Goal: Information Seeking & Learning: Learn about a topic

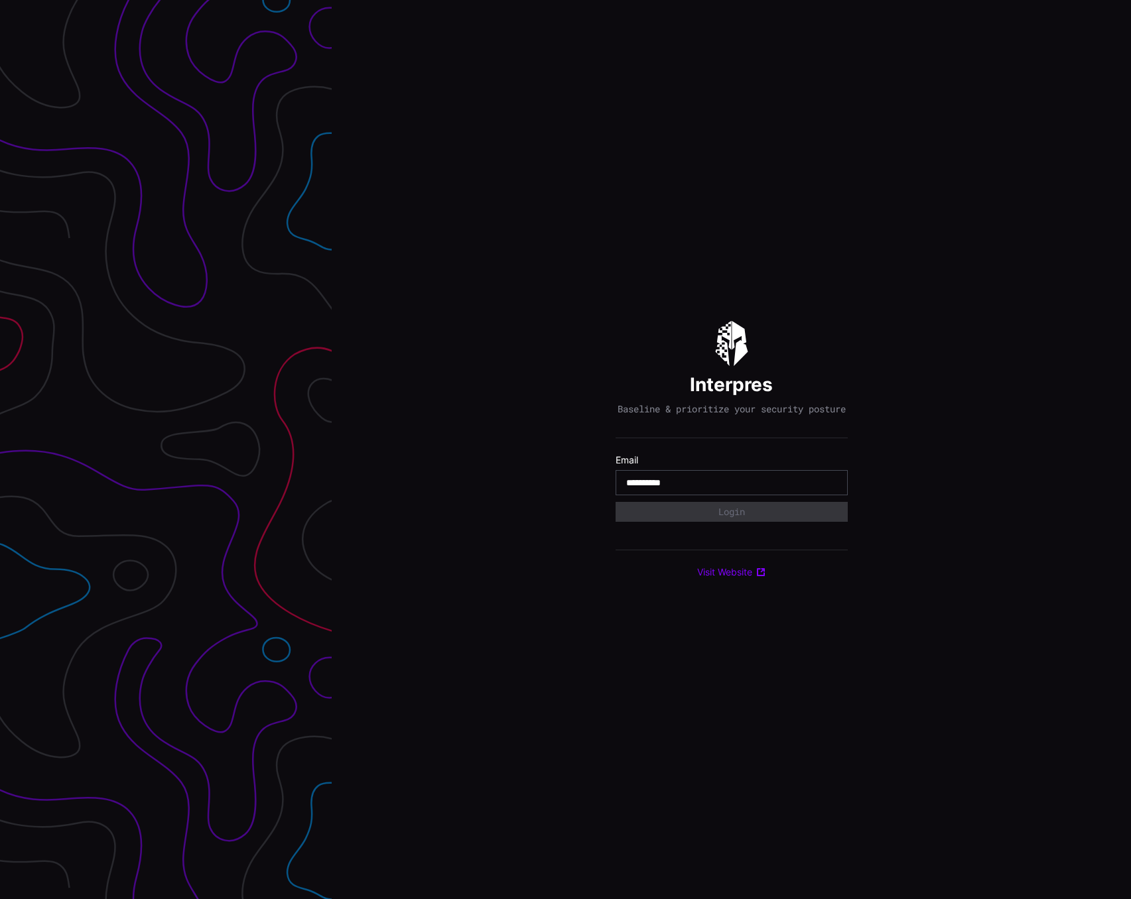
type input "**********"
click at [727, 518] on button "Login" at bounding box center [731, 512] width 232 height 20
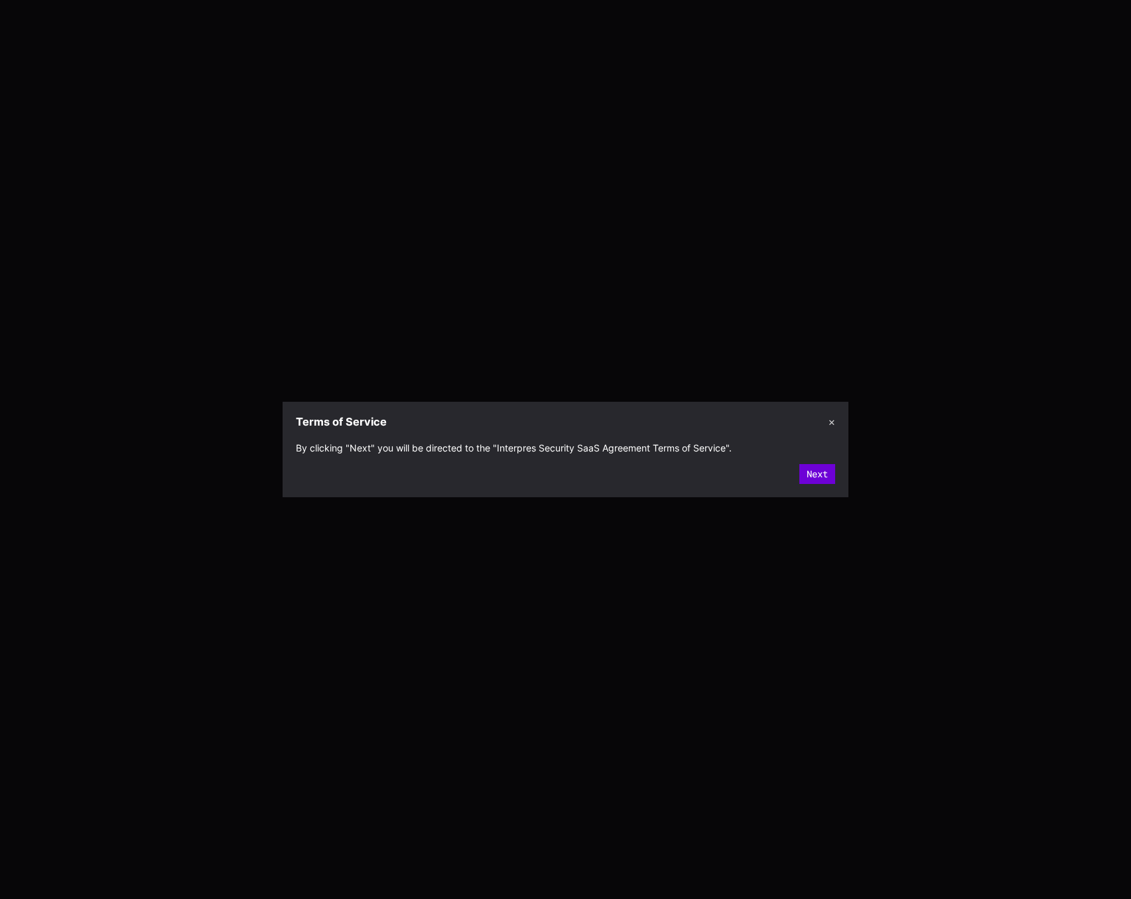
click at [812, 474] on button "Next" at bounding box center [817, 474] width 36 height 20
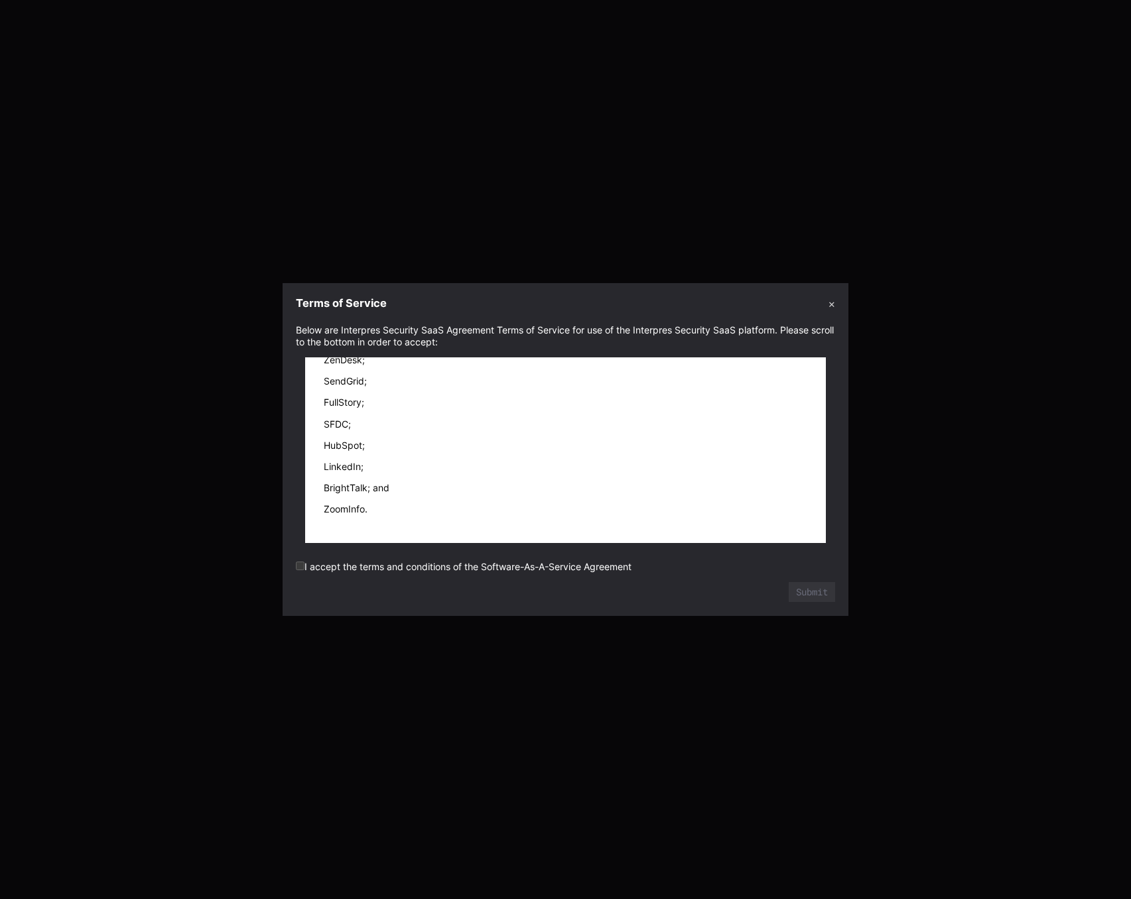
scroll to position [20164, 0]
click at [812, 592] on button "Submit" at bounding box center [812, 592] width 46 height 20
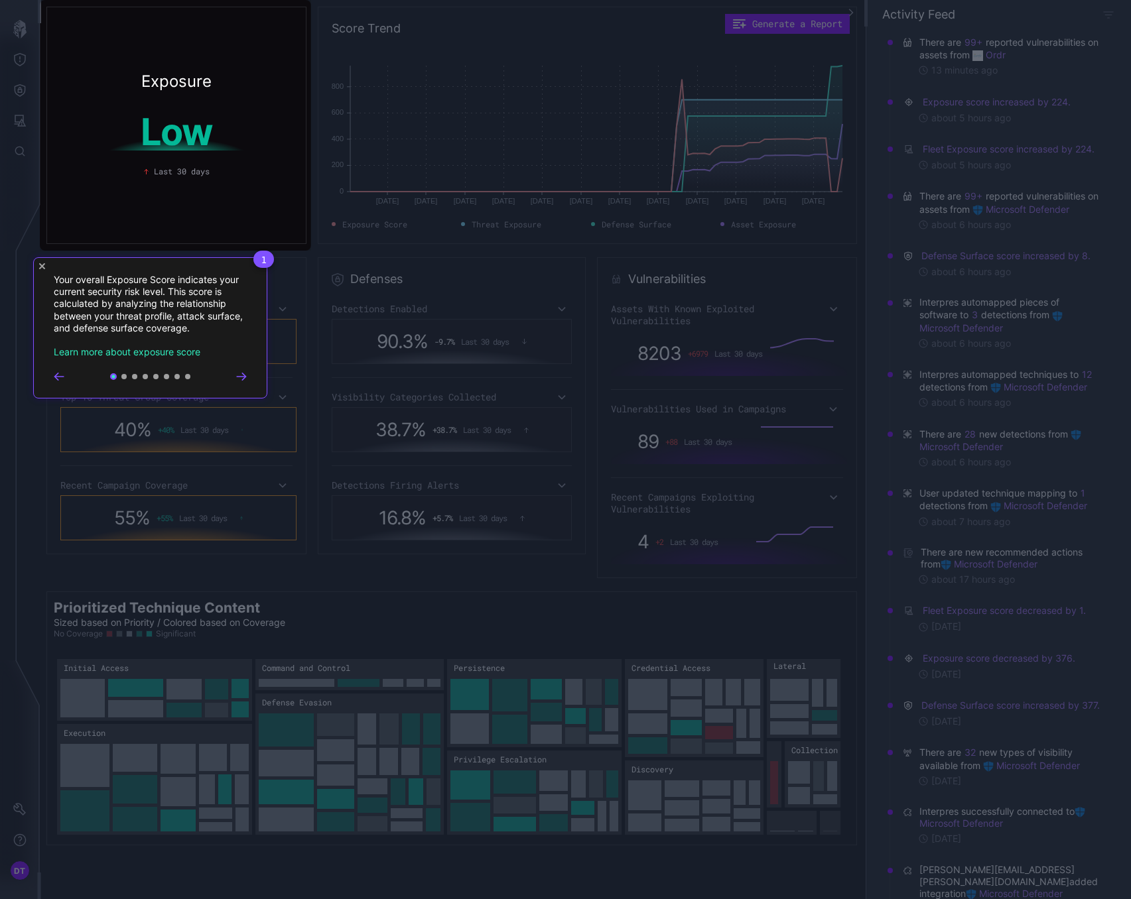
click at [242, 376] on icon "Go to next step" at bounding box center [241, 377] width 11 height 8
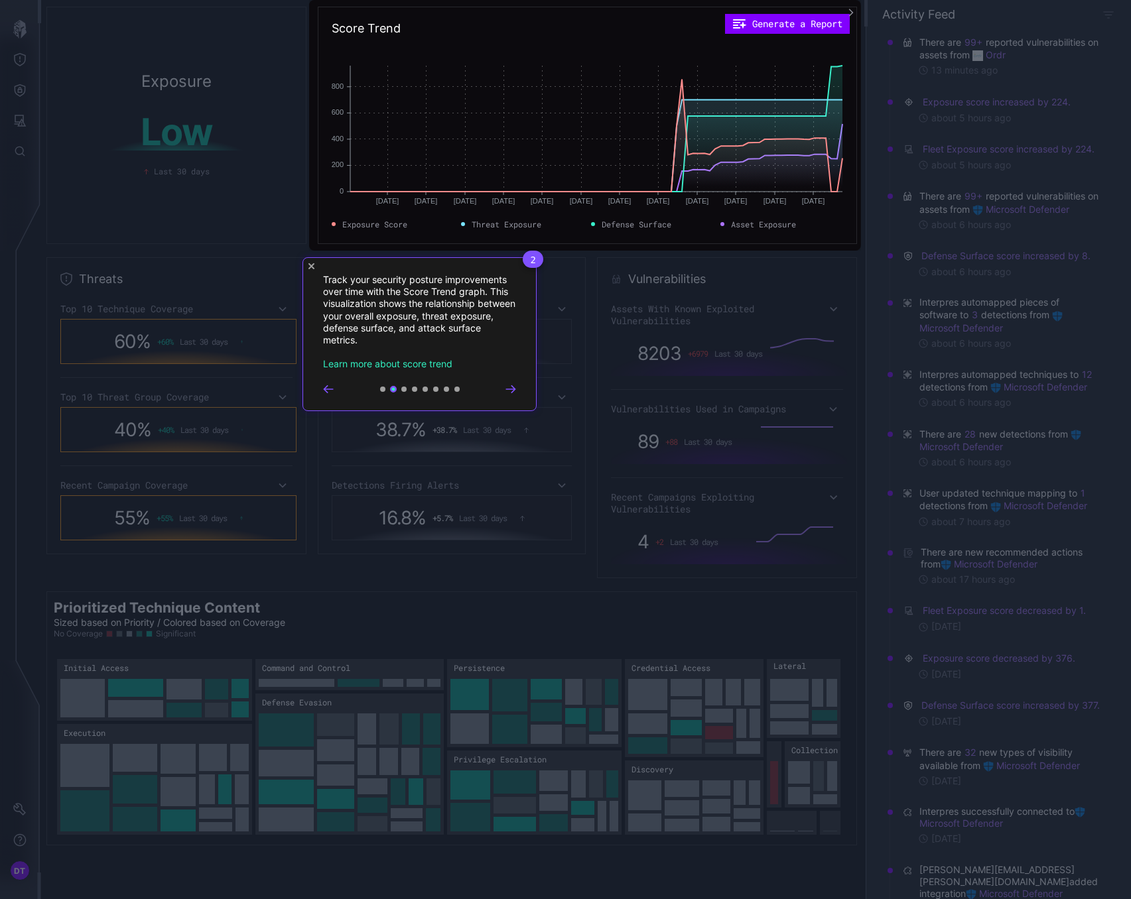
click at [511, 393] on div at bounding box center [419, 389] width 193 height 11
click at [509, 387] on icon "Go to next step" at bounding box center [510, 389] width 11 height 8
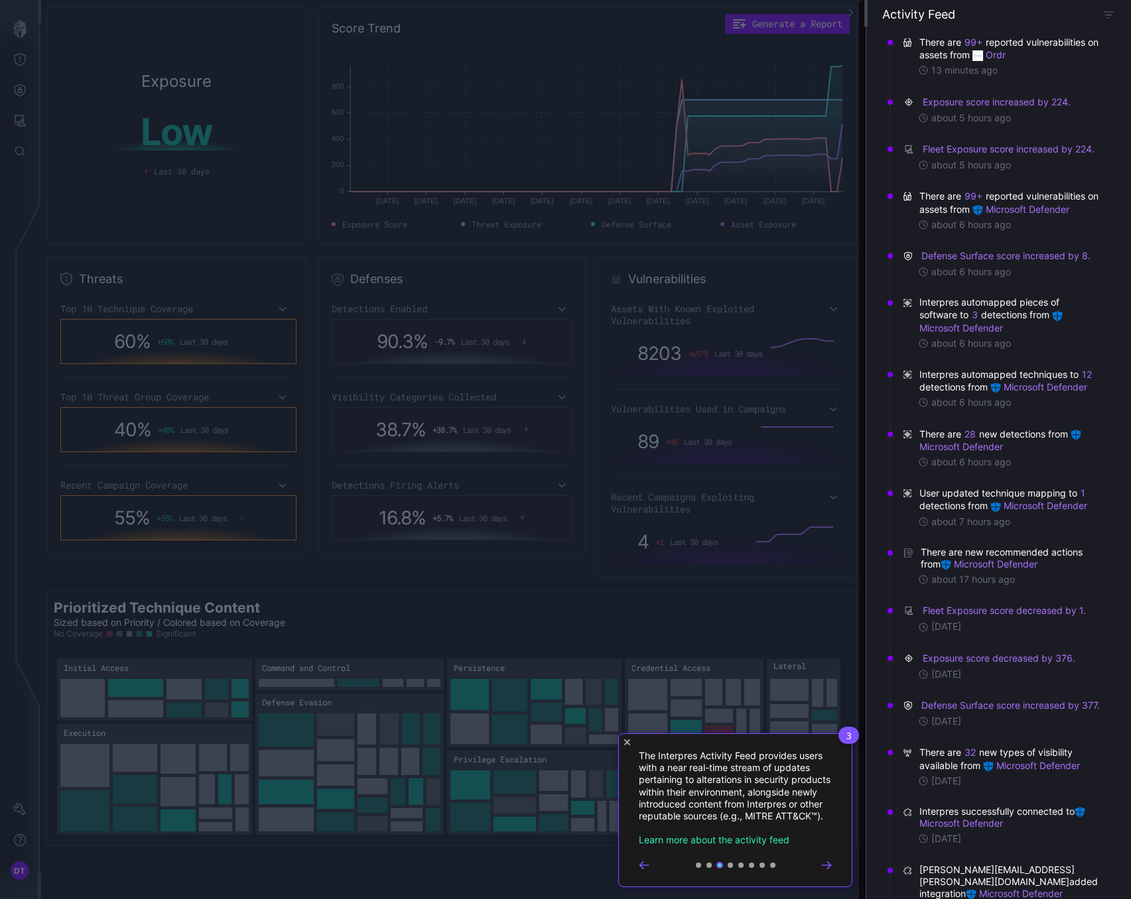
click at [625, 743] on icon "Close Tour" at bounding box center [627, 743] width 6 height 6
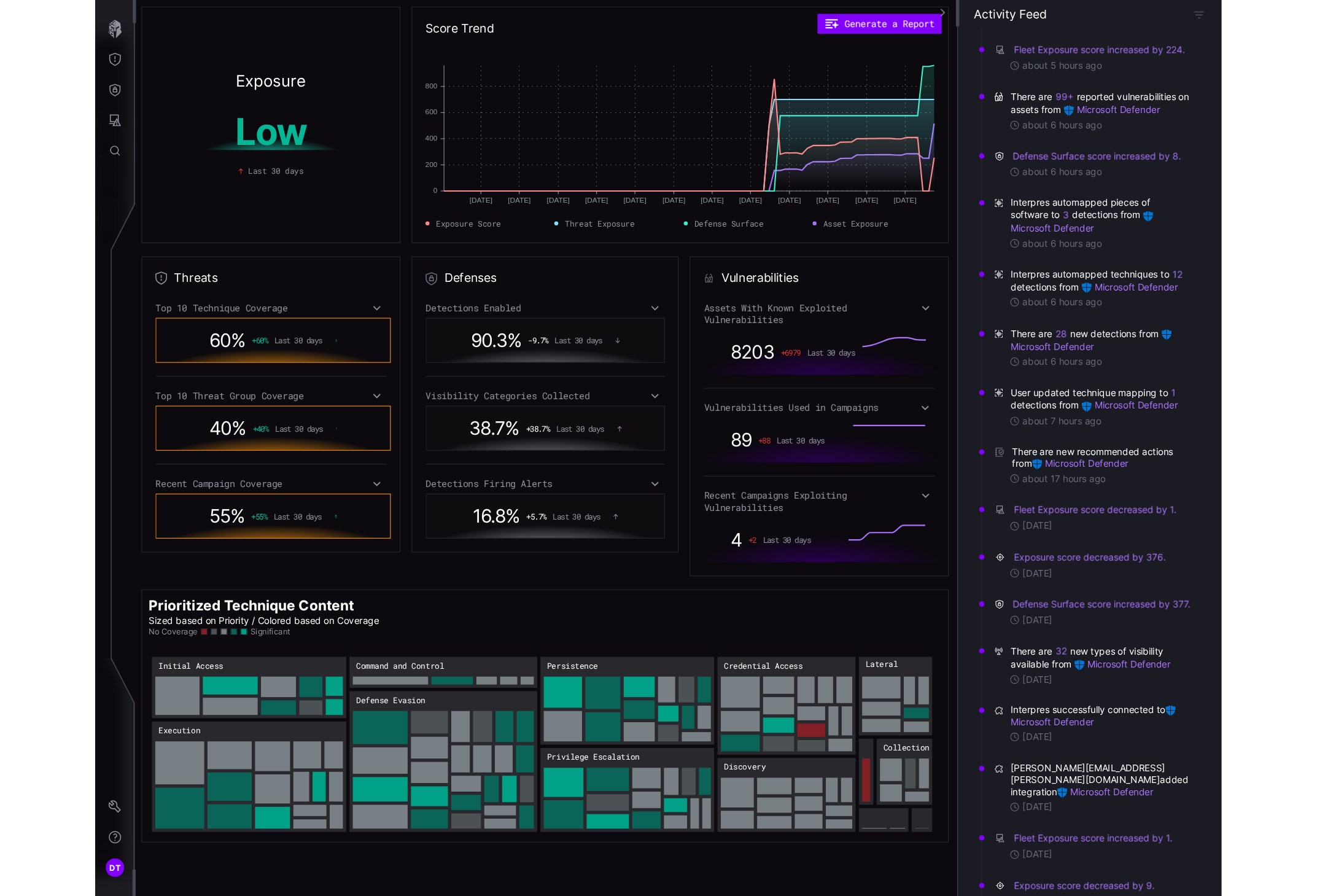
scroll to position [0, 0]
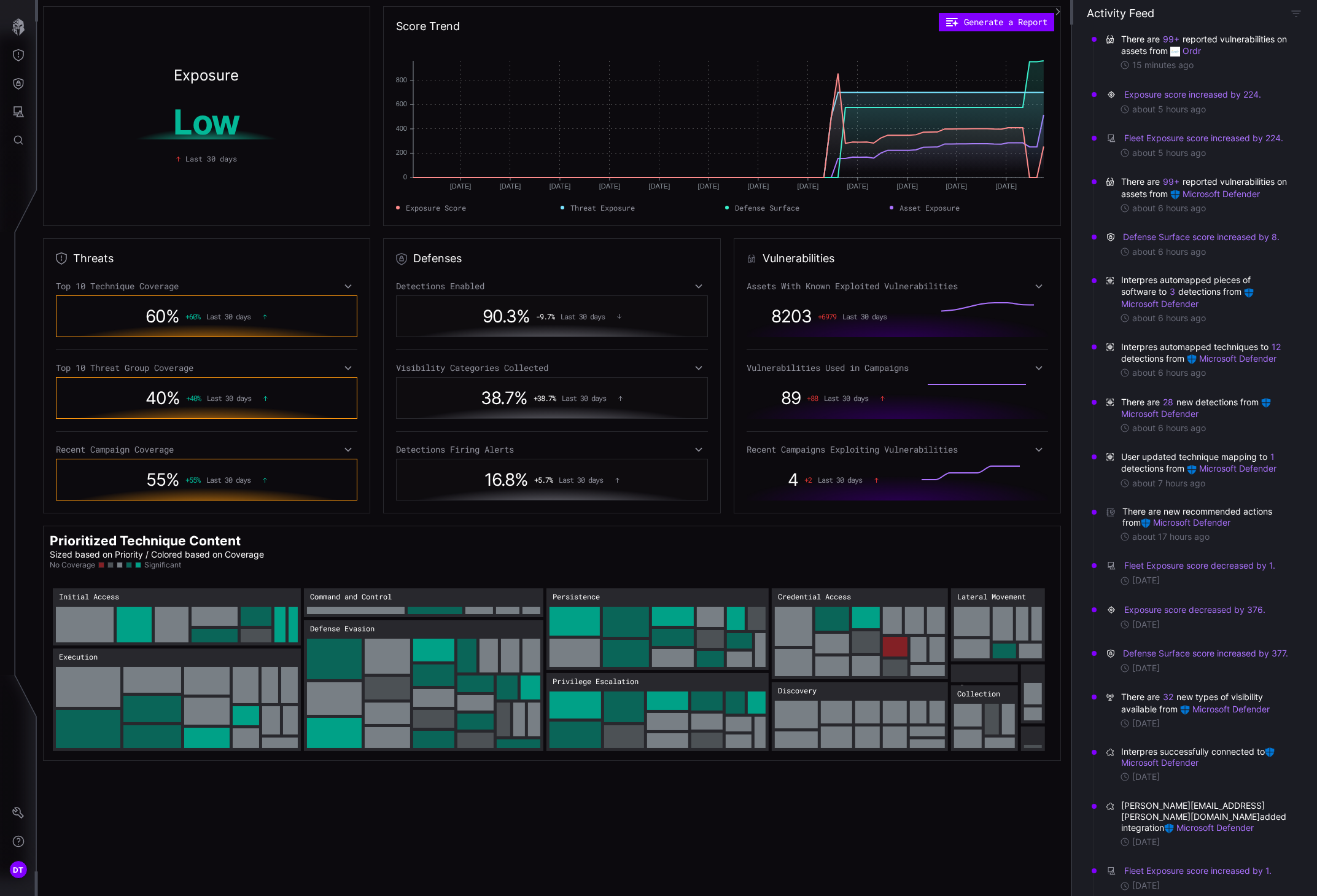
click at [746, 464] on div "4 + 2 Last 30 days" at bounding box center [897, 479] width 302 height 42
click at [788, 472] on span "4" at bounding box center [792, 479] width 10 height 21
click at [796, 444] on div "Recent Campaigns Exploiting Vulnerabilities" at bounding box center [897, 450] width 302 height 11
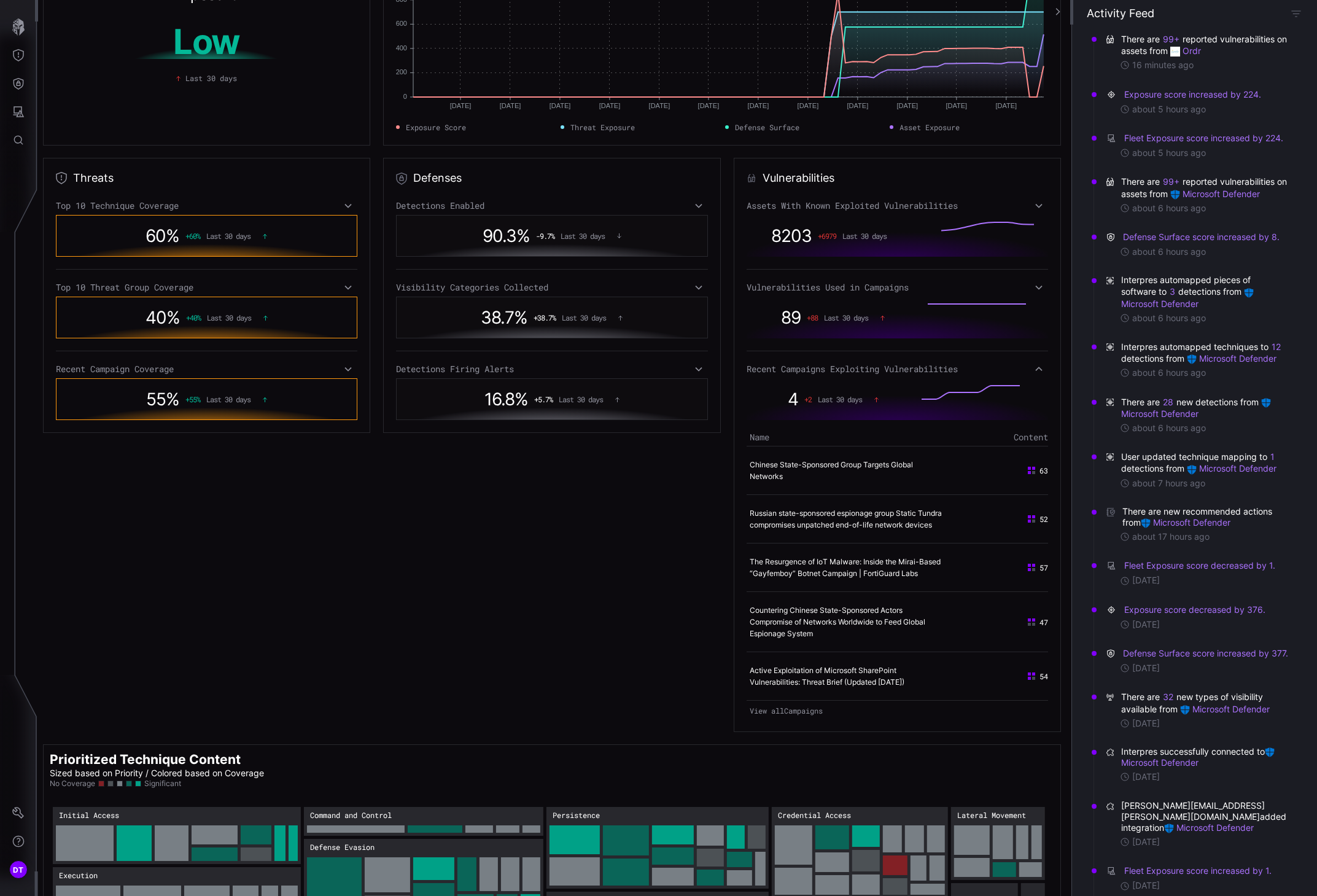
scroll to position [61, 0]
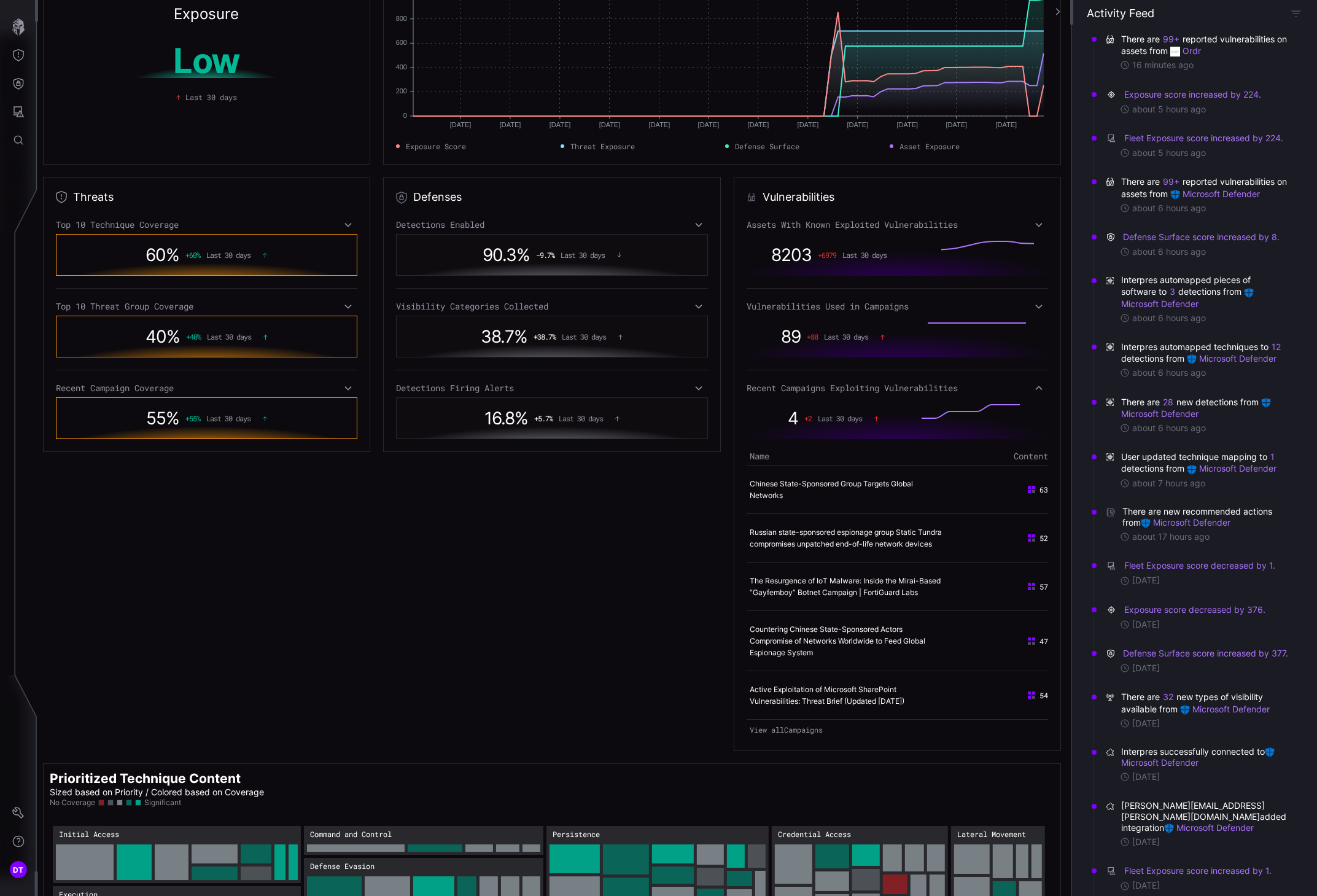
click at [839, 421] on span "Last 30 days" at bounding box center [839, 417] width 44 height 8
click at [934, 417] on circle "1: 0.5" at bounding box center [935, 417] width 5 height 5
click at [1035, 386] on icon at bounding box center [1038, 388] width 8 height 10
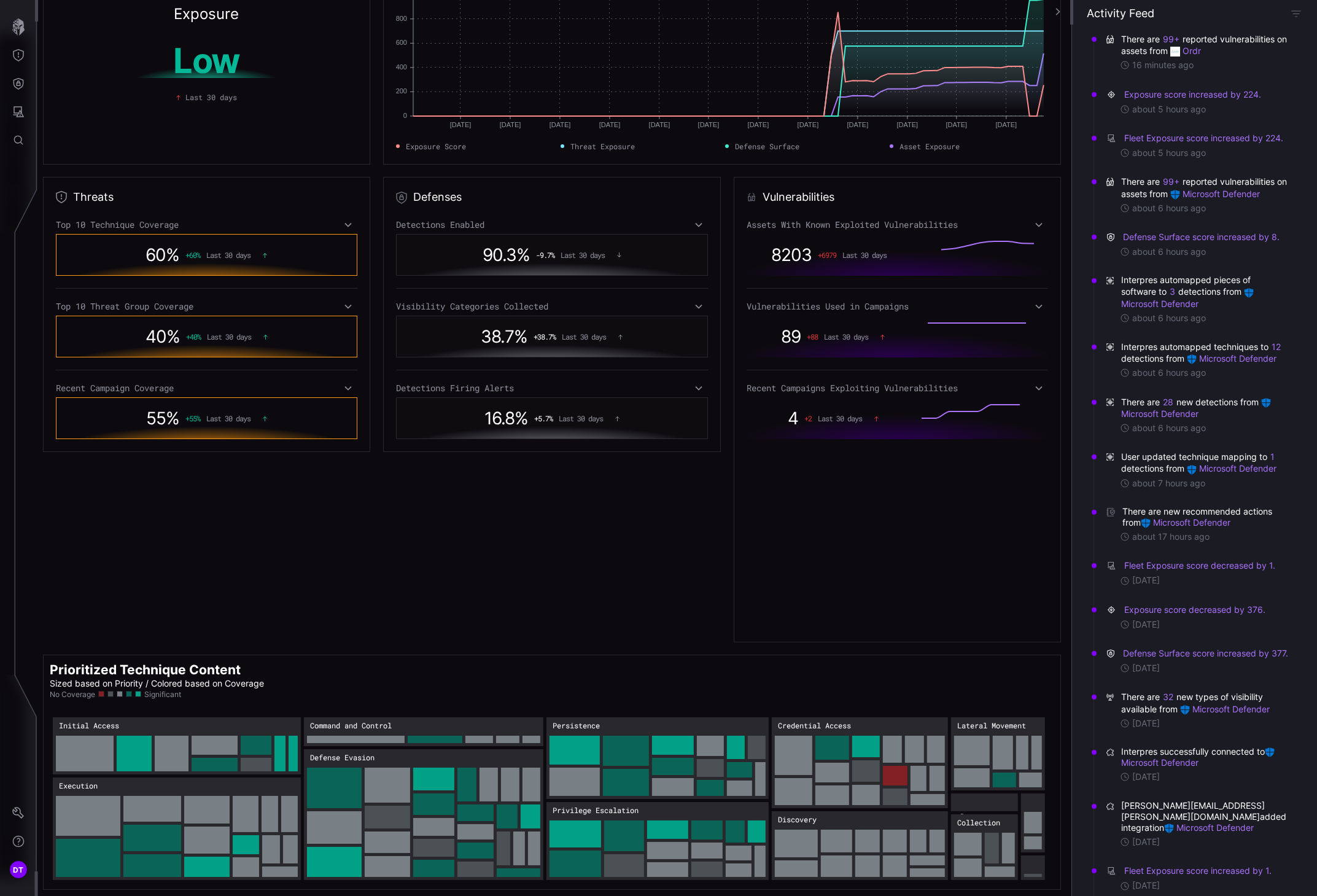
scroll to position [0, 0]
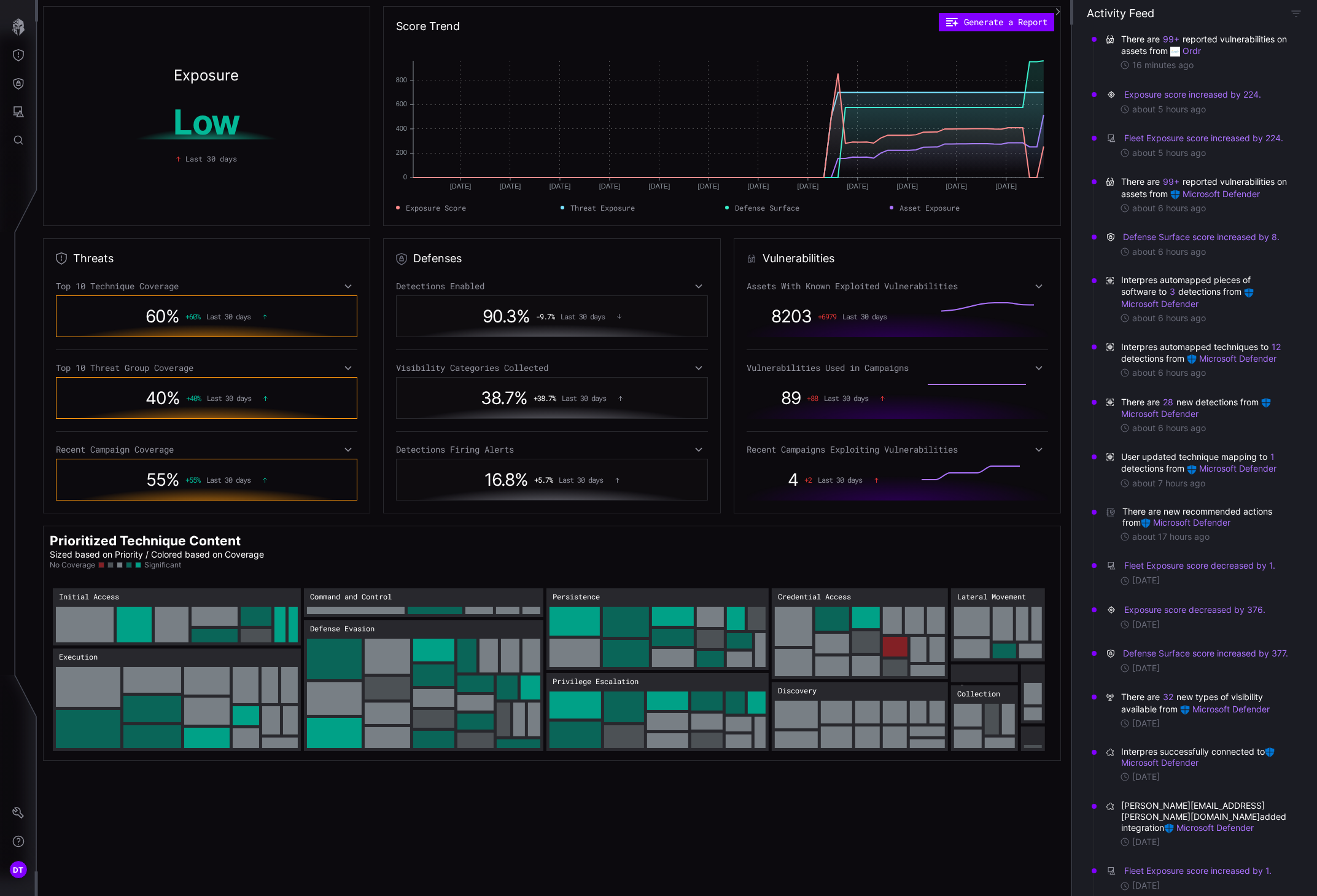
click at [1035, 450] on icon at bounding box center [1038, 449] width 8 height 10
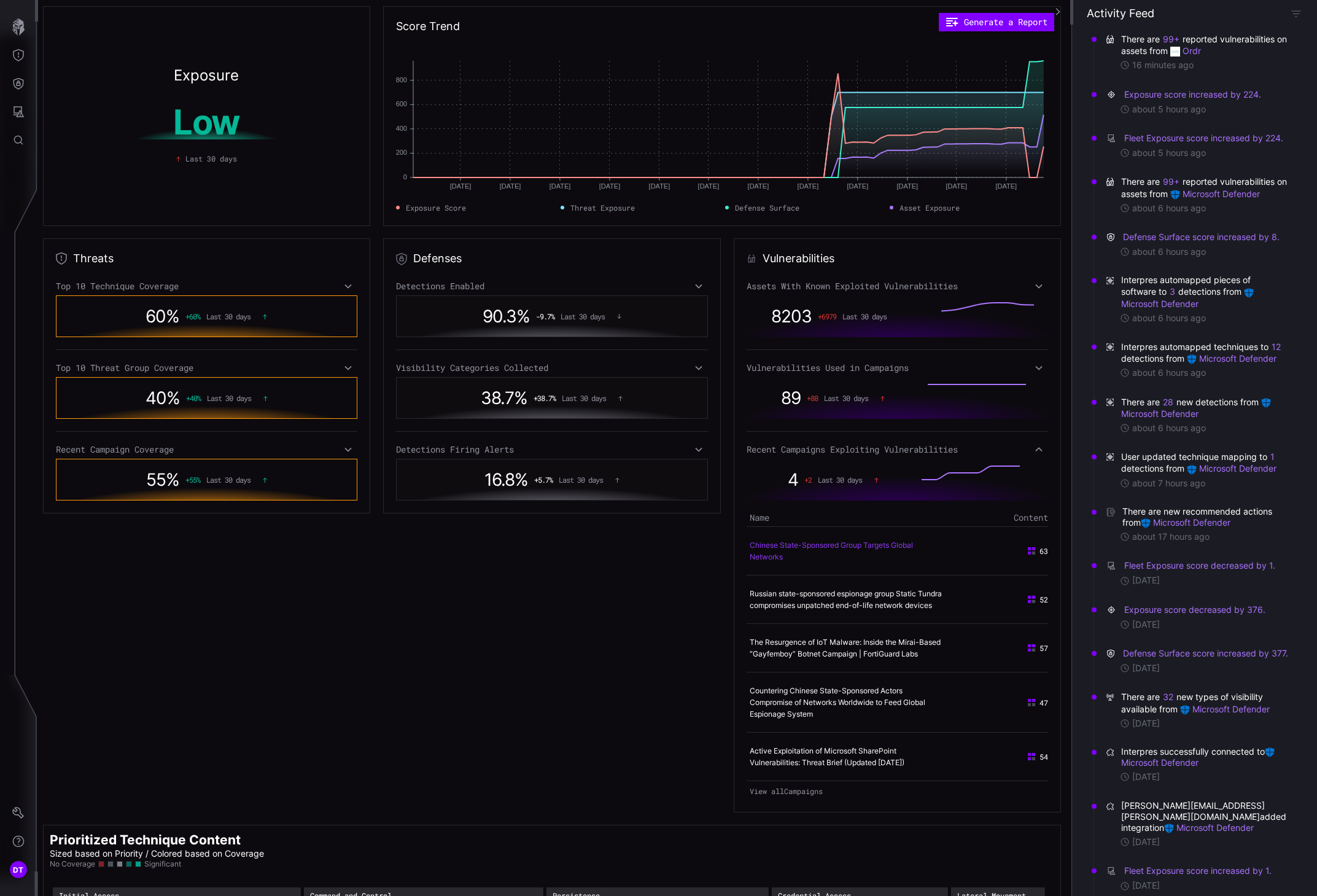
click at [858, 545] on link "Chinese State-Sponsored Group Targets Global Networks" at bounding box center [831, 551] width 163 height 21
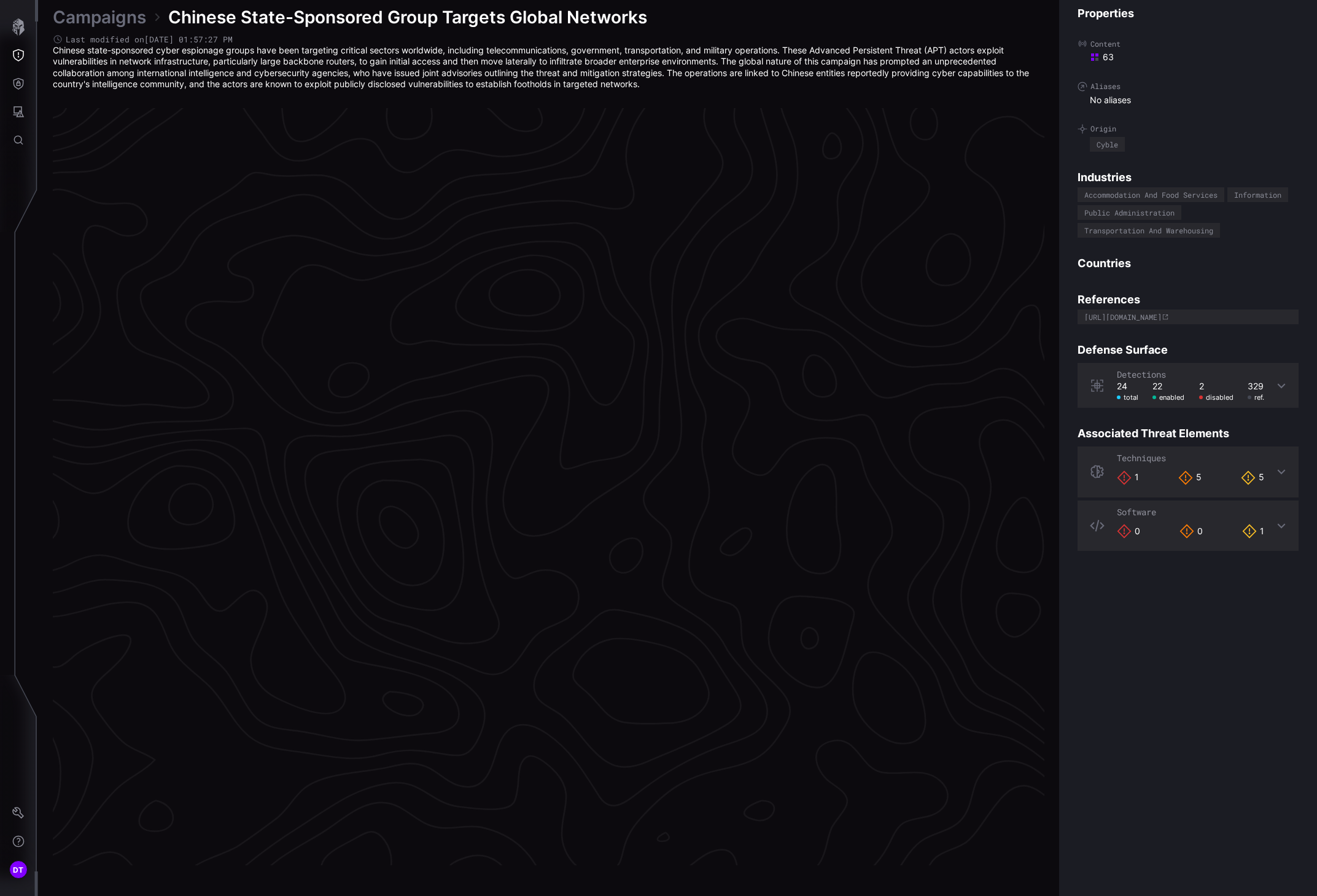
scroll to position [2389, 429]
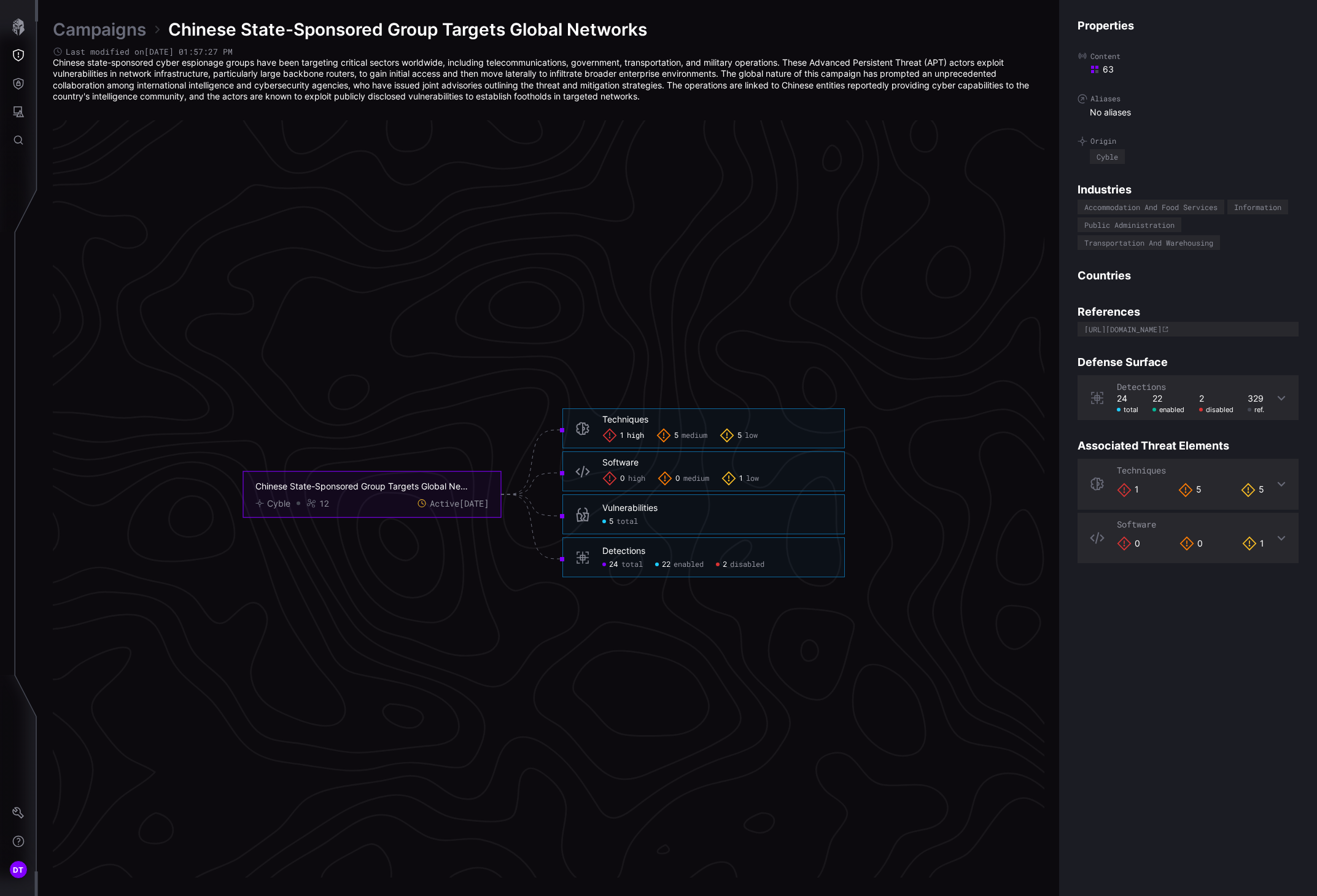
click at [635, 434] on span "high" at bounding box center [635, 435] width 18 height 10
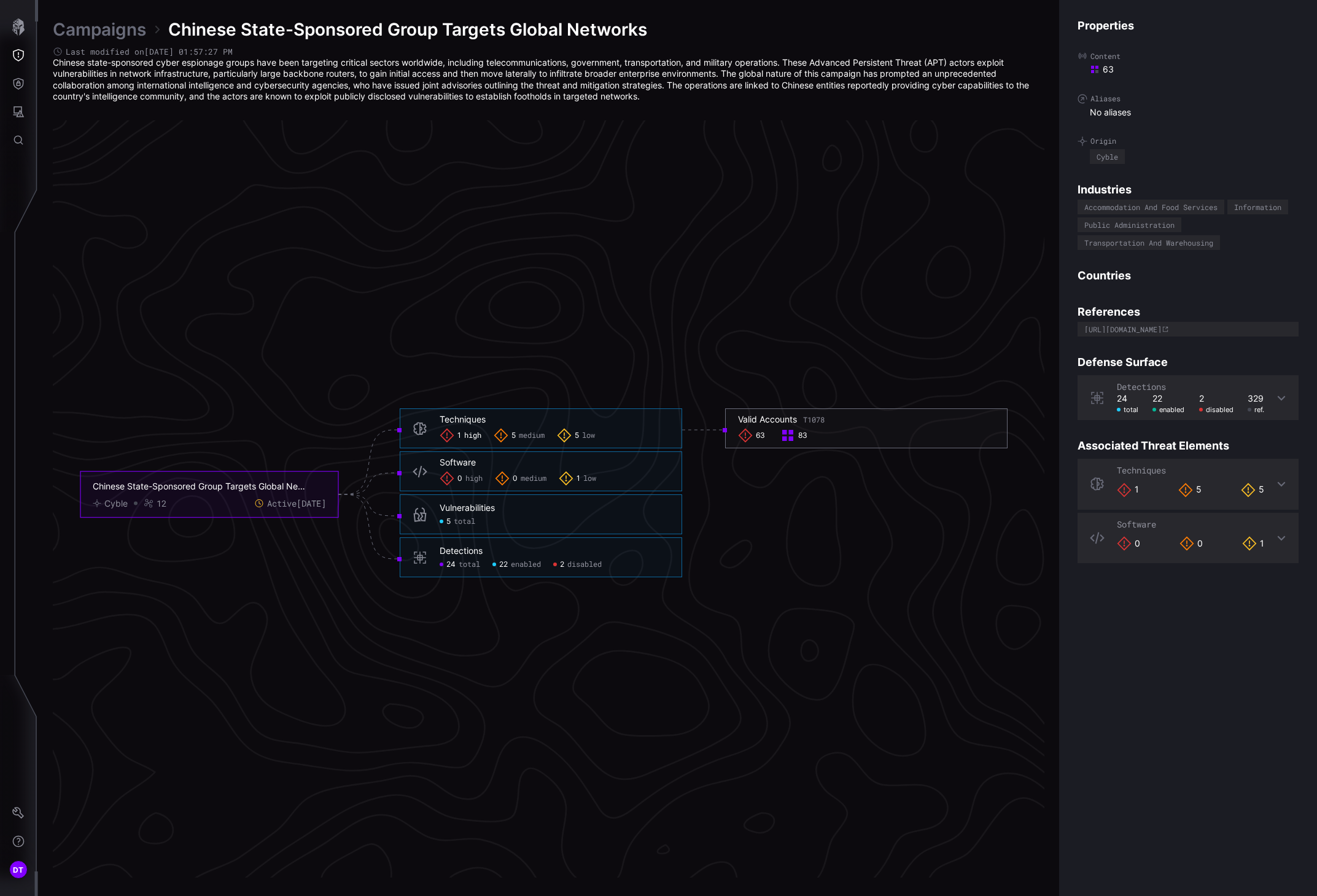
click at [757, 435] on span "63" at bounding box center [760, 435] width 9 height 10
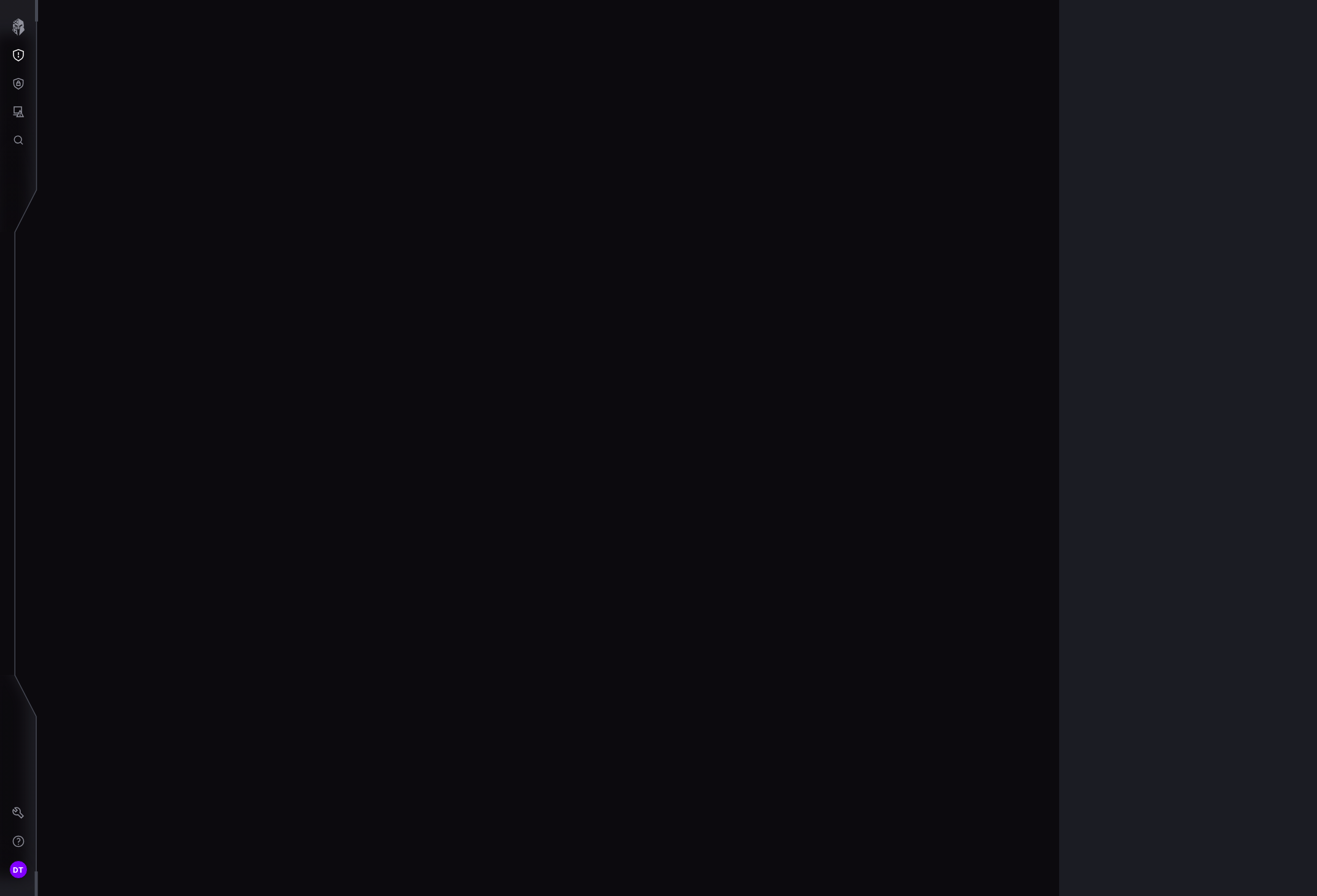
scroll to position [2414, 429]
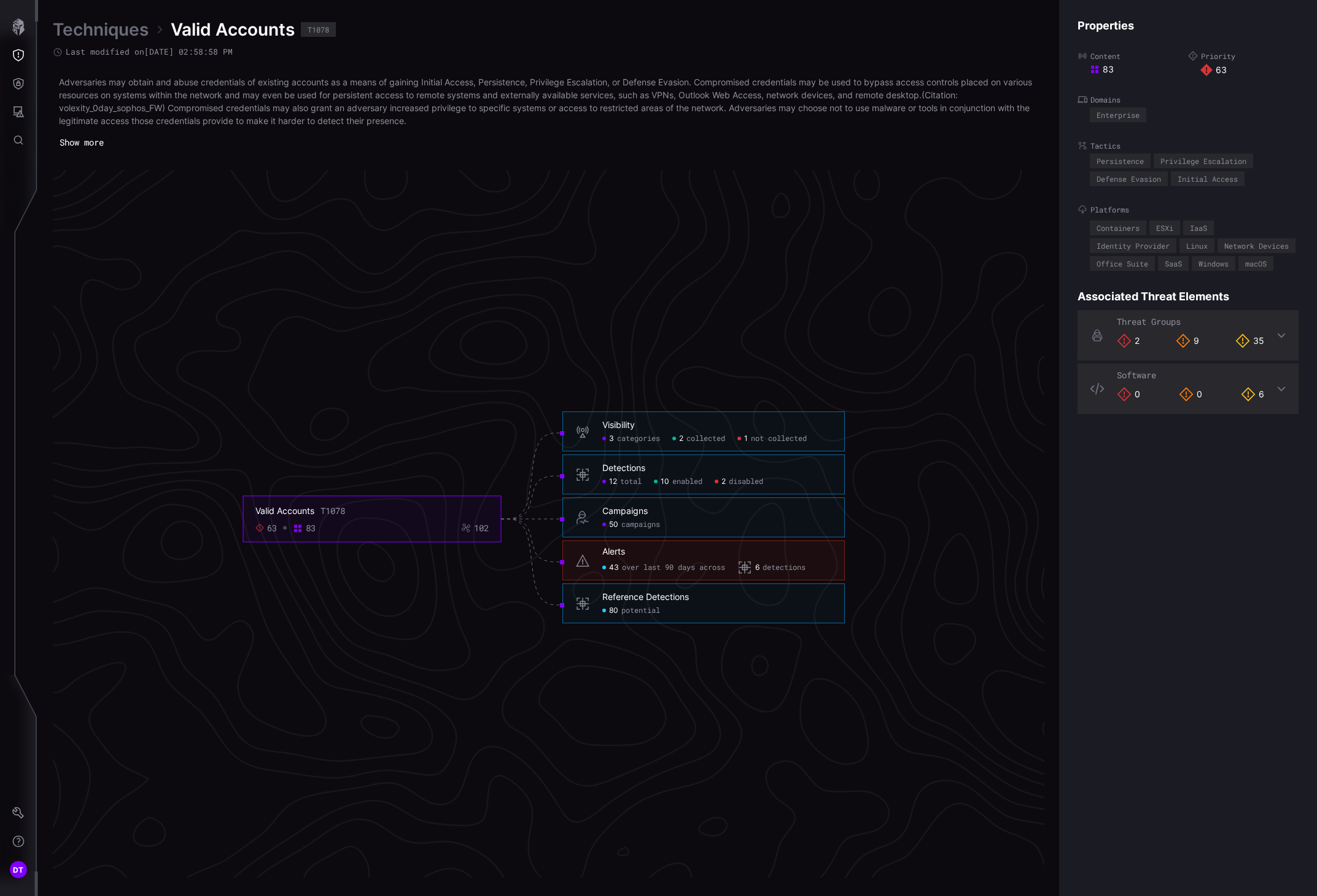
click at [738, 481] on span "disabled" at bounding box center [745, 481] width 34 height 10
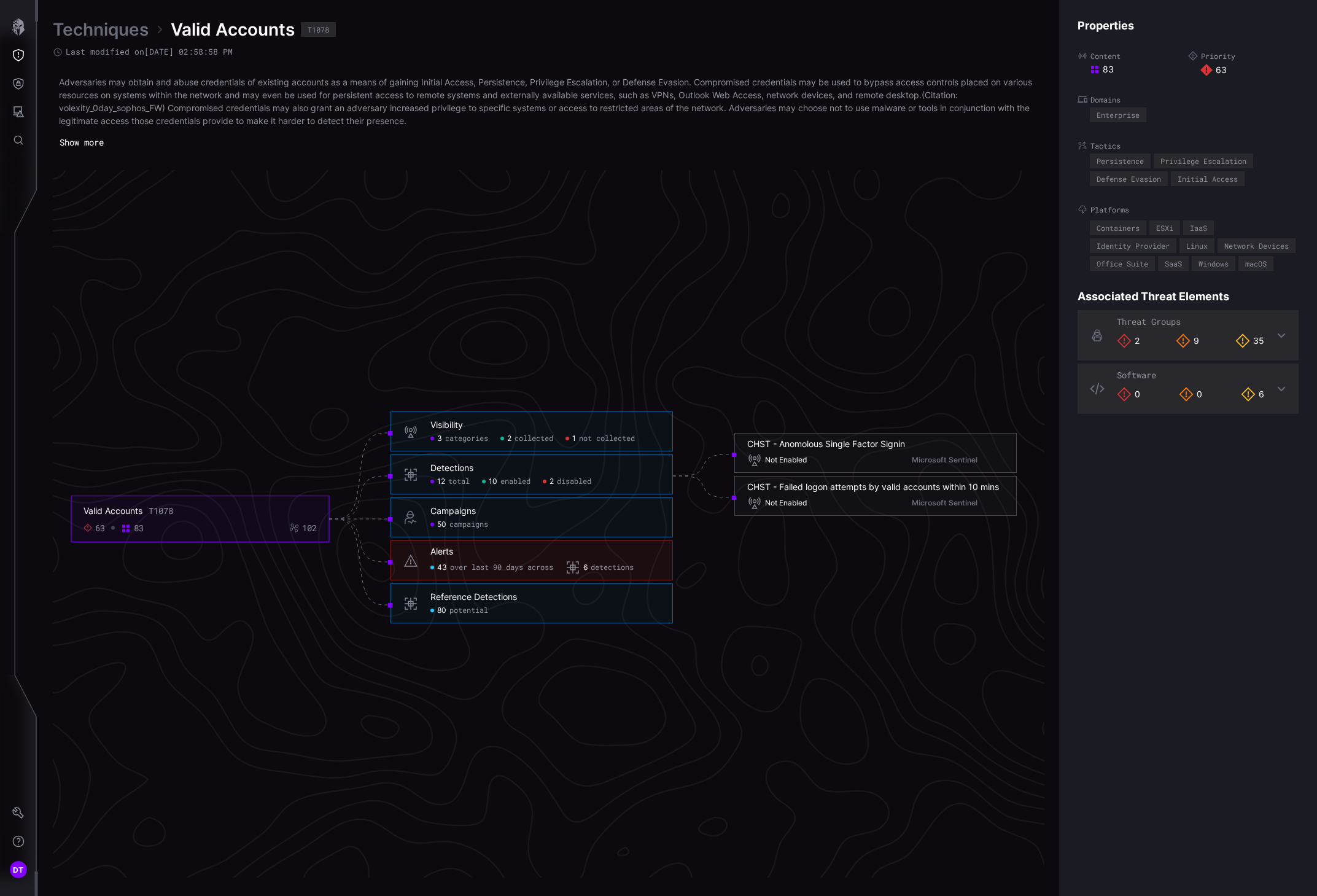
click span "disabled"
click at [573, 439] on div "1 not collected" at bounding box center [600, 439] width 69 height 10
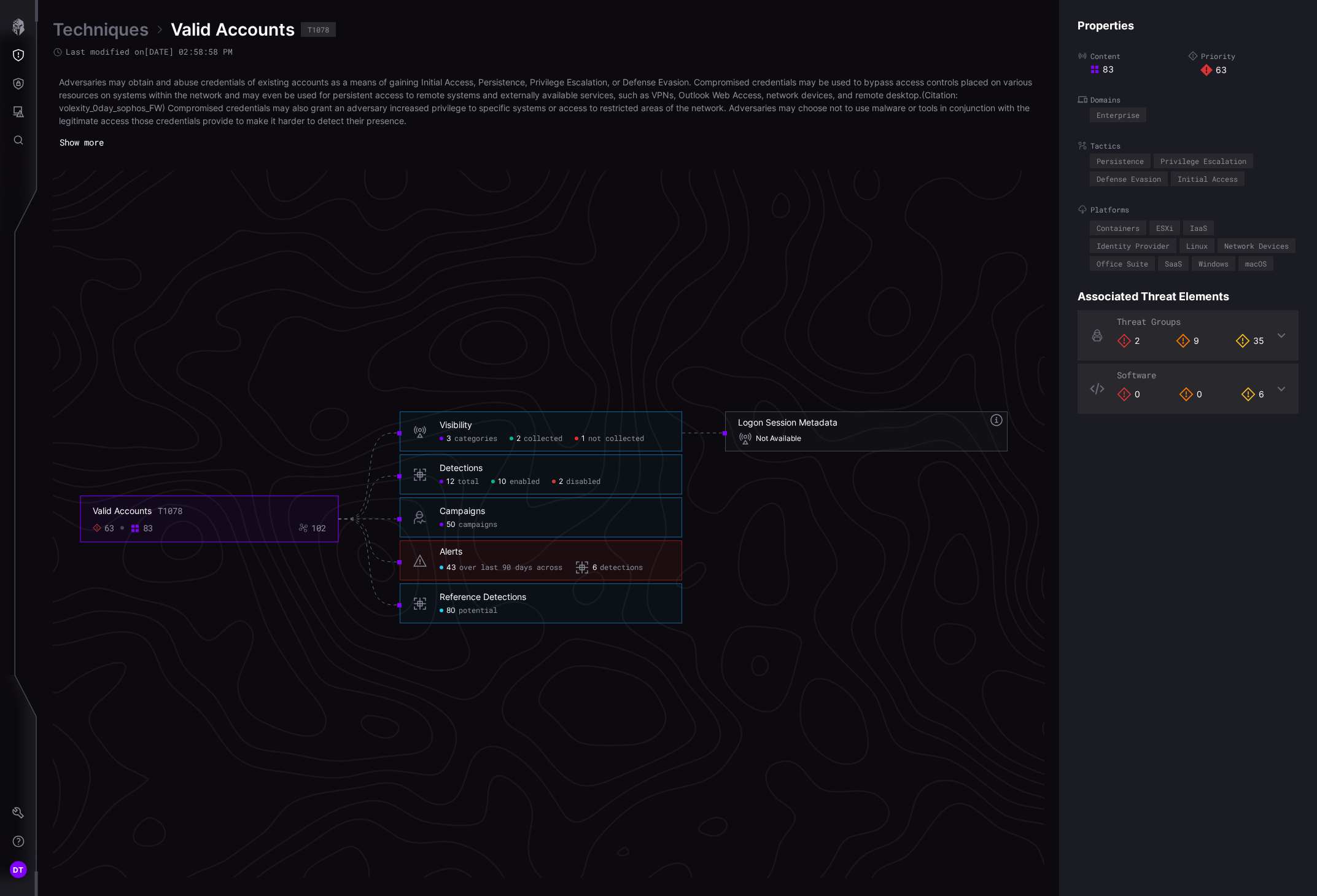
click at [610, 567] on span "detections" at bounding box center [621, 567] width 43 height 10
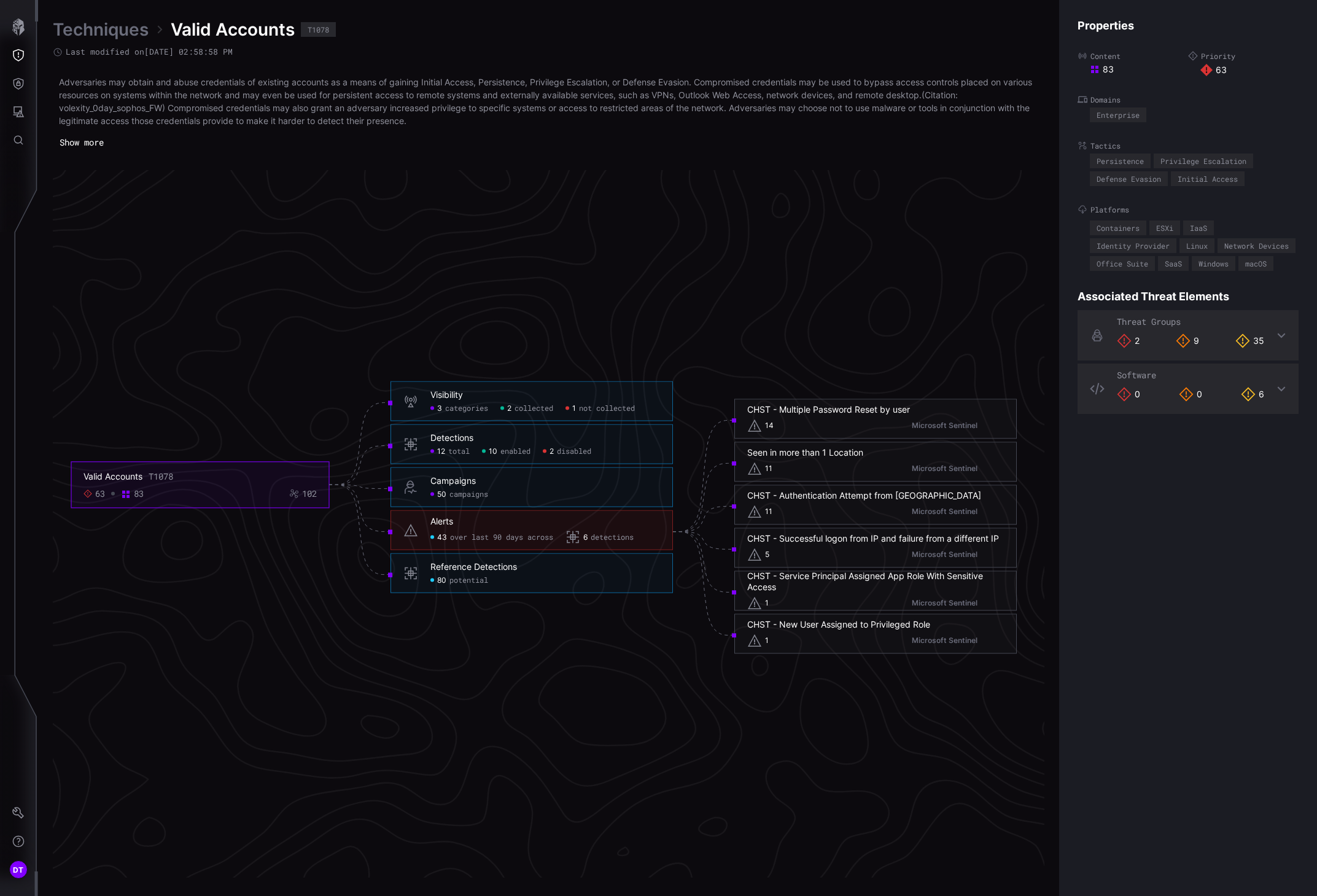
click at [647, 267] on icon "Valid Accounts T1078 63 83 102 Visibility 3 categories 2 collected 1 not collec…" at bounding box center [544, 518] width 1842 height 5525
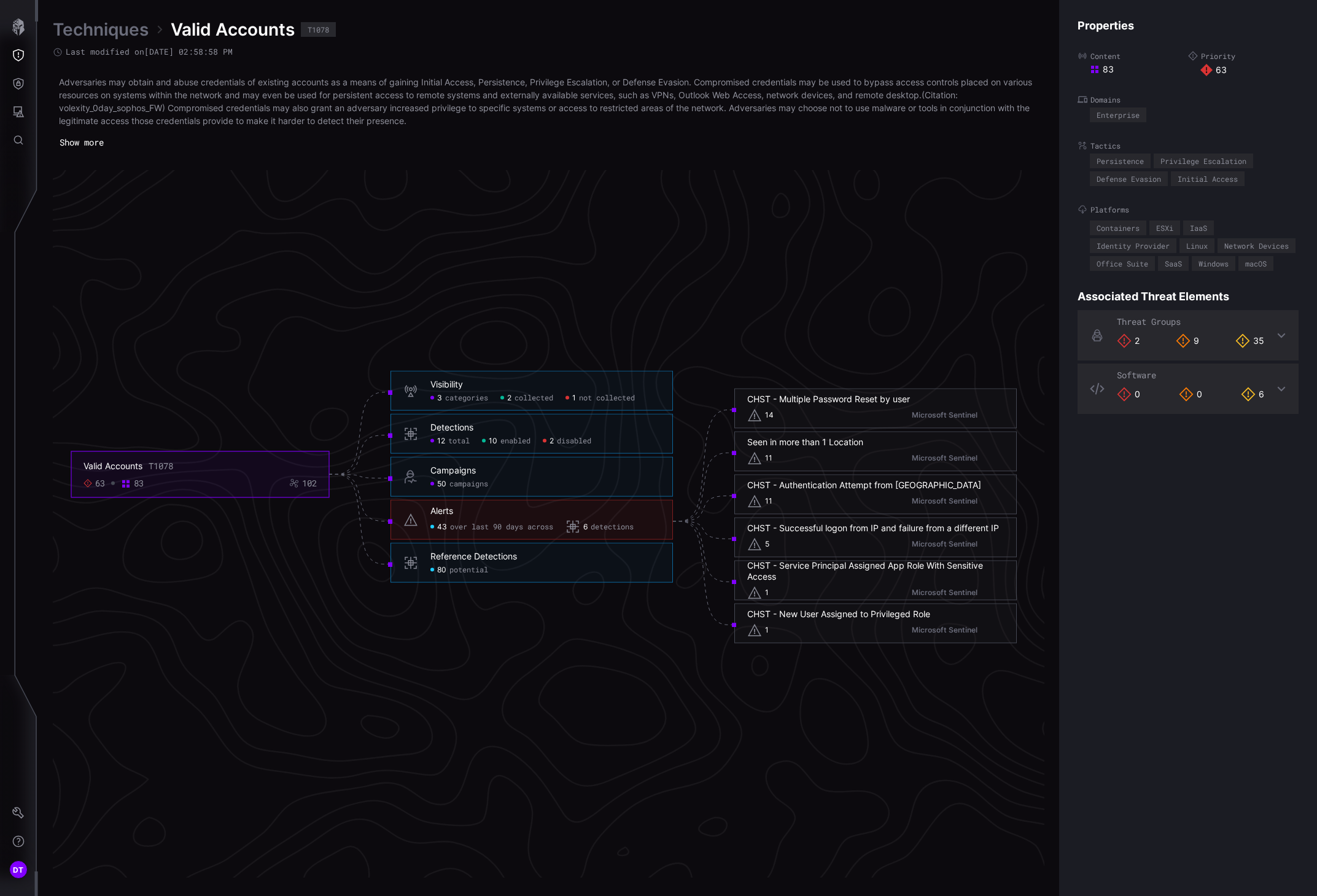
scroll to position [2480, 429]
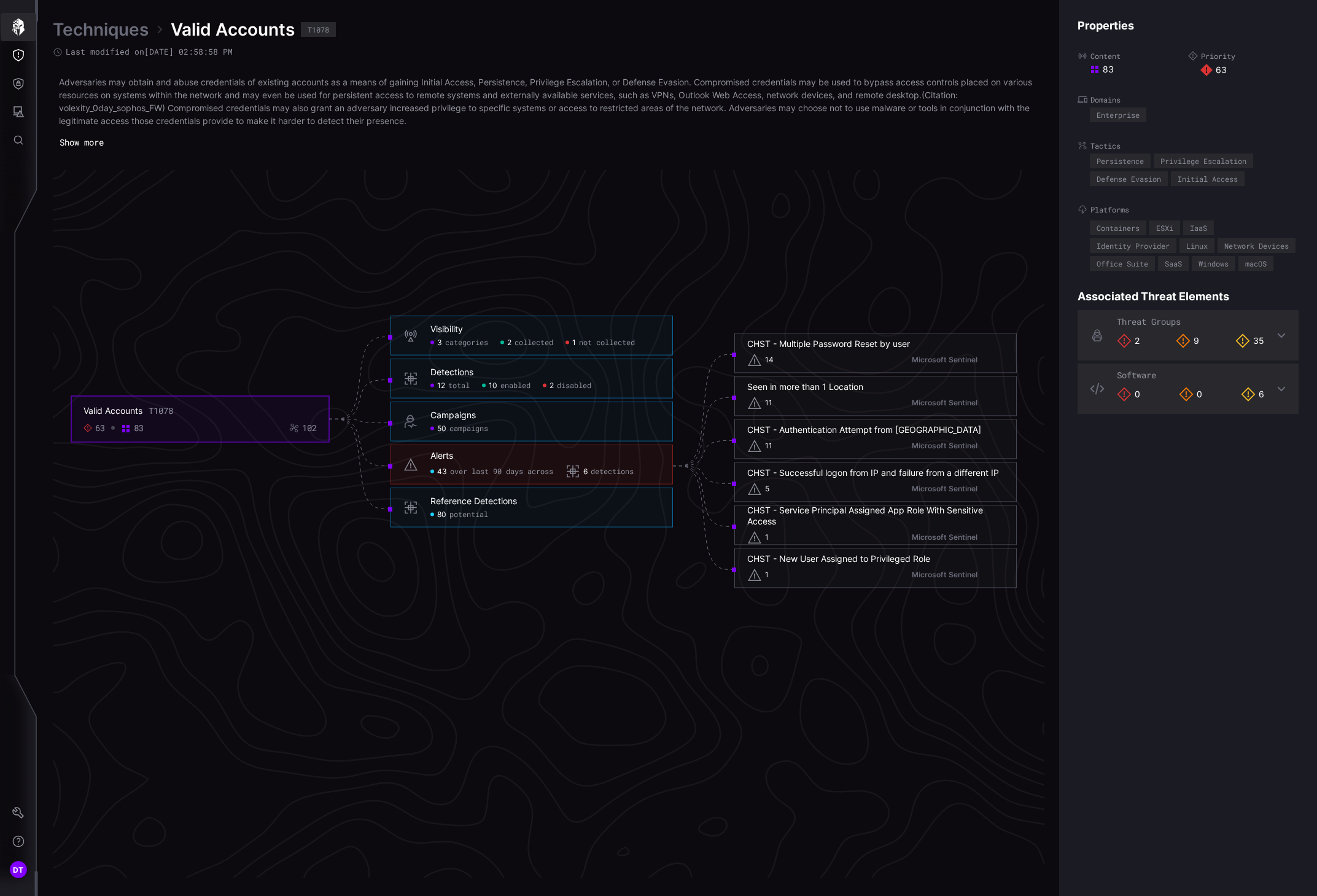
click at [16, 24] on icon "button" at bounding box center [18, 27] width 12 height 18
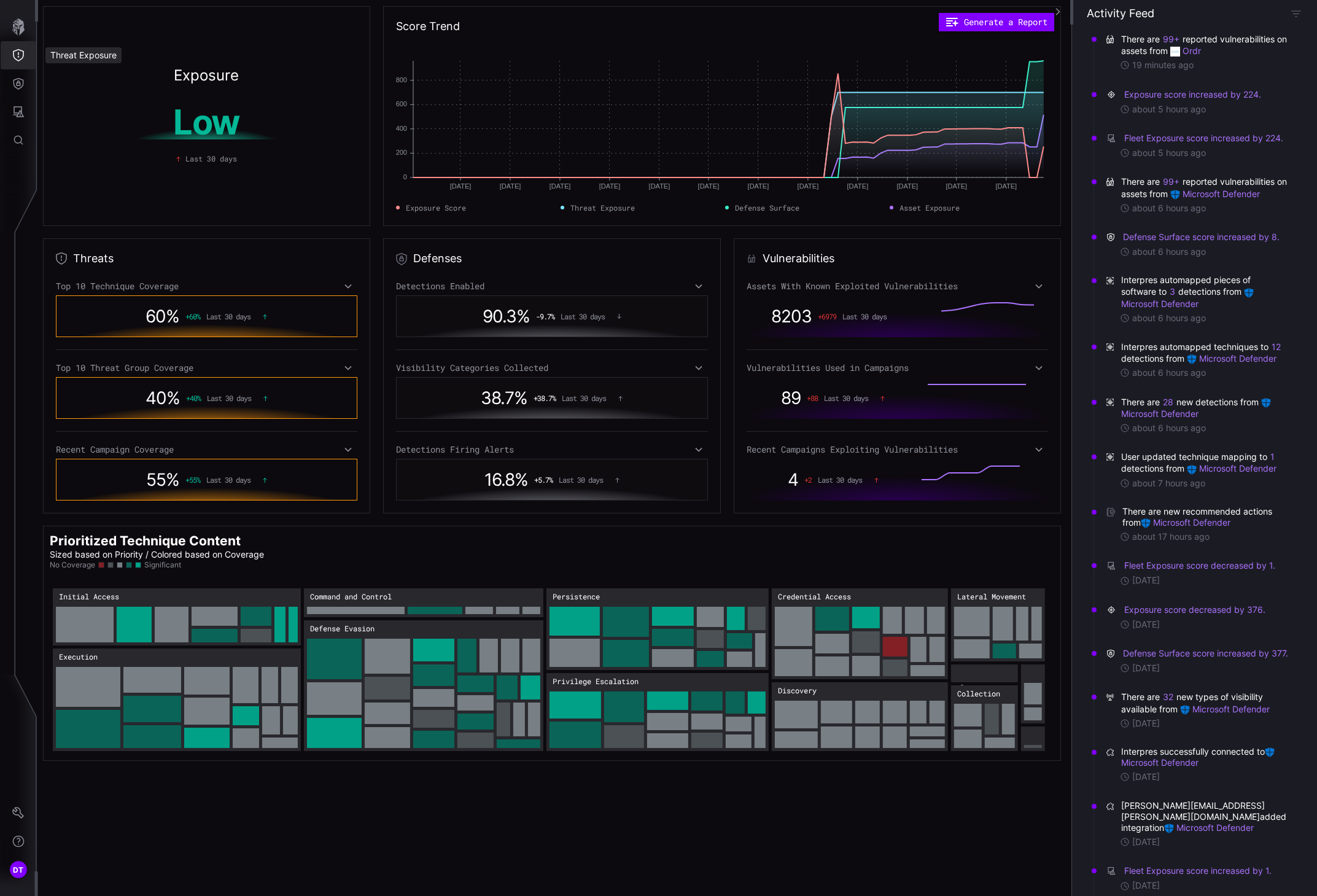
click at [15, 56] on icon "Threat Exposure" at bounding box center [18, 55] width 12 height 12
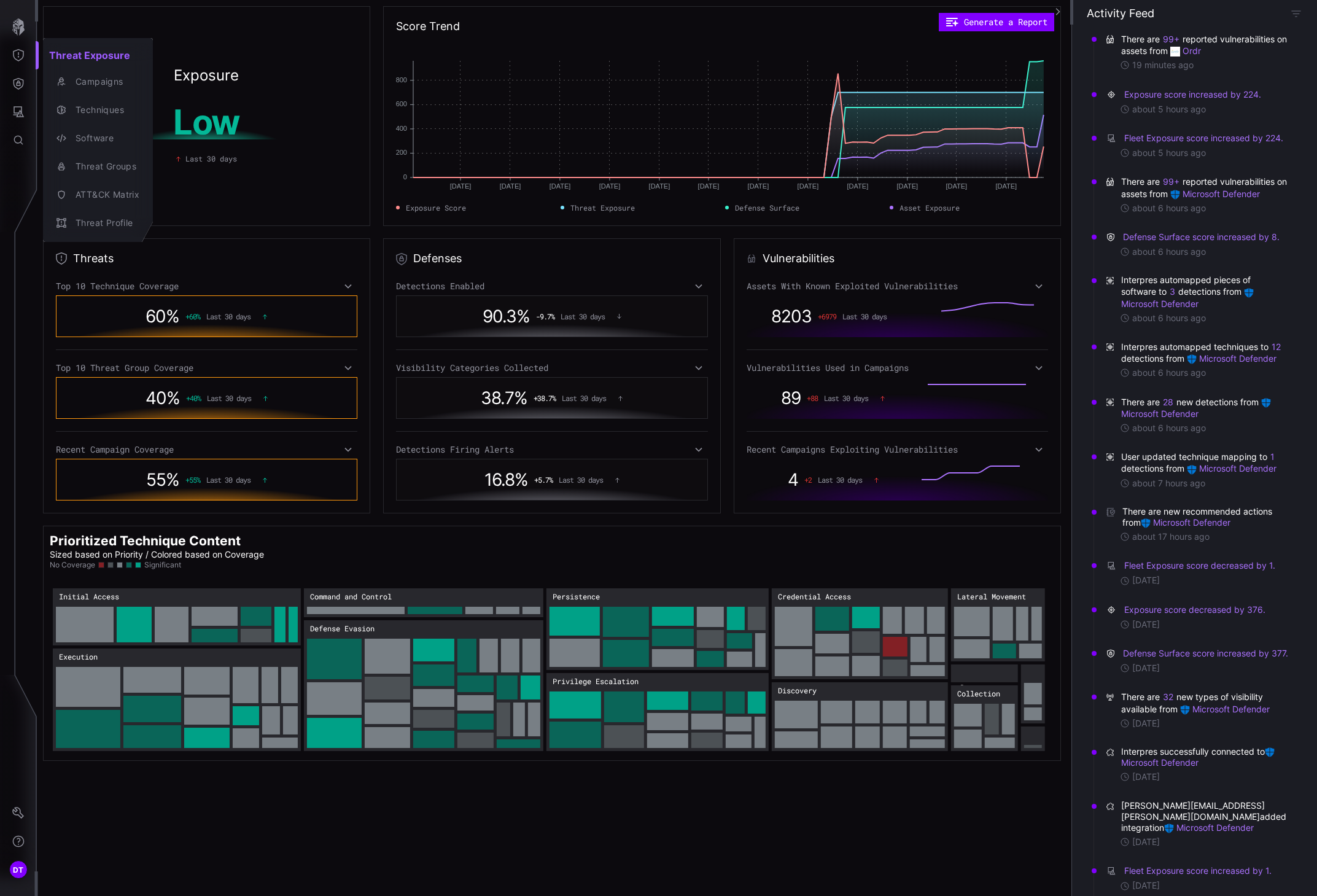
click at [18, 85] on div at bounding box center [658, 448] width 1317 height 896
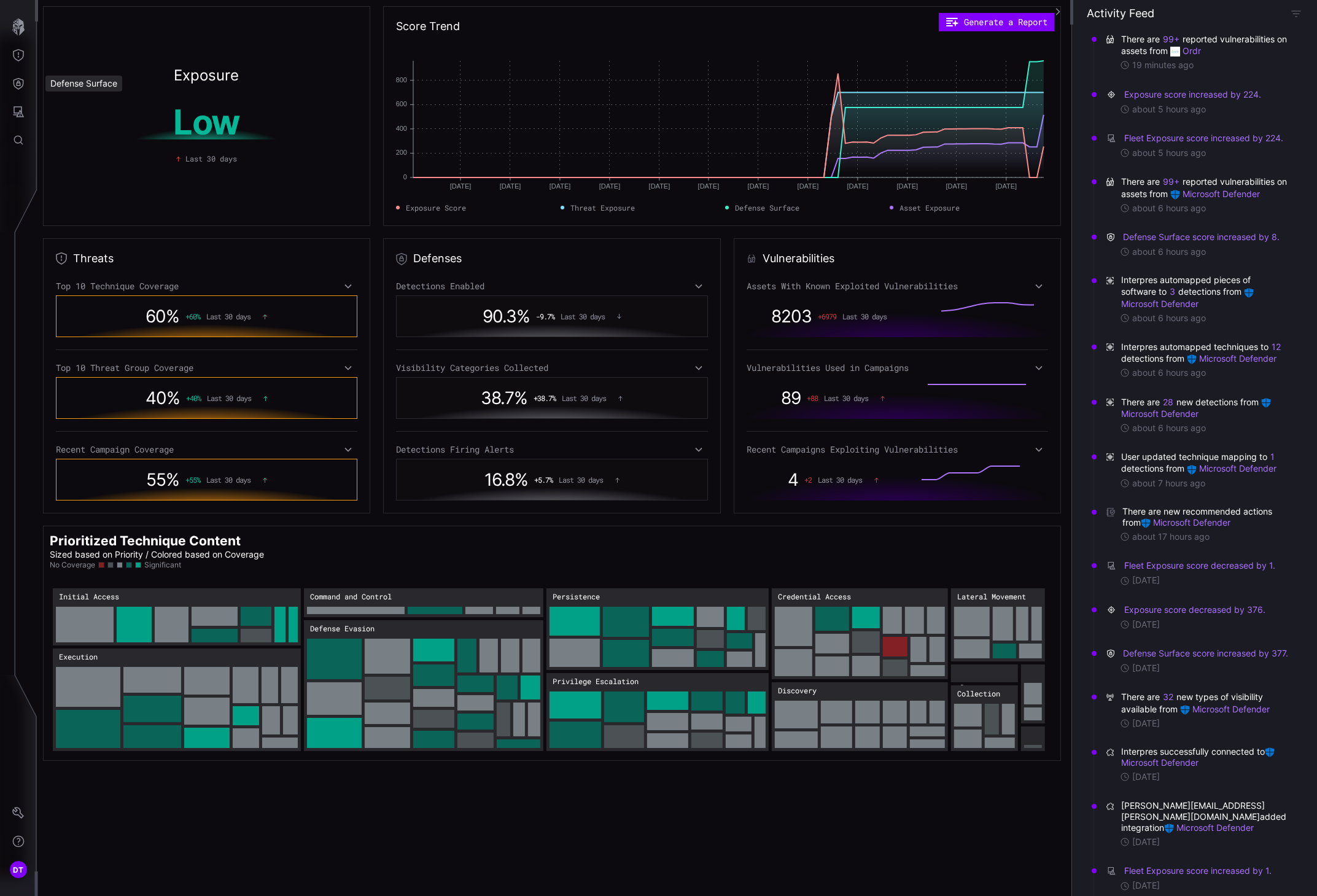
click at [58, 85] on div "Defense Surface" at bounding box center [83, 83] width 77 height 16
click at [22, 85] on icon "Defense Surface" at bounding box center [18, 83] width 12 height 12
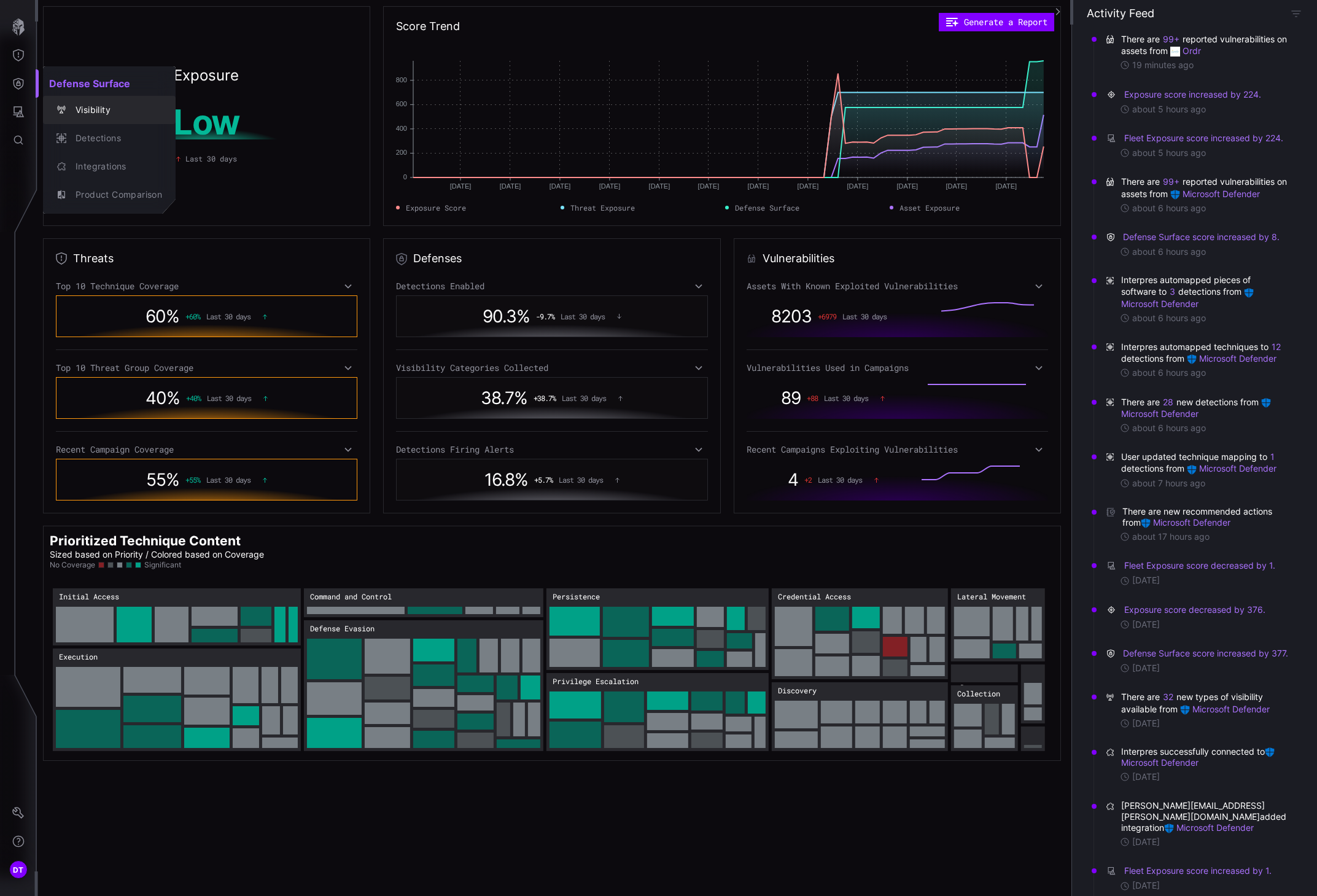
click at [79, 109] on div "Visibility" at bounding box center [116, 110] width 93 height 16
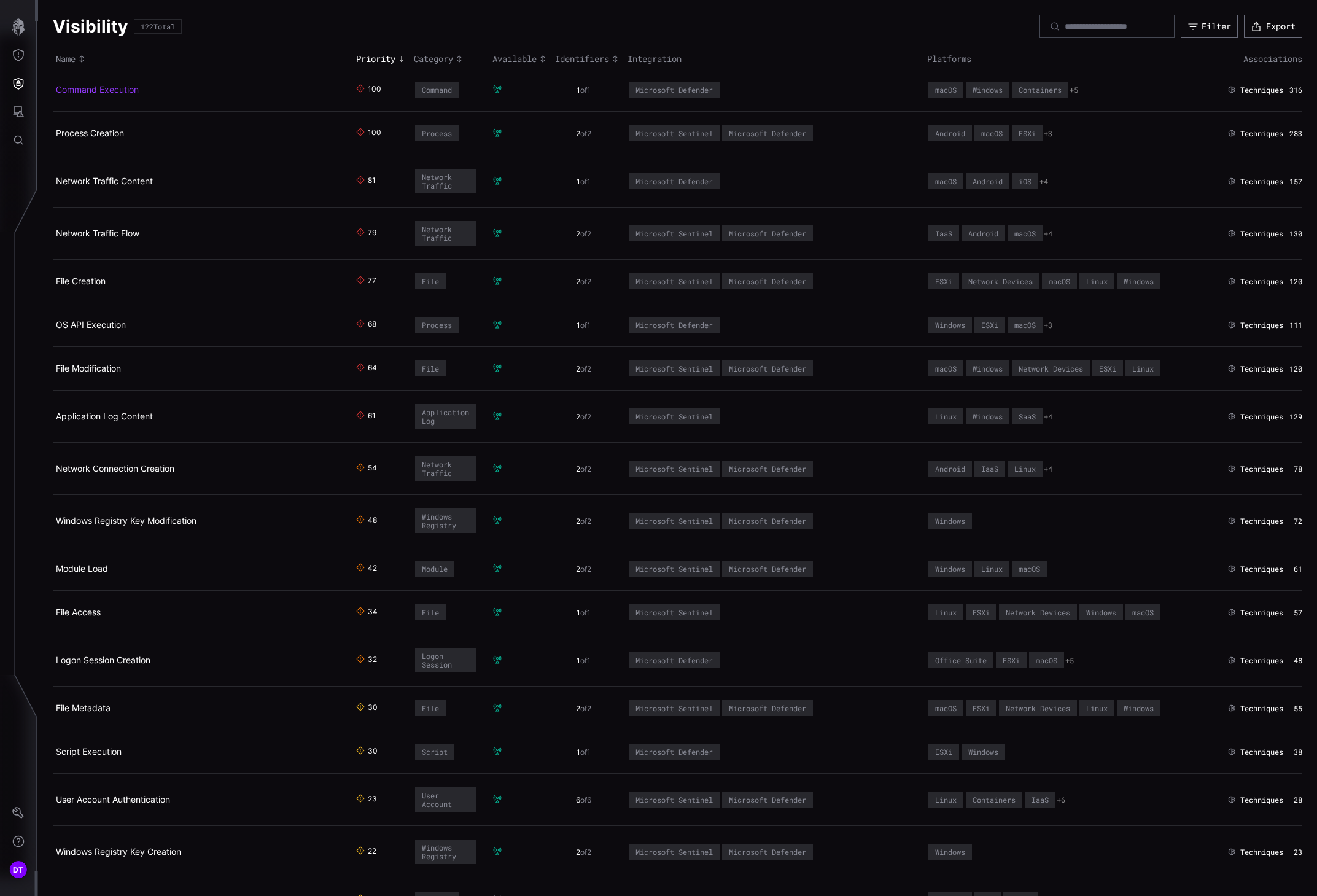
click at [125, 87] on link "Command Execution" at bounding box center [97, 89] width 83 height 10
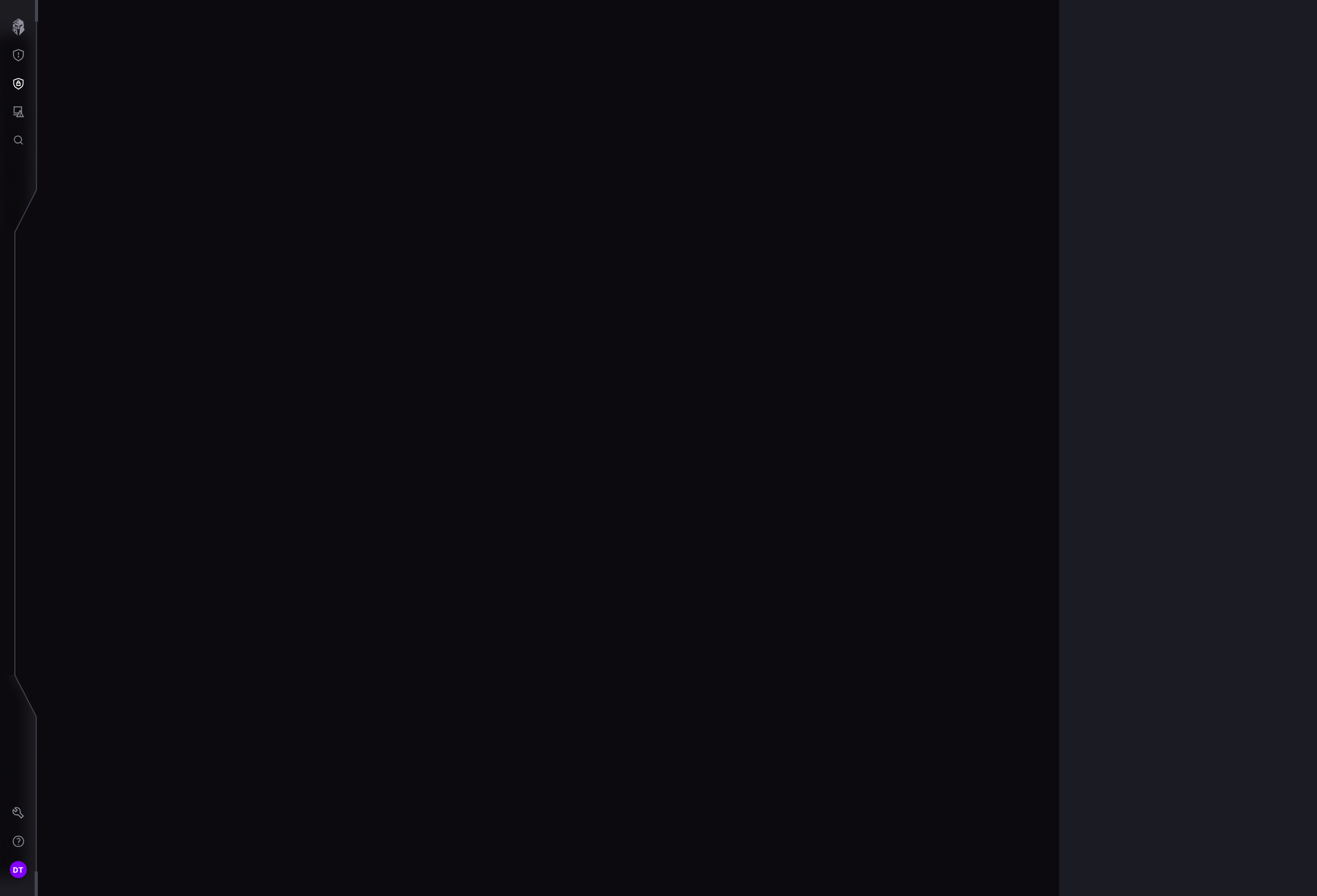
scroll to position [2580, 429]
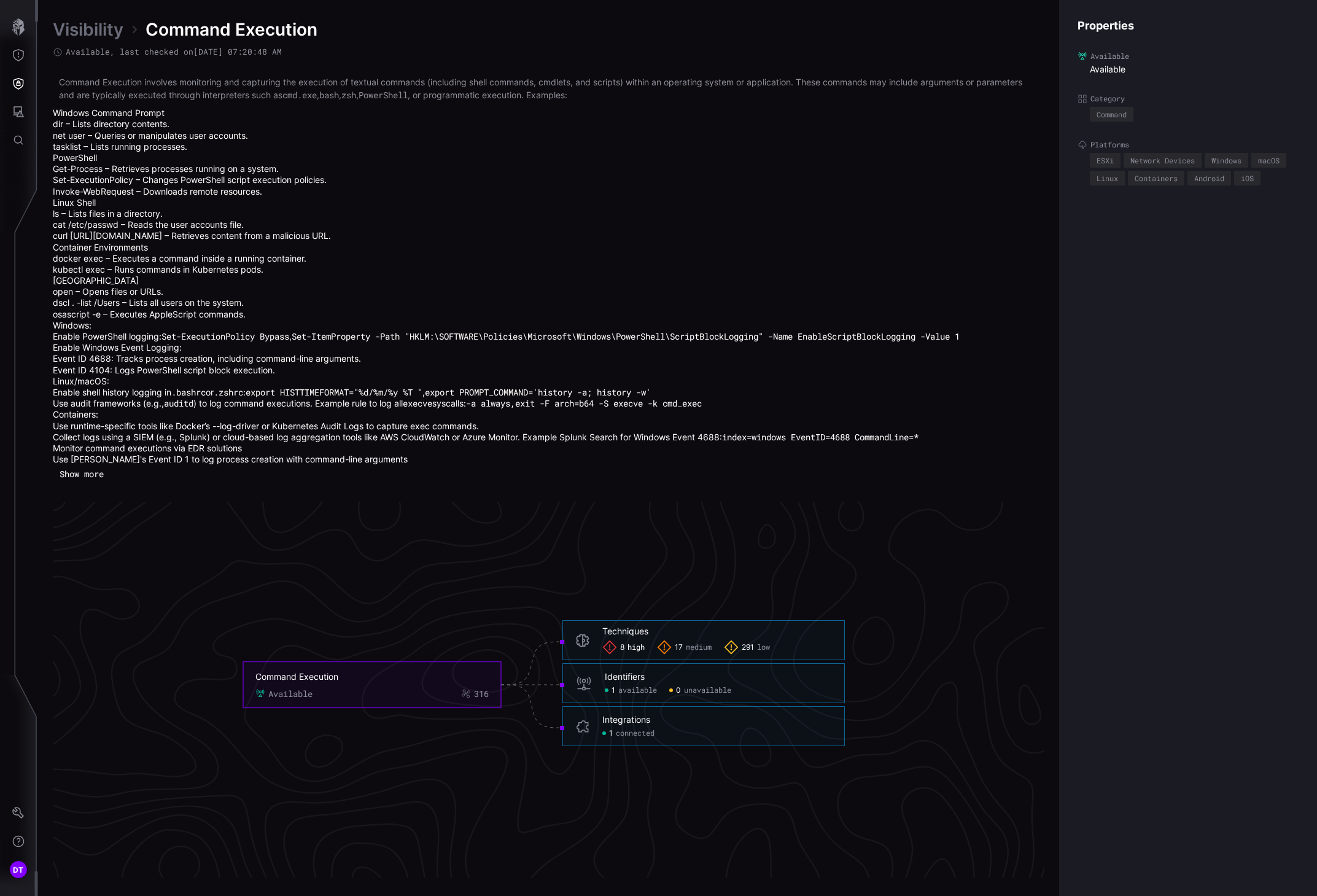
click at [625, 646] on div "8 high" at bounding box center [624, 648] width 43 height 15
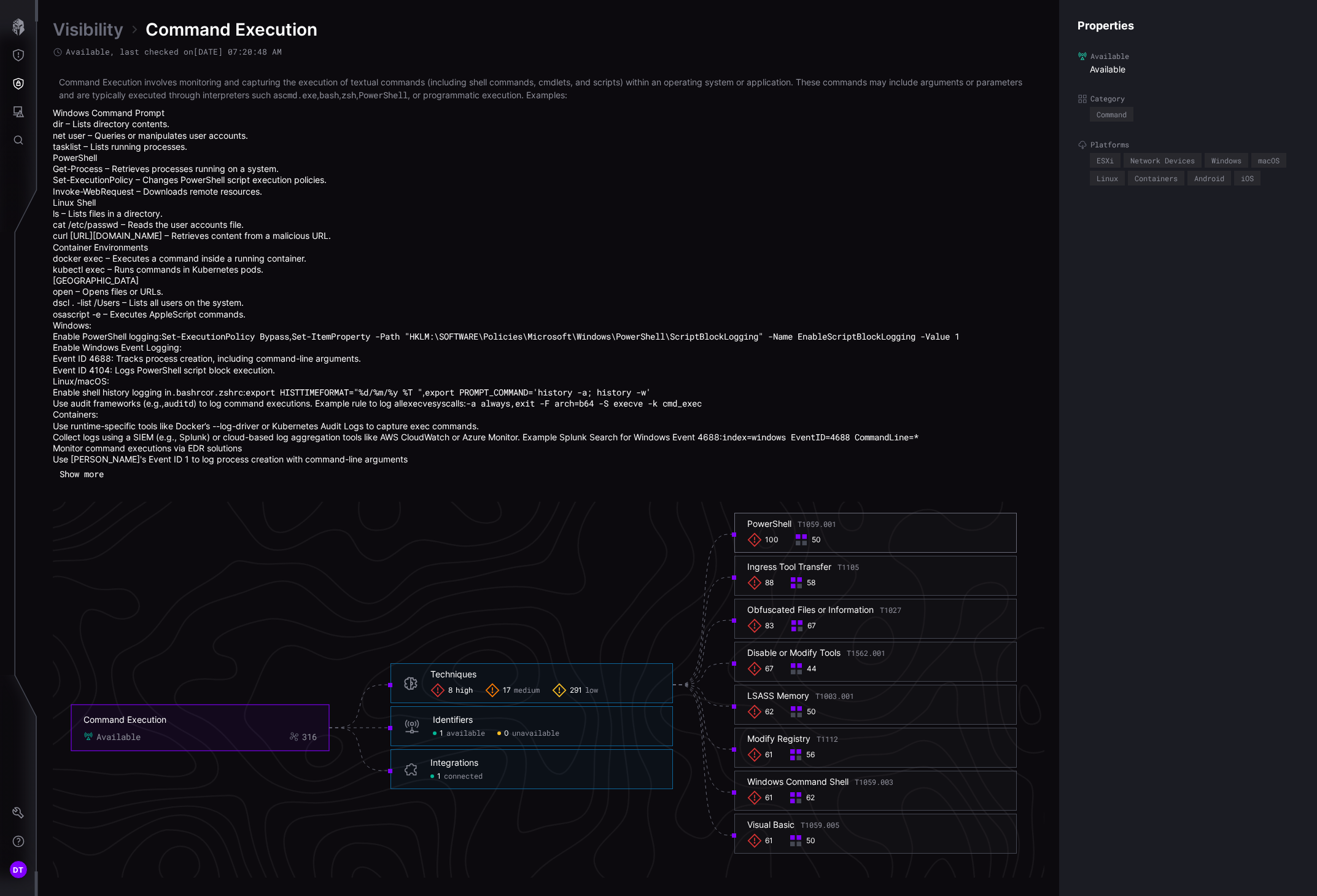
click at [761, 539] on icon at bounding box center [754, 541] width 15 height 15
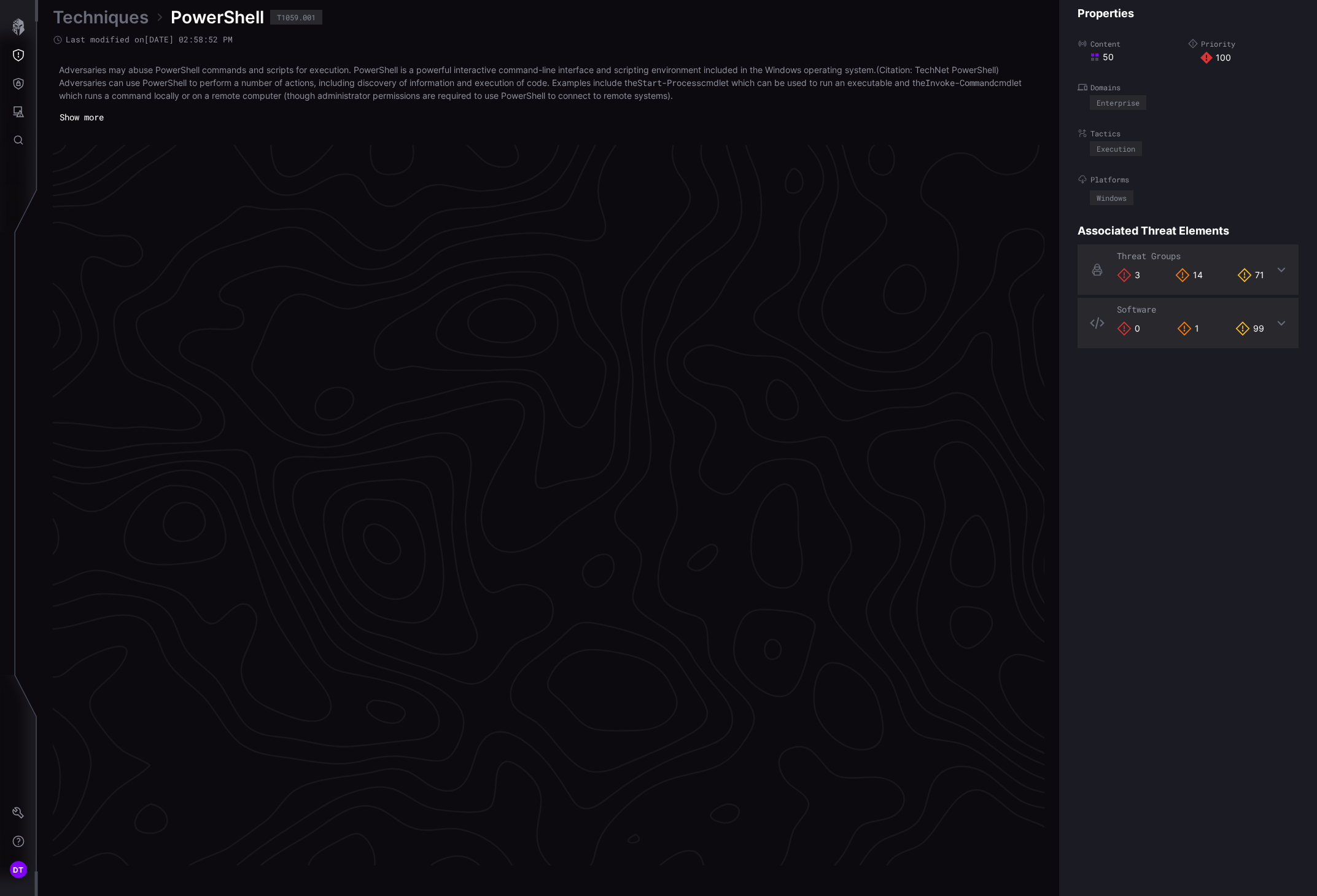
scroll to position [2408, 429]
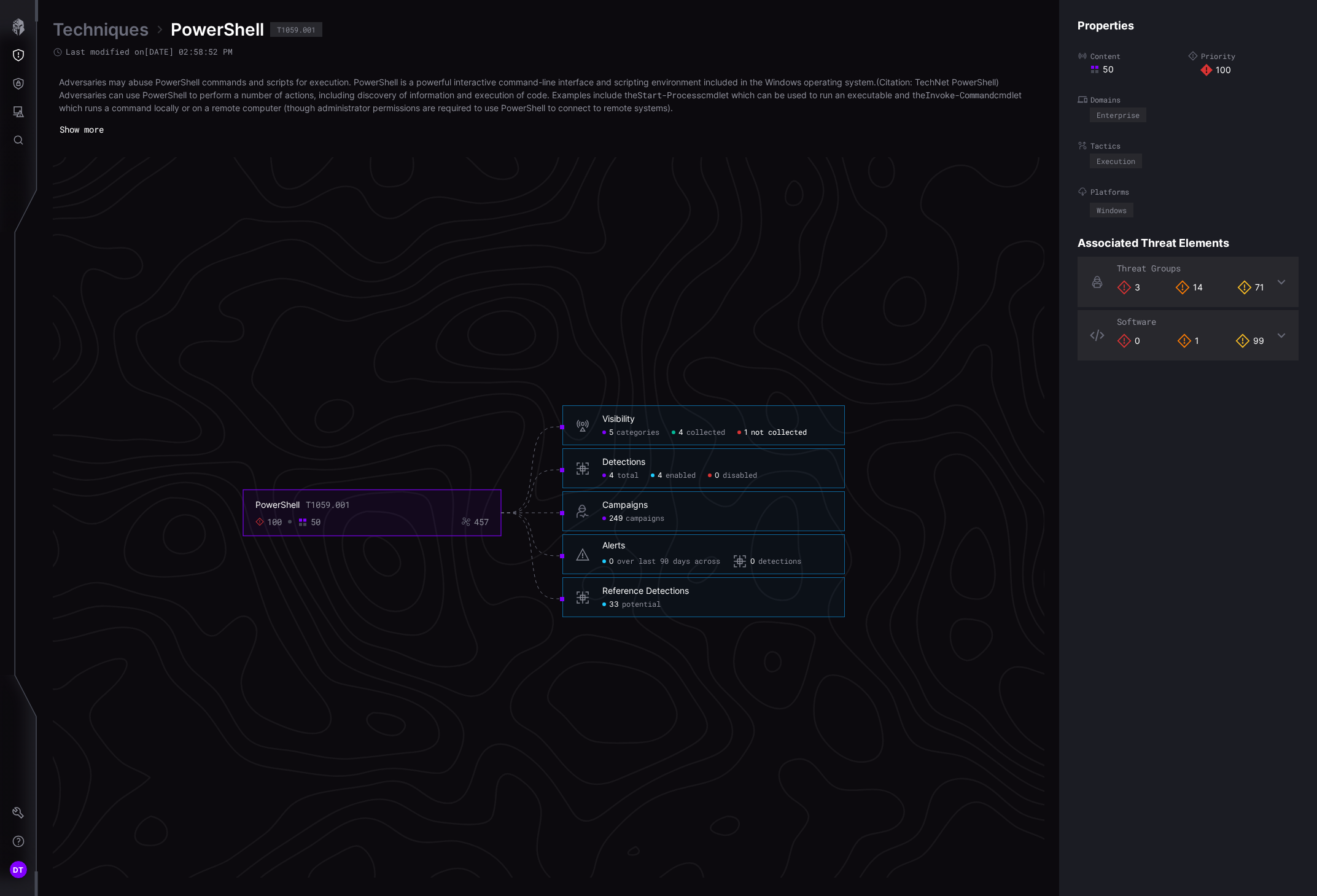
click at [753, 433] on span "not collected" at bounding box center [778, 432] width 56 height 10
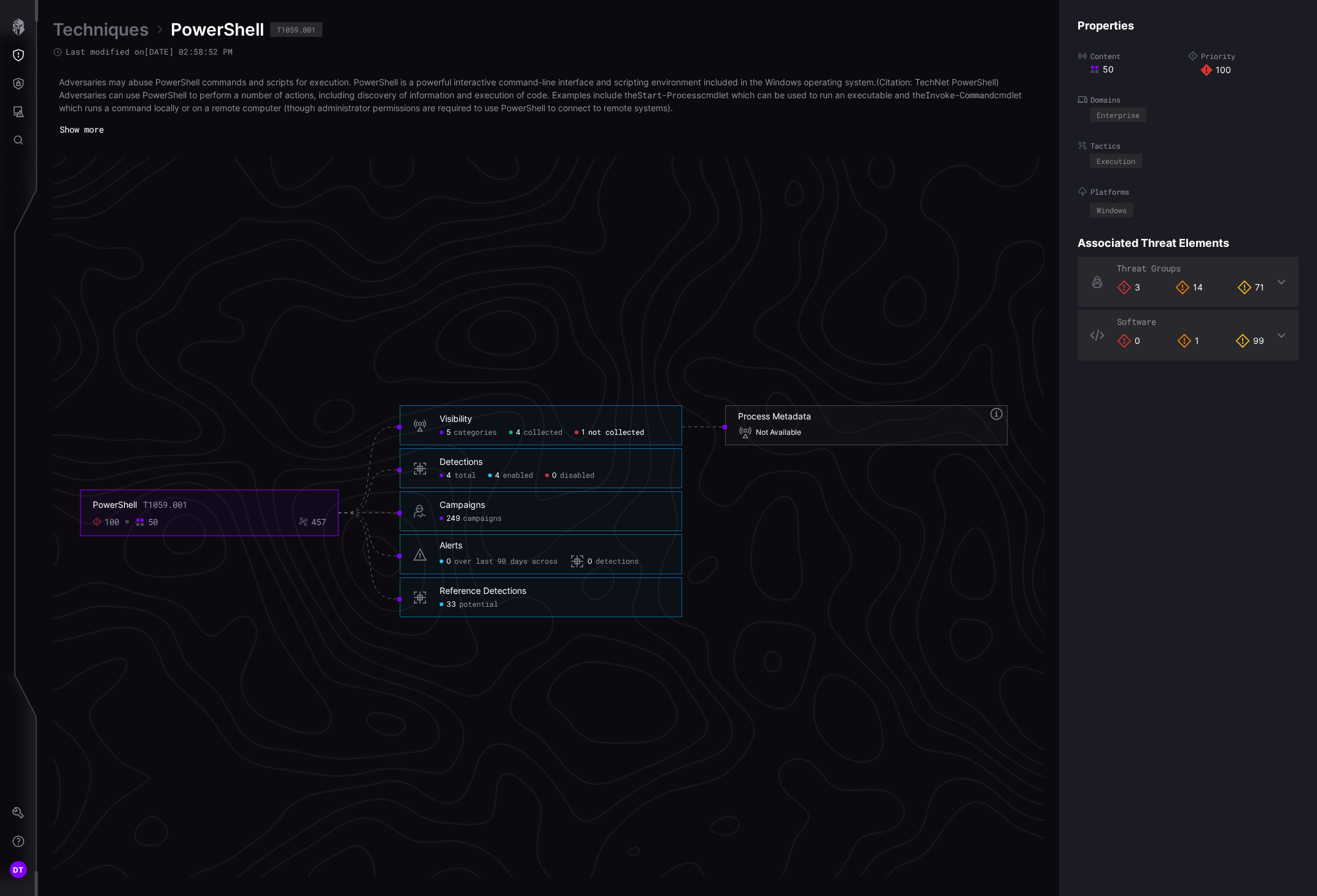
click at [86, 131] on button "Show more" at bounding box center [81, 130] width 57 height 19
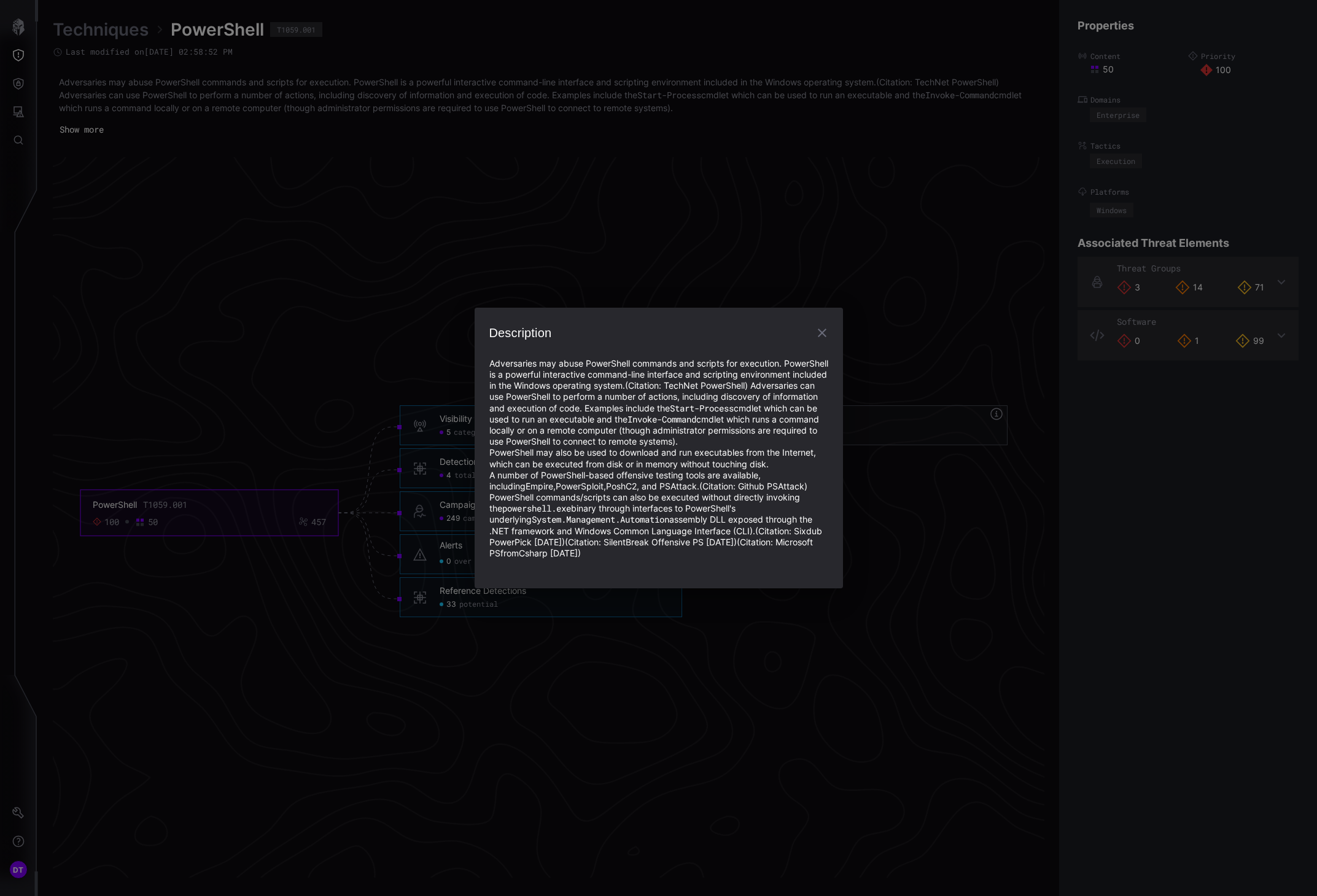
click at [819, 330] on icon "button" at bounding box center [822, 333] width 15 height 15
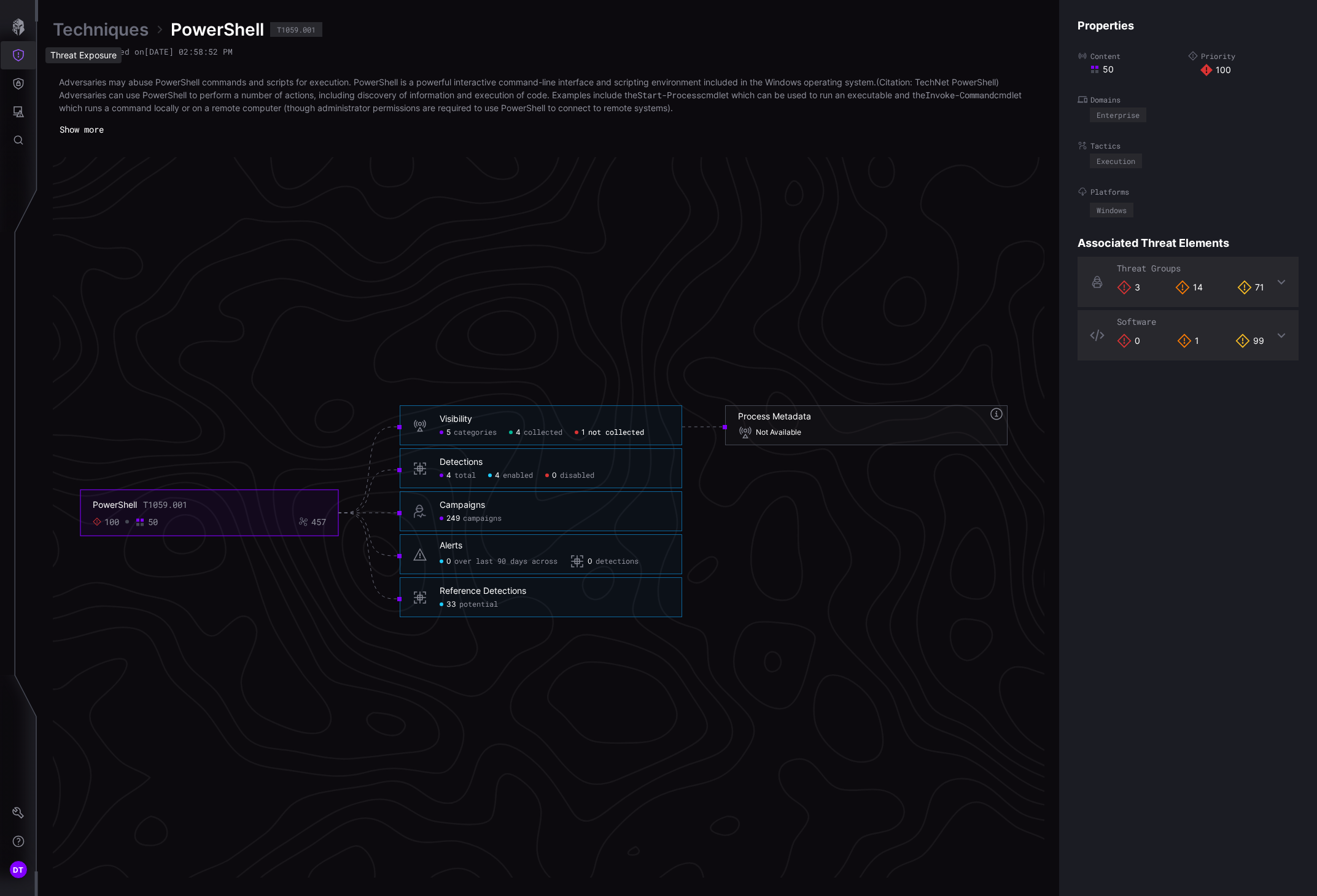
click at [26, 57] on button "Threat Exposure" at bounding box center [19, 55] width 35 height 29
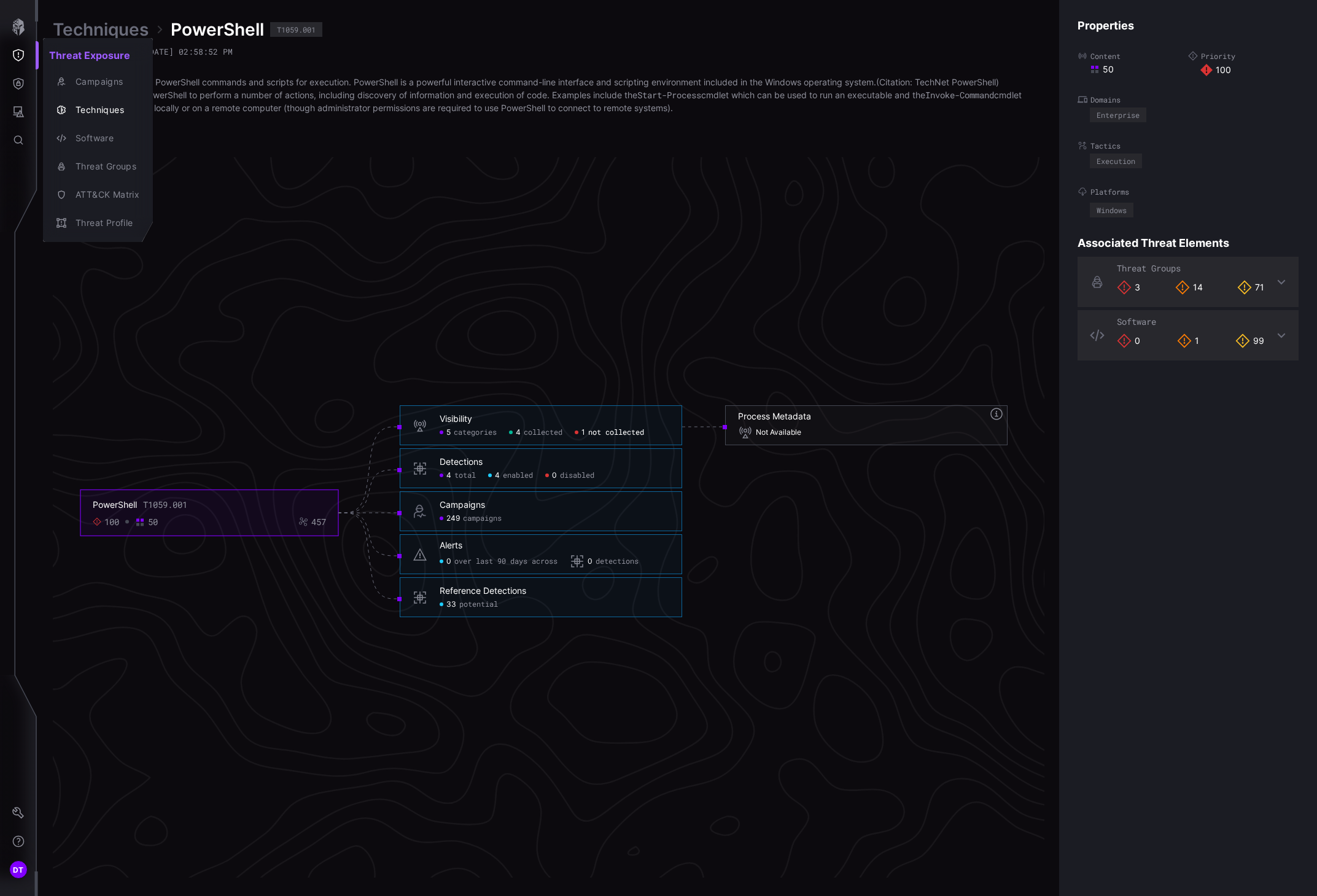
click at [16, 83] on div at bounding box center [658, 448] width 1317 height 896
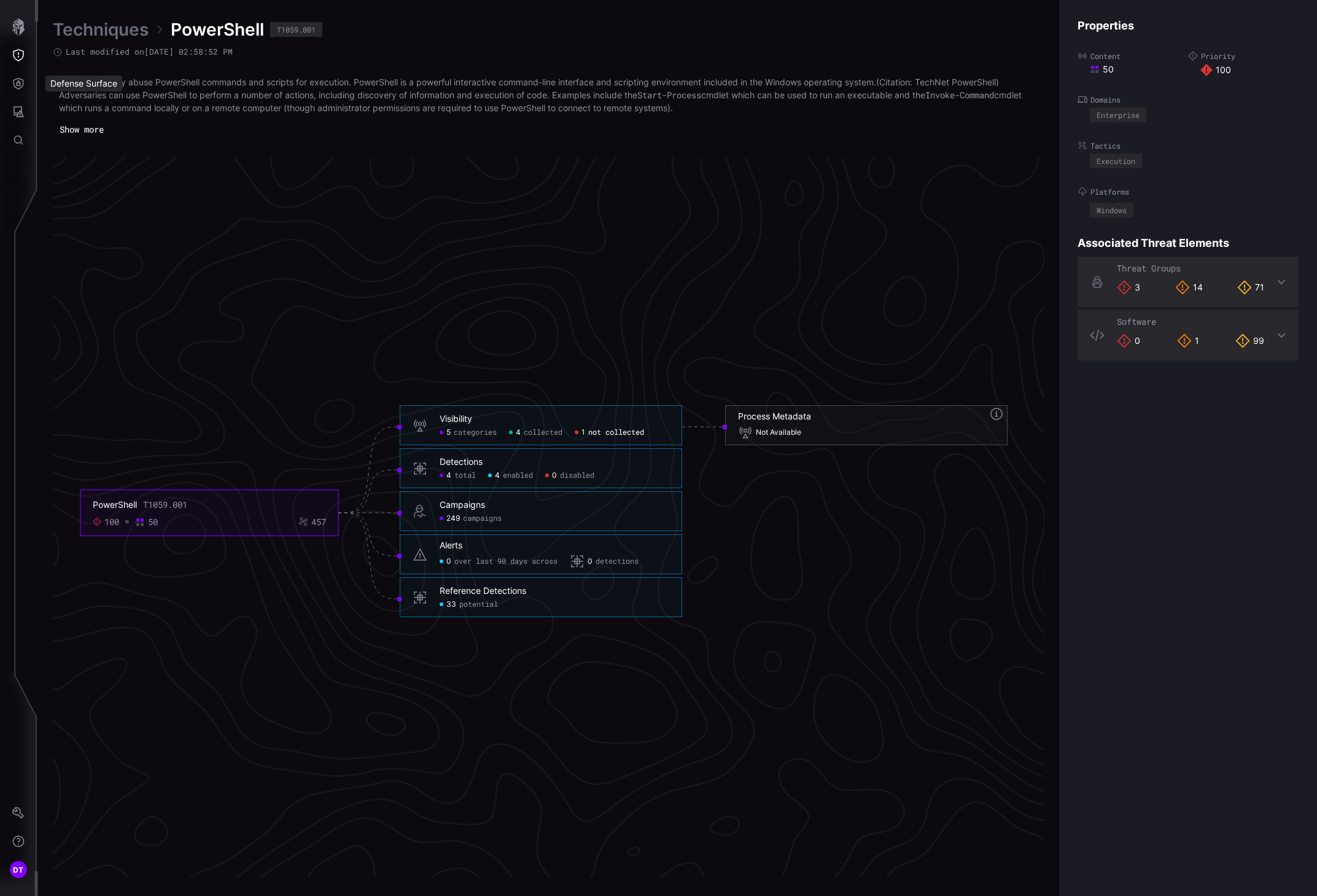
click at [60, 86] on div "Defense Surface" at bounding box center [83, 83] width 77 height 16
click at [47, 84] on div "Defense Surface" at bounding box center [83, 83] width 77 height 16
click at [63, 83] on div "Defense Surface" at bounding box center [83, 83] width 77 height 16
click at [18, 81] on icon "Defense Surface" at bounding box center [19, 83] width 10 height 12
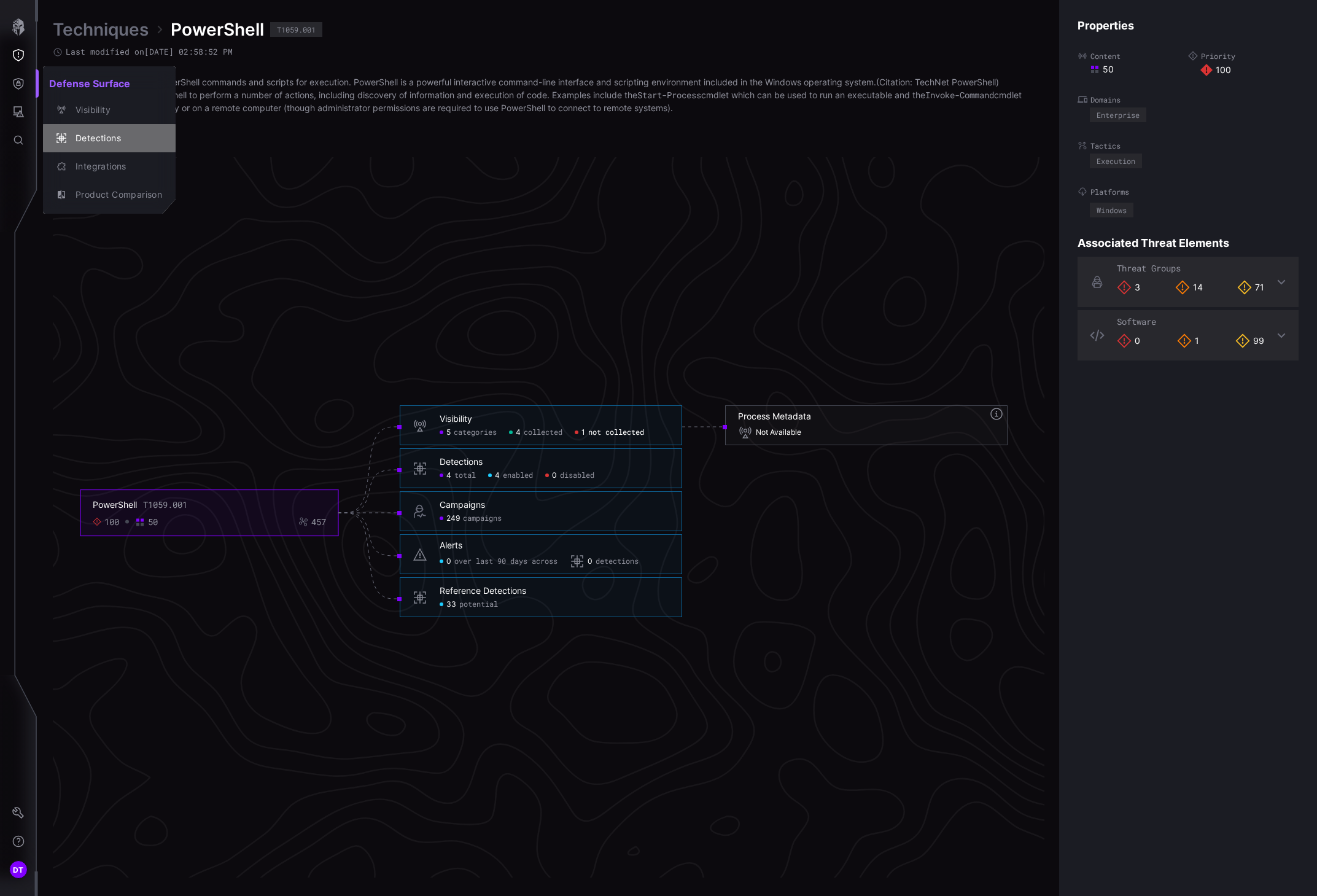
click at [92, 140] on div "Detections" at bounding box center [116, 138] width 93 height 16
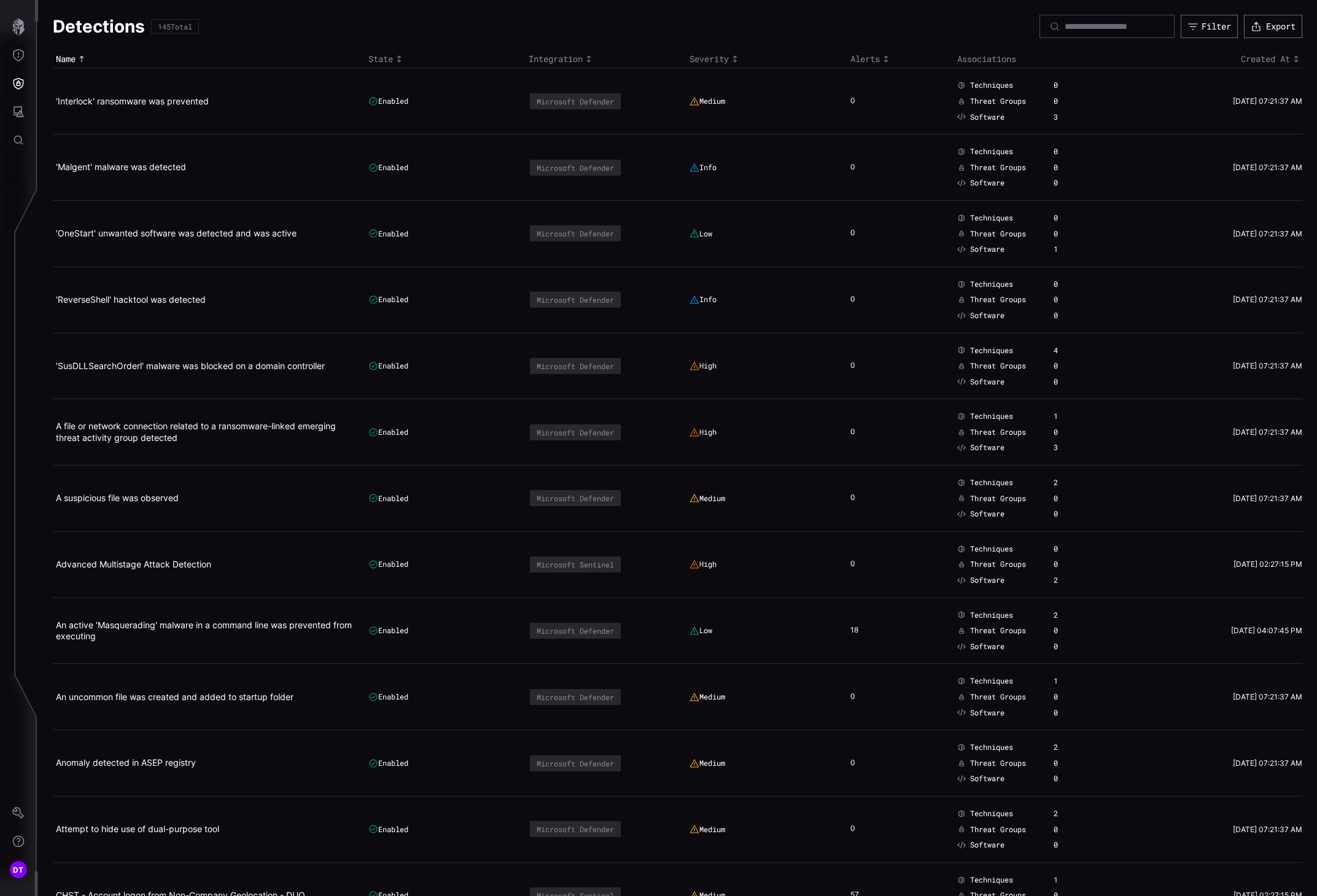
click at [394, 56] on icon "Toggle sort direction" at bounding box center [399, 58] width 10 height 10
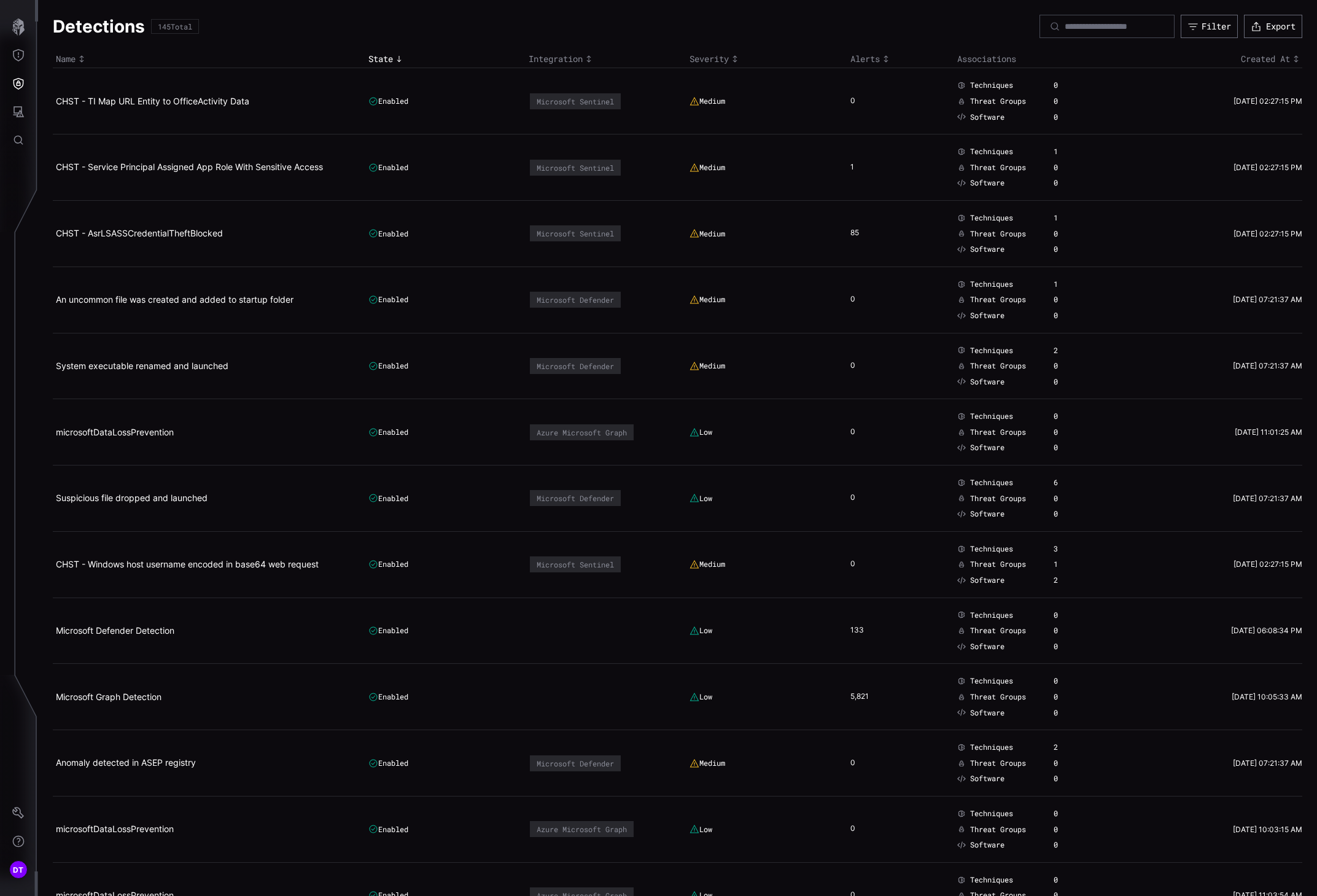
click at [396, 56] on icon "Toggle sort direction" at bounding box center [399, 58] width 10 height 10
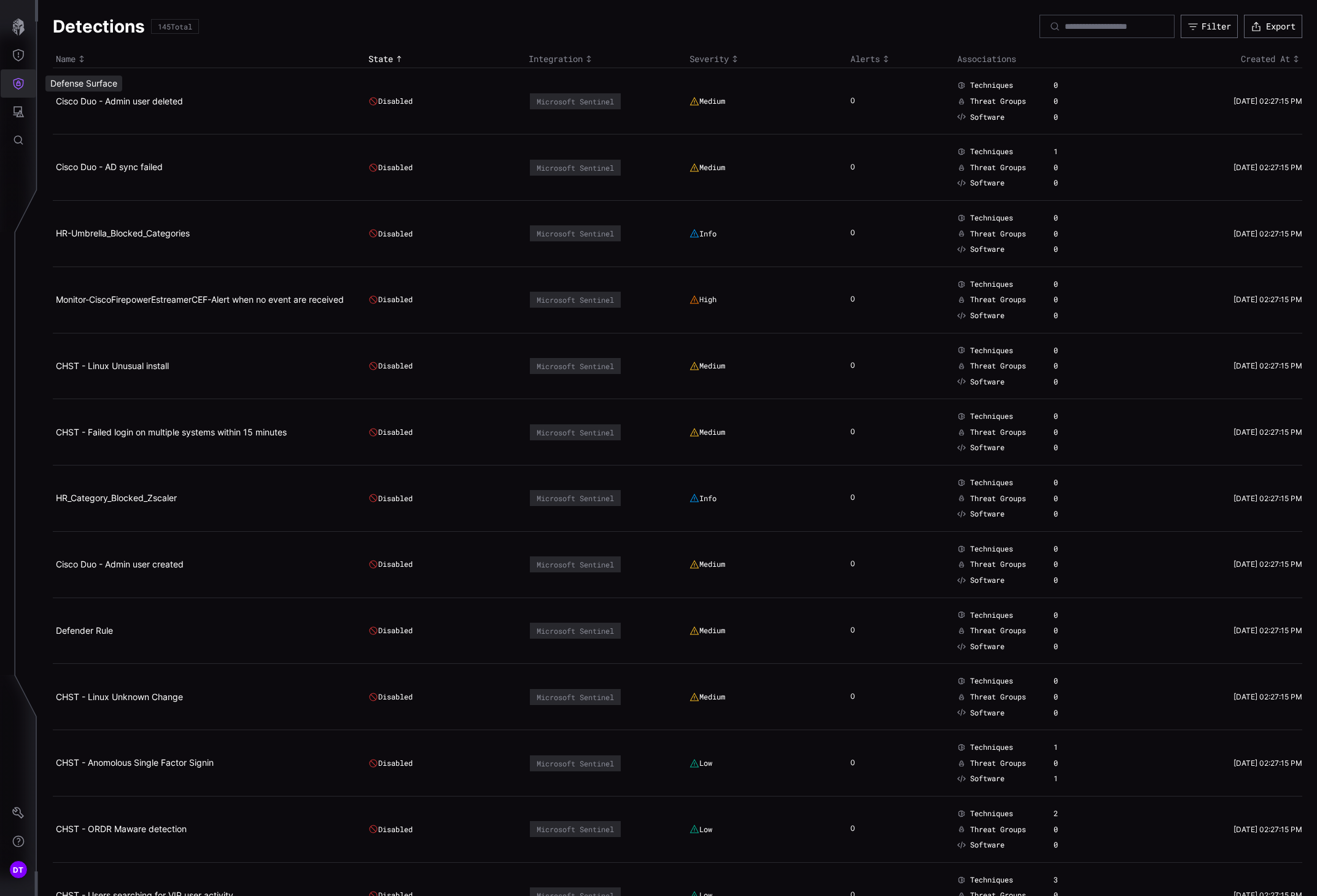
click at [19, 83] on icon "Defense Surface" at bounding box center [19, 83] width 10 height 12
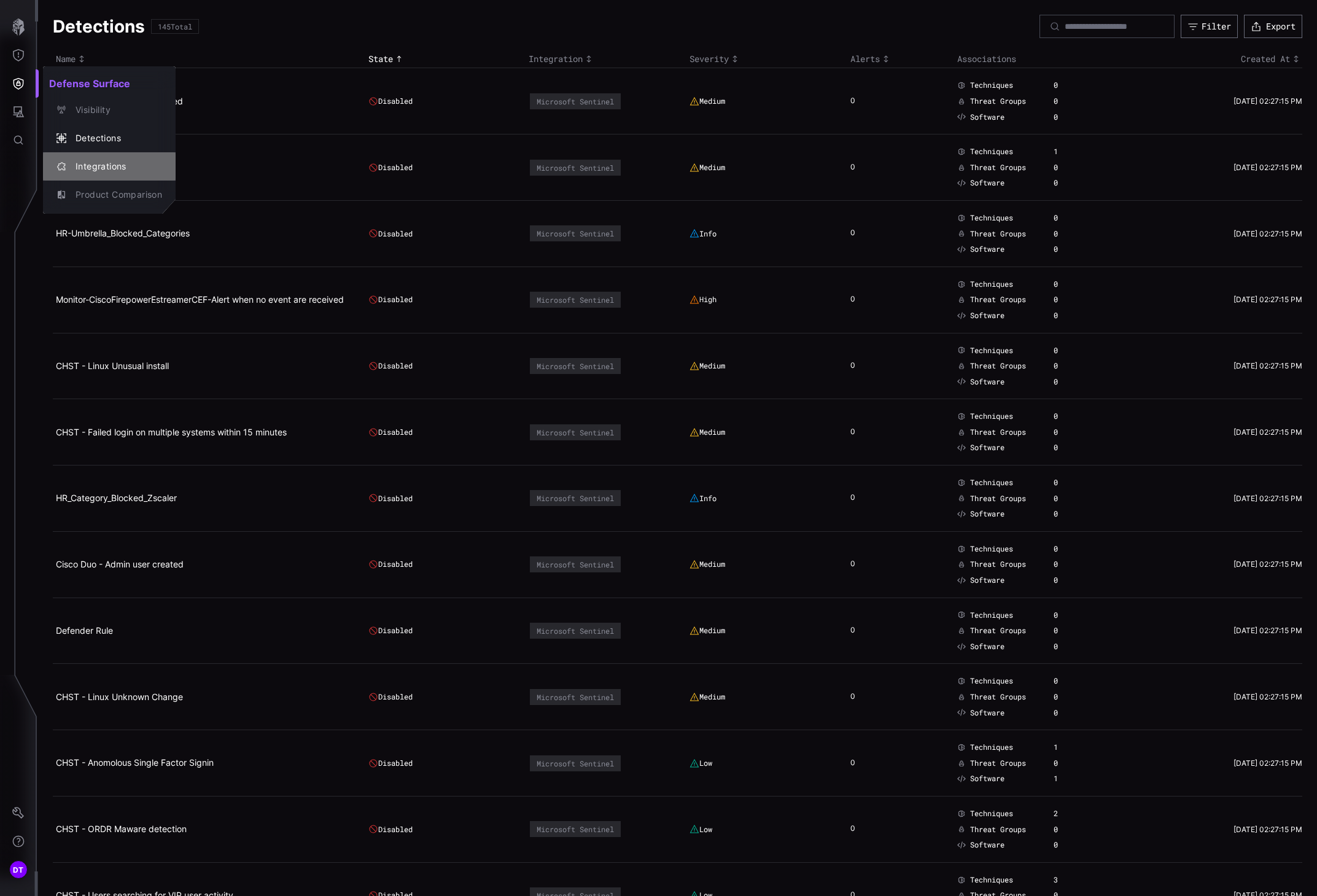
click at [92, 163] on div "Integrations" at bounding box center [116, 167] width 93 height 16
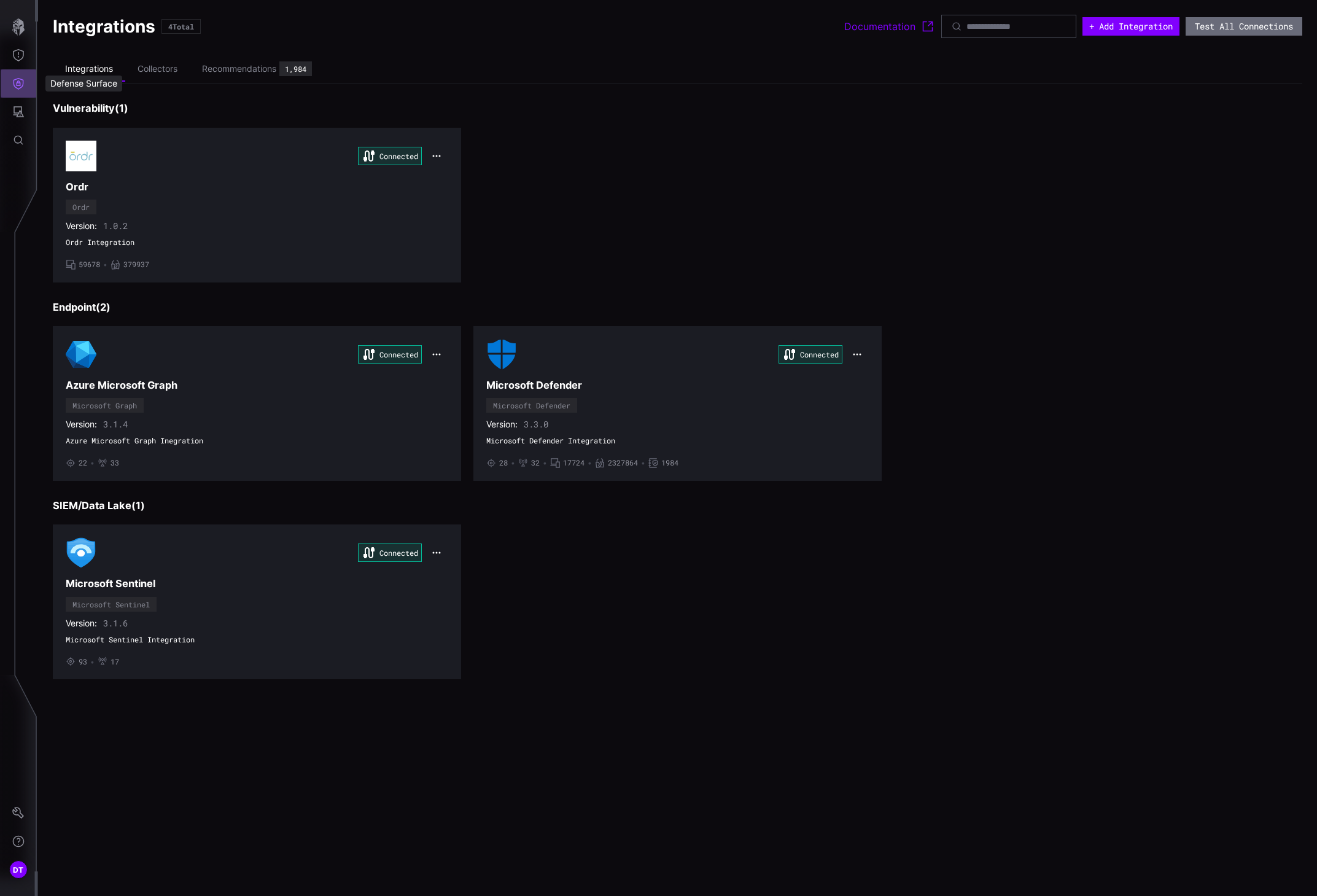
click at [21, 87] on icon "Defense Surface" at bounding box center [19, 83] width 10 height 12
click at [92, 111] on div "Visibility" at bounding box center [116, 110] width 93 height 16
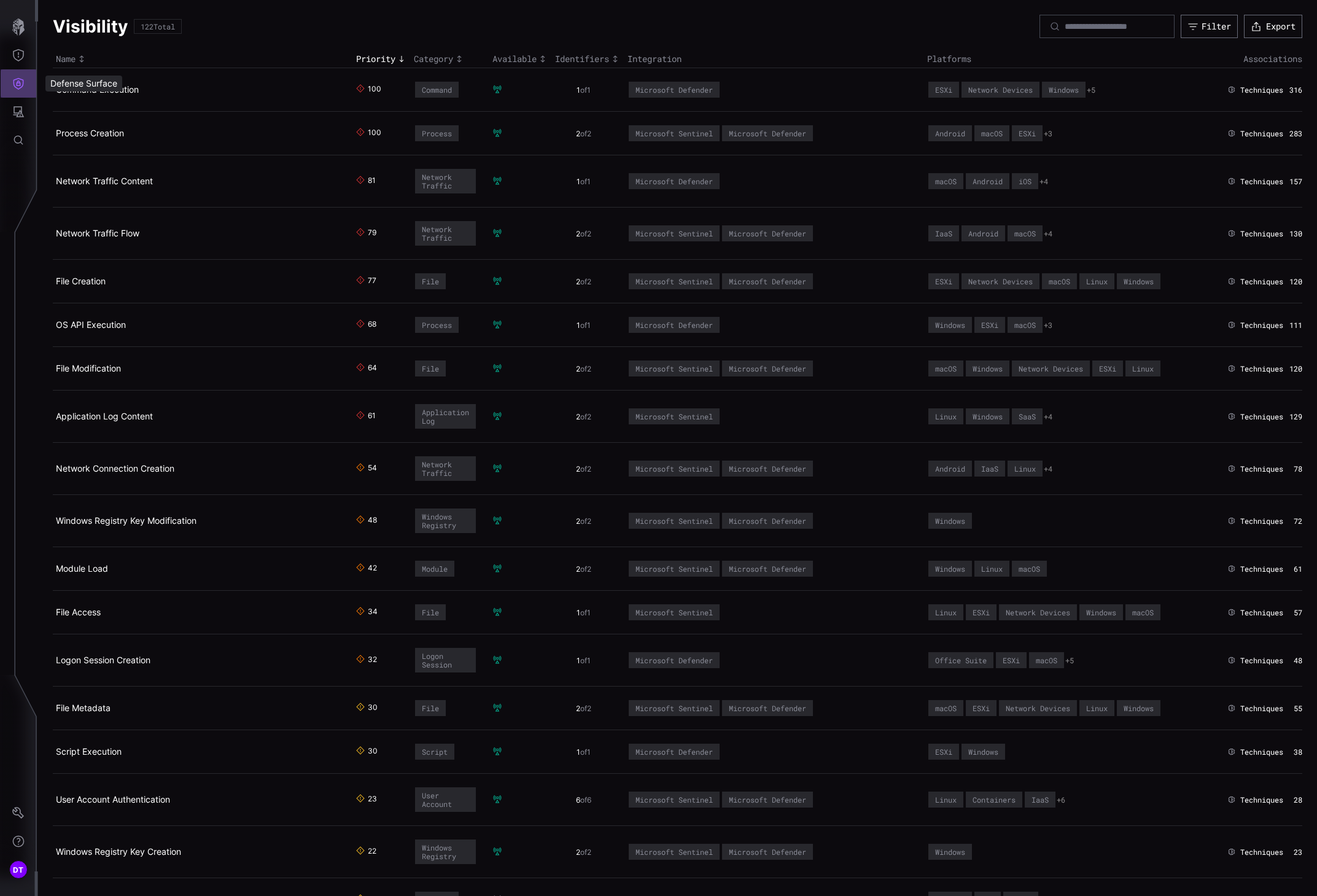
click at [20, 82] on icon "Defense Surface" at bounding box center [18, 83] width 12 height 12
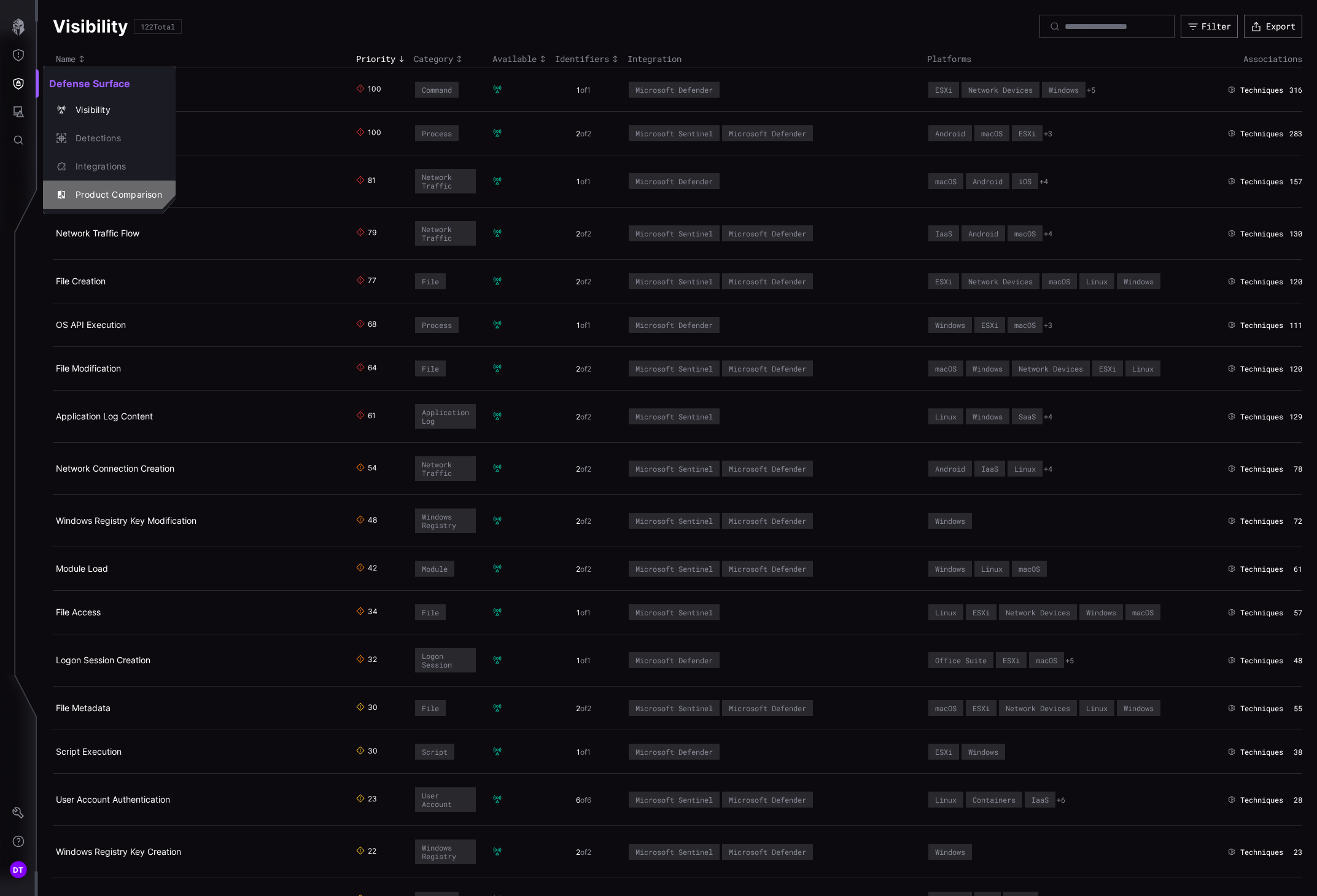
click at [83, 197] on div "Product Comparison" at bounding box center [116, 194] width 93 height 16
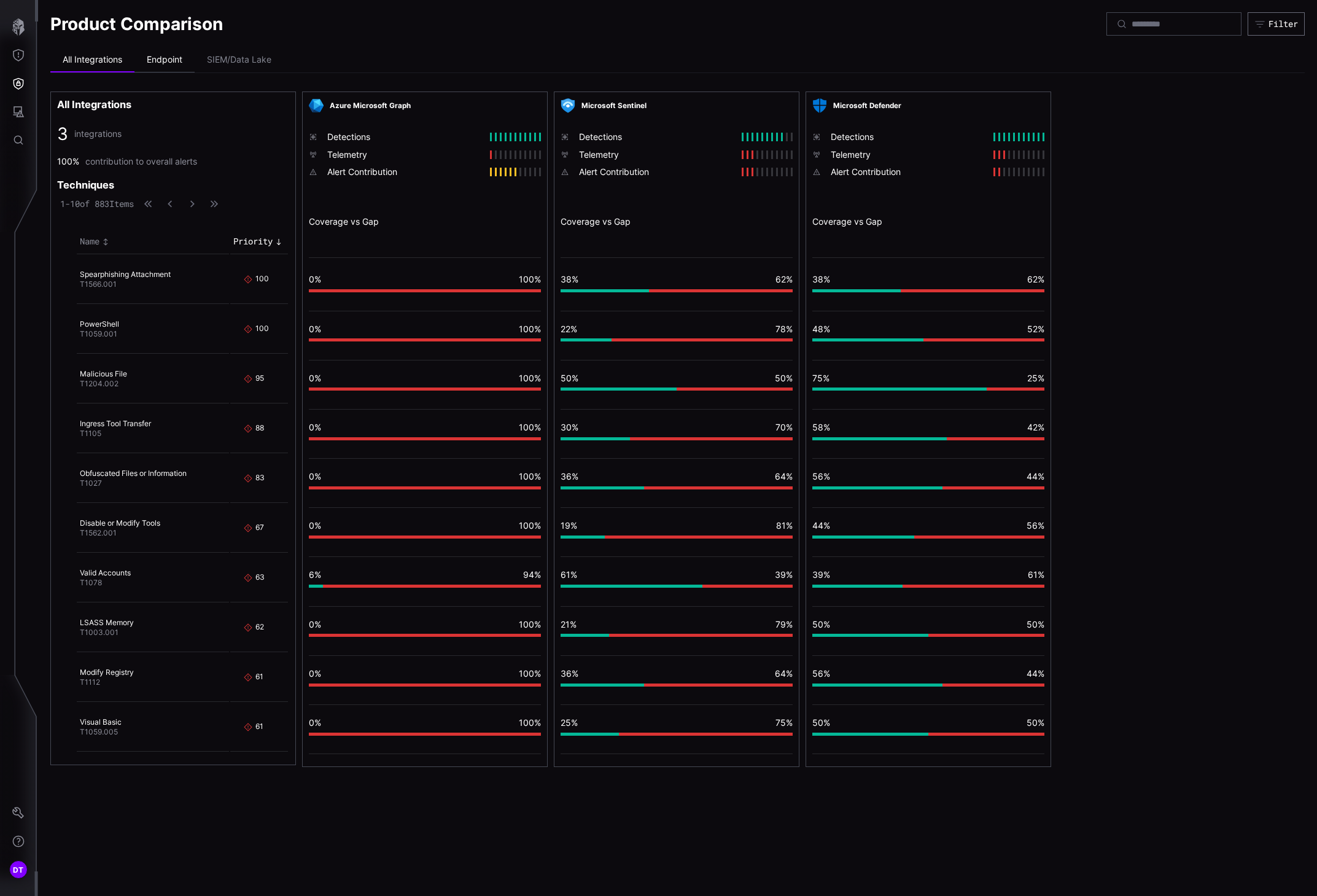
click at [163, 56] on li "Endpoint" at bounding box center [164, 60] width 60 height 25
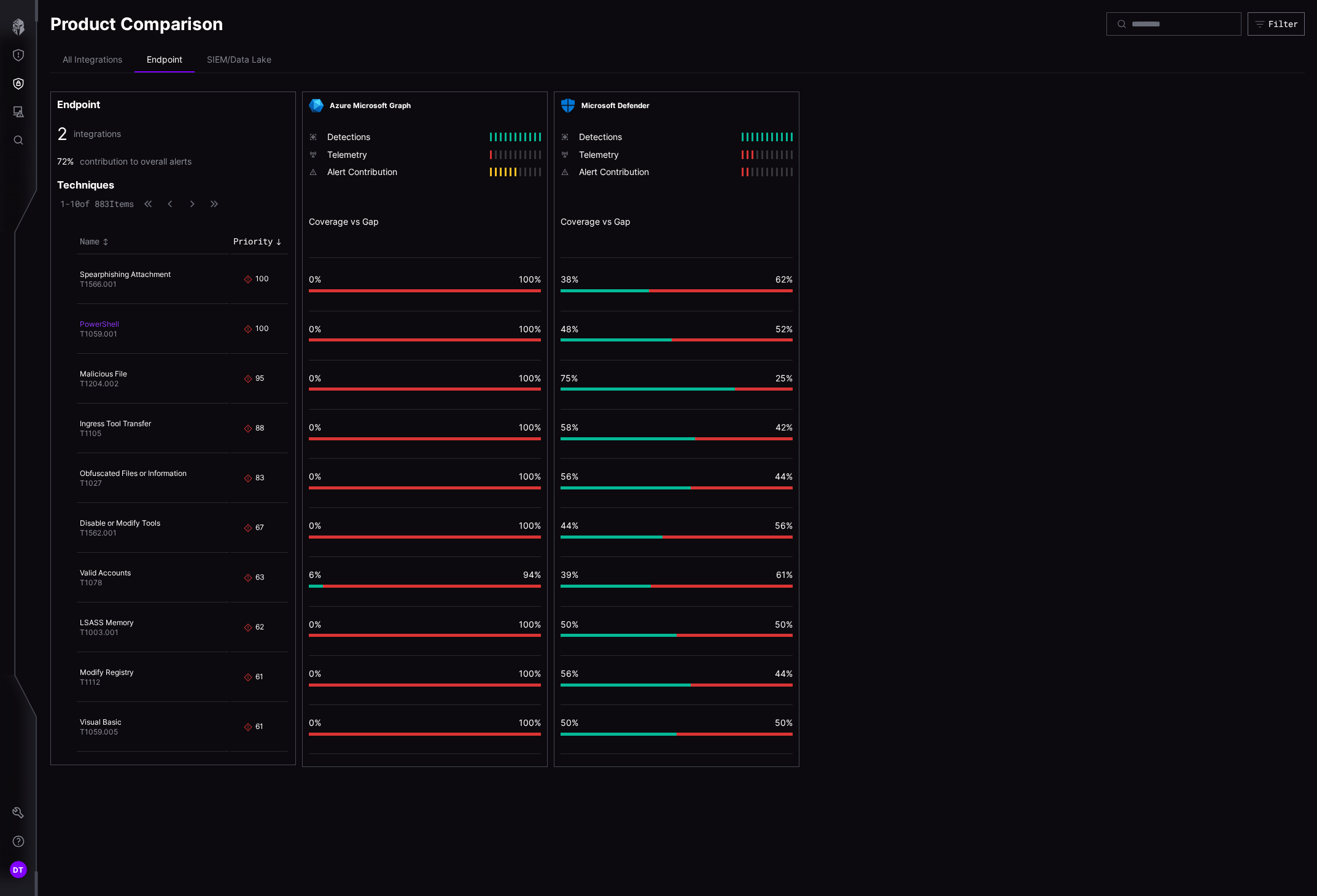
click at [97, 327] on link "PowerShell" at bounding box center [99, 324] width 39 height 9
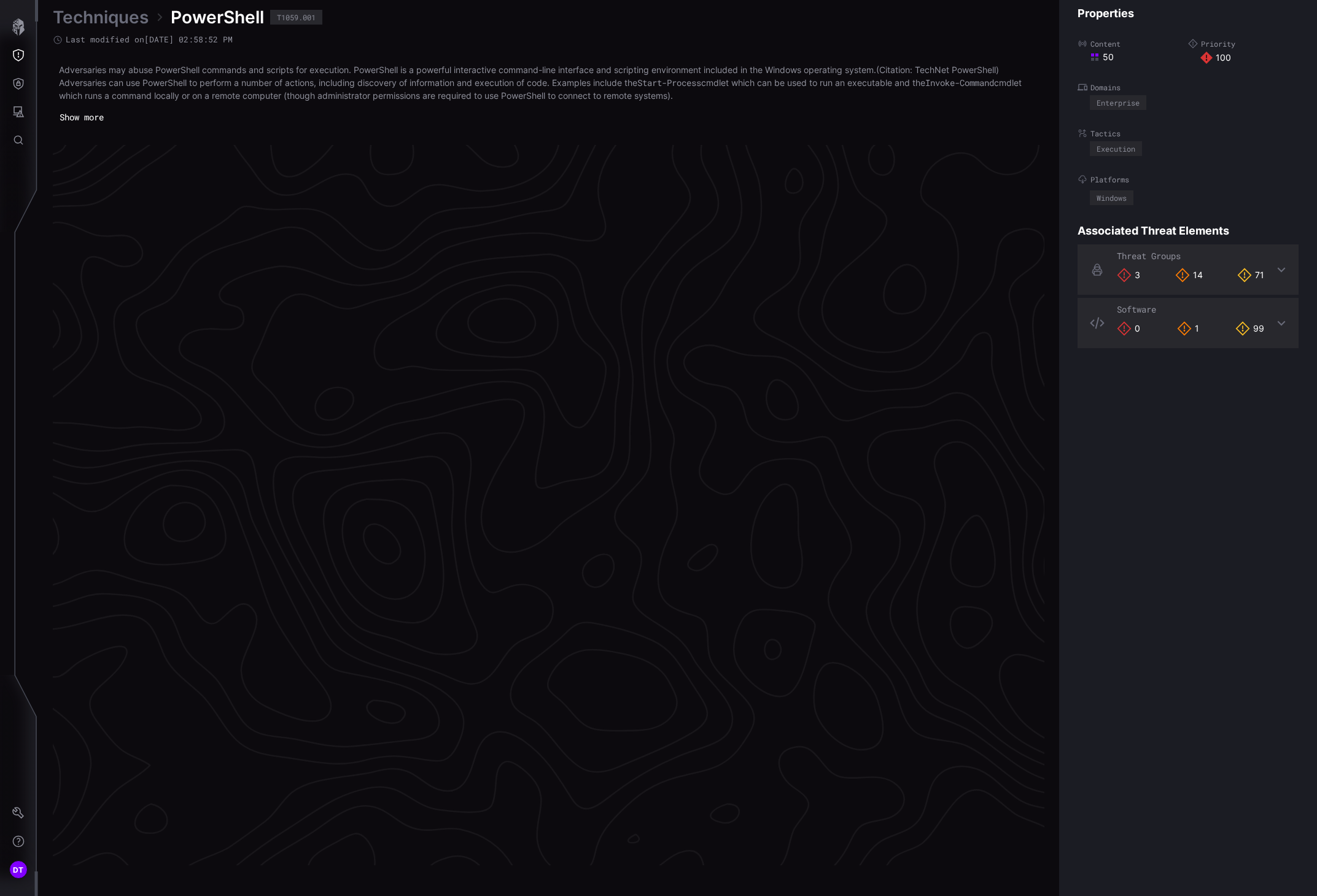
scroll to position [2408, 429]
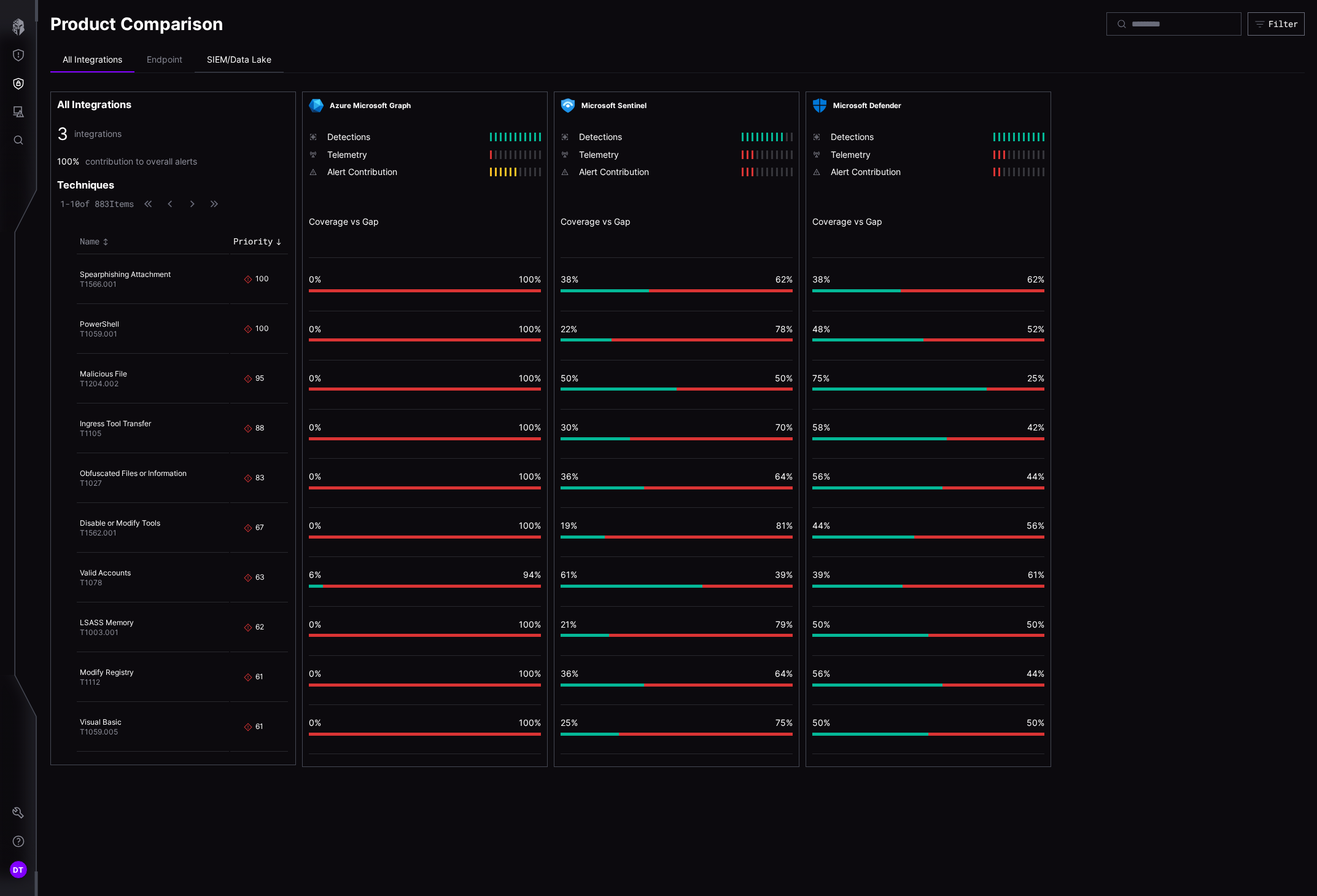
click at [226, 61] on li "SIEM/Data Lake" at bounding box center [239, 60] width 89 height 25
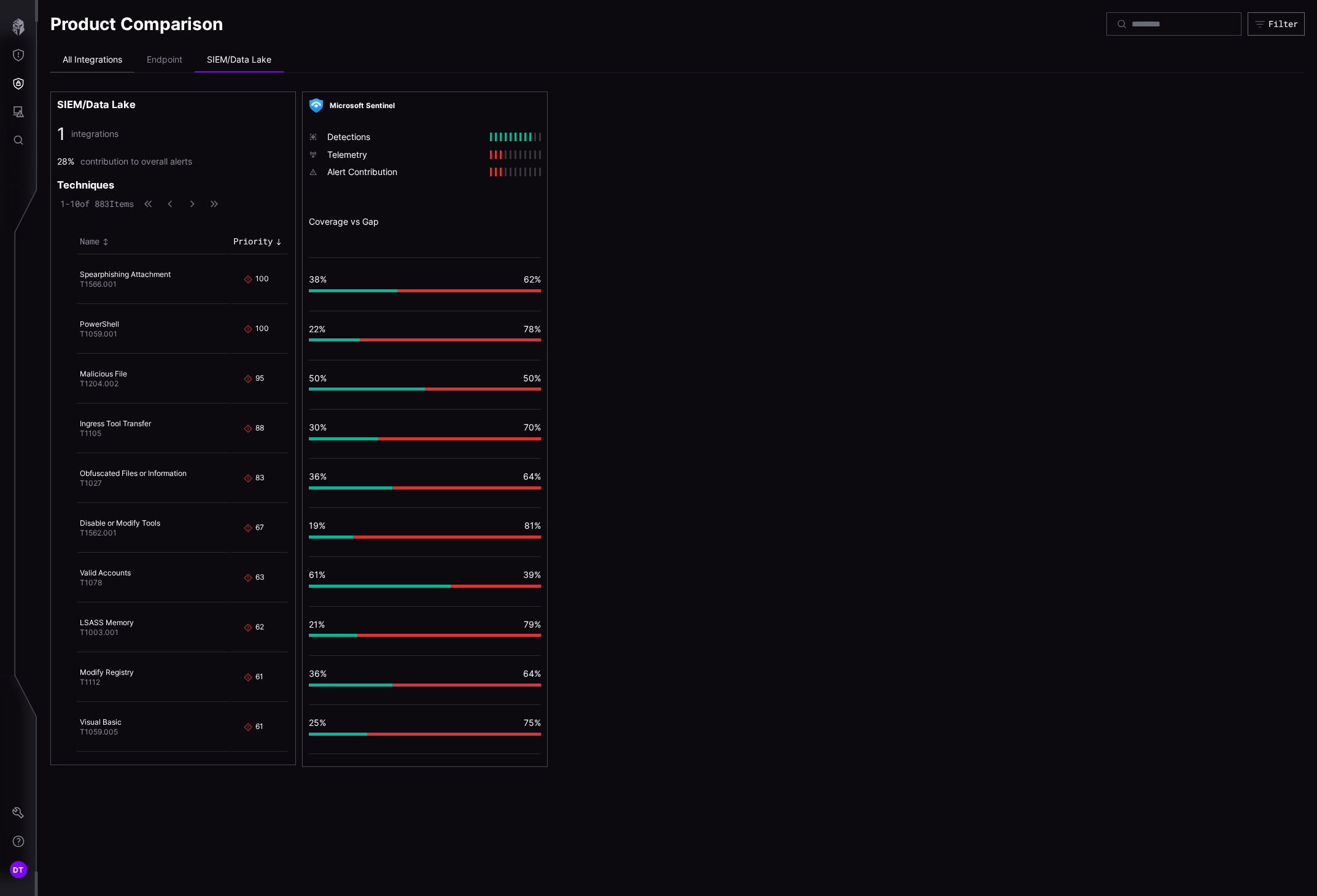
click at [103, 62] on li "All Integrations" at bounding box center [92, 60] width 84 height 25
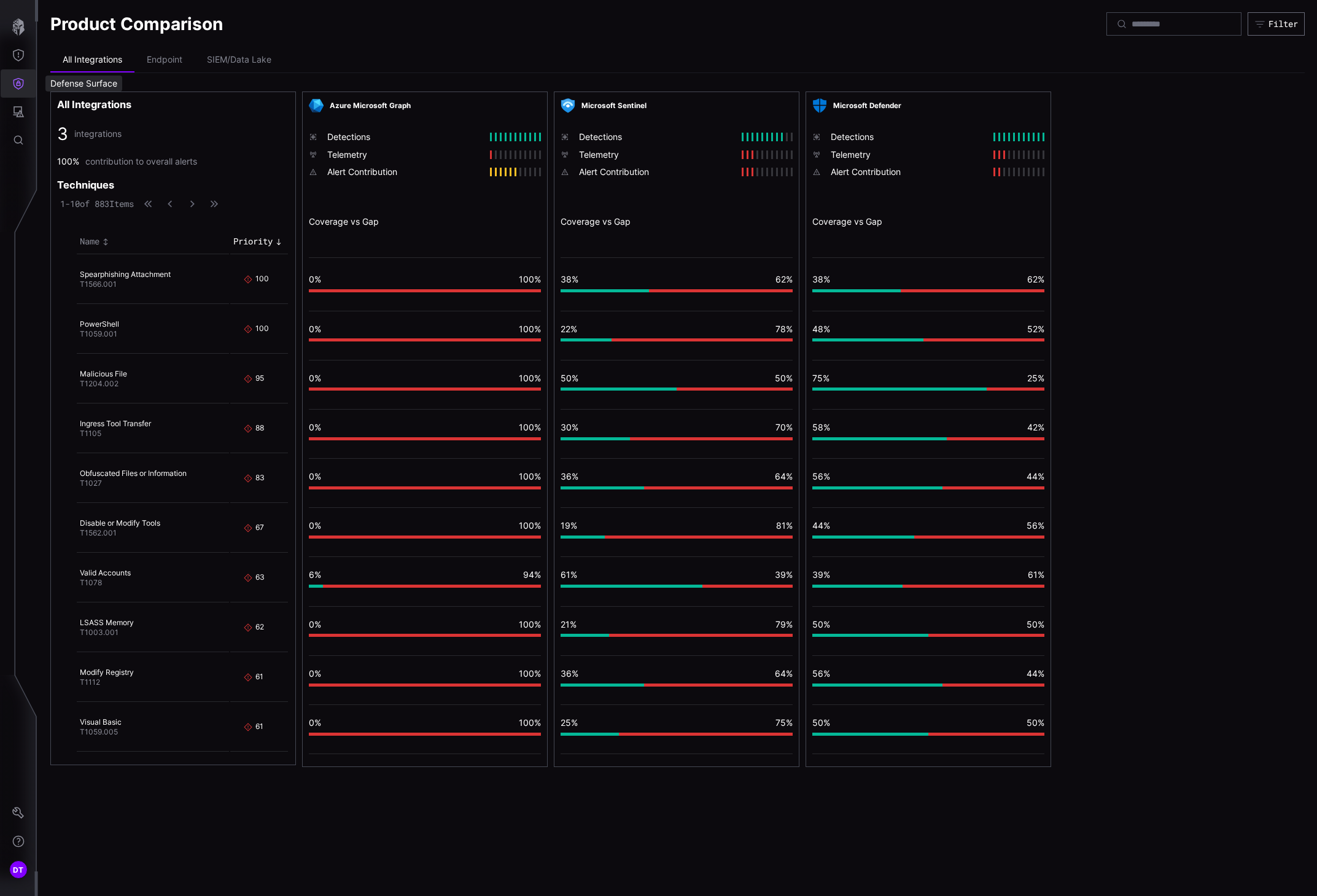
click at [14, 84] on icon "Defense Surface" at bounding box center [19, 83] width 10 height 12
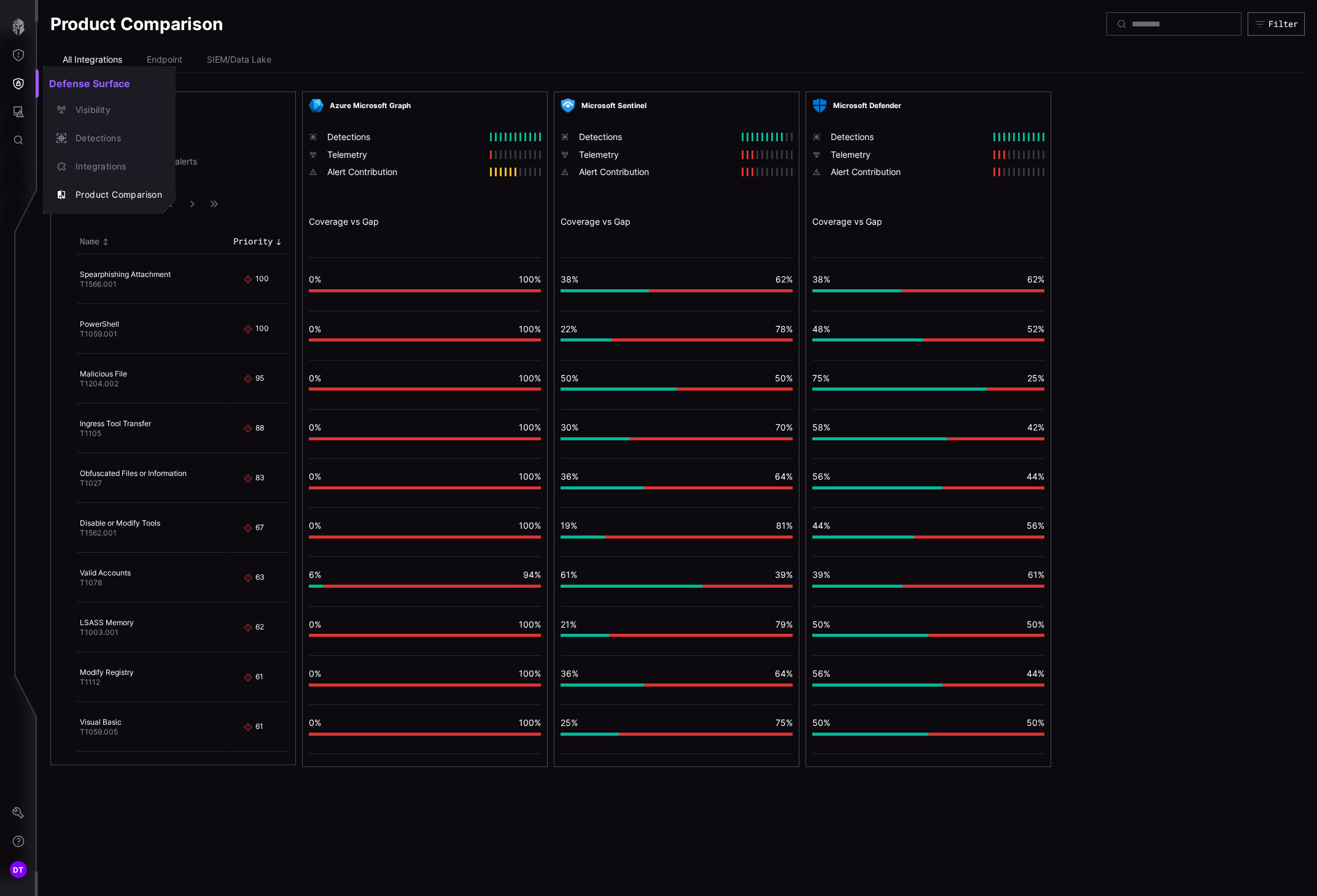
click at [14, 54] on div at bounding box center [658, 448] width 1317 height 896
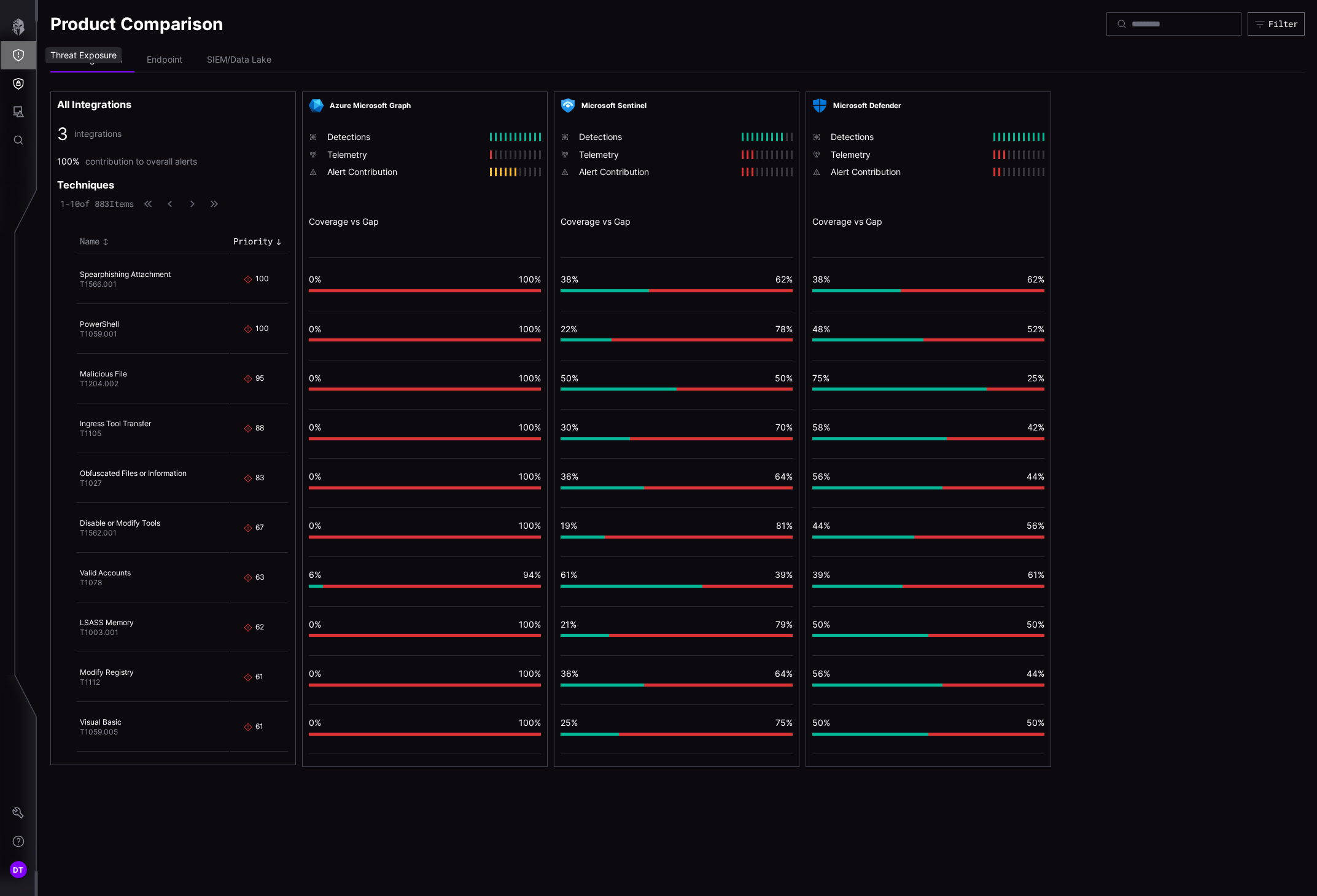
click at [23, 56] on icon "Threat Exposure" at bounding box center [19, 55] width 11 height 12
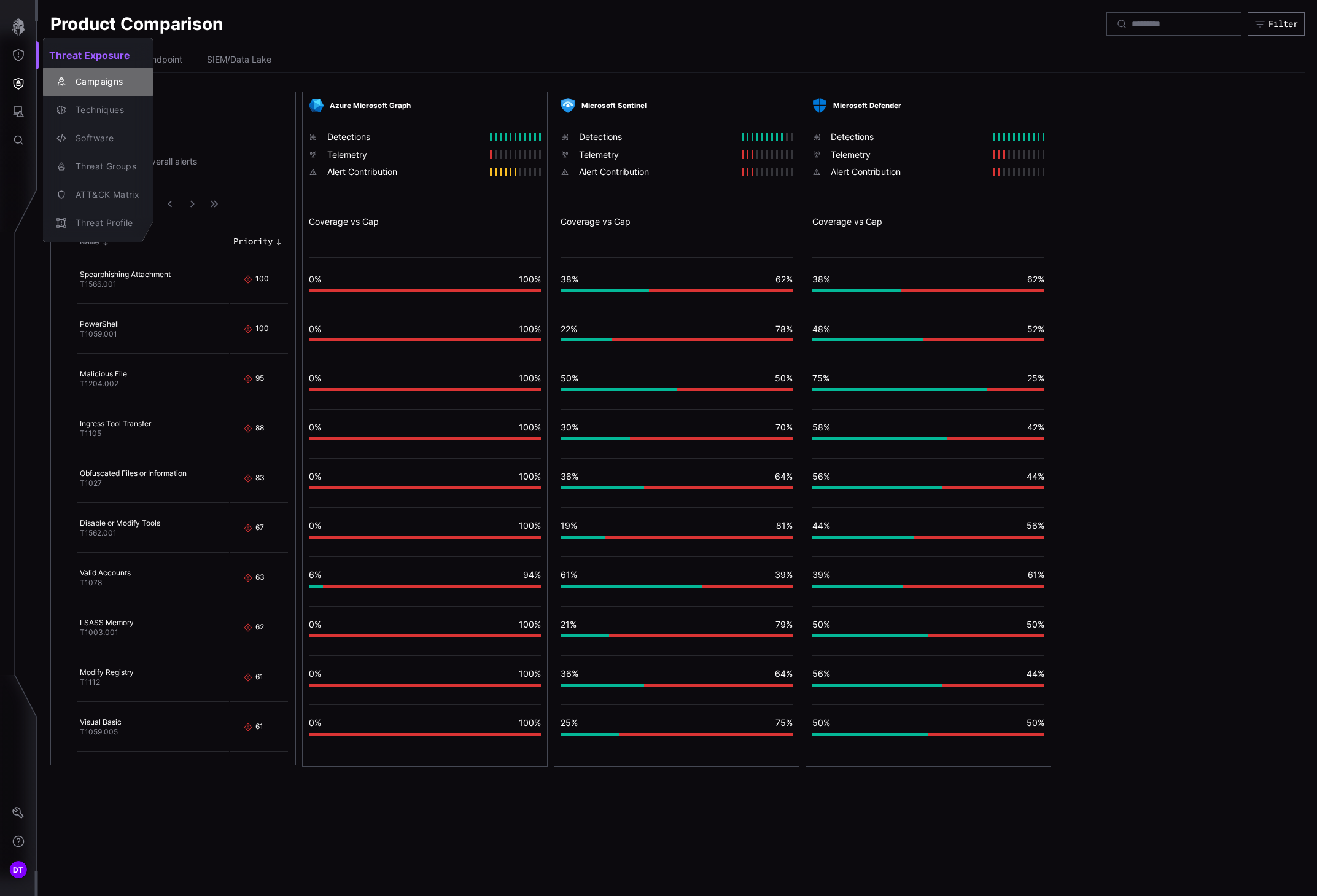
click at [95, 81] on div "Campaigns" at bounding box center [105, 81] width 70 height 16
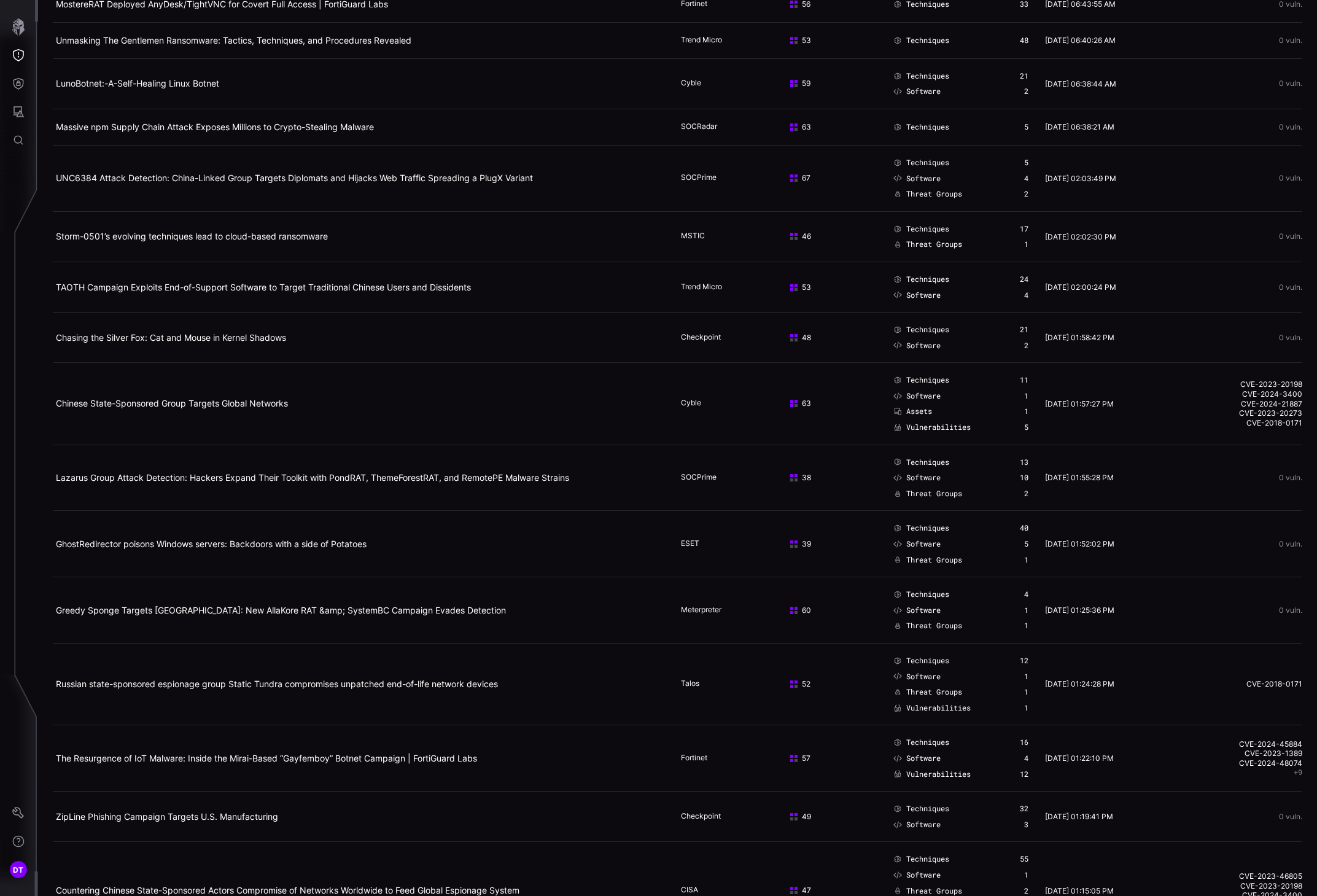
scroll to position [184, 0]
click at [198, 402] on link "Chinese State-Sponsored Group Targets Global Networks" at bounding box center [171, 401] width 232 height 10
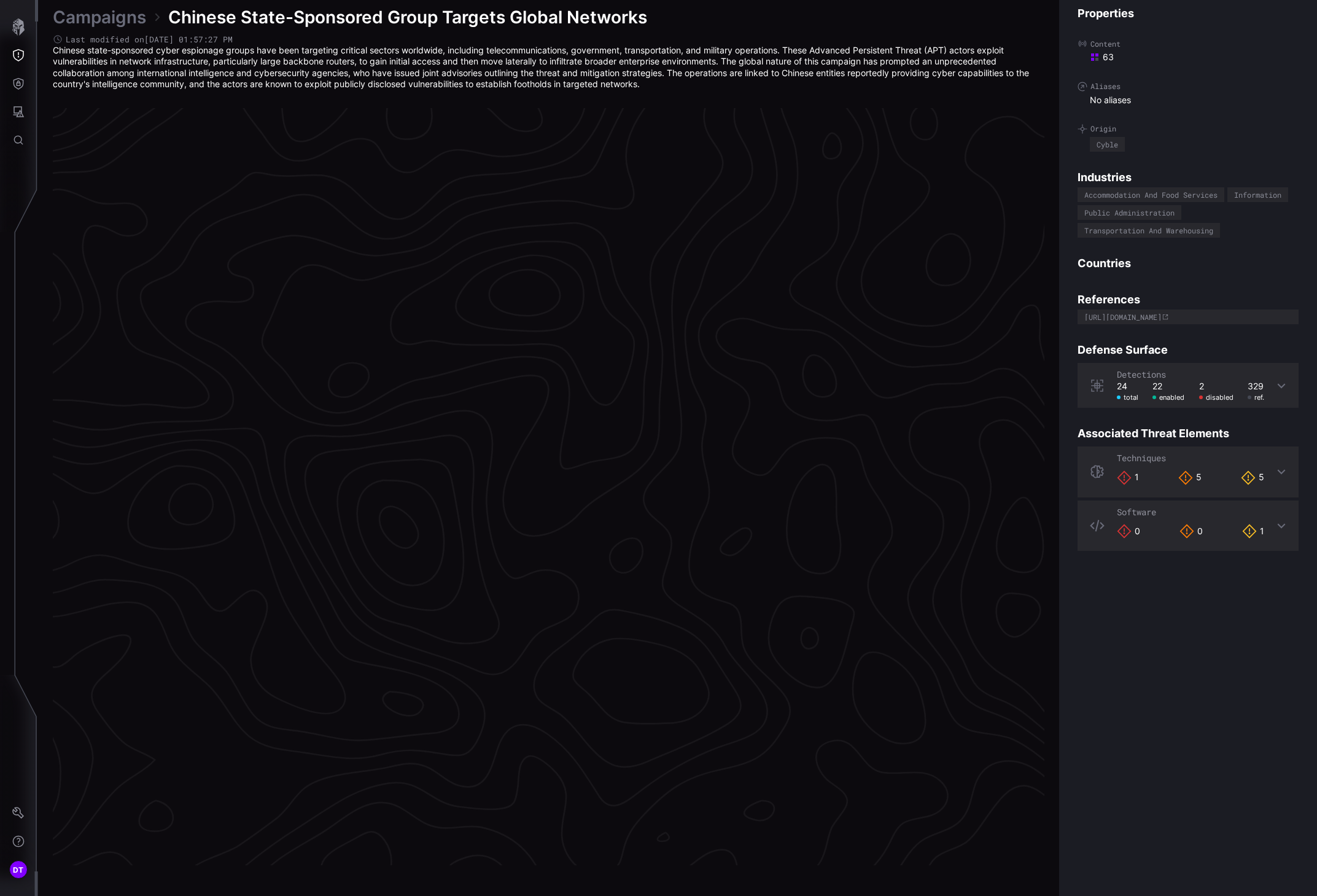
scroll to position [2389, 429]
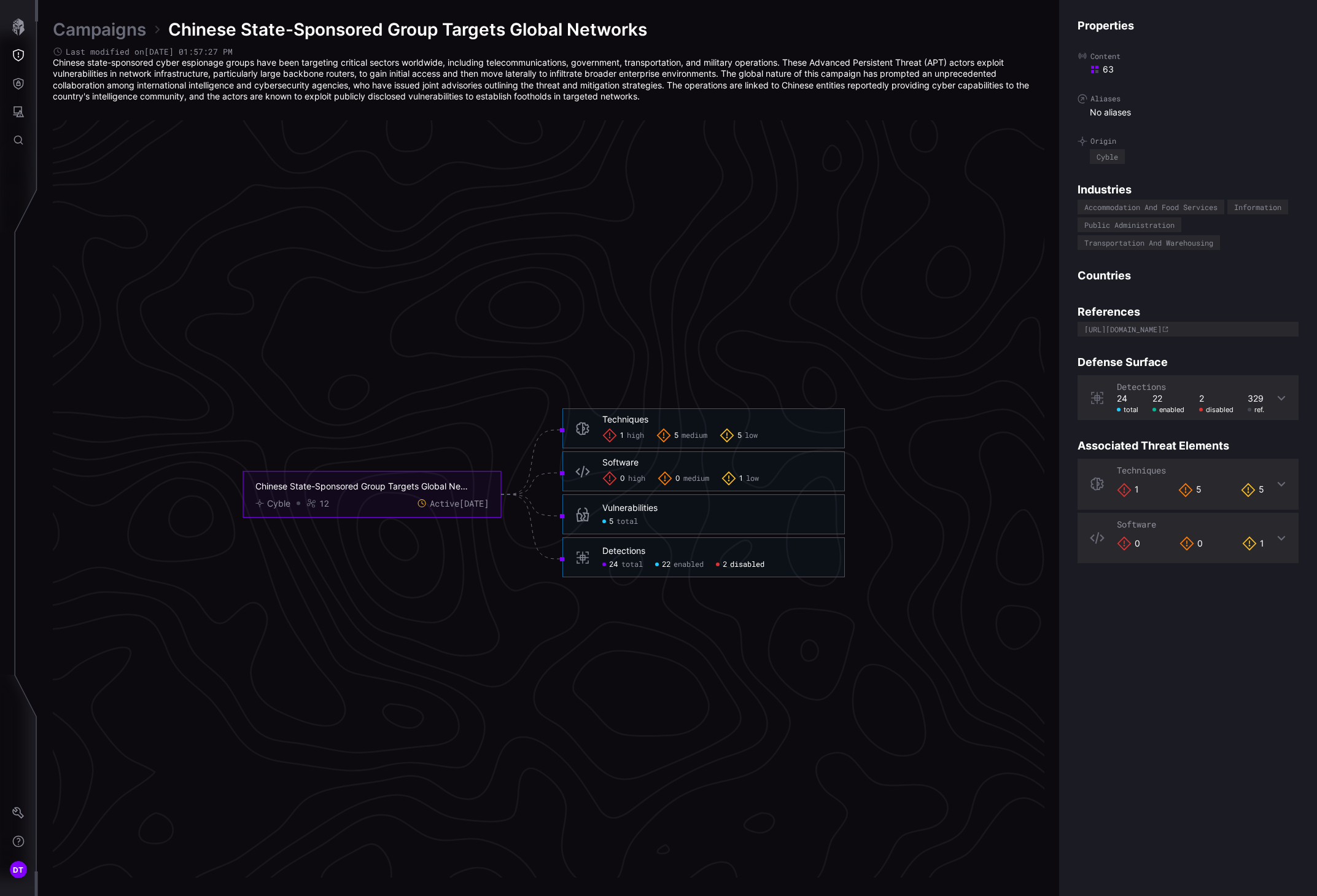
click at [740, 564] on span "disabled" at bounding box center [747, 564] width 34 height 10
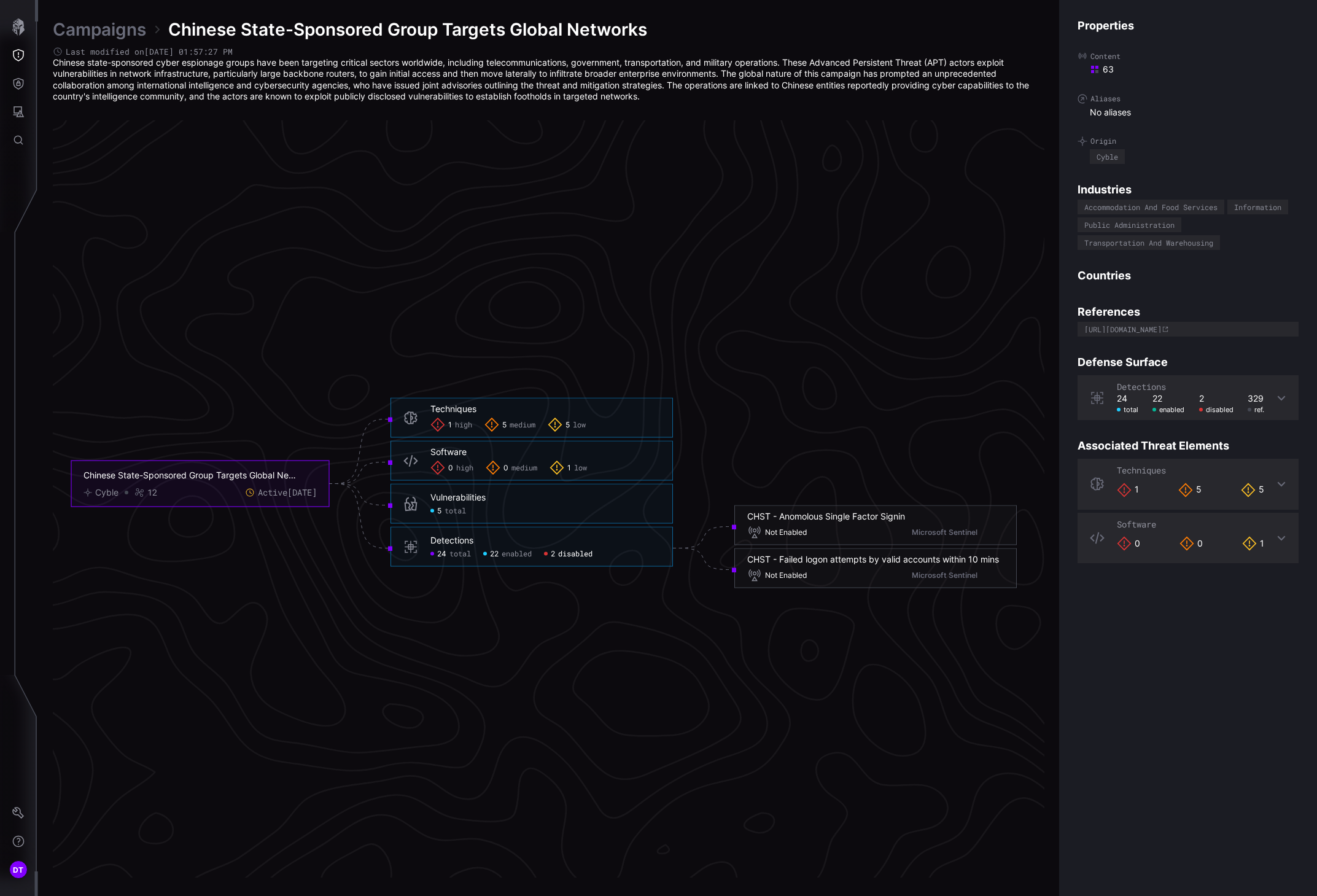
click at [456, 501] on div "Vulnerabilities" at bounding box center [458, 497] width 56 height 11
click at [522, 509] on div "5 total" at bounding box center [545, 511] width 230 height 10
click at [451, 509] on span "total" at bounding box center [454, 511] width 21 height 10
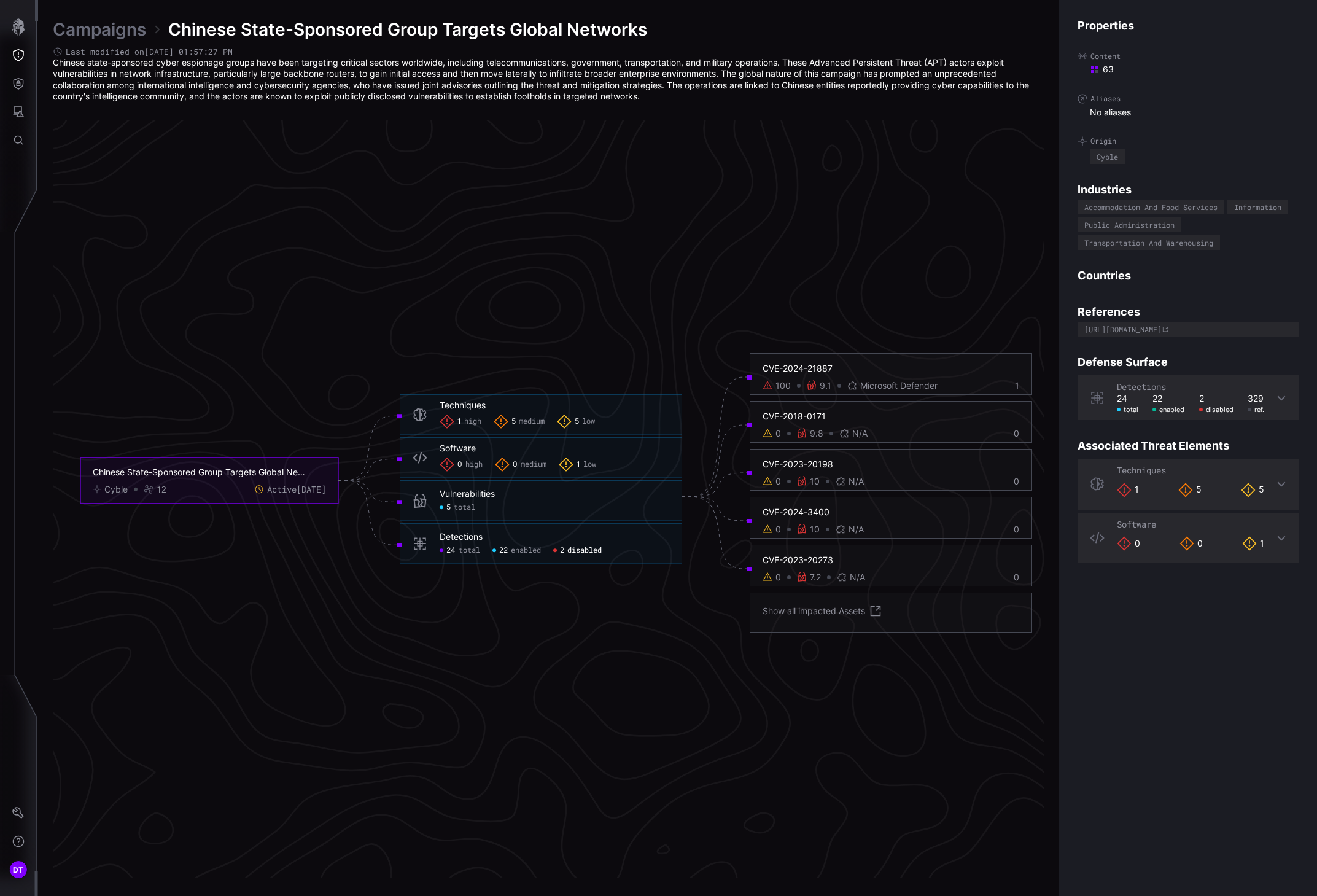
click at [870, 385] on span "Microsoft Defender" at bounding box center [899, 386] width 78 height 11
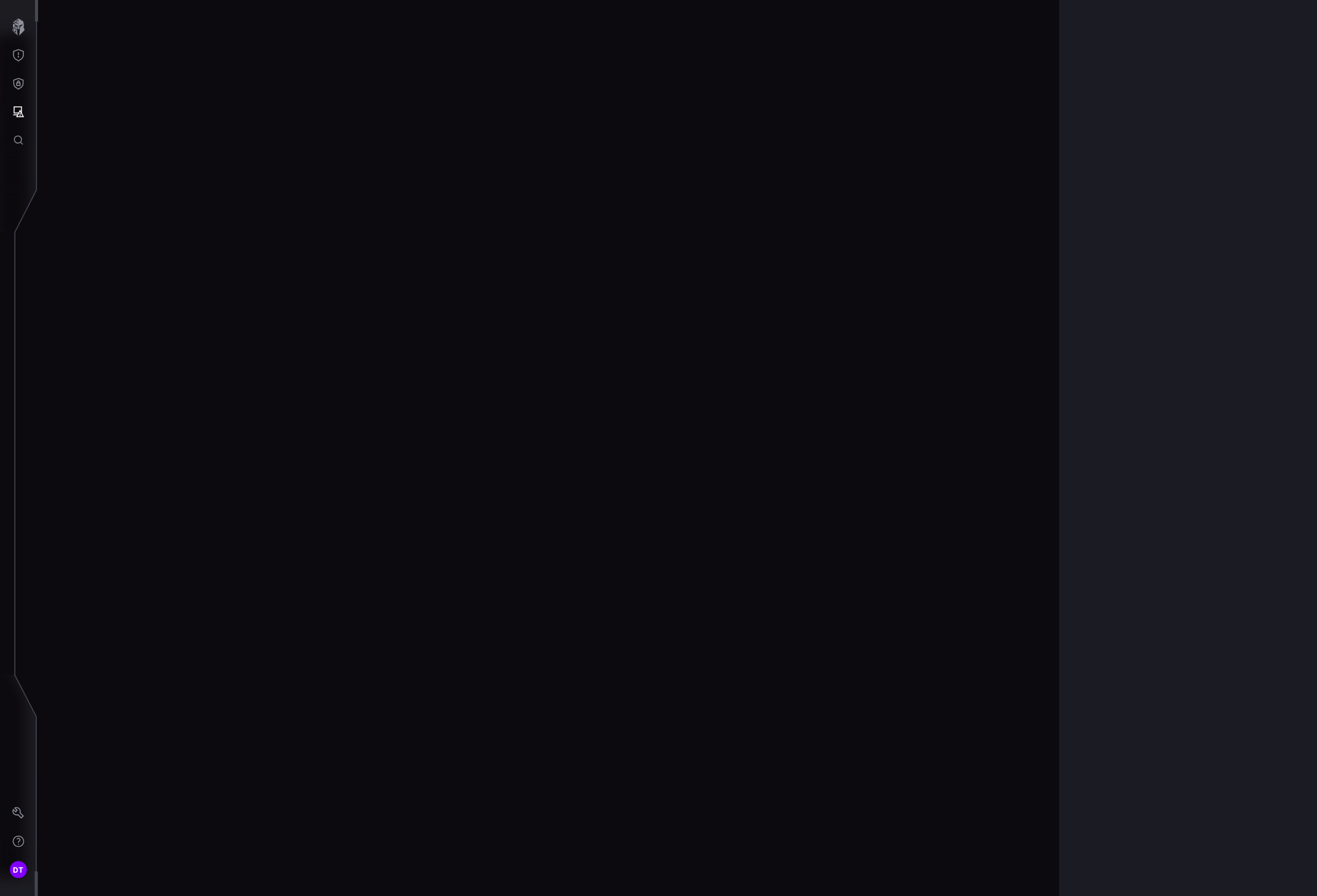
scroll to position [2387, 429]
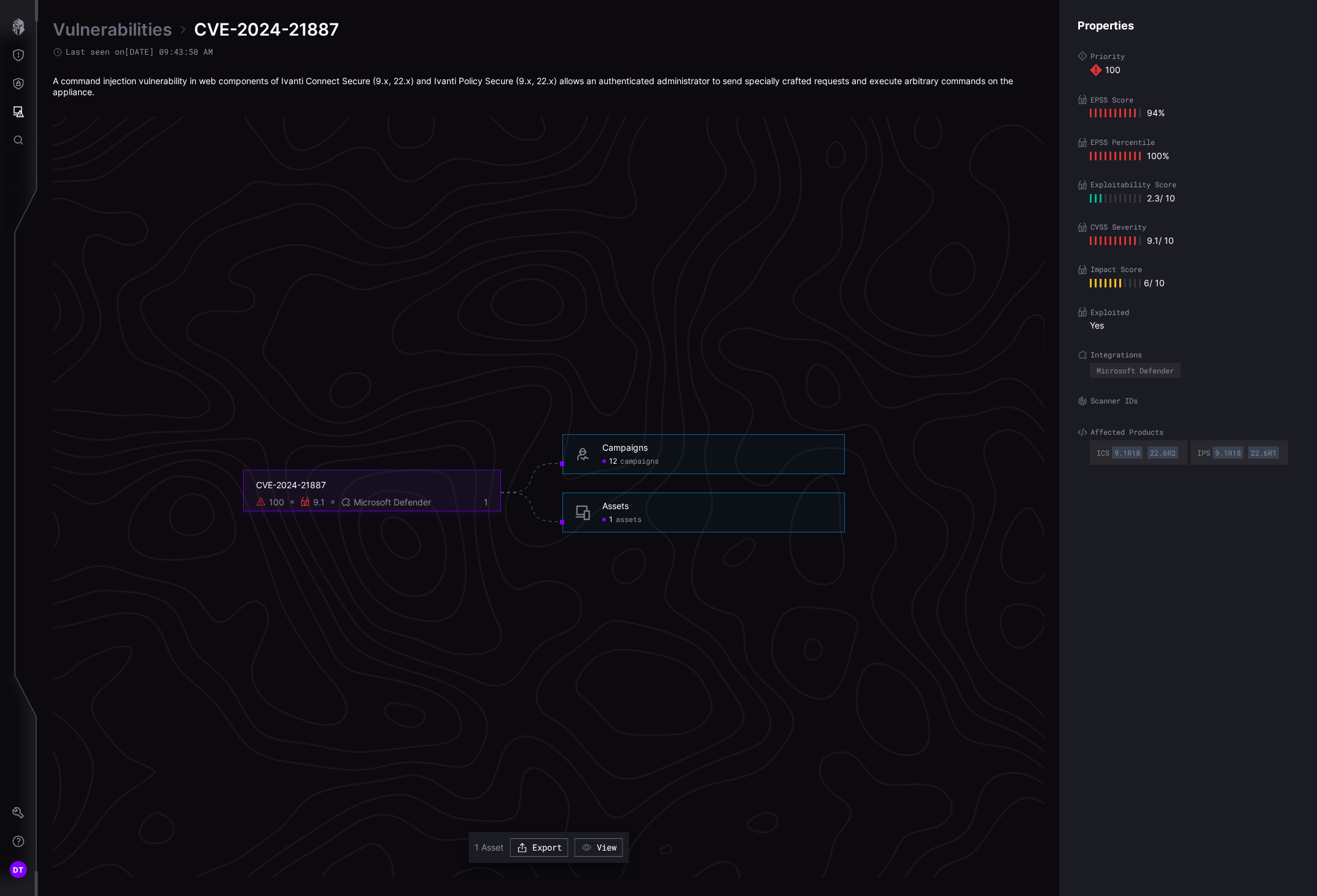
click at [655, 522] on div "1 assets" at bounding box center [717, 519] width 230 height 10
click at [617, 516] on span "assets" at bounding box center [628, 519] width 26 height 10
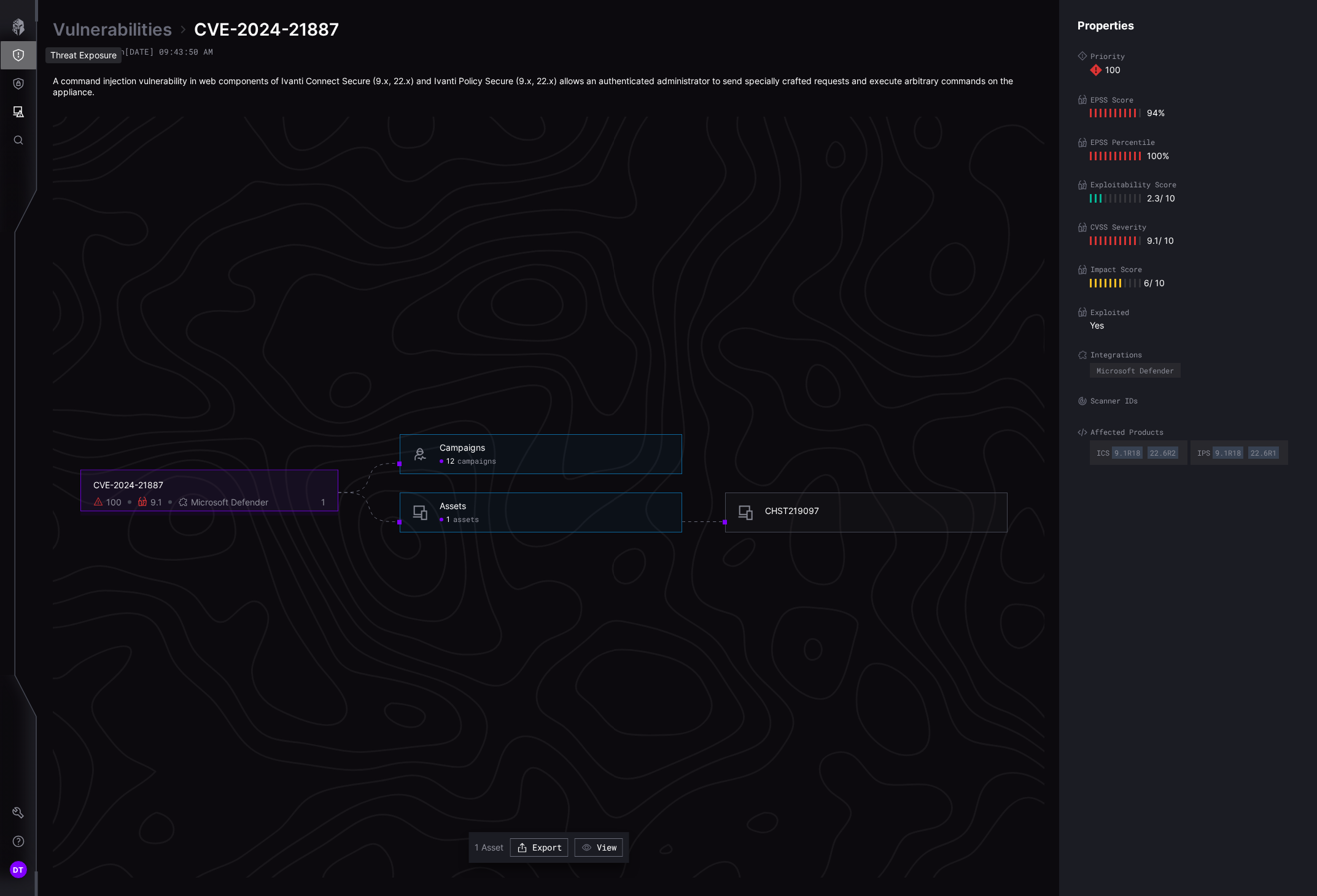
click at [18, 56] on icon "Threat Exposure" at bounding box center [18, 55] width 12 height 12
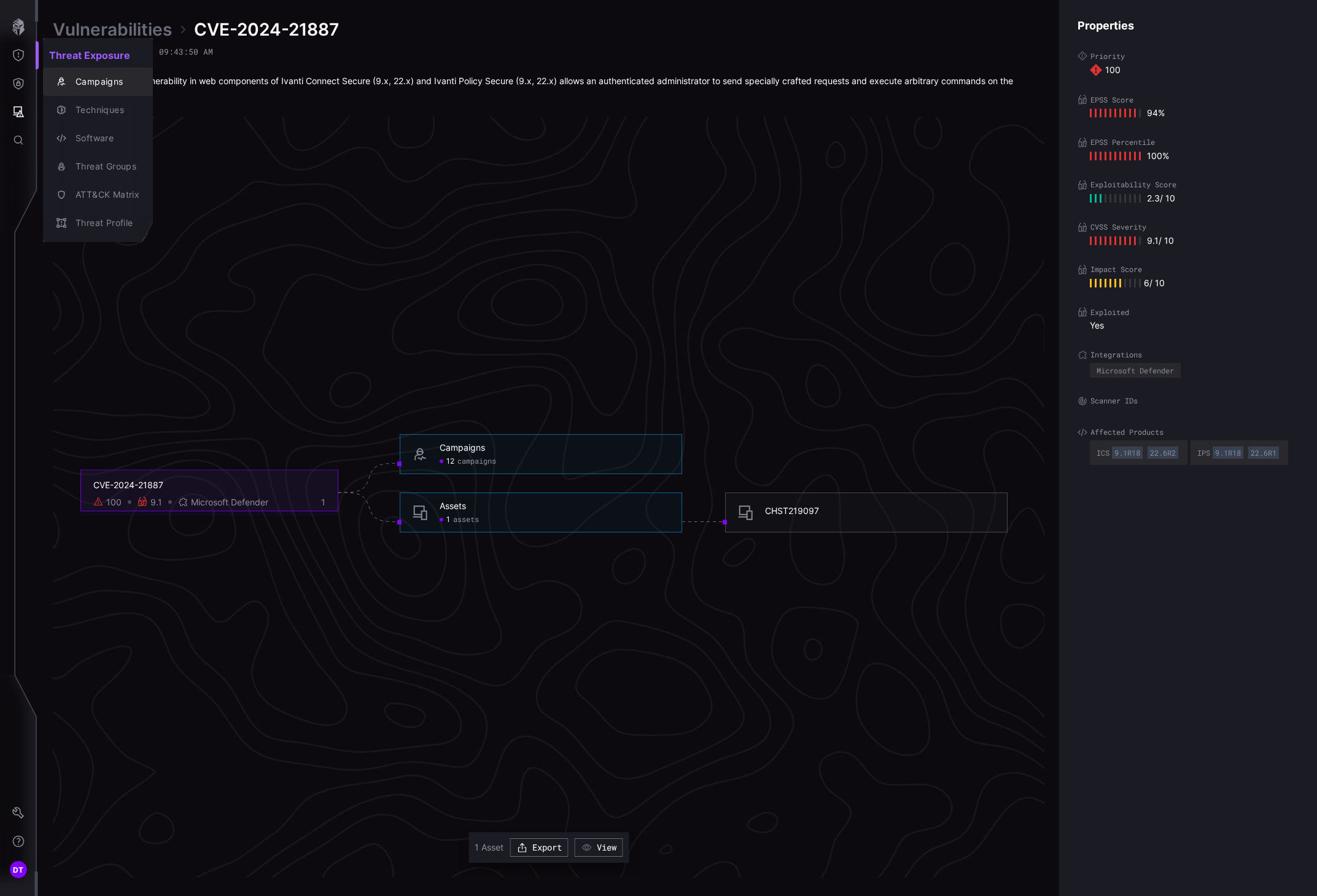
click at [95, 80] on div "Campaigns" at bounding box center [105, 81] width 70 height 16
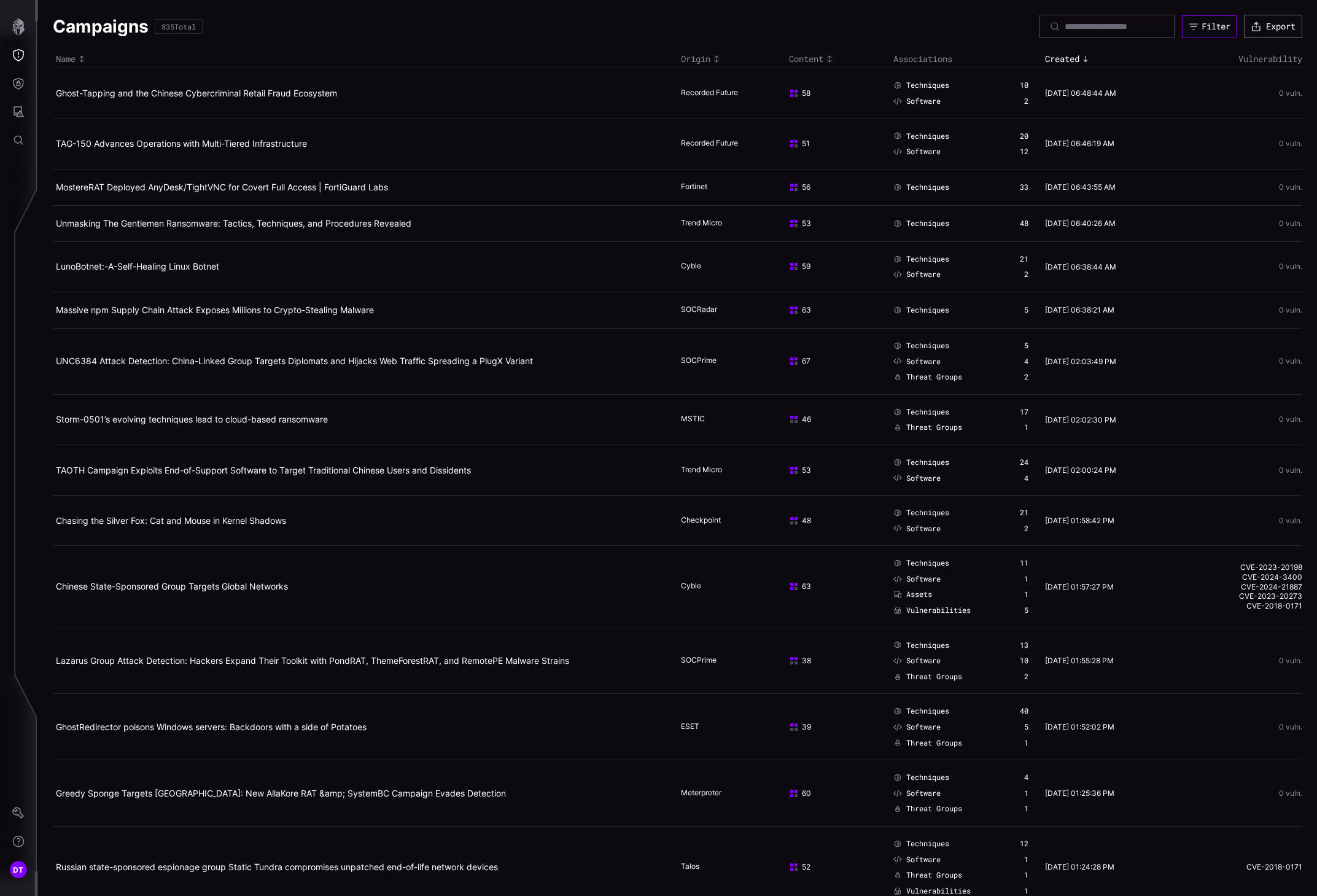
click at [1046, 22] on div "Filter" at bounding box center [1215, 26] width 29 height 10
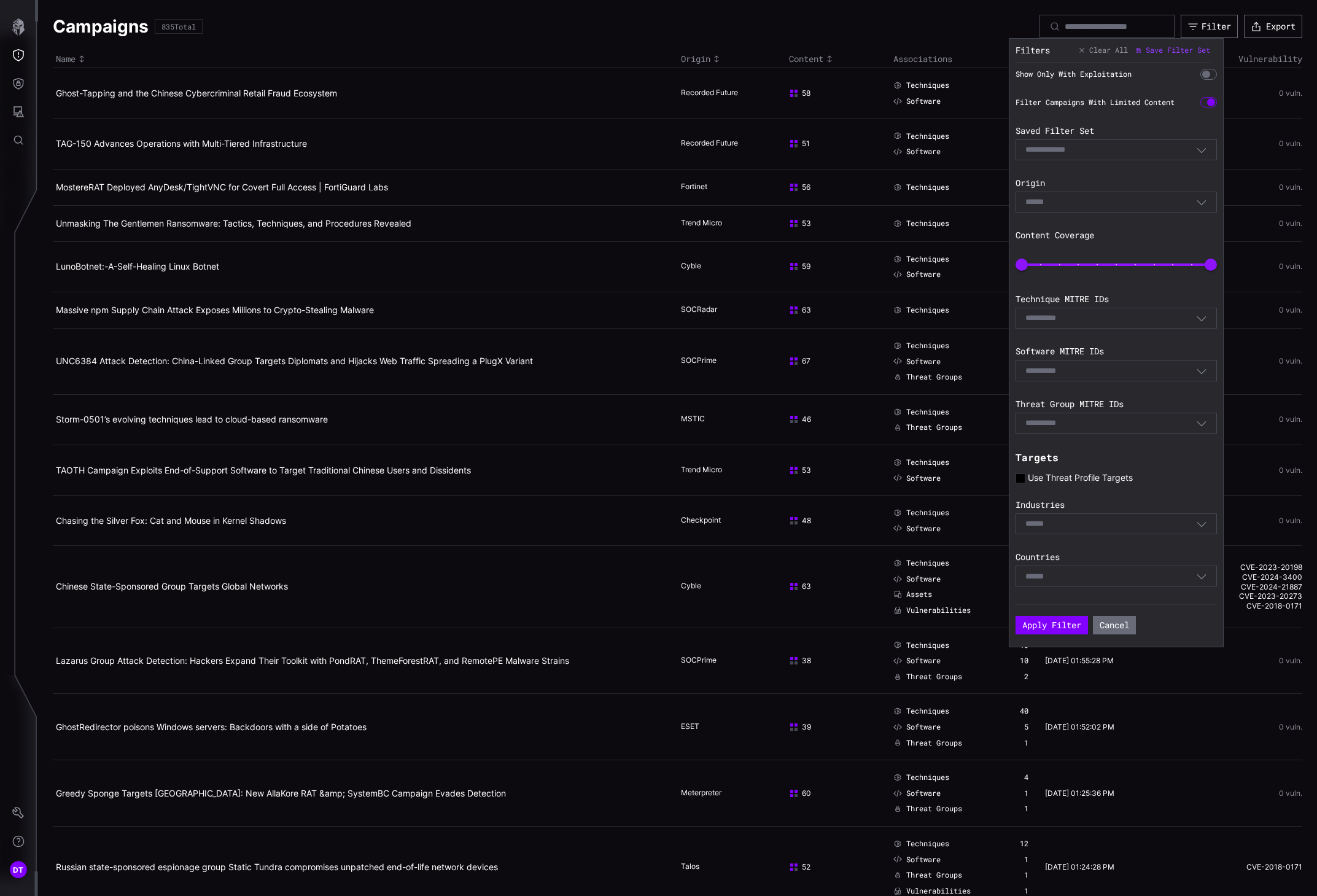
click at [1046, 74] on div at bounding box center [1206, 74] width 8 height 8
click at [1046, 72] on div at bounding box center [1211, 74] width 8 height 8
click at [1046, 74] on div at bounding box center [1206, 74] width 8 height 8
click at [1046, 619] on button "Apply Filter" at bounding box center [1051, 625] width 71 height 19
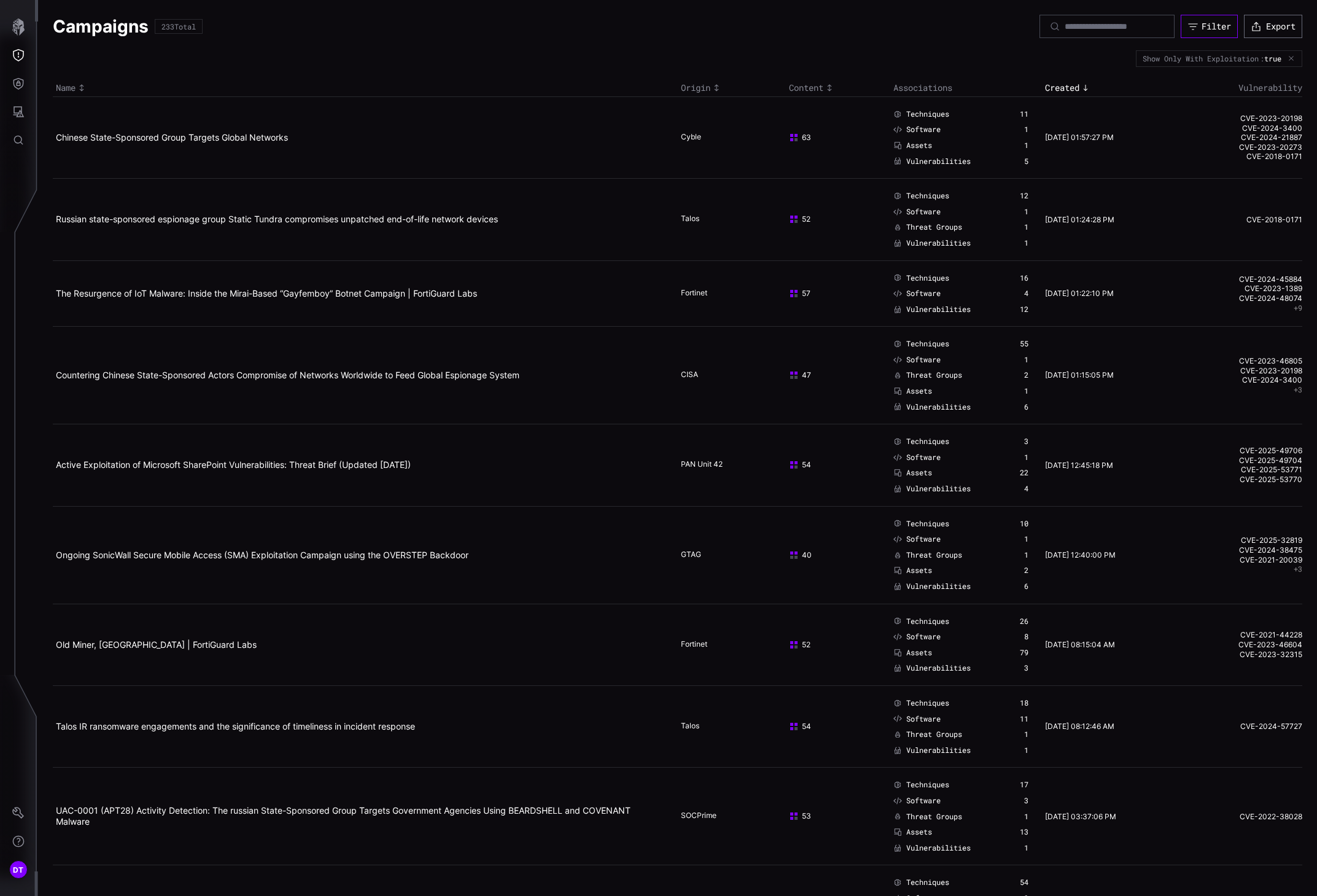
click at [1046, 27] on div "Filter" at bounding box center [1216, 27] width 30 height 11
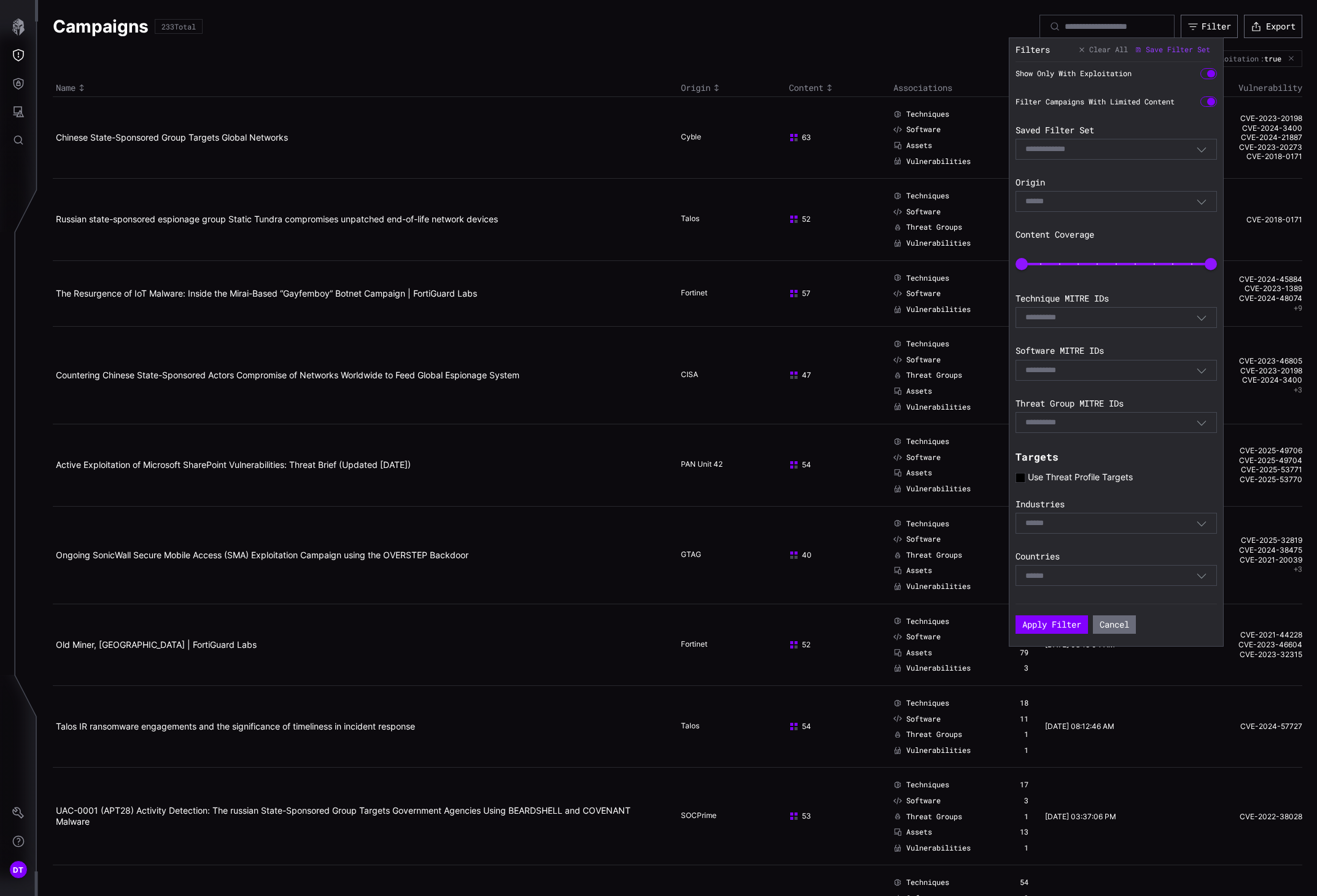
click at [1046, 200] on div "Select" at bounding box center [1111, 202] width 170 height 11
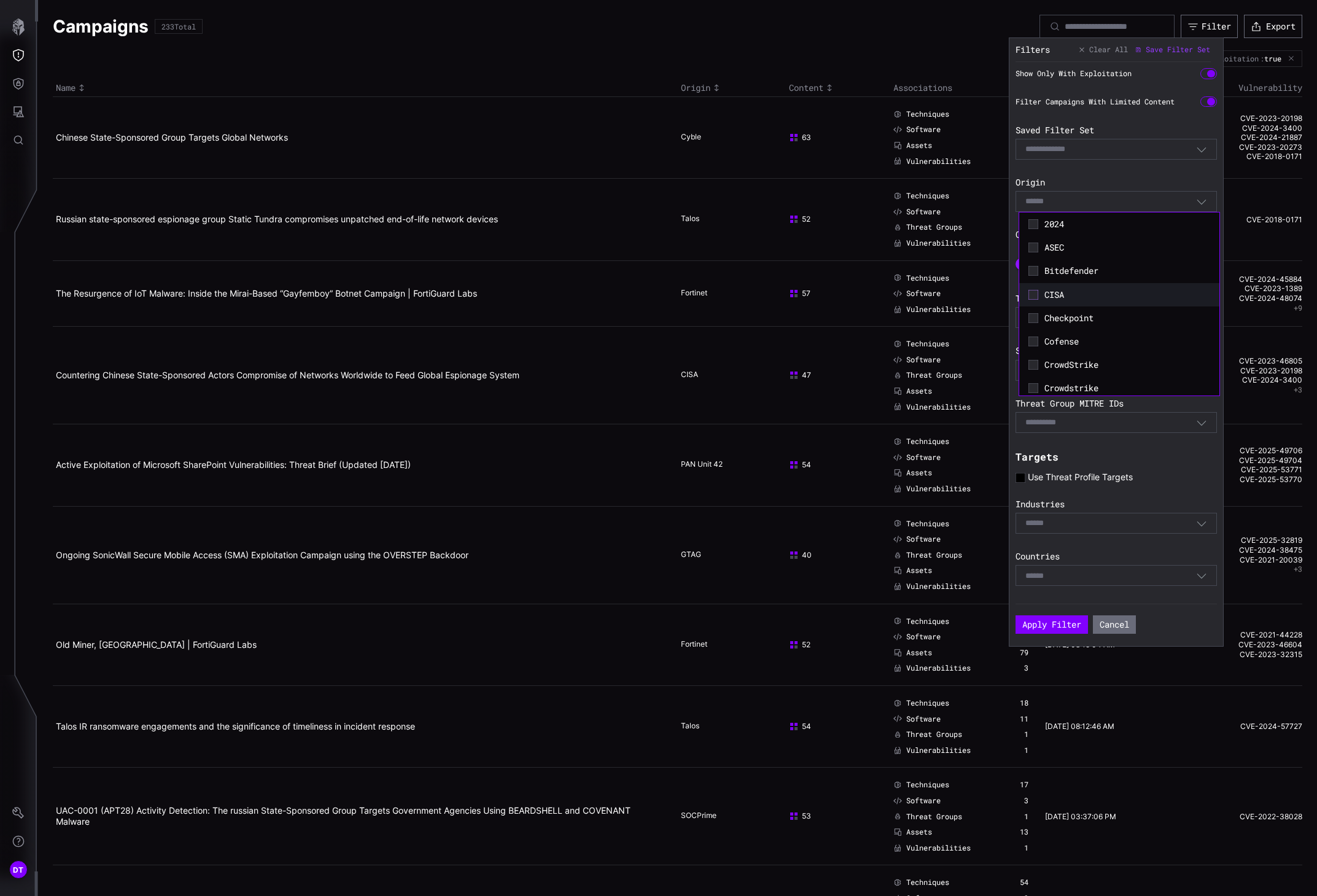
click at [1033, 297] on icon at bounding box center [1033, 294] width 10 height 10
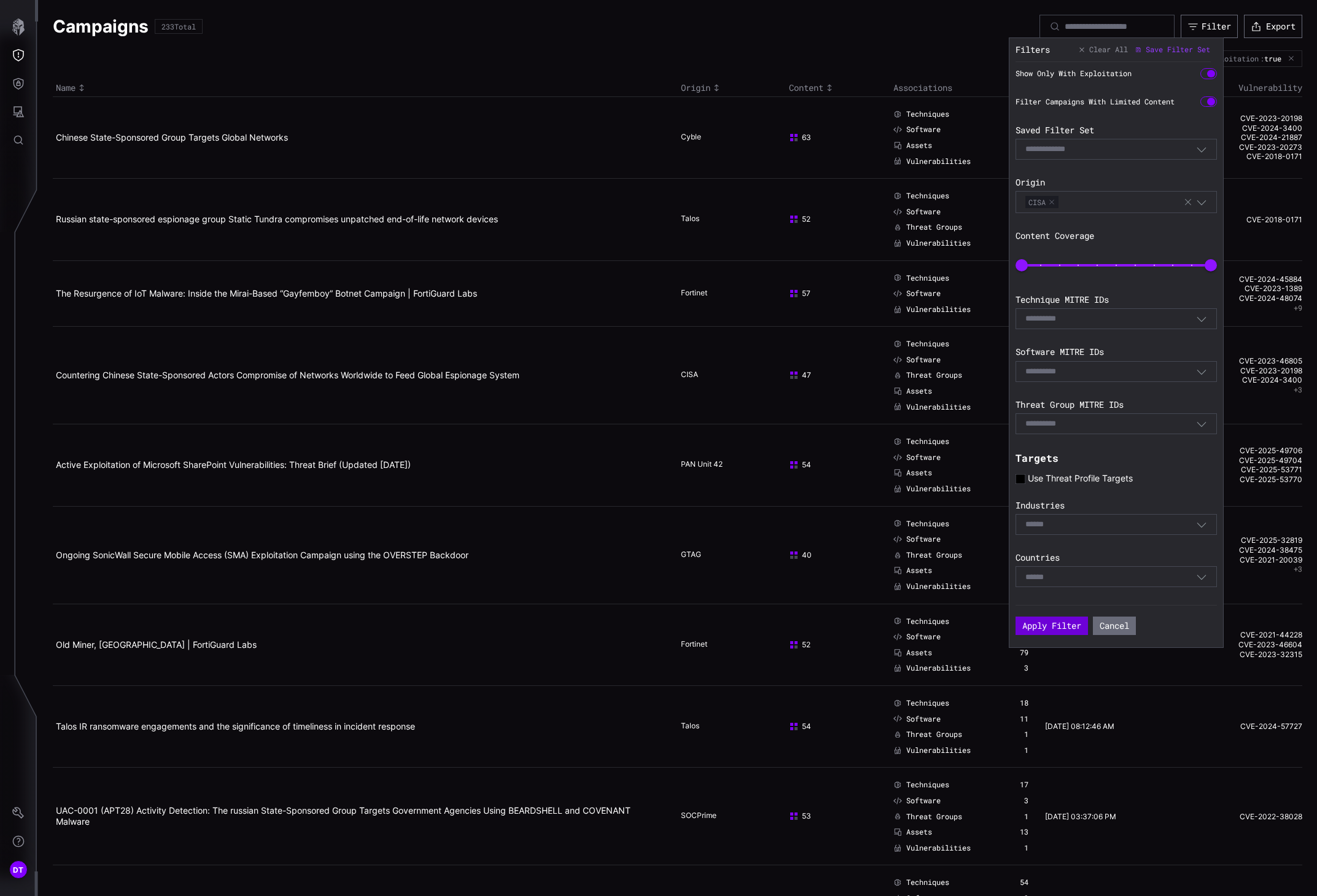
click at [1045, 623] on button "Apply Filter" at bounding box center [1051, 626] width 72 height 19
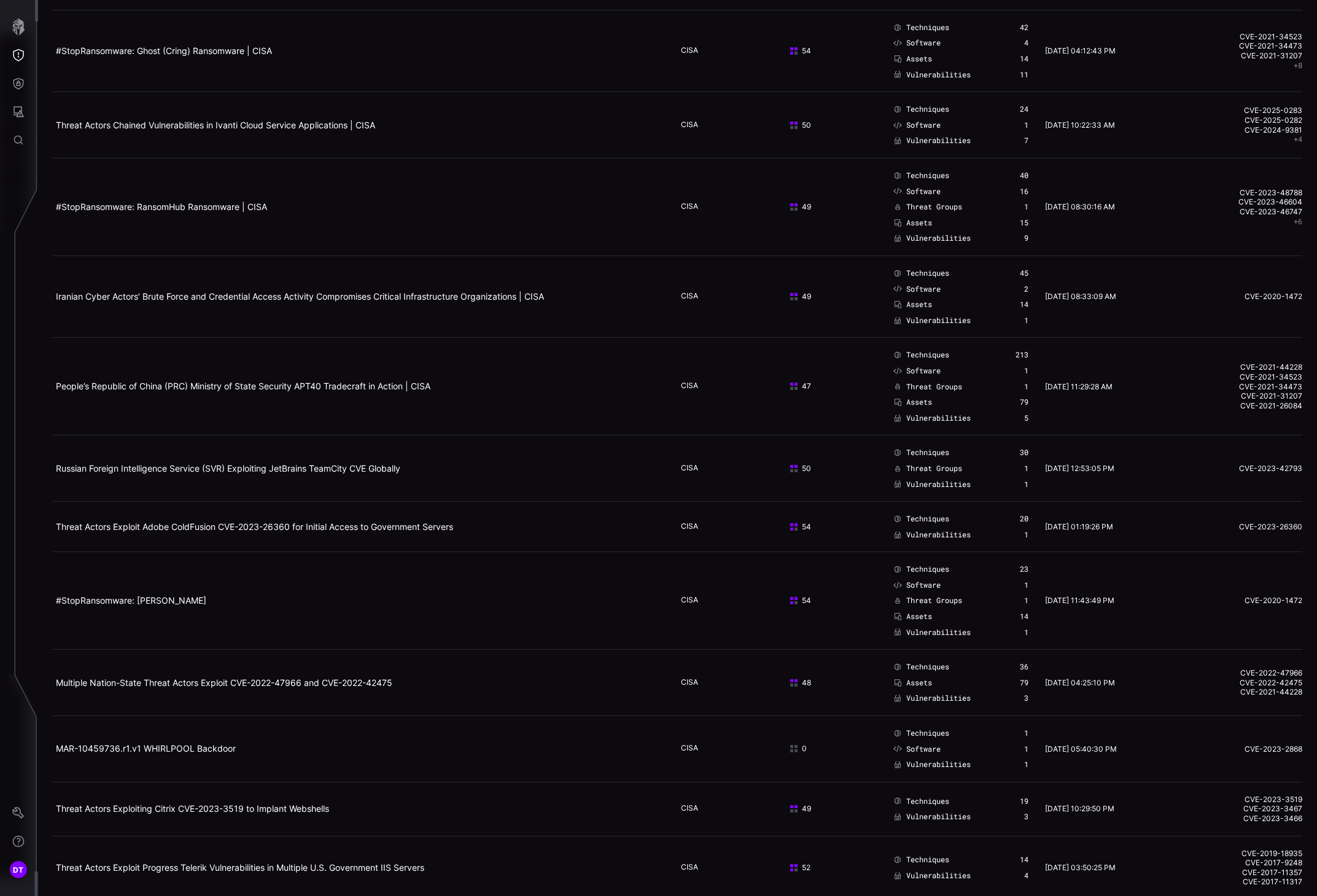
scroll to position [492, 0]
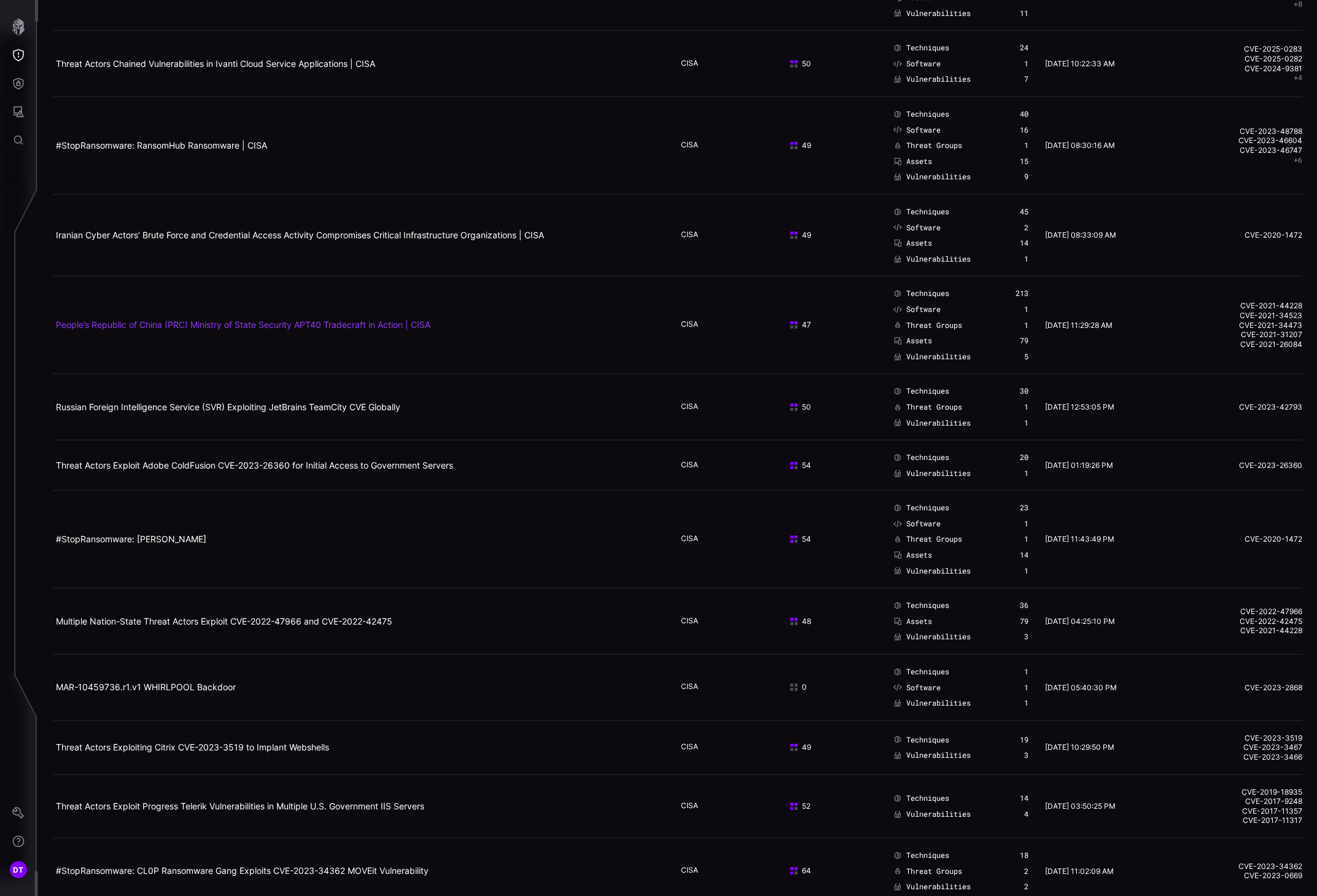
click at [329, 324] on link "People’s Republic of China (PRC) Ministry of State Security APT40 Tradecraft in…" at bounding box center [242, 324] width 375 height 10
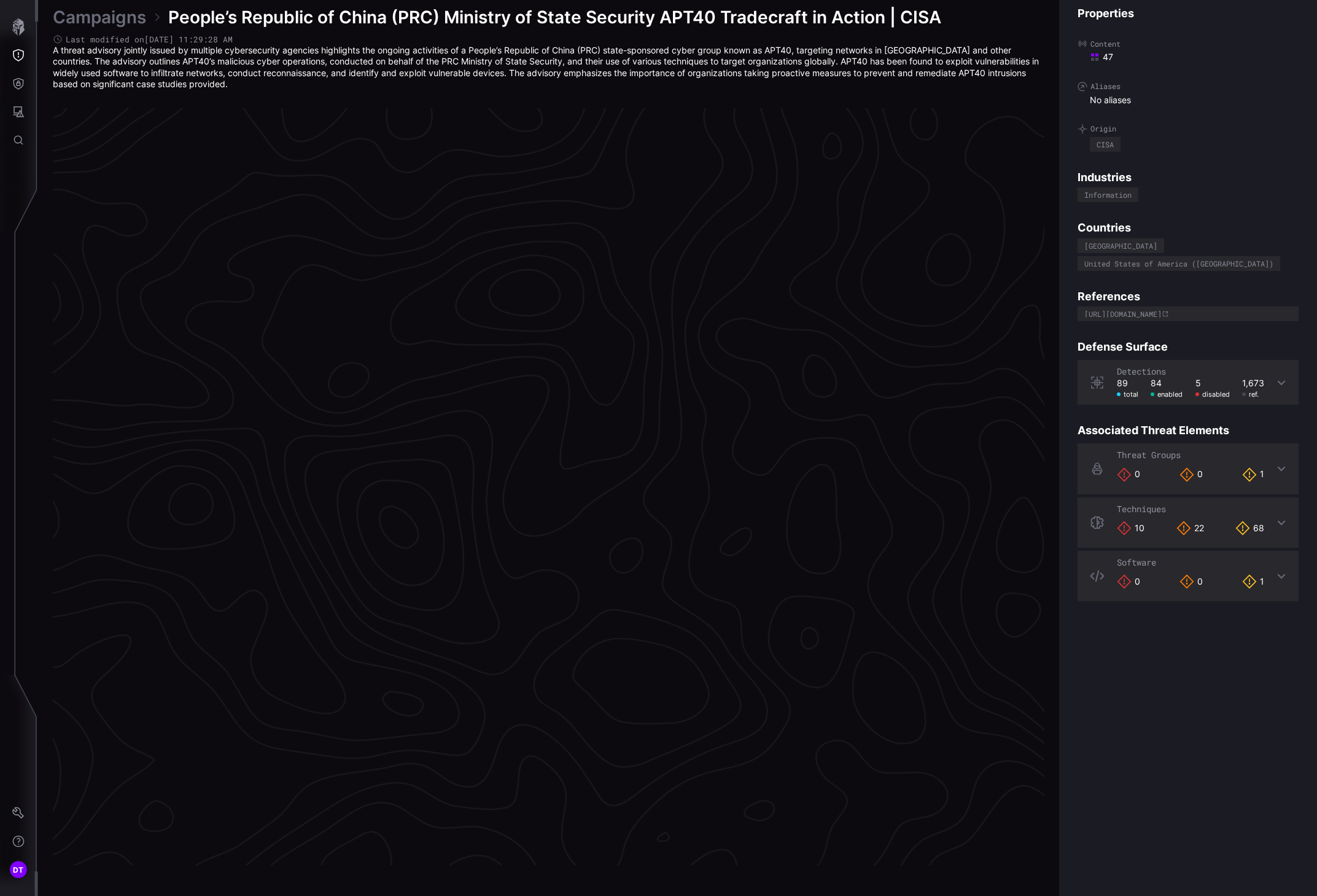
scroll to position [2389, 429]
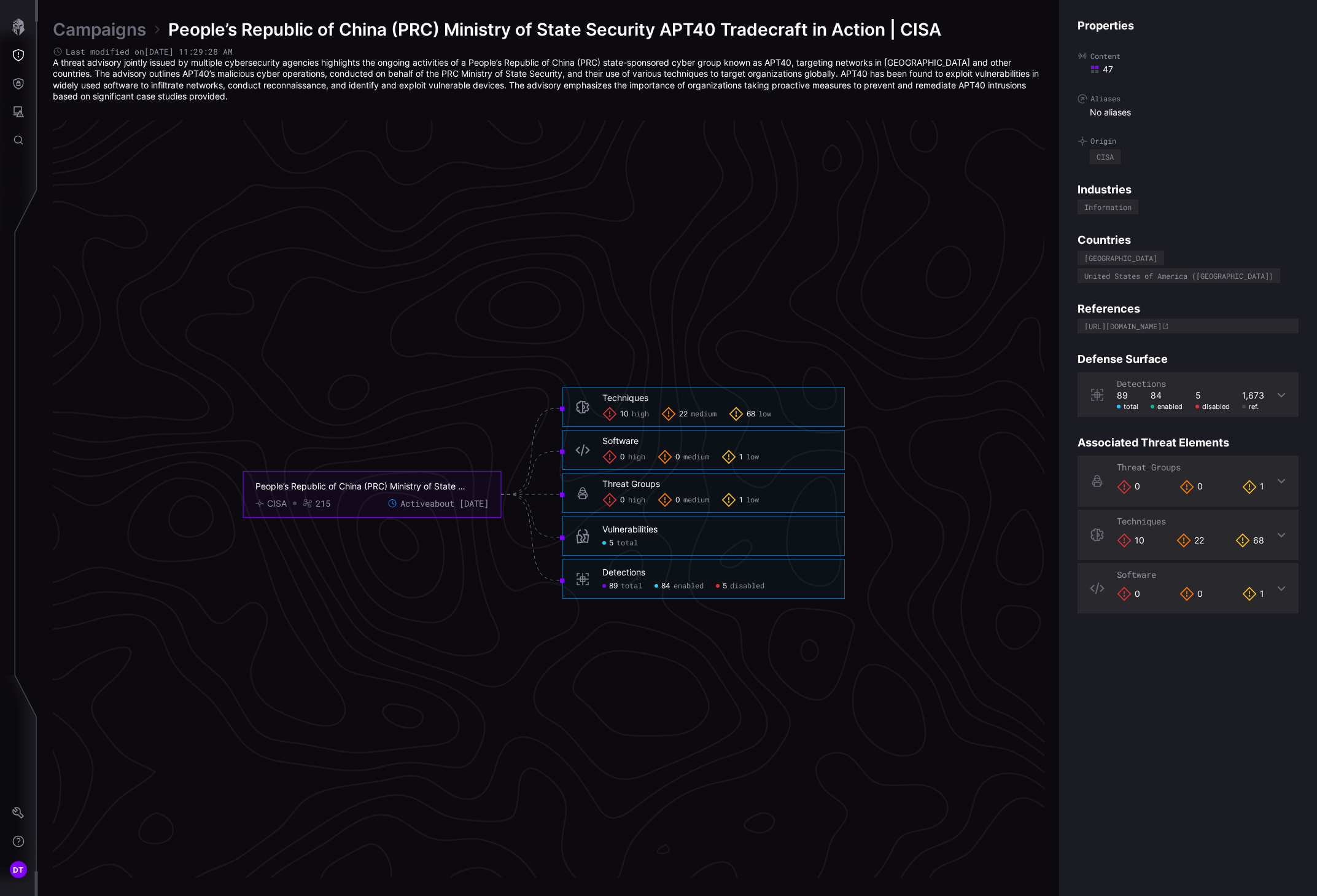
click at [526, 147] on icon "People’s Republic of China (PRC) Ministry of State Security APT40 Tradecraft in…" at bounding box center [544, 493] width 1842 height 5525
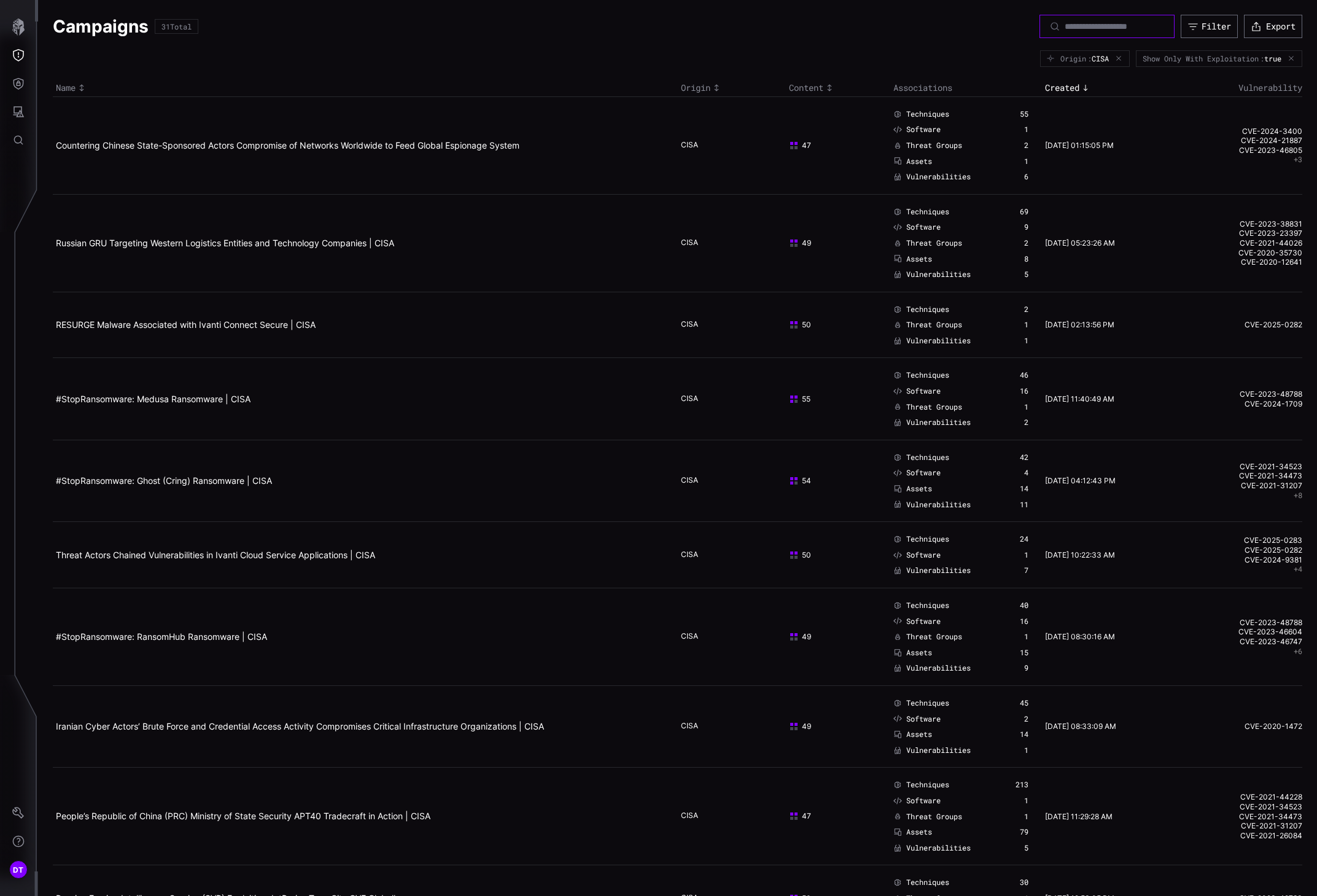
click at [1046, 31] on input at bounding box center [1107, 27] width 86 height 11
type input "******"
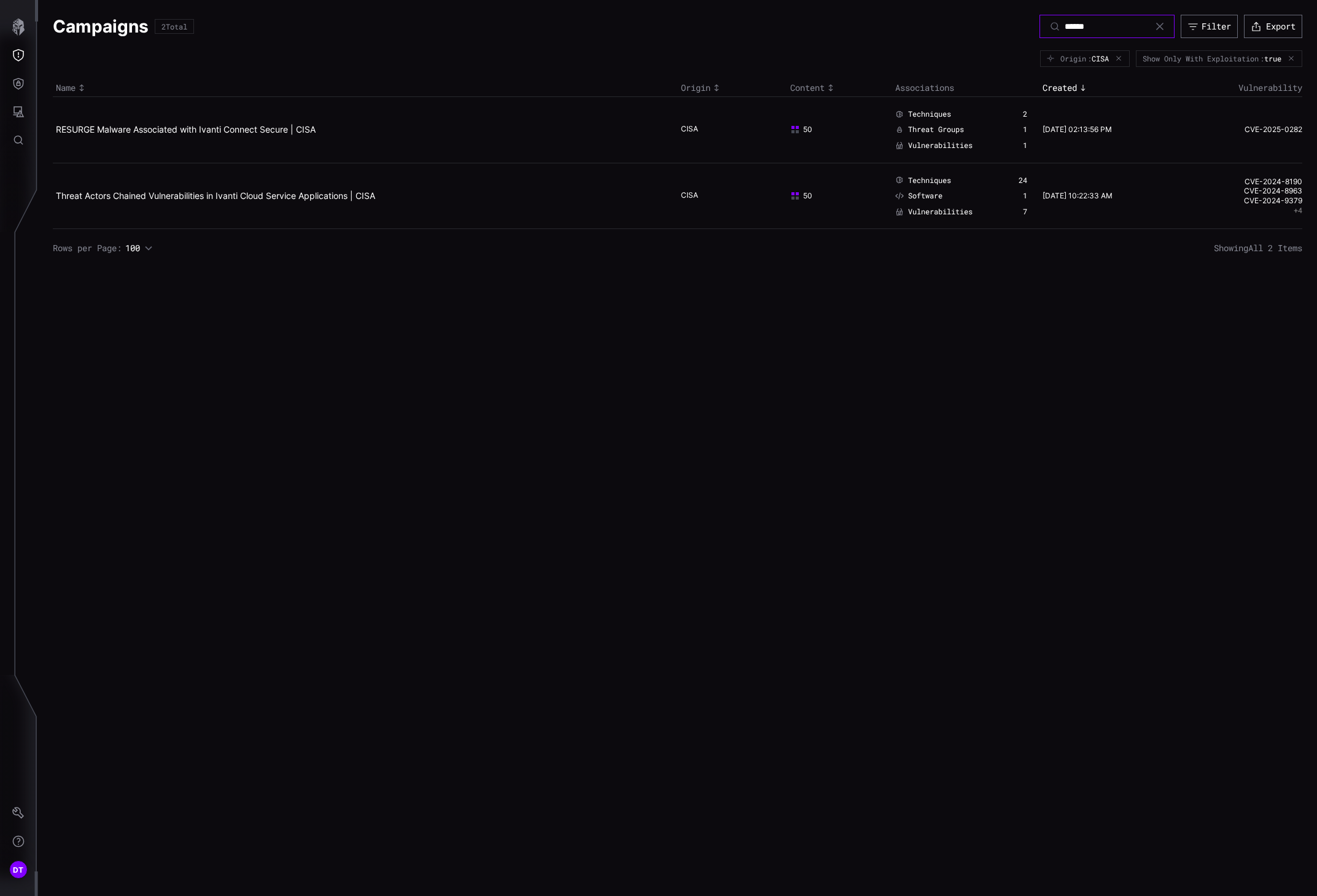
click at [1046, 22] on input "******" at bounding box center [1107, 27] width 86 height 11
type input "*"
type input "*****"
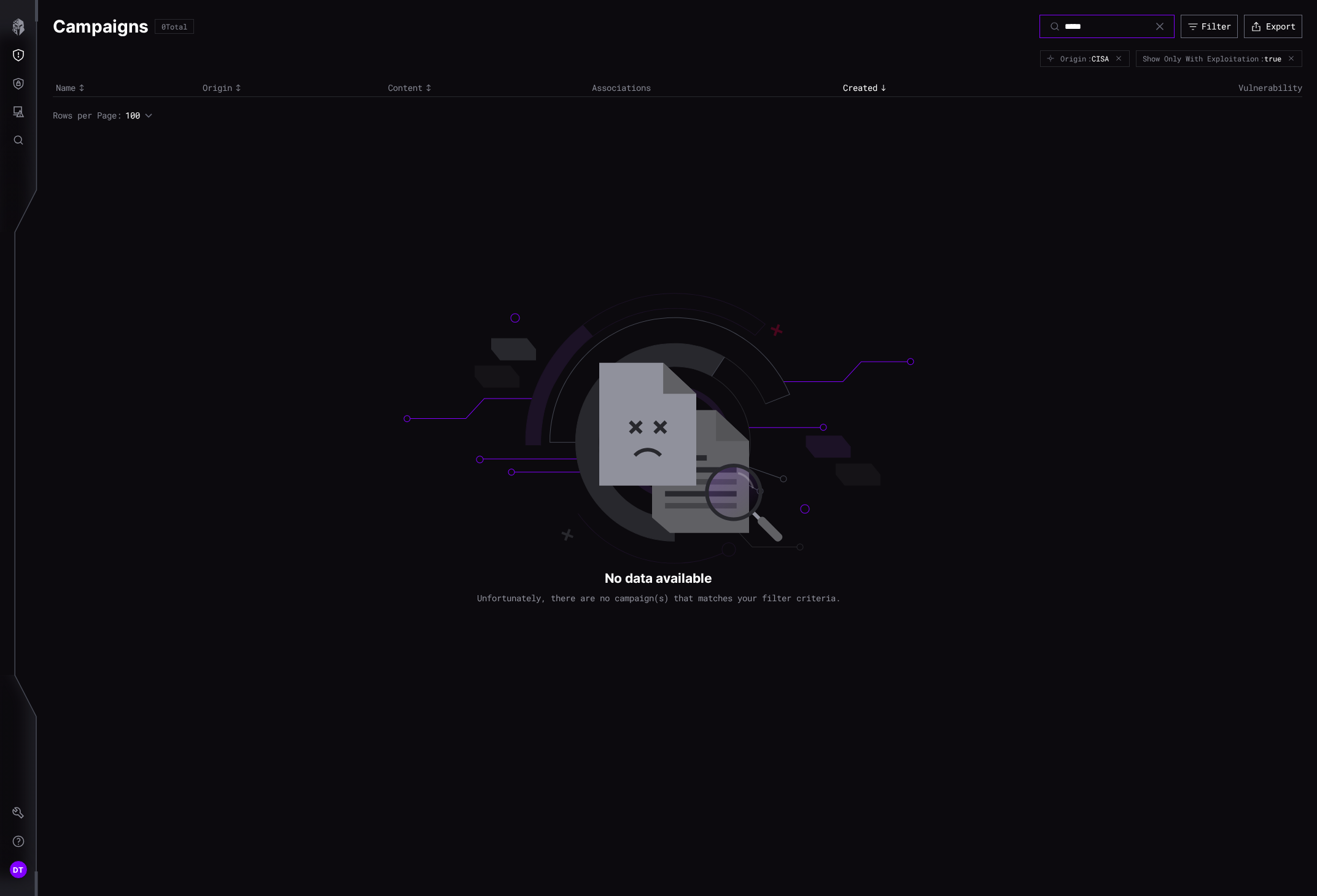
click at [1046, 29] on input "*****" at bounding box center [1107, 27] width 86 height 11
type input "*******"
click at [1046, 27] on input "*******" at bounding box center [1107, 27] width 86 height 11
type input "***"
click at [1046, 27] on input "***" at bounding box center [1107, 27] width 86 height 11
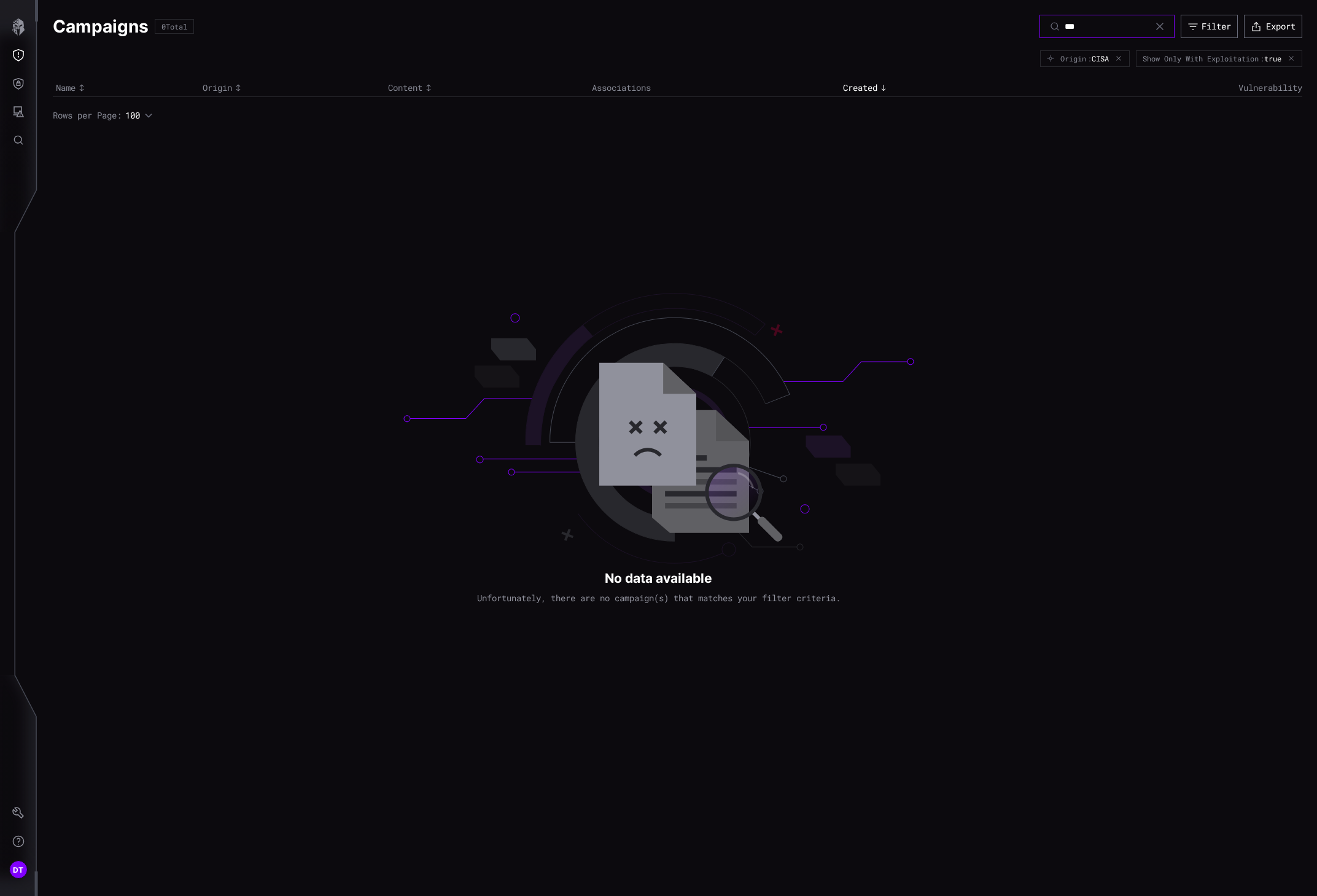
type input "**"
type input "*"
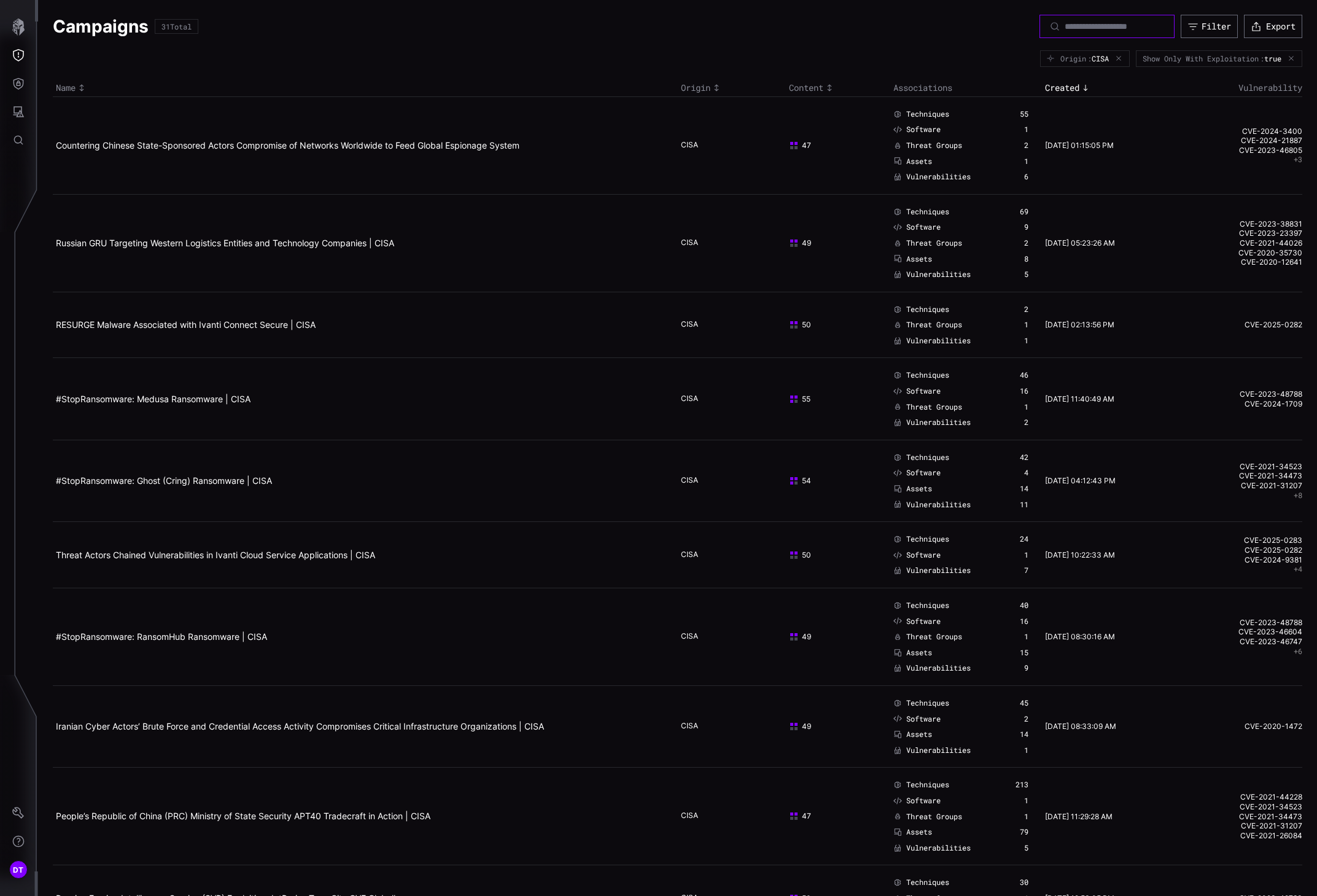
click at [1046, 27] on input at bounding box center [1107, 27] width 86 height 11
type input "*********"
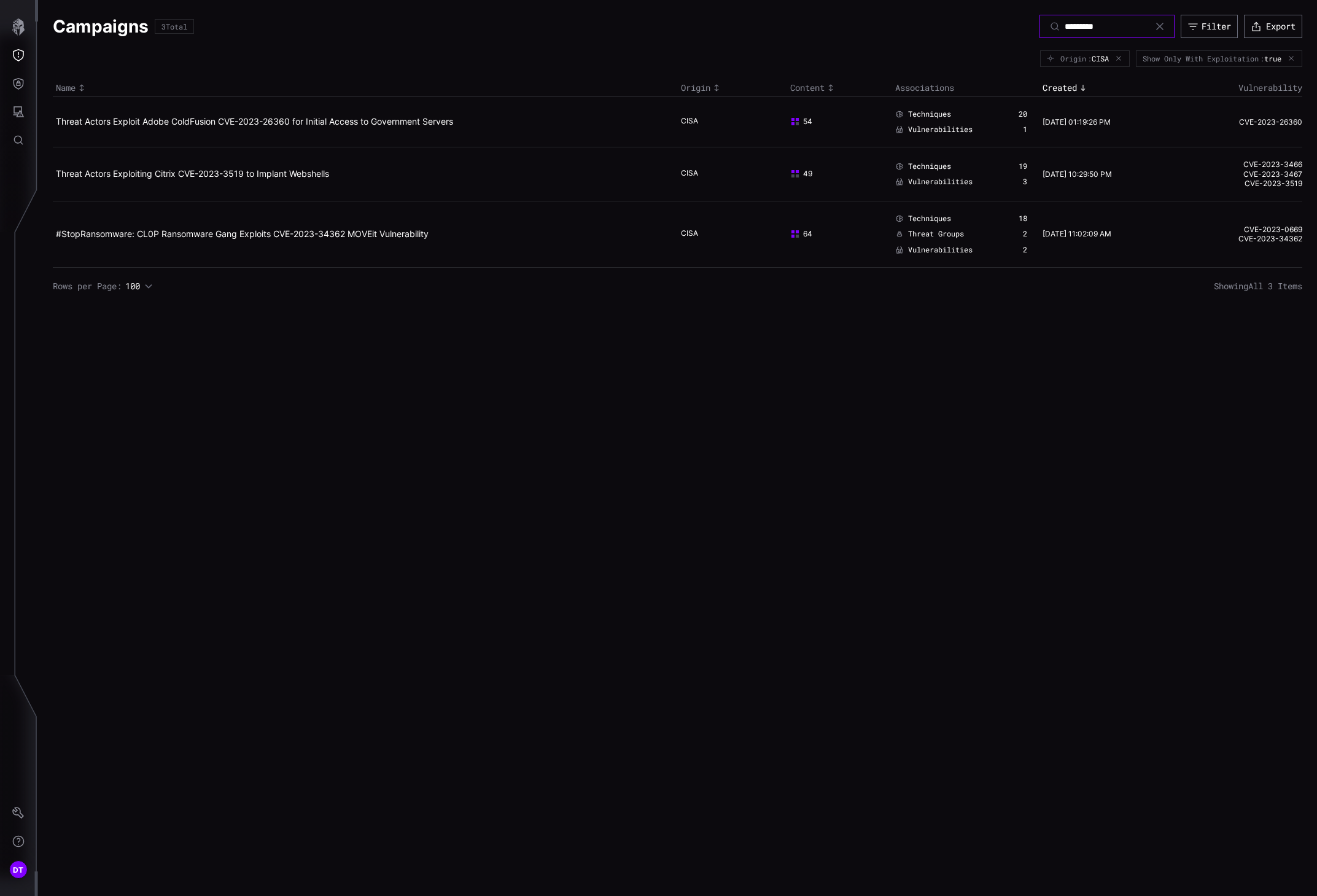
click at [1046, 22] on input "*********" at bounding box center [1107, 27] width 86 height 11
type input "**********"
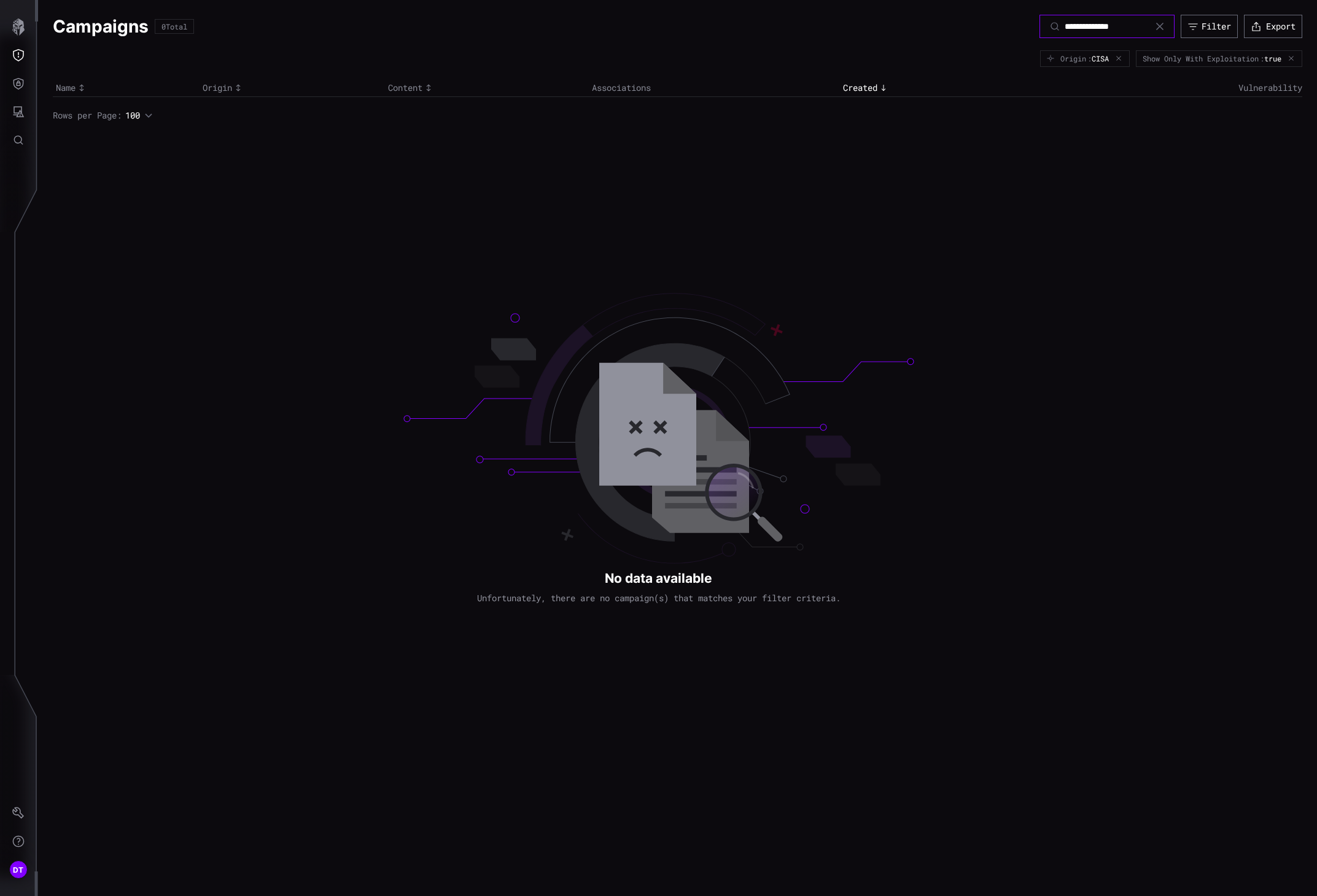
click at [1046, 27] on input "**********" at bounding box center [1107, 27] width 86 height 11
type input "*******"
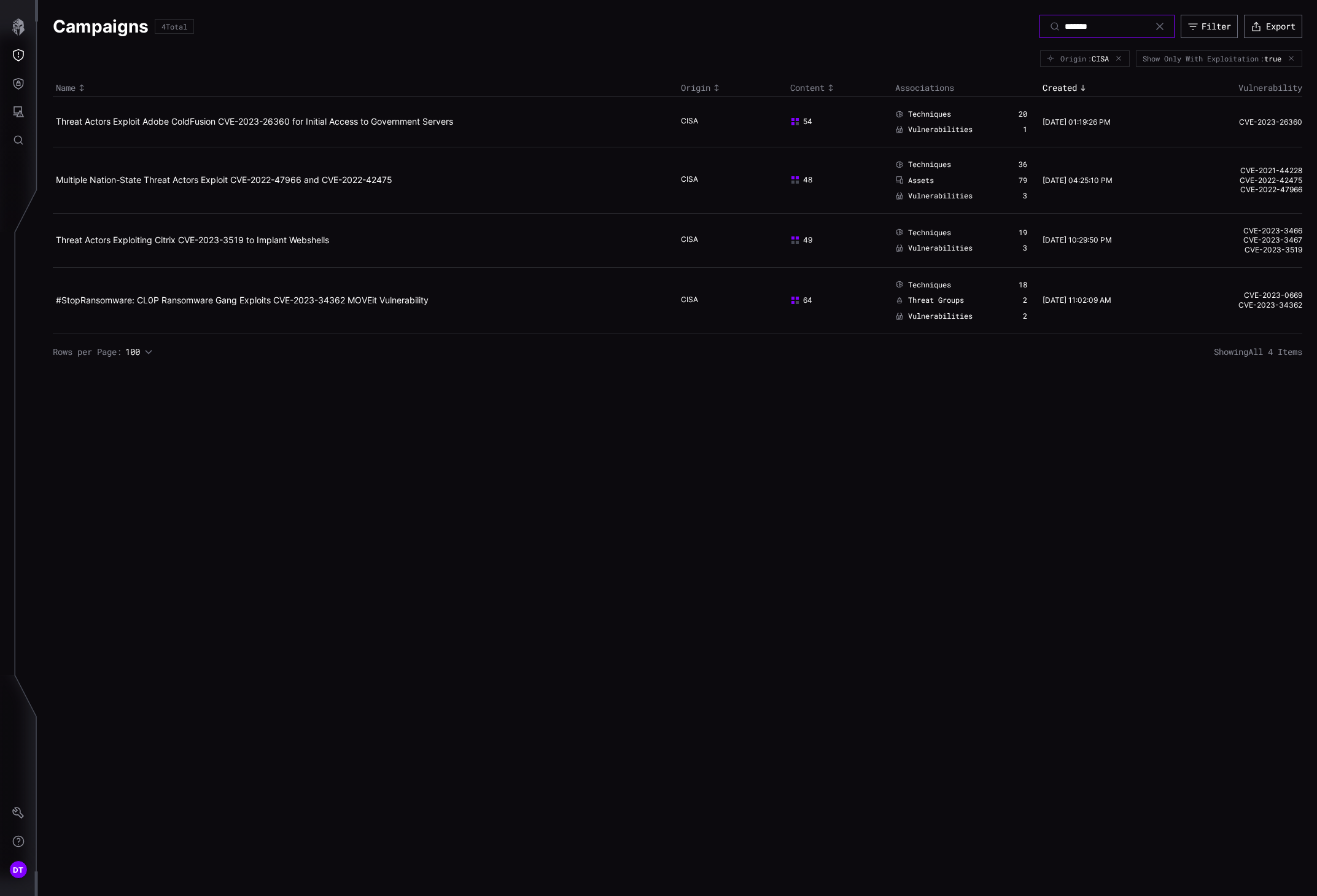
click at [1046, 27] on input "*******" at bounding box center [1107, 27] width 86 height 11
type input "********"
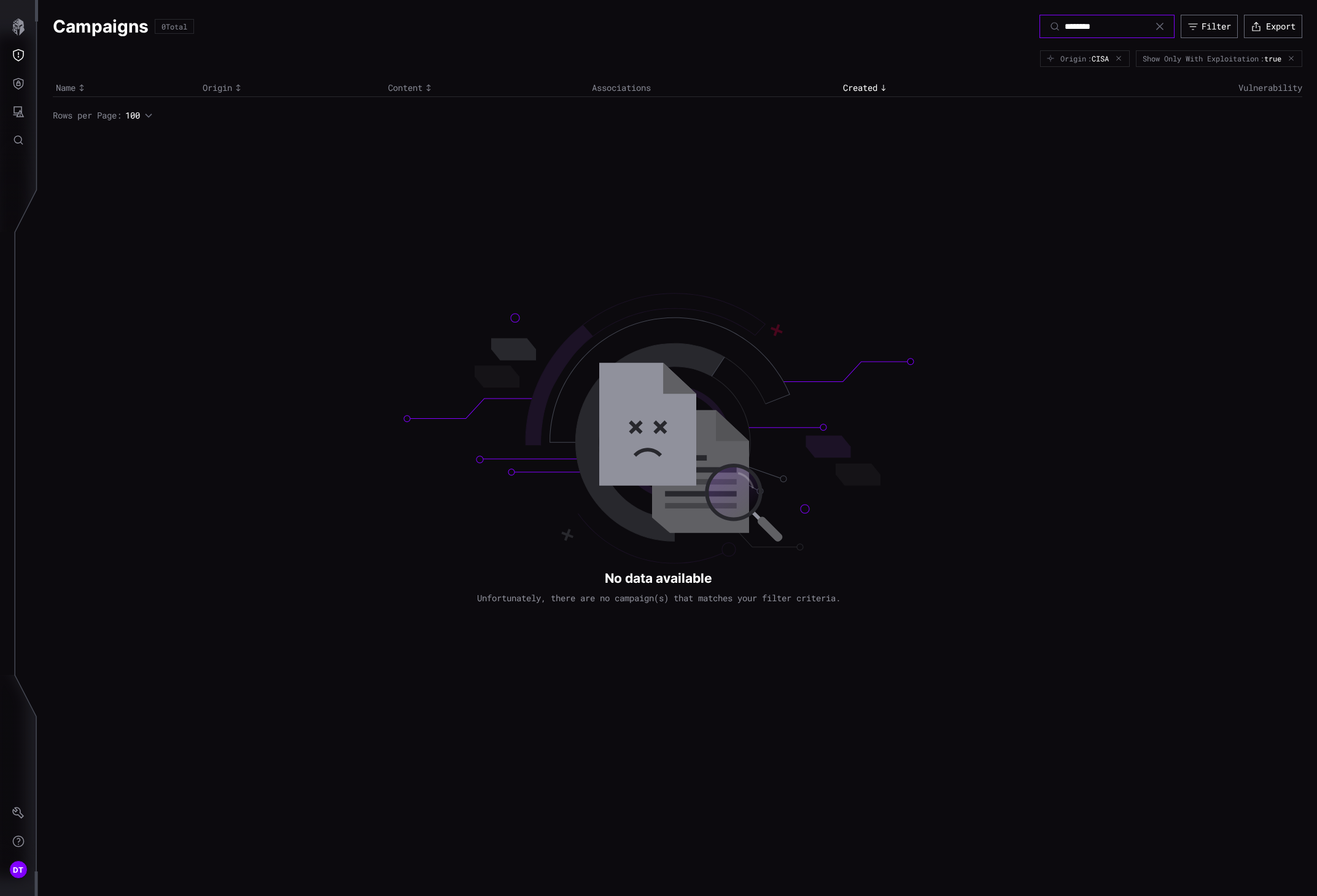
click at [1046, 27] on input "********" at bounding box center [1107, 27] width 86 height 11
type input "*********"
click at [1046, 27] on input "*********" at bounding box center [1107, 27] width 86 height 11
type input "**********"
click at [1046, 27] on input "**********" at bounding box center [1107, 27] width 86 height 11
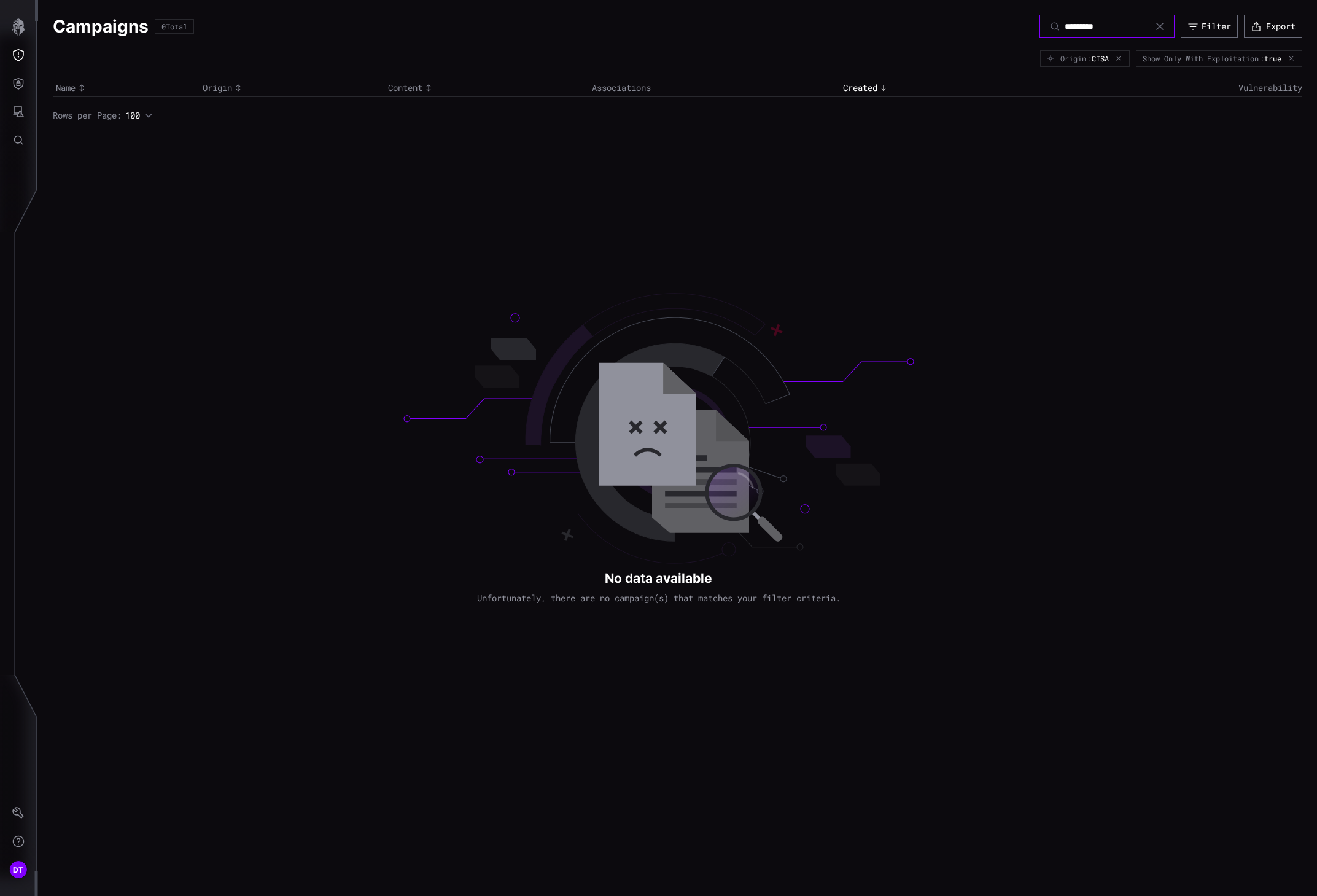
type input "********"
click at [1046, 27] on input "********" at bounding box center [1107, 27] width 86 height 11
type input "*******"
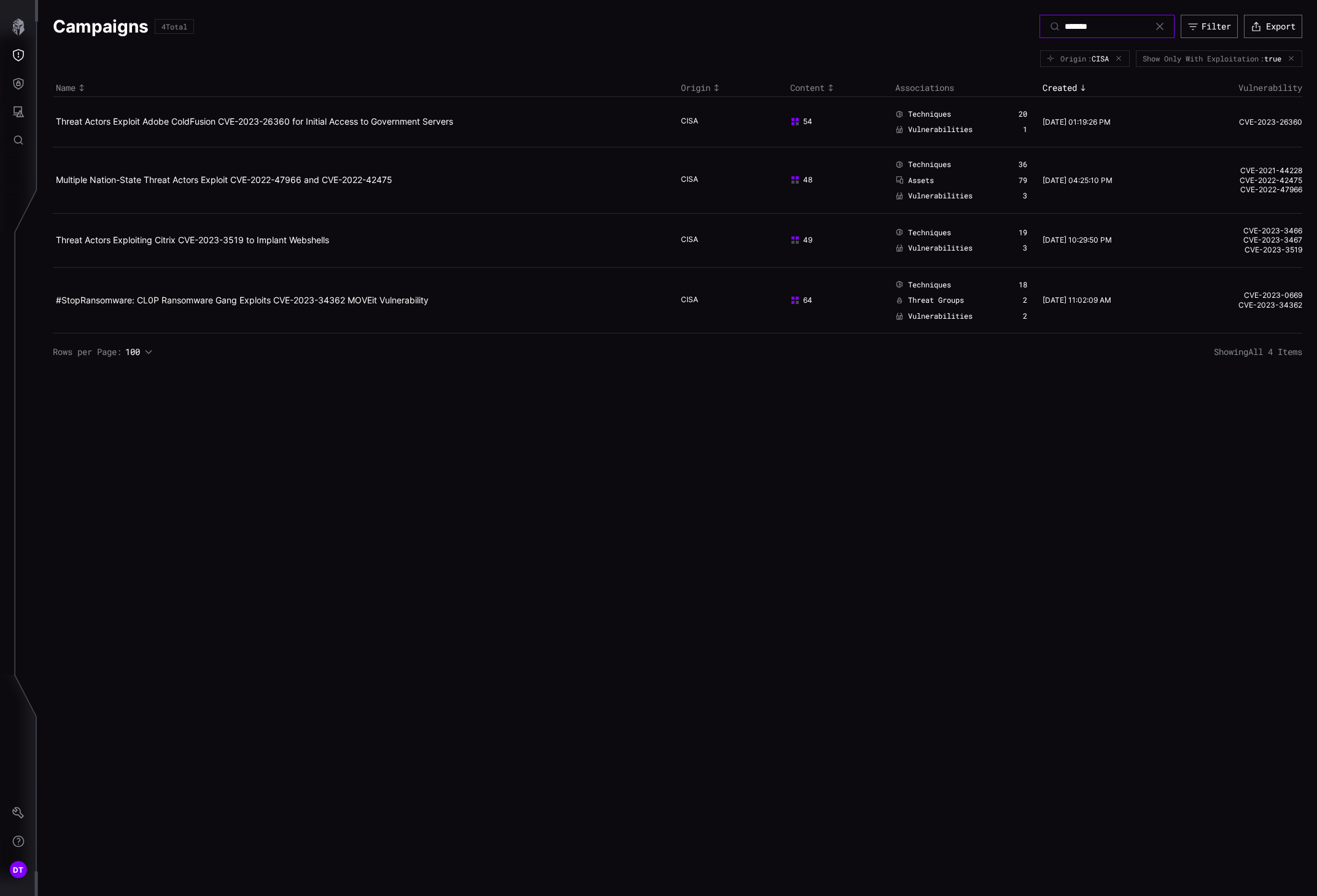
drag, startPoint x: 1084, startPoint y: 30, endPoint x: 1111, endPoint y: 30, distance: 27.0
click at [1046, 30] on input "*******" at bounding box center [1107, 27] width 86 height 11
click at [1046, 30] on icon at bounding box center [1160, 27] width 7 height 7
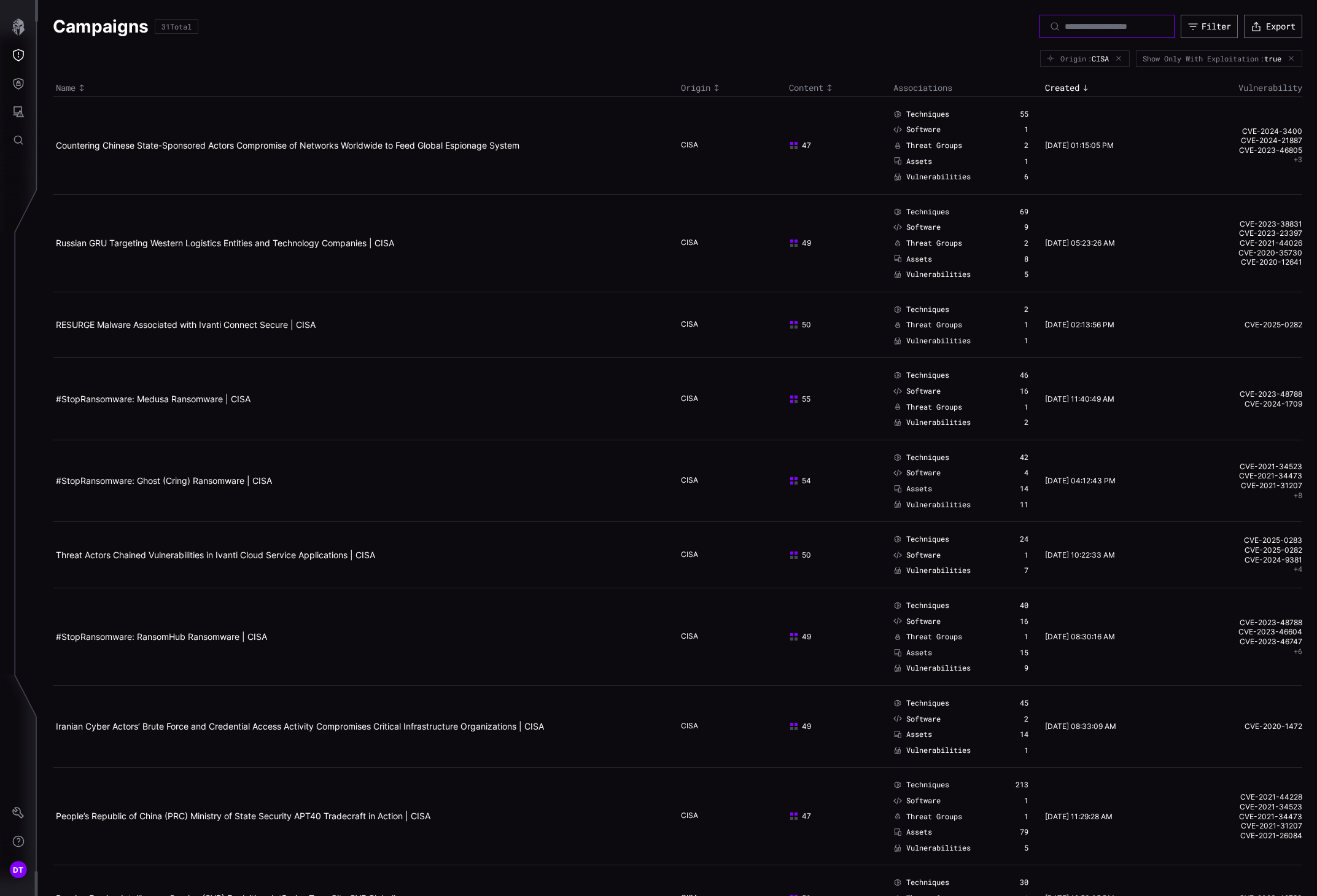
click at [1046, 28] on input at bounding box center [1107, 27] width 86 height 11
type input "****"
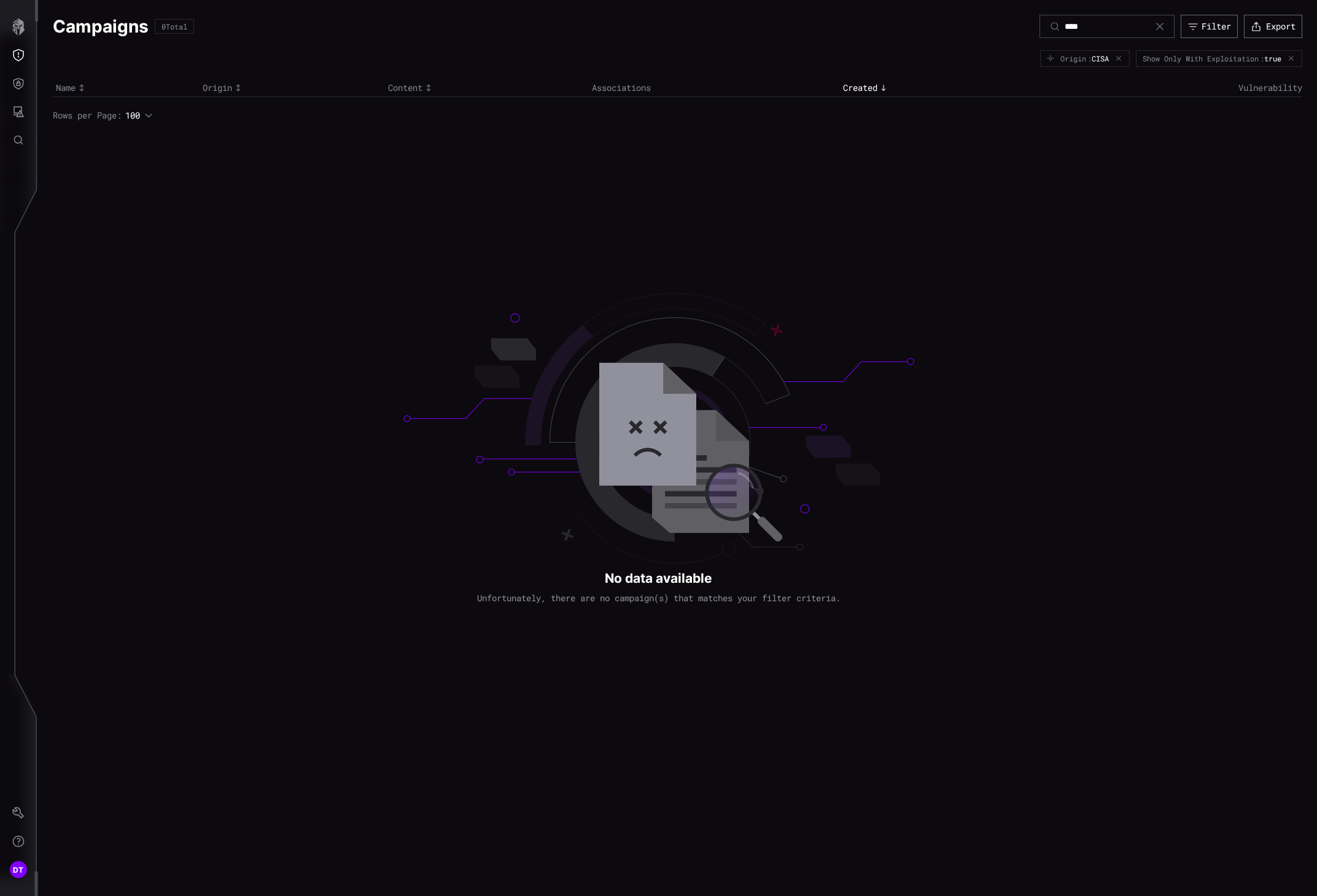
click at [1046, 28] on icon at bounding box center [1160, 26] width 10 height 10
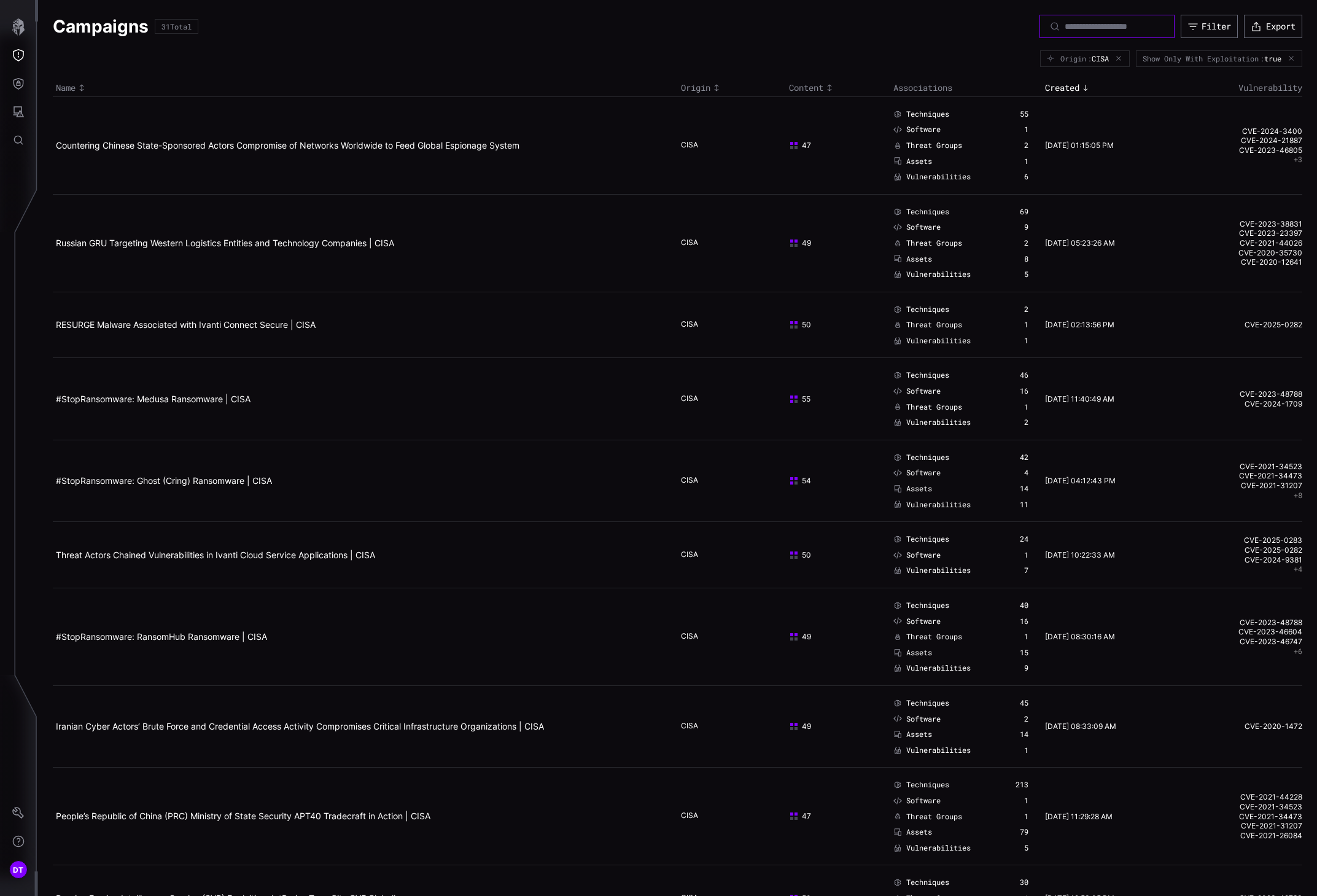
click at [1046, 29] on input at bounding box center [1107, 27] width 86 height 11
type input "*********"
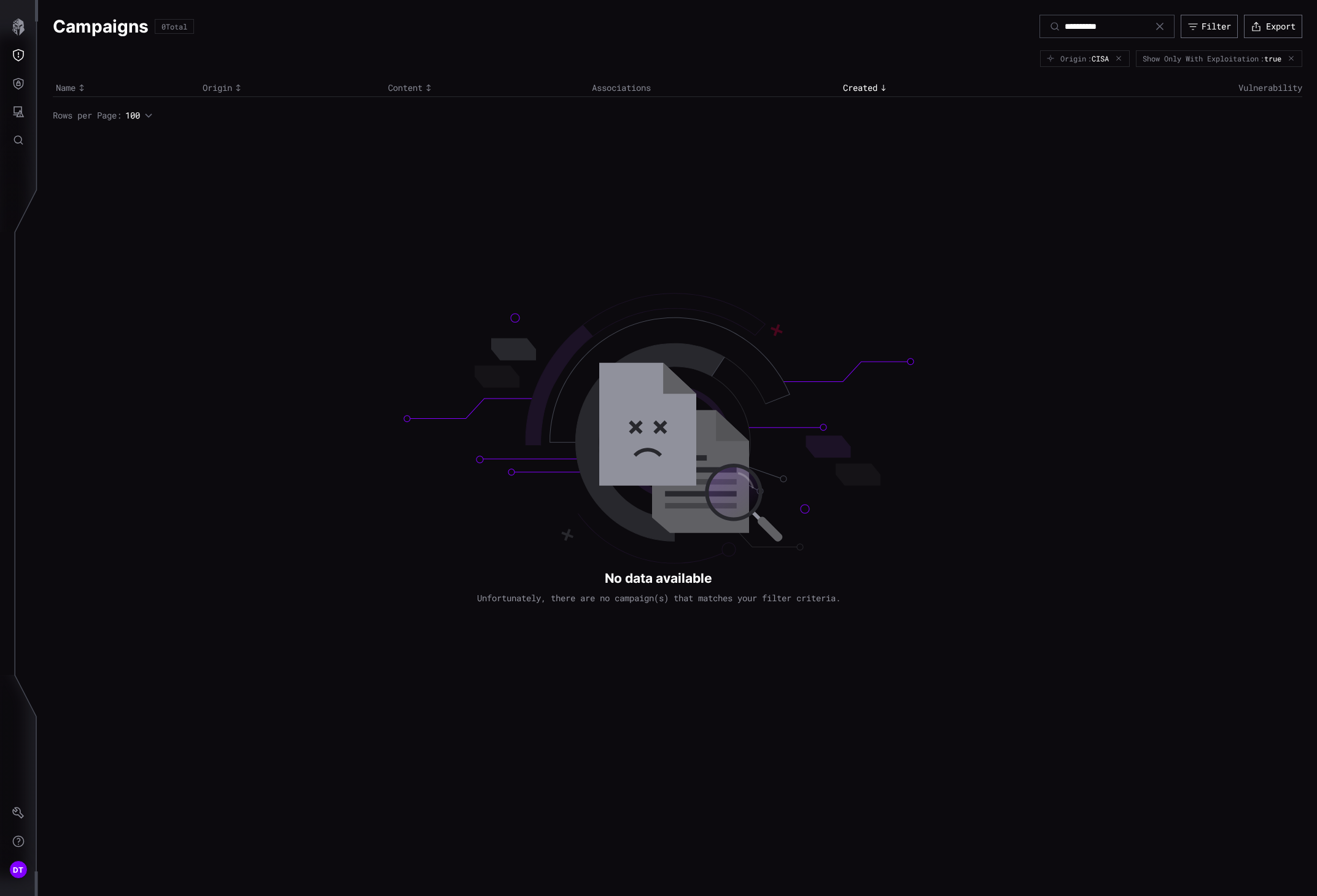
click at [1046, 30] on icon at bounding box center [1160, 26] width 10 height 10
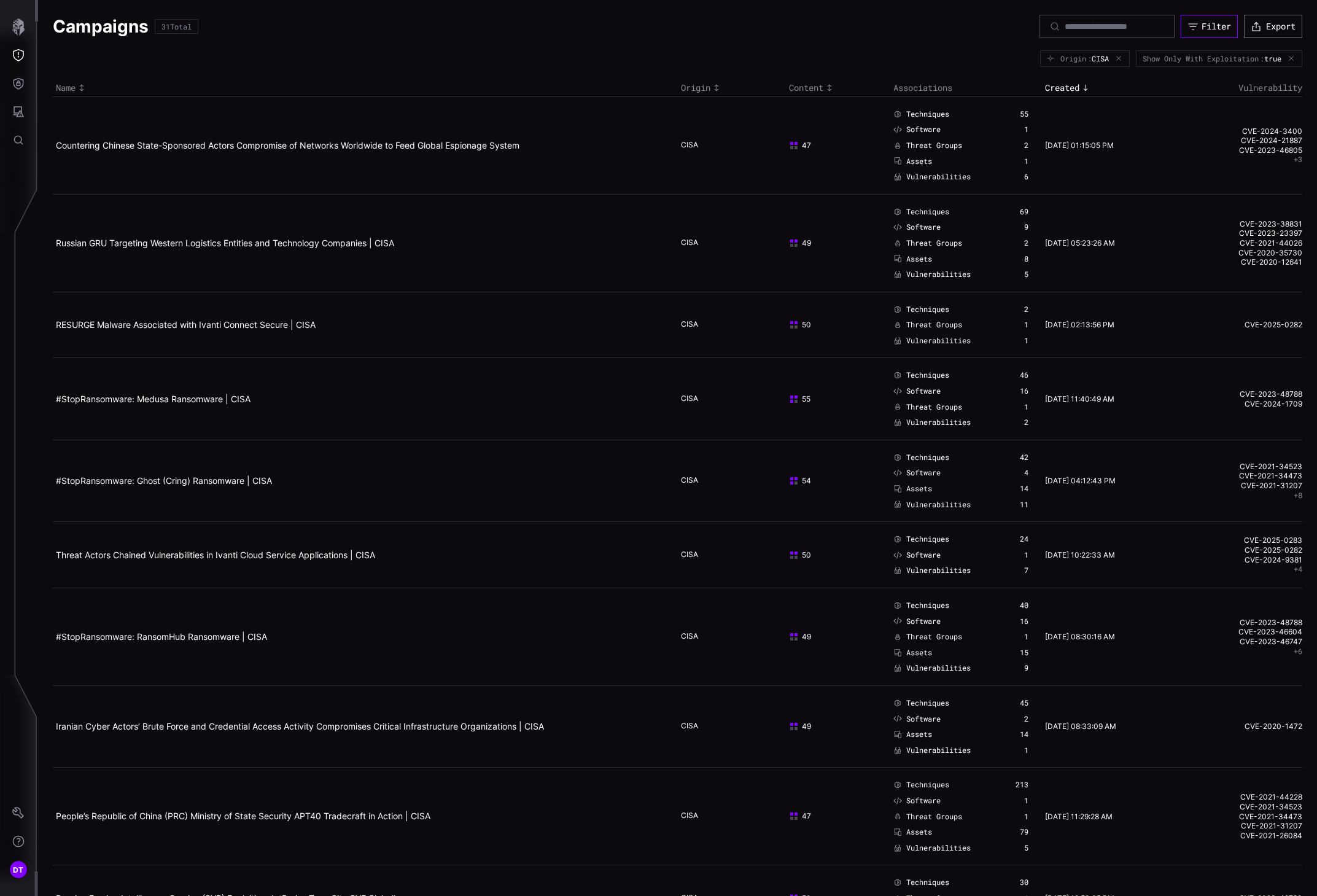
click at [1046, 30] on div "Filter" at bounding box center [1216, 27] width 30 height 11
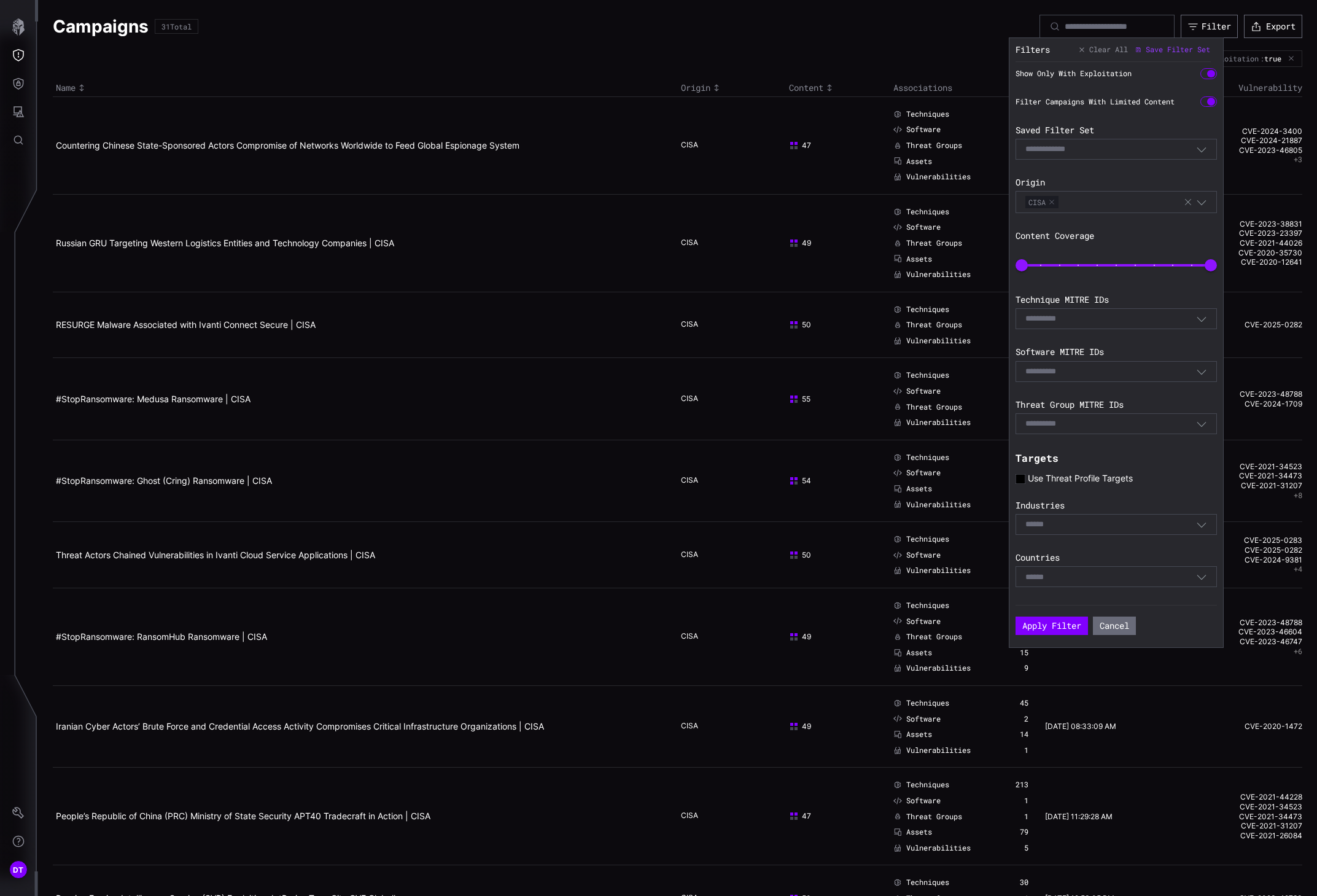
click at [1046, 531] on div "Select" at bounding box center [1116, 524] width 202 height 21
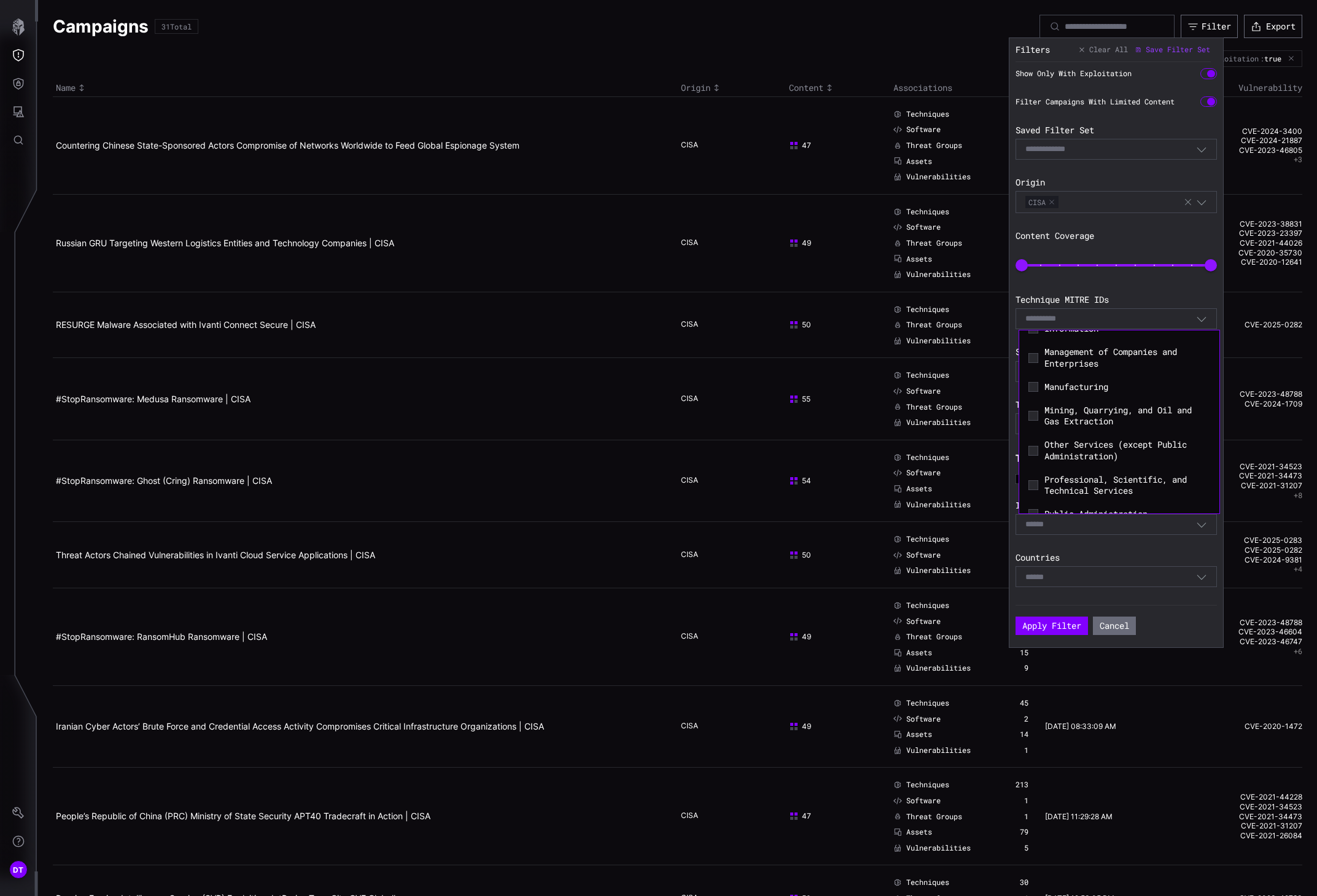
scroll to position [184, 0]
click at [1035, 367] on icon at bounding box center [1032, 367] width 3 height 3
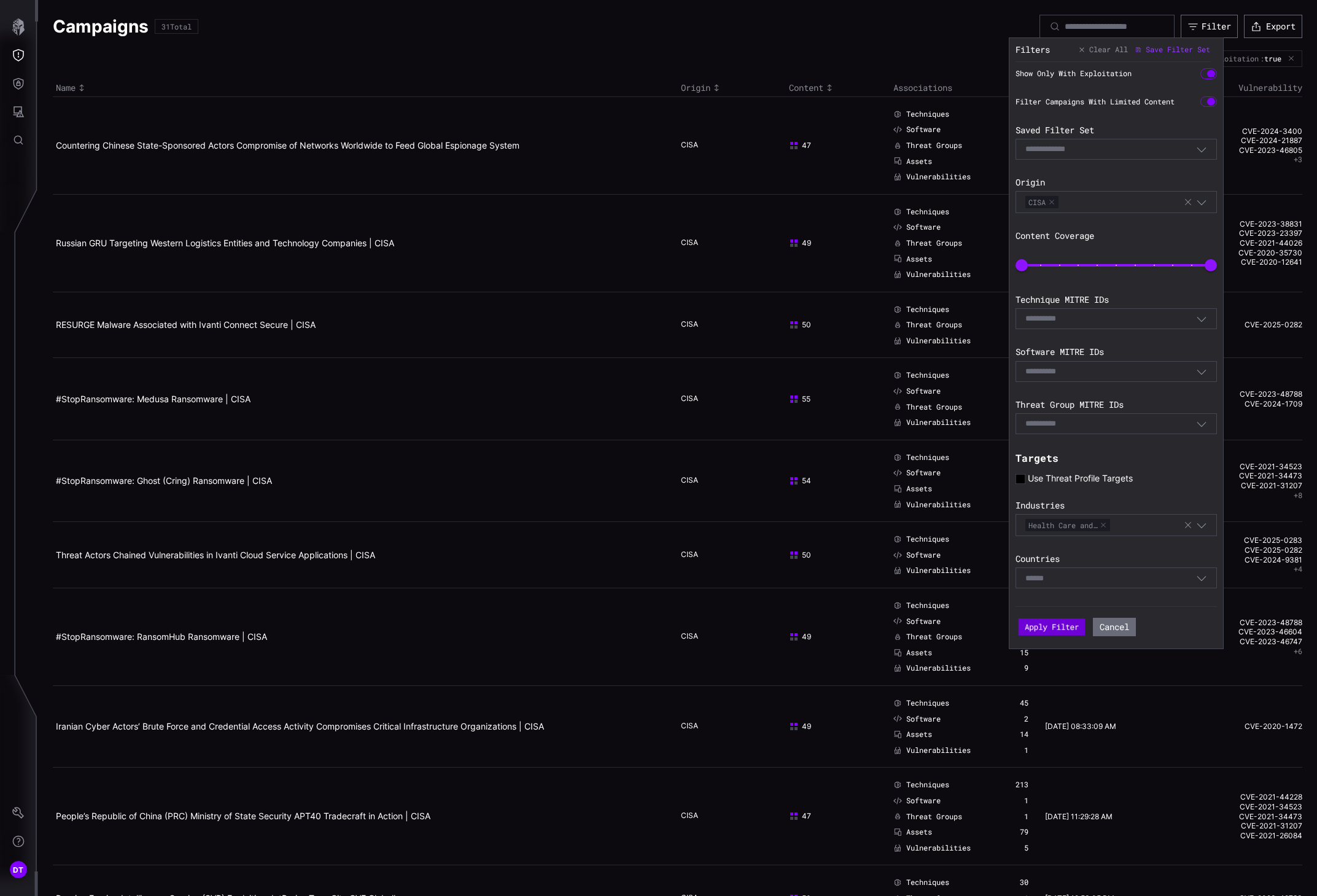
click at [1046, 626] on button "Apply Filter" at bounding box center [1051, 627] width 67 height 18
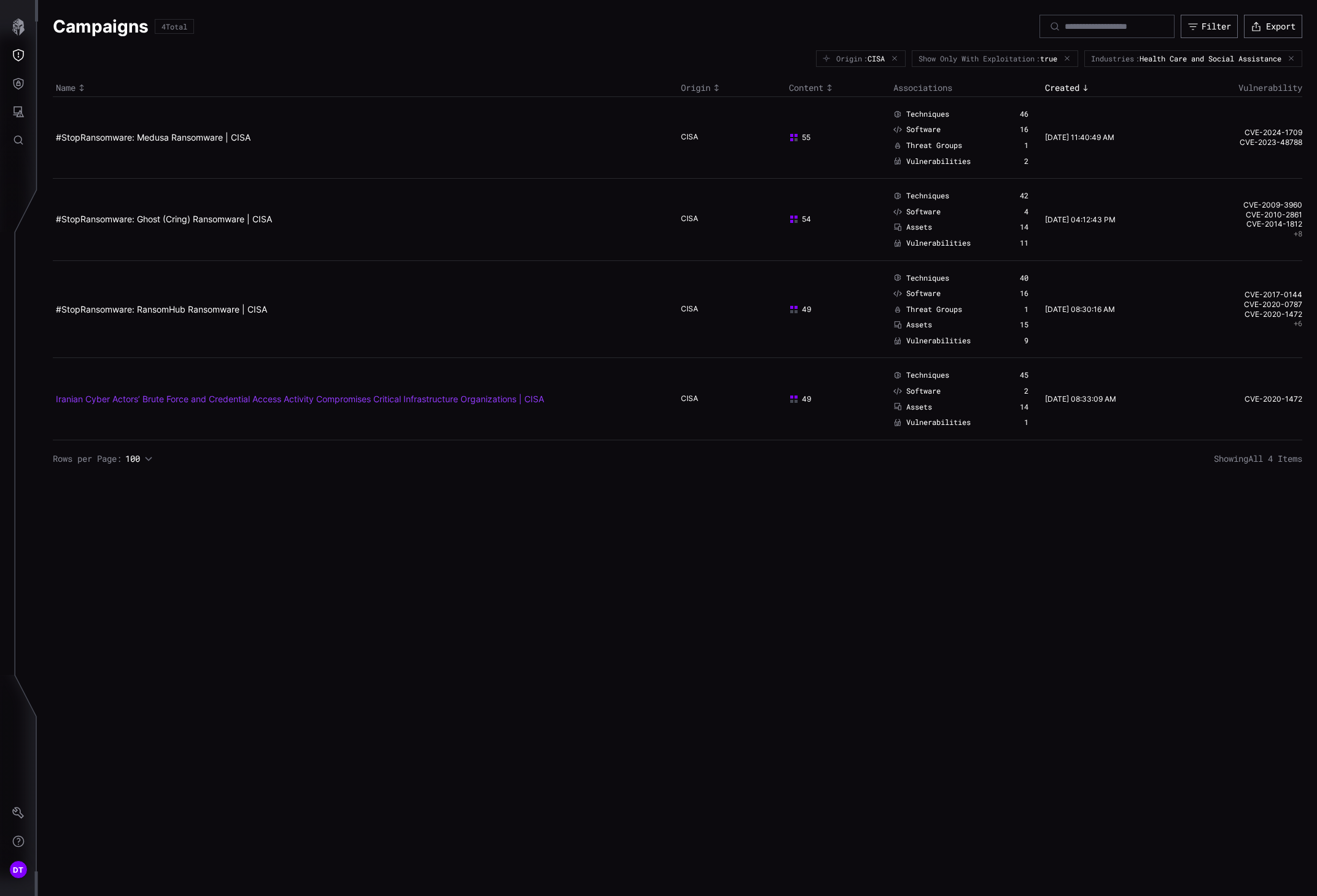
click at [304, 398] on link "Iranian Cyber Actors’ Brute Force and Credential Access Activity Compromises Cr…" at bounding box center [299, 398] width 488 height 10
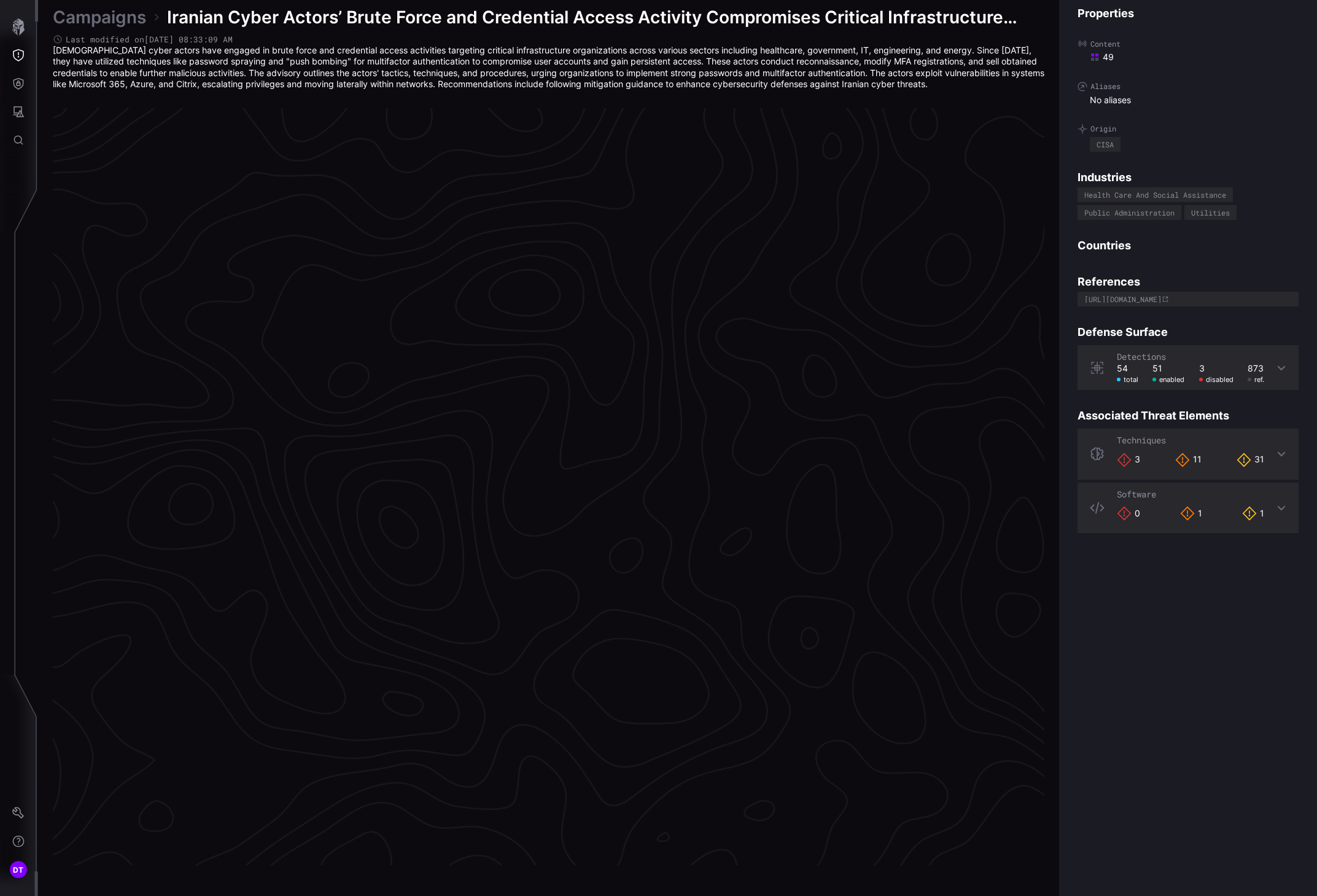
scroll to position [2389, 429]
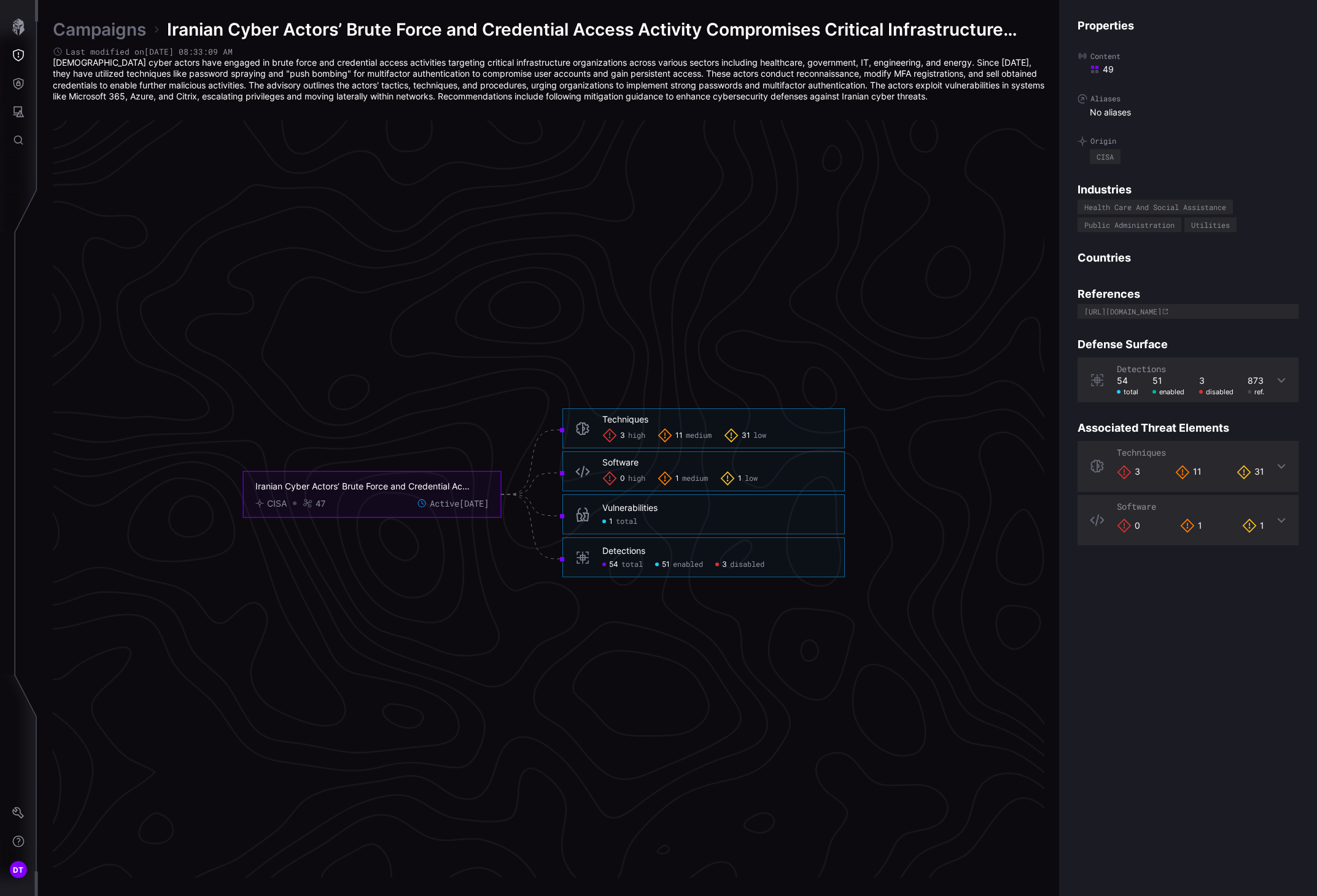
click at [739, 567] on span "disabled" at bounding box center [747, 564] width 34 height 10
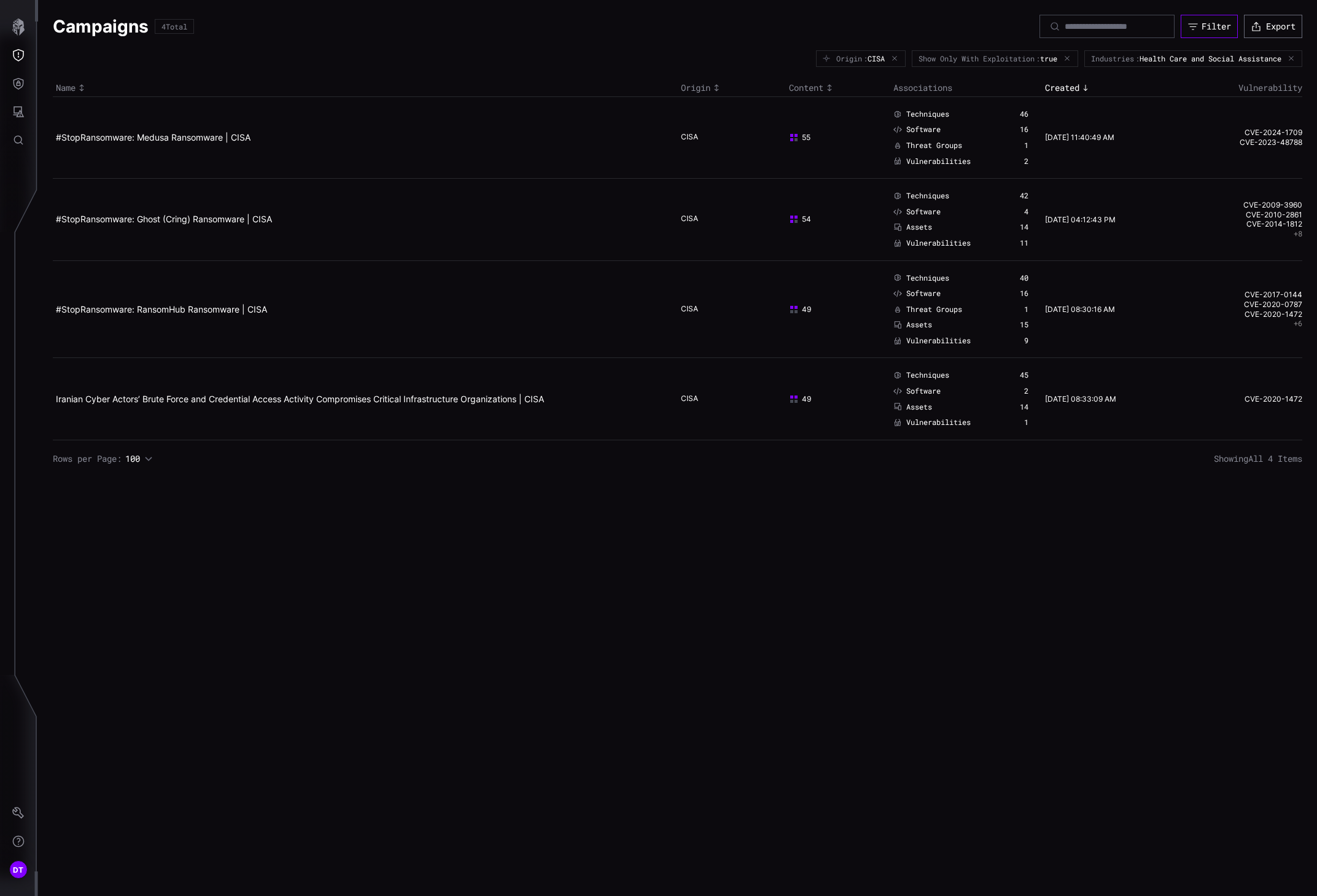
click at [1046, 29] on div "Filter" at bounding box center [1216, 27] width 30 height 11
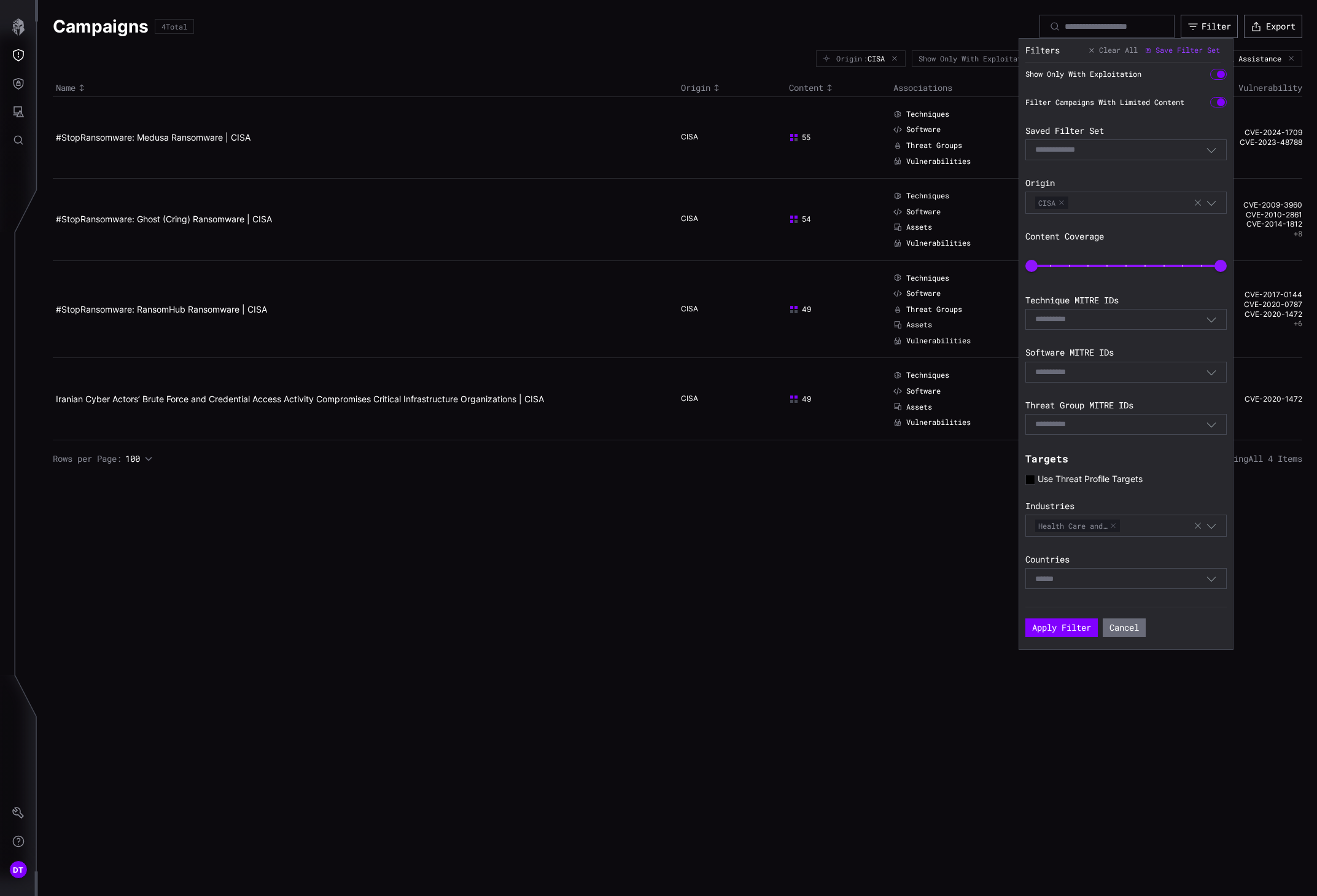
click at [1046, 528] on icon "button" at bounding box center [1198, 525] width 10 height 10
click at [1046, 593] on div "Show Only With Exploitation Filter Campaigns With Limited Content Saved Filter …" at bounding box center [1129, 334] width 207 height 542
click at [1046, 573] on icon "button" at bounding box center [1211, 577] width 11 height 11
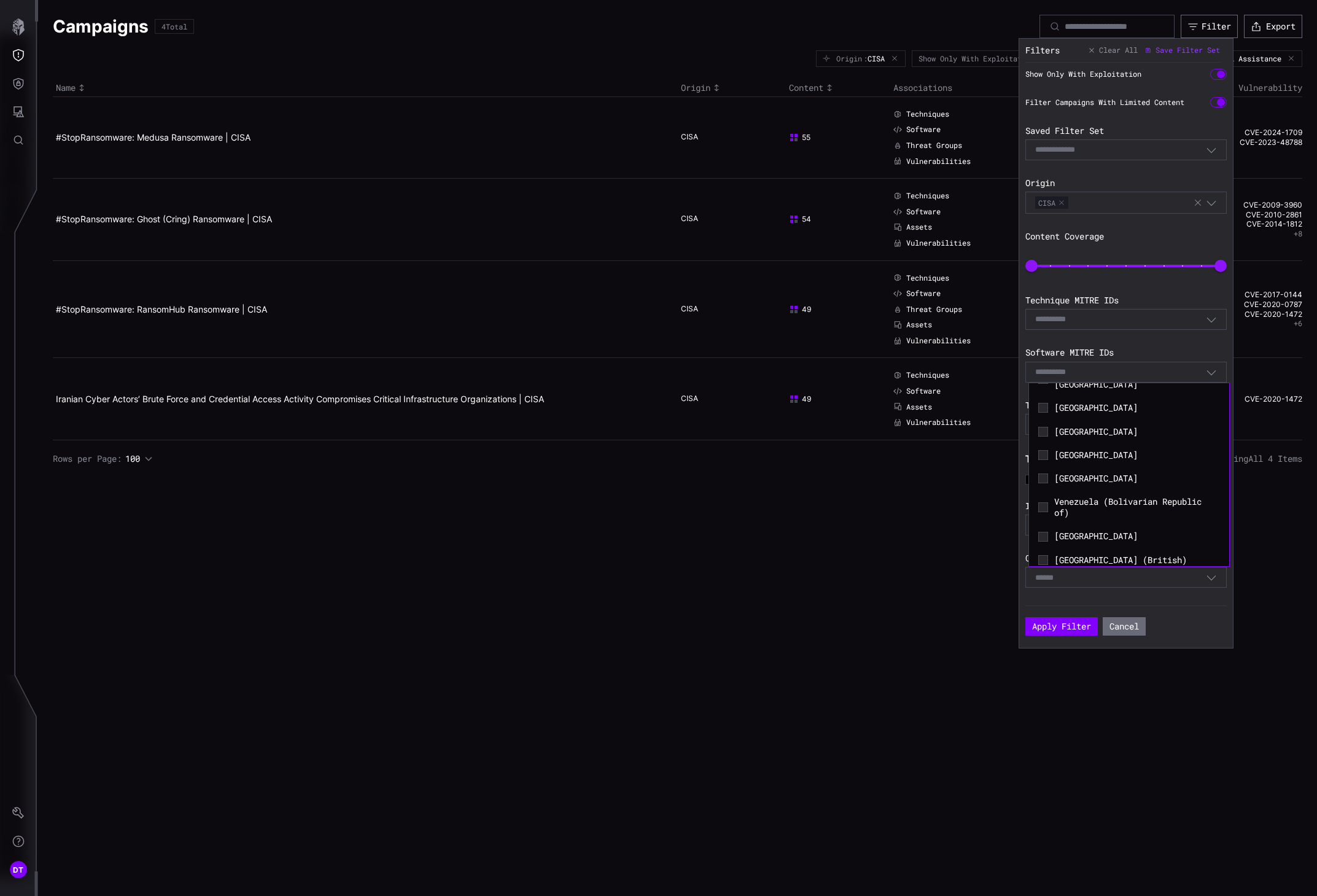
scroll to position [5627, 0]
click at [1040, 432] on div "United States of America" at bounding box center [1128, 423] width 188 height 18
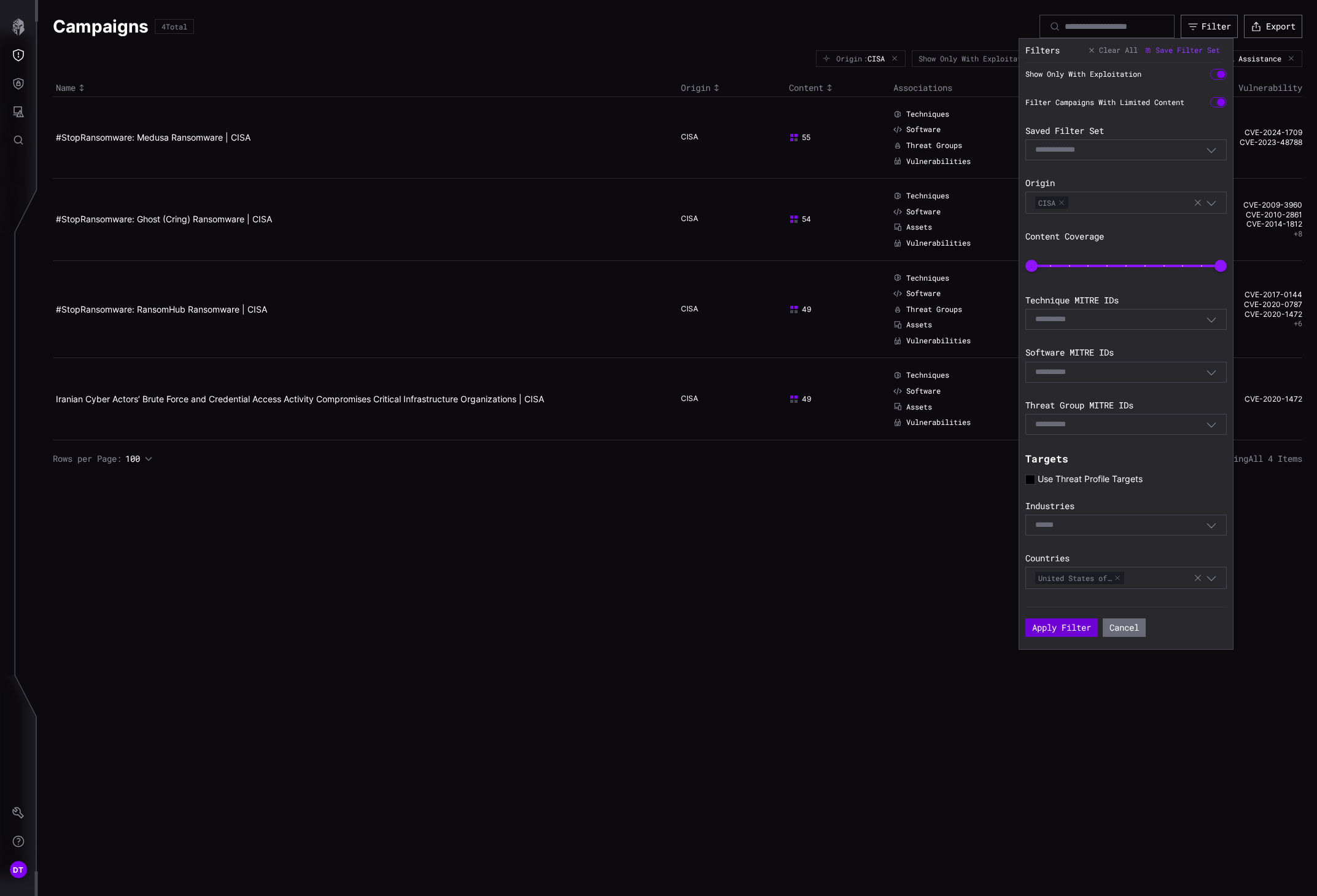
click at [1046, 629] on button "Apply Filter" at bounding box center [1062, 628] width 72 height 19
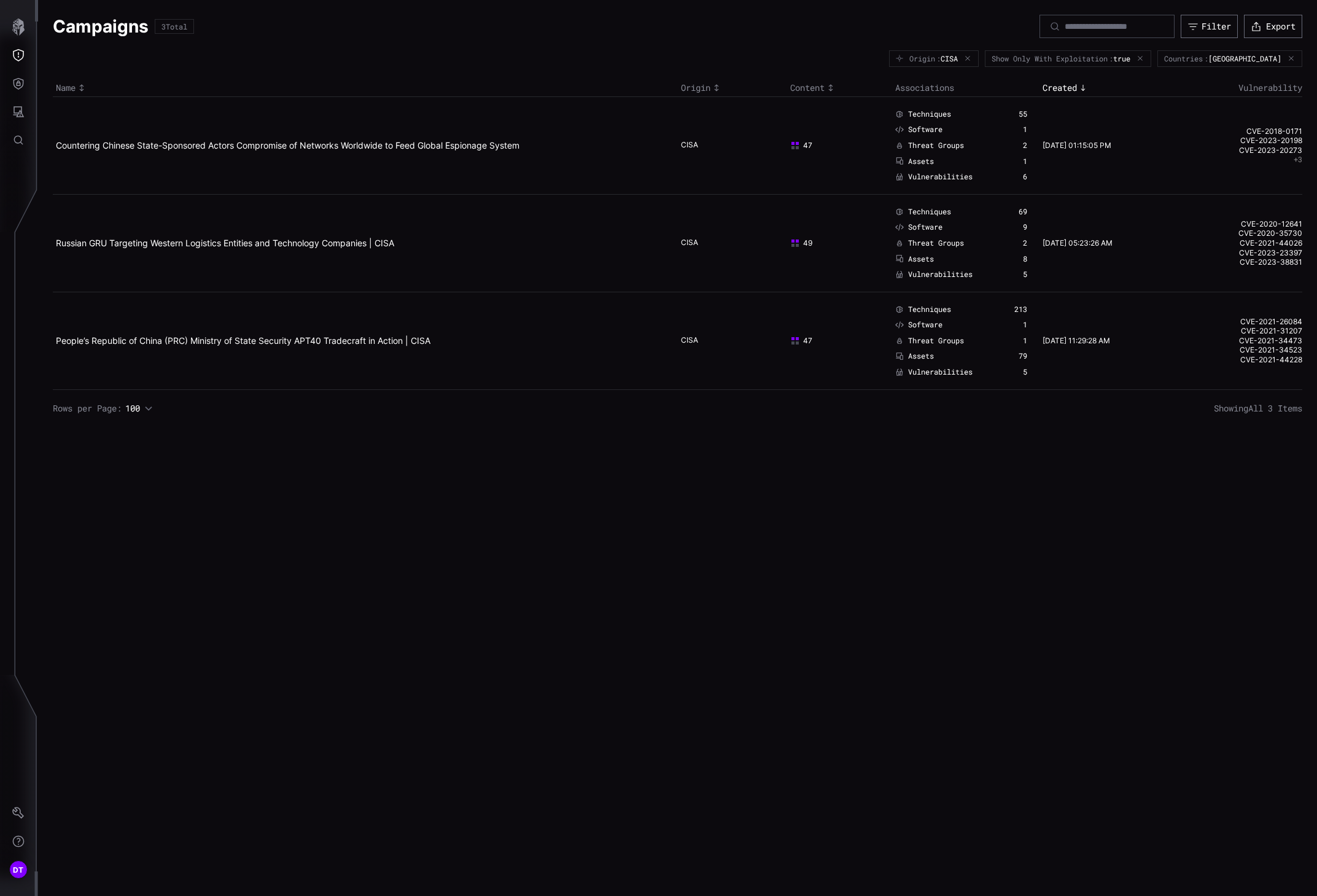
click at [243, 724] on div "Campaigns 3 Total Filter Export Origin : CISA Show Only With Exploitation : tru…" at bounding box center [677, 448] width 1279 height 896
click at [212, 146] on link "Countering Chinese State-Sponsored Actors Compromise of Networks Worldwide to F…" at bounding box center [287, 144] width 464 height 10
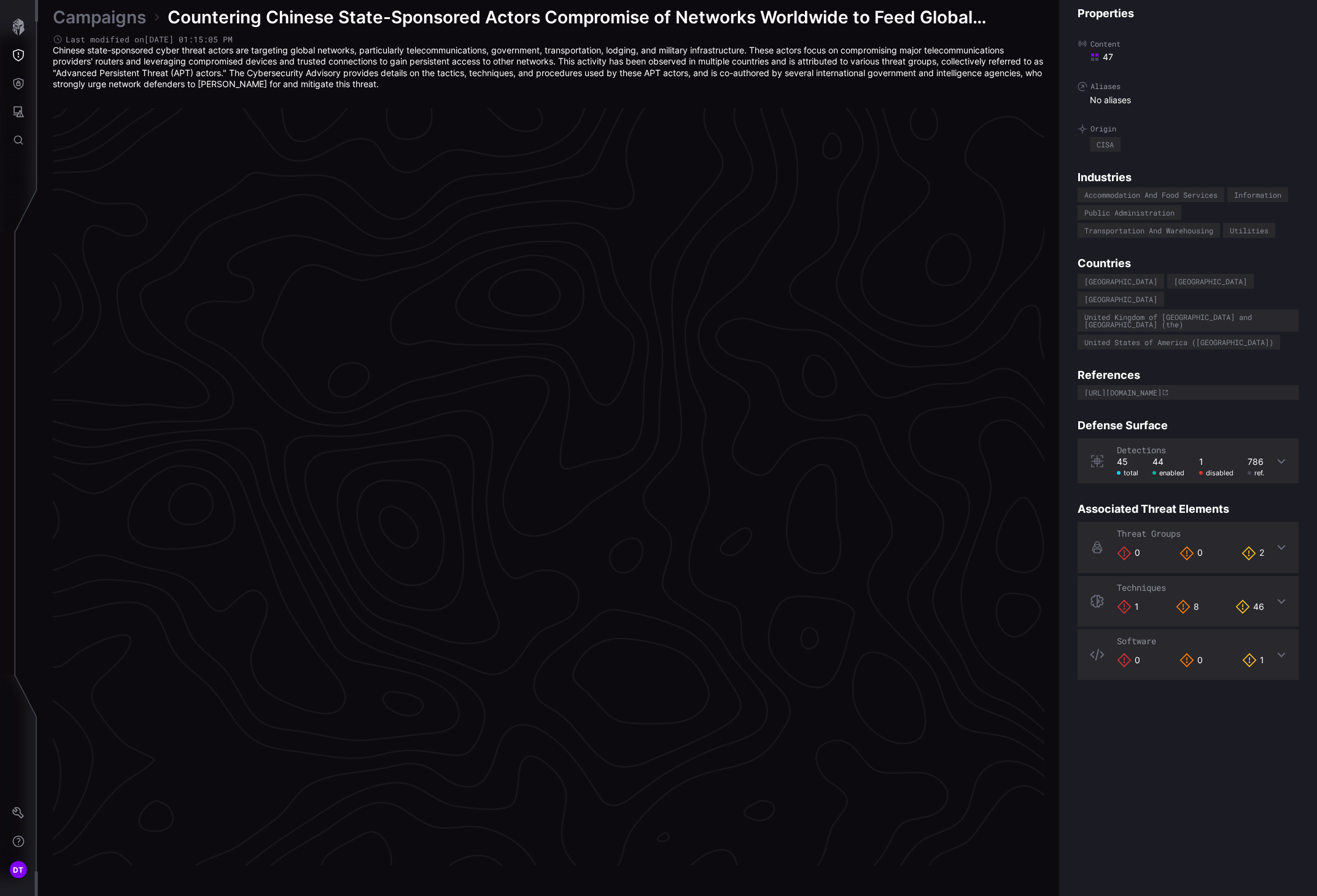
scroll to position [2389, 429]
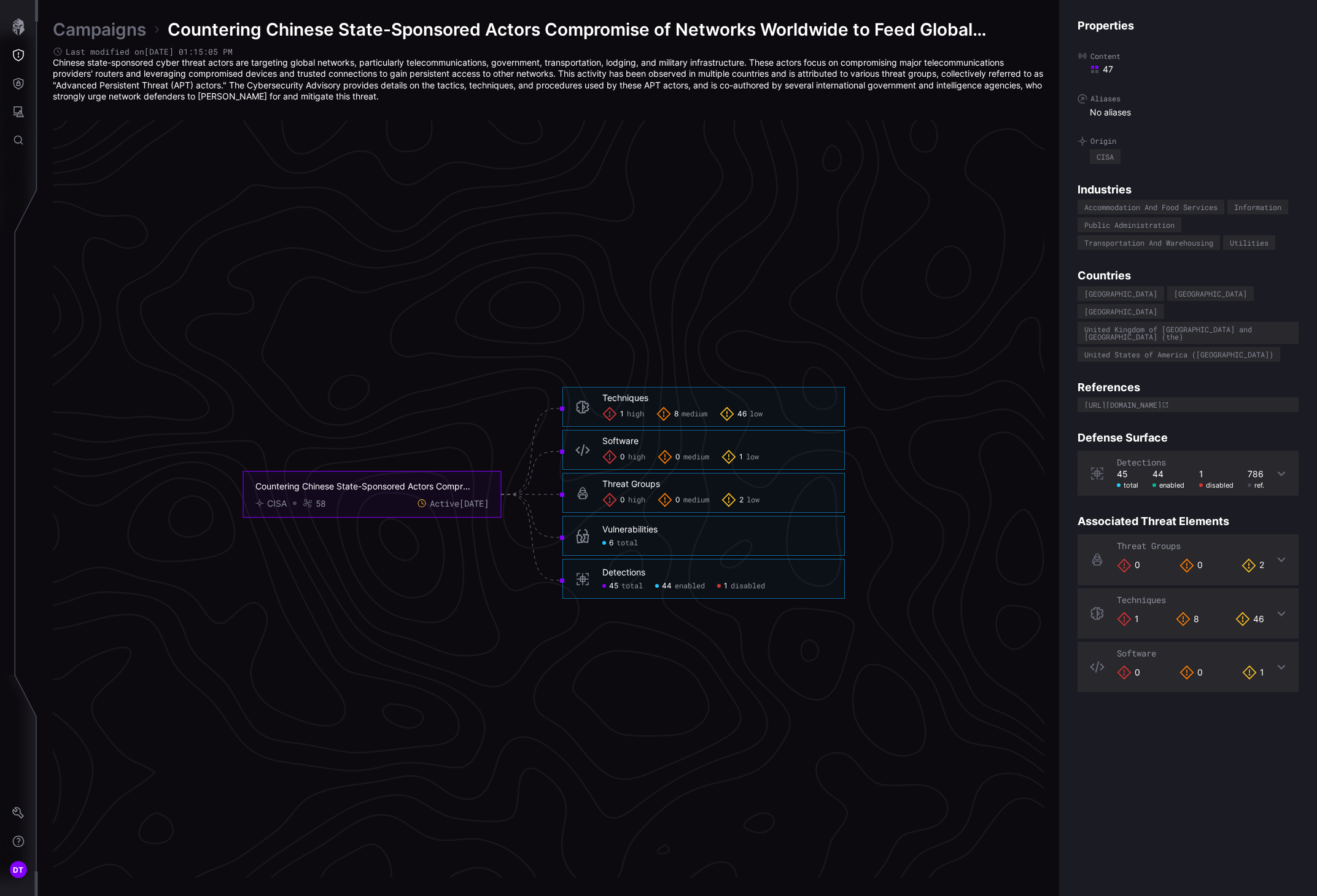
click at [734, 585] on span "disabled" at bounding box center [747, 585] width 34 height 10
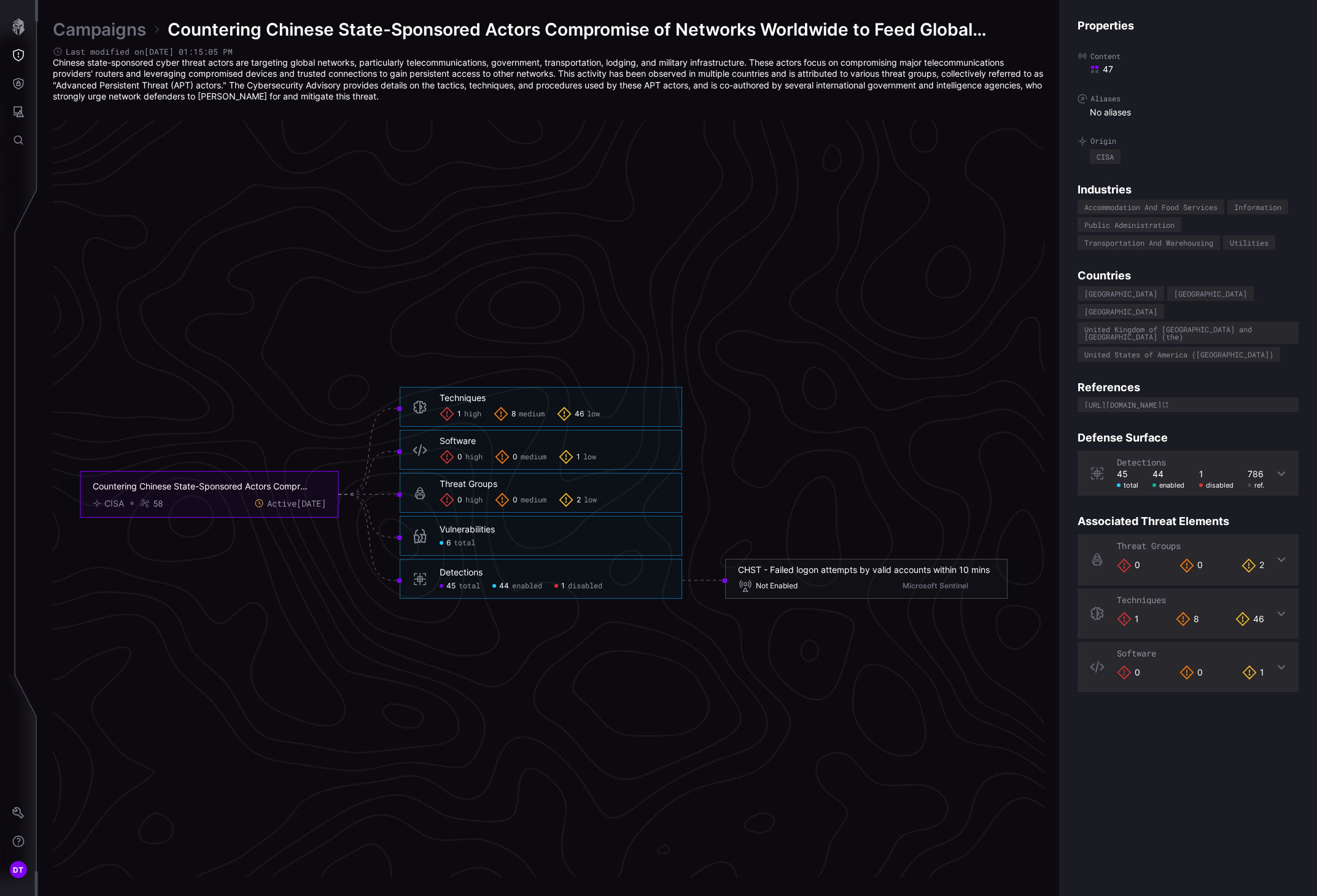
click span "disabled"
click at [588, 456] on span "low" at bounding box center [590, 456] width 13 height 10
click at [473, 415] on span "high" at bounding box center [472, 414] width 18 height 10
click at [745, 539] on icon "Countering Chinese State-Sponsored Actors Compromise of Networks Worldwide to F…" at bounding box center [544, 493] width 1842 height 5525
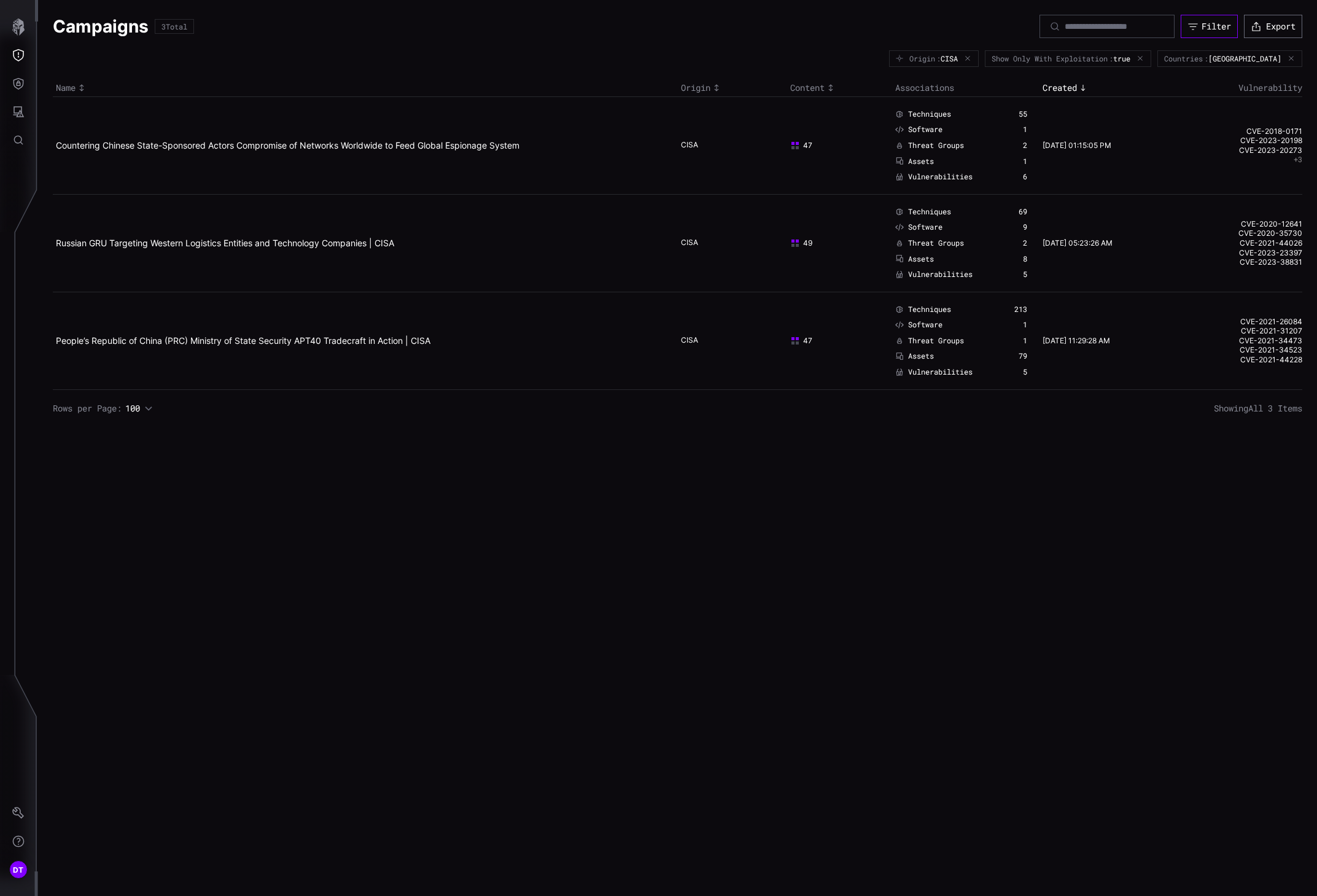
click at [1046, 21] on div "Filter" at bounding box center [1216, 27] width 30 height 11
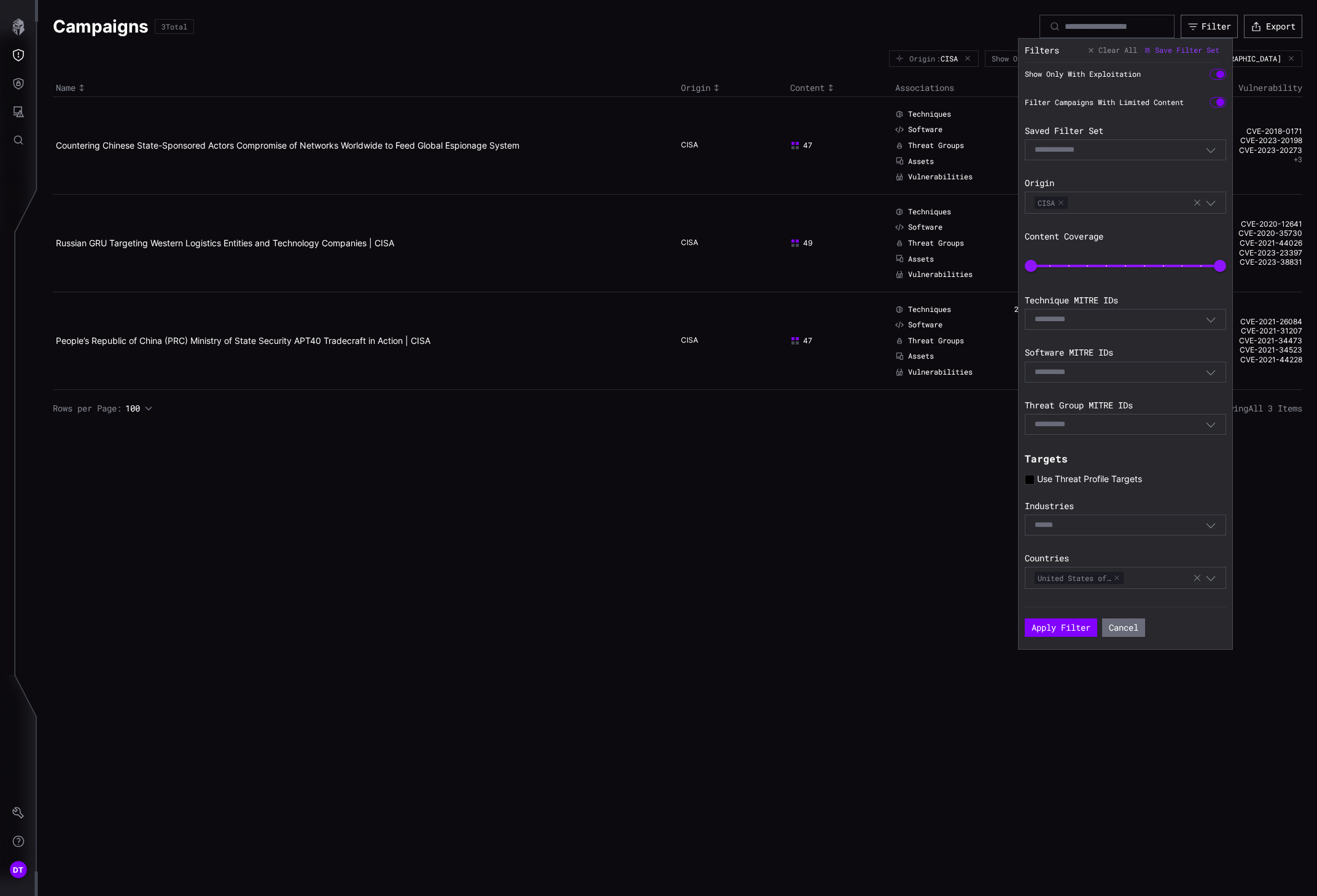
click at [1046, 579] on icon "button" at bounding box center [1197, 578] width 10 height 10
click at [1046, 204] on icon "button" at bounding box center [1197, 203] width 6 height 6
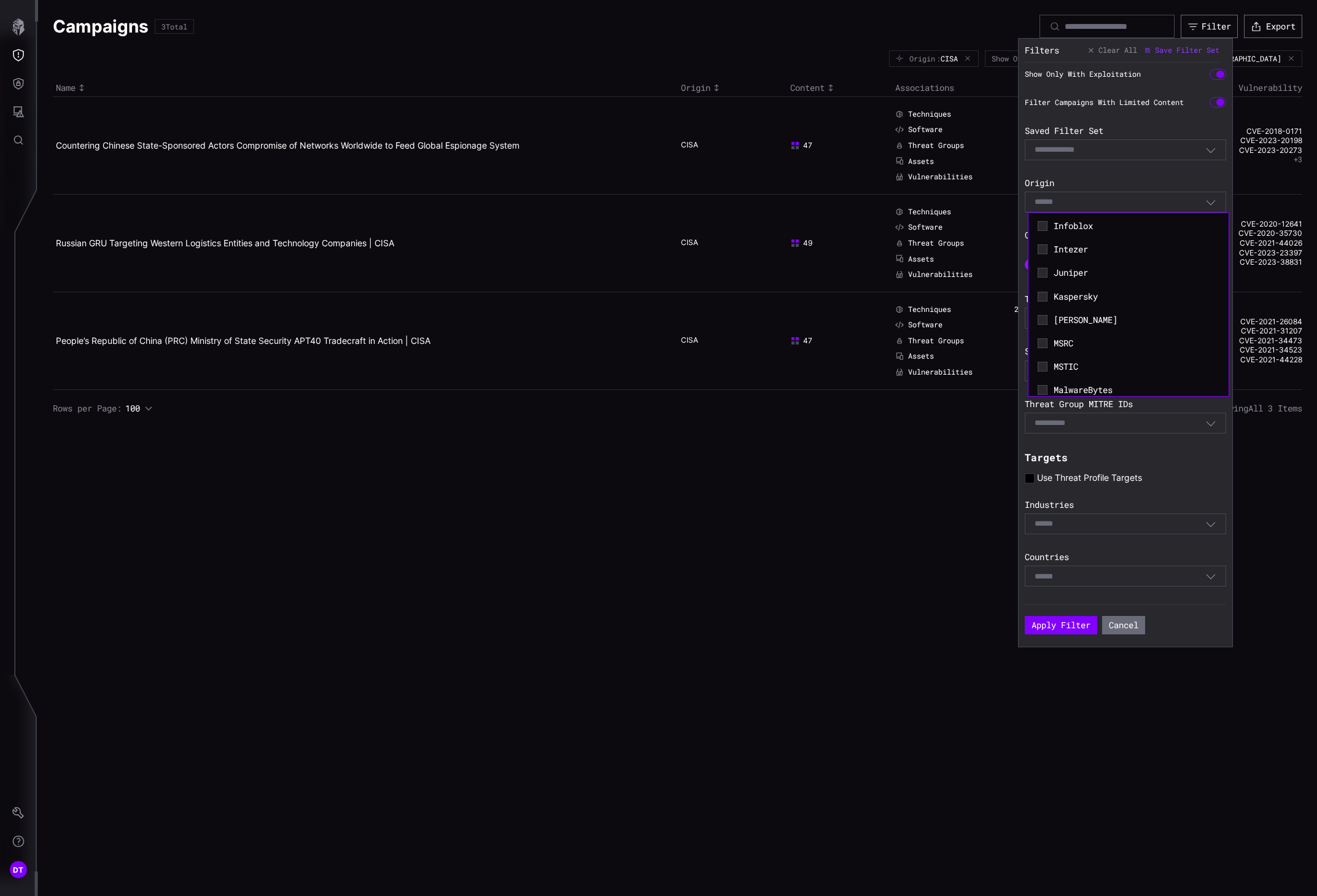
scroll to position [553, 0]
click at [1038, 355] on icon at bounding box center [1042, 352] width 9 height 9
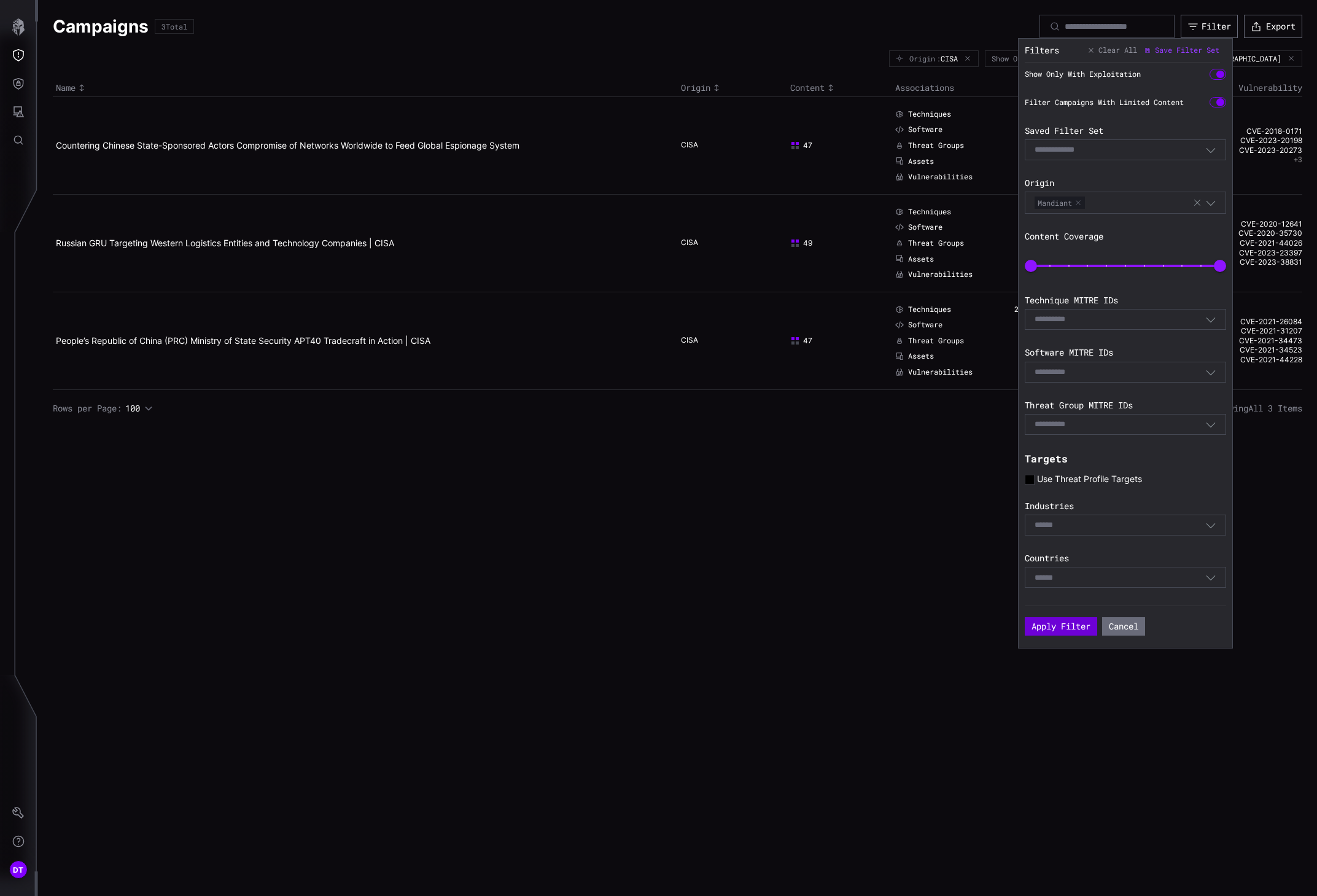
click at [1046, 628] on button "Apply Filter" at bounding box center [1061, 627] width 72 height 19
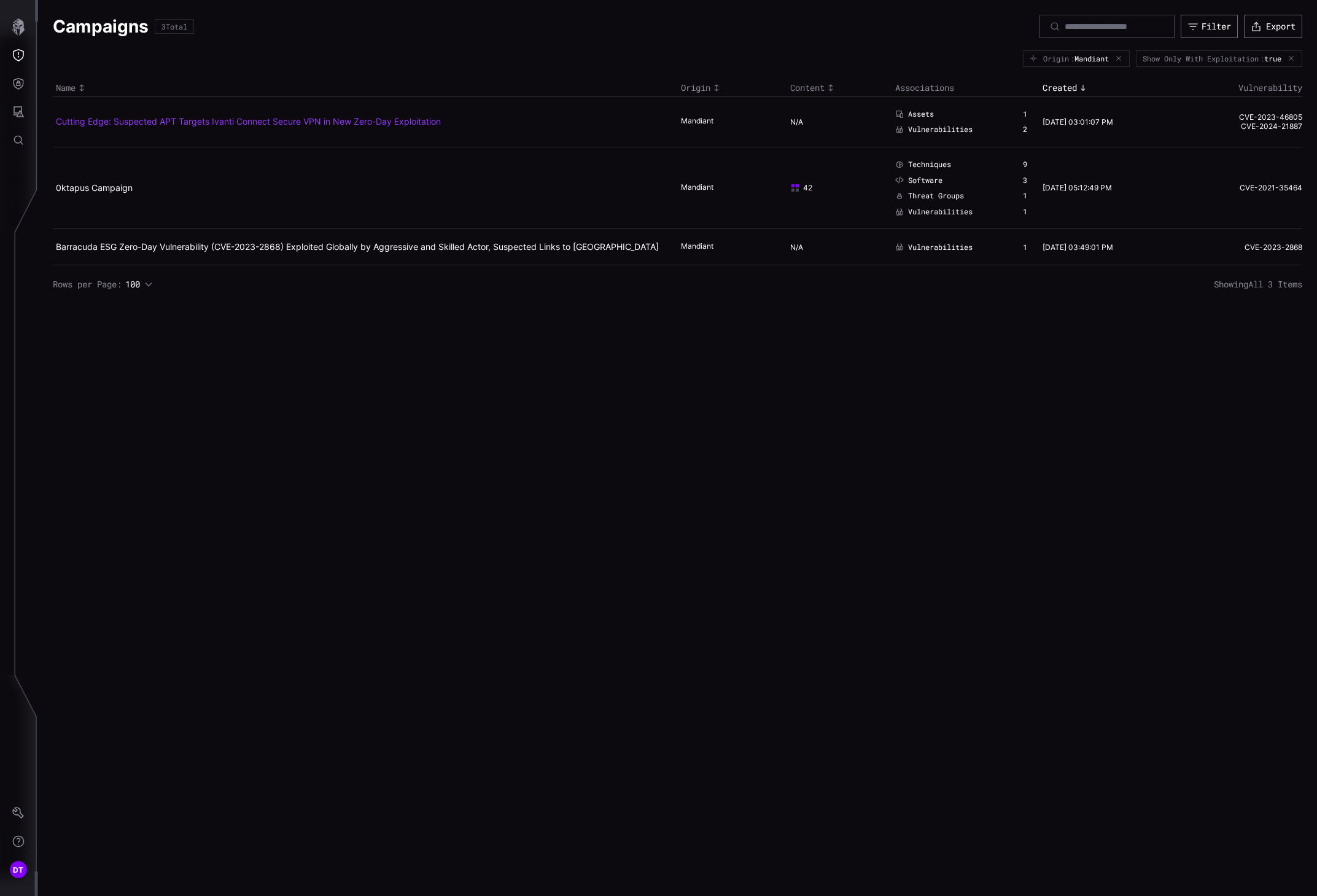
click at [356, 121] on link "Cutting Edge: Suspected APT Targets Ivanti Connect Secure VPN in New Zero-Day E…" at bounding box center [248, 120] width 385 height 10
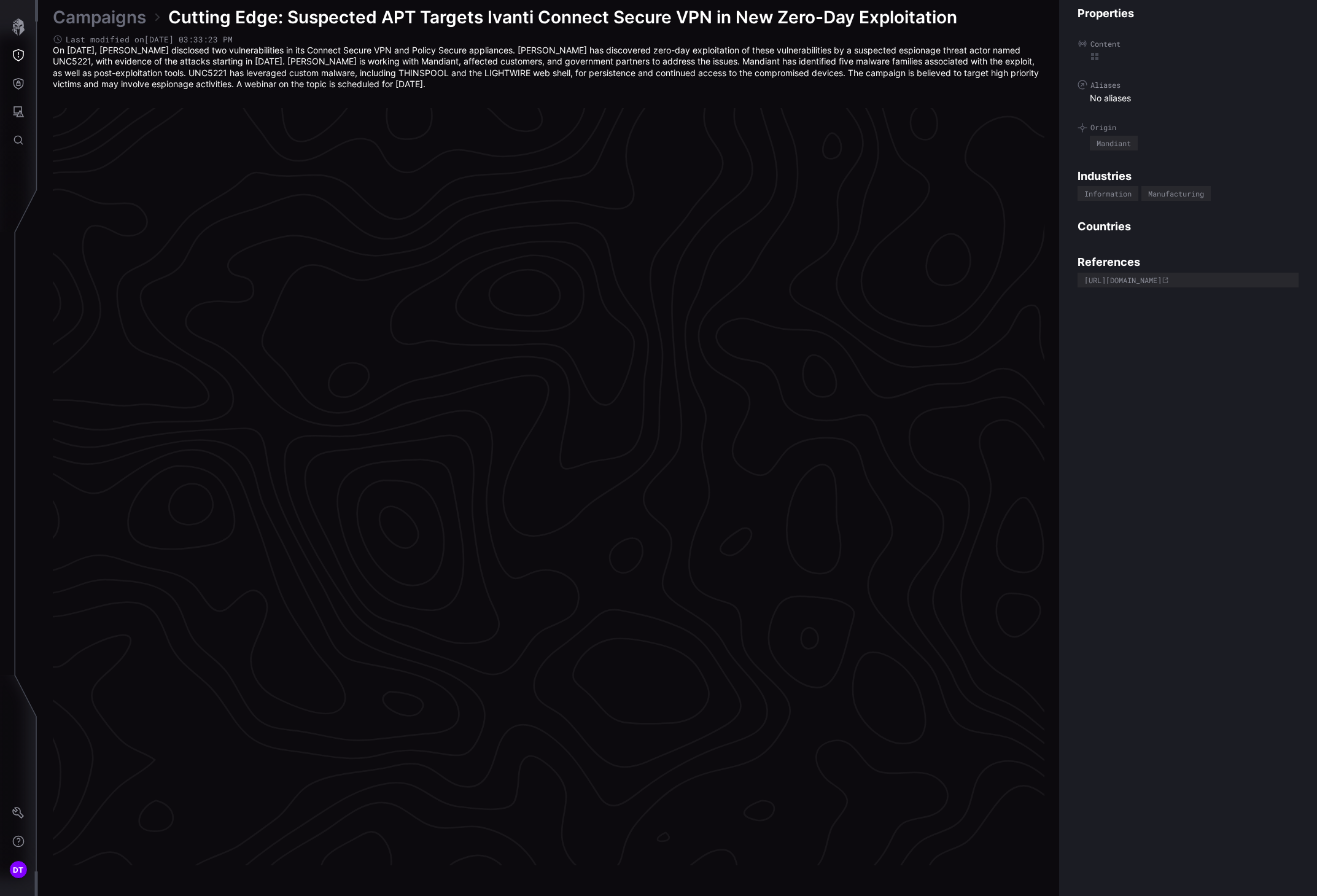
scroll to position [2389, 429]
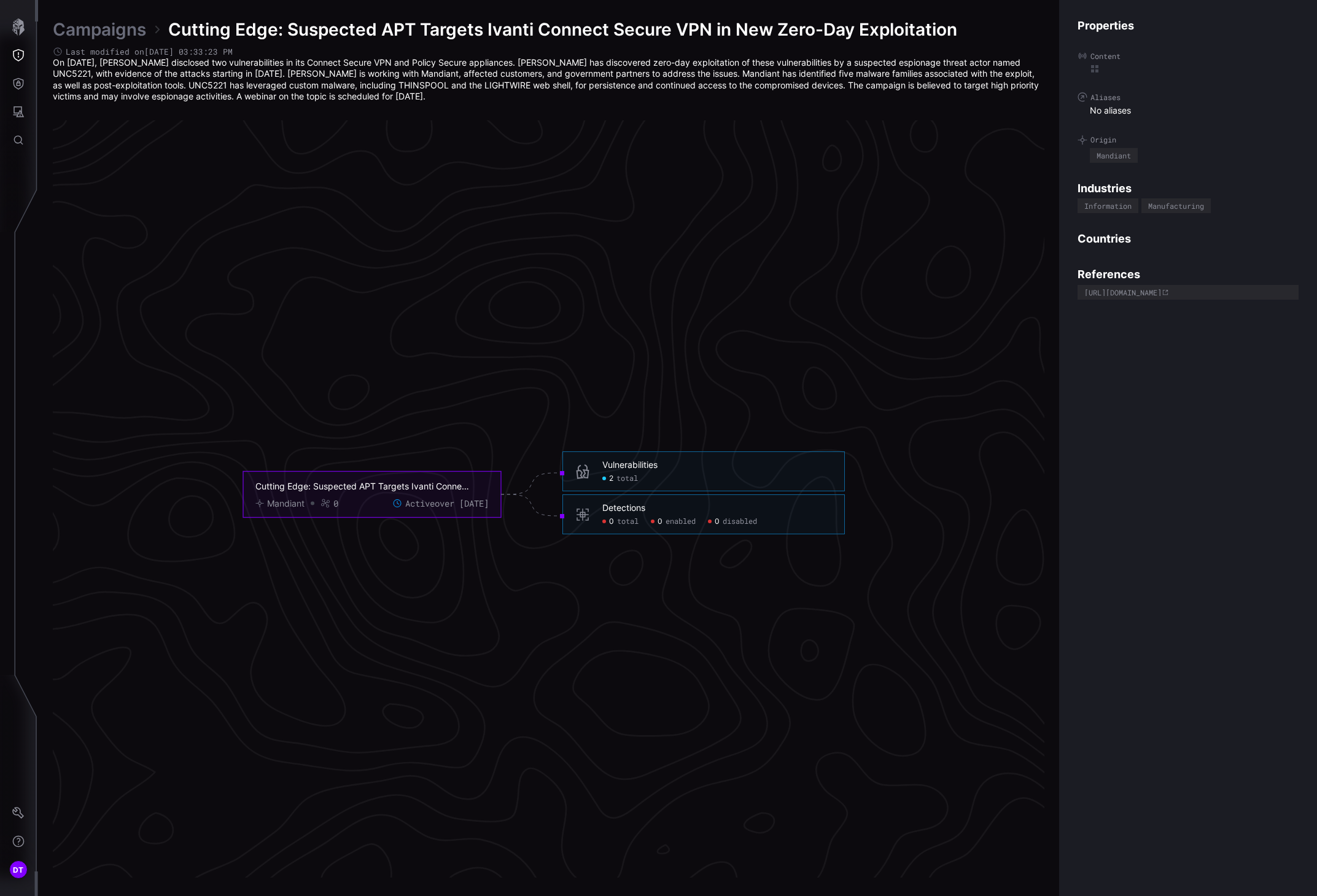
click at [629, 474] on span "total" at bounding box center [627, 478] width 21 height 10
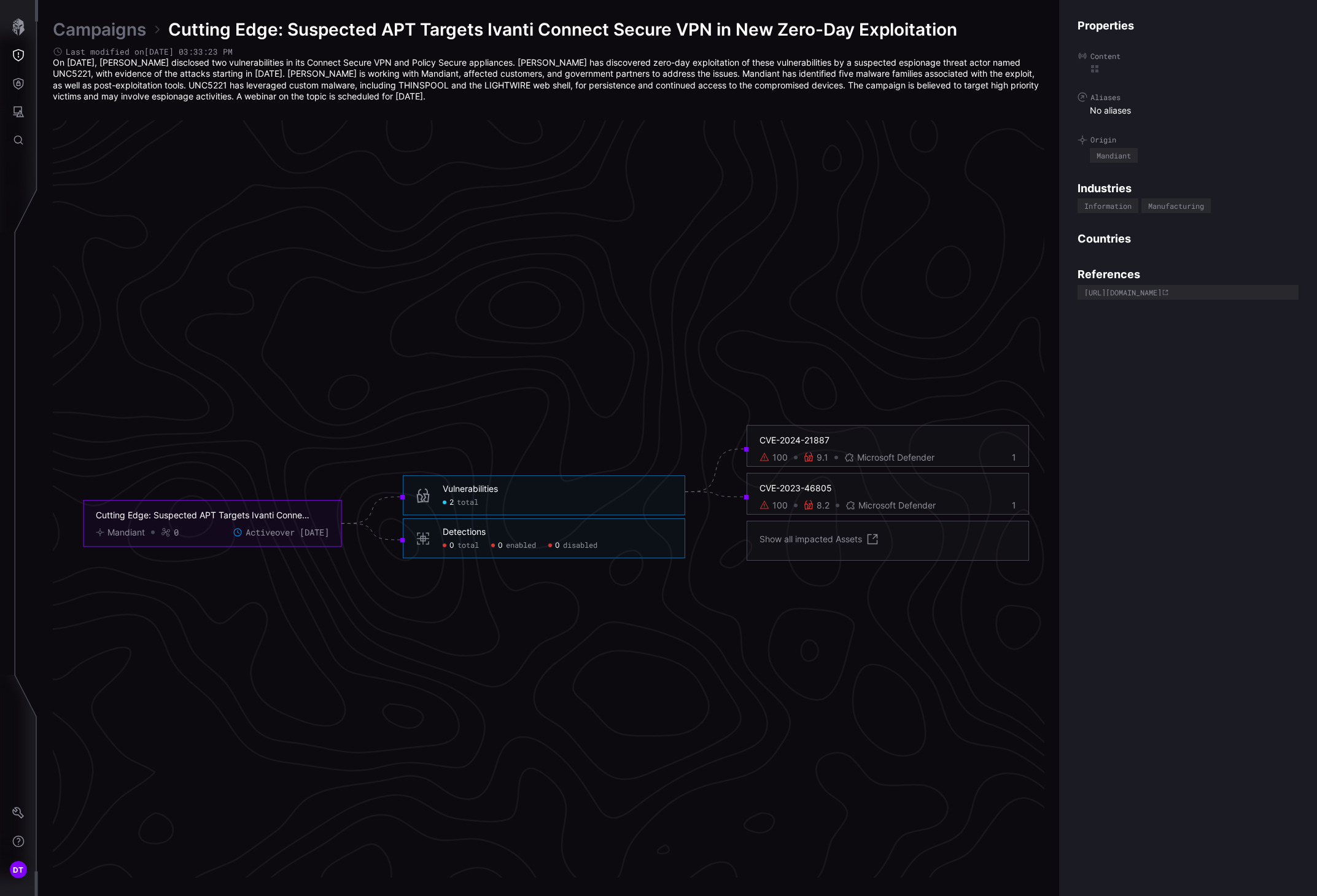
click at [814, 452] on div "9.1" at bounding box center [815, 457] width 25 height 11
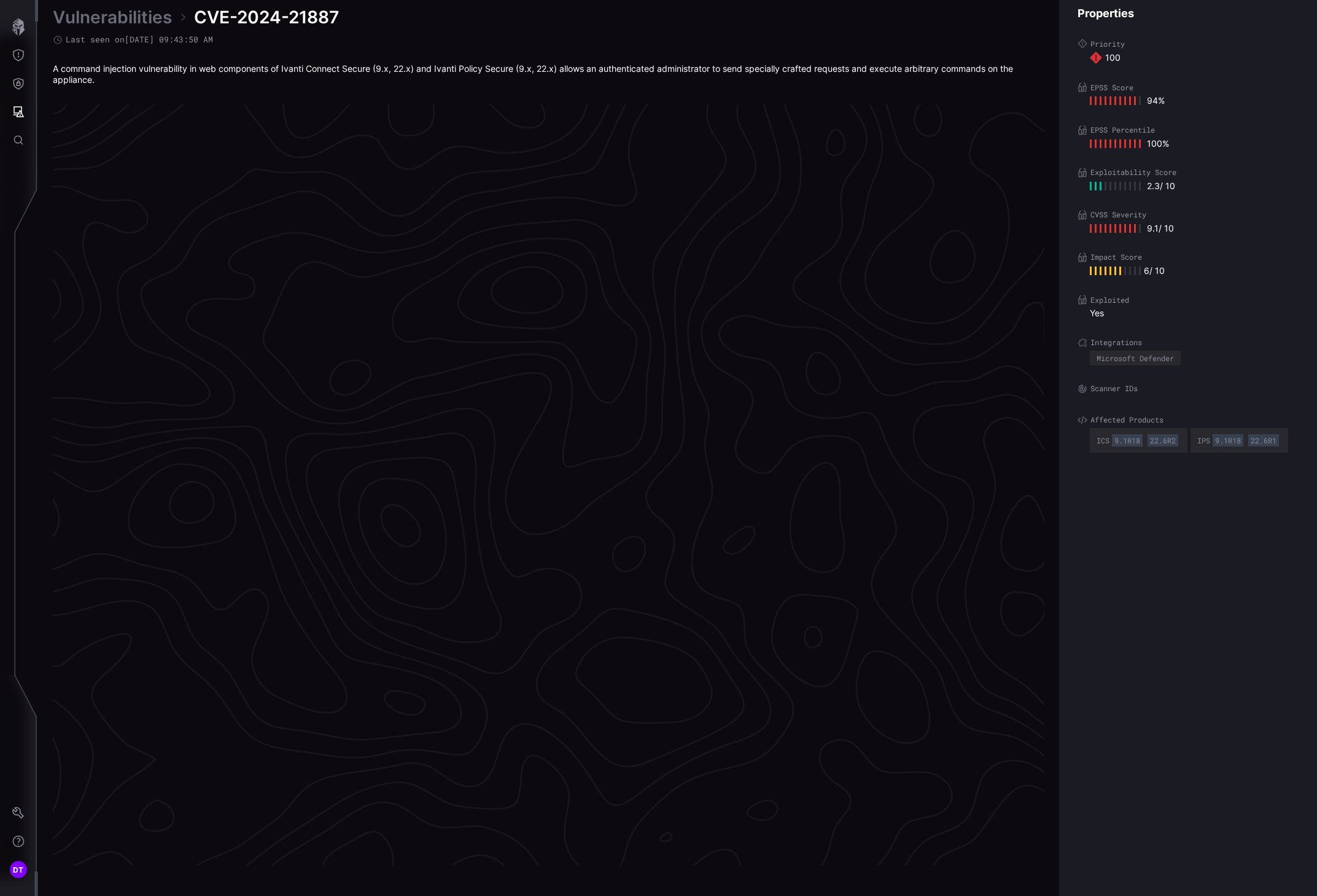
scroll to position [2387, 429]
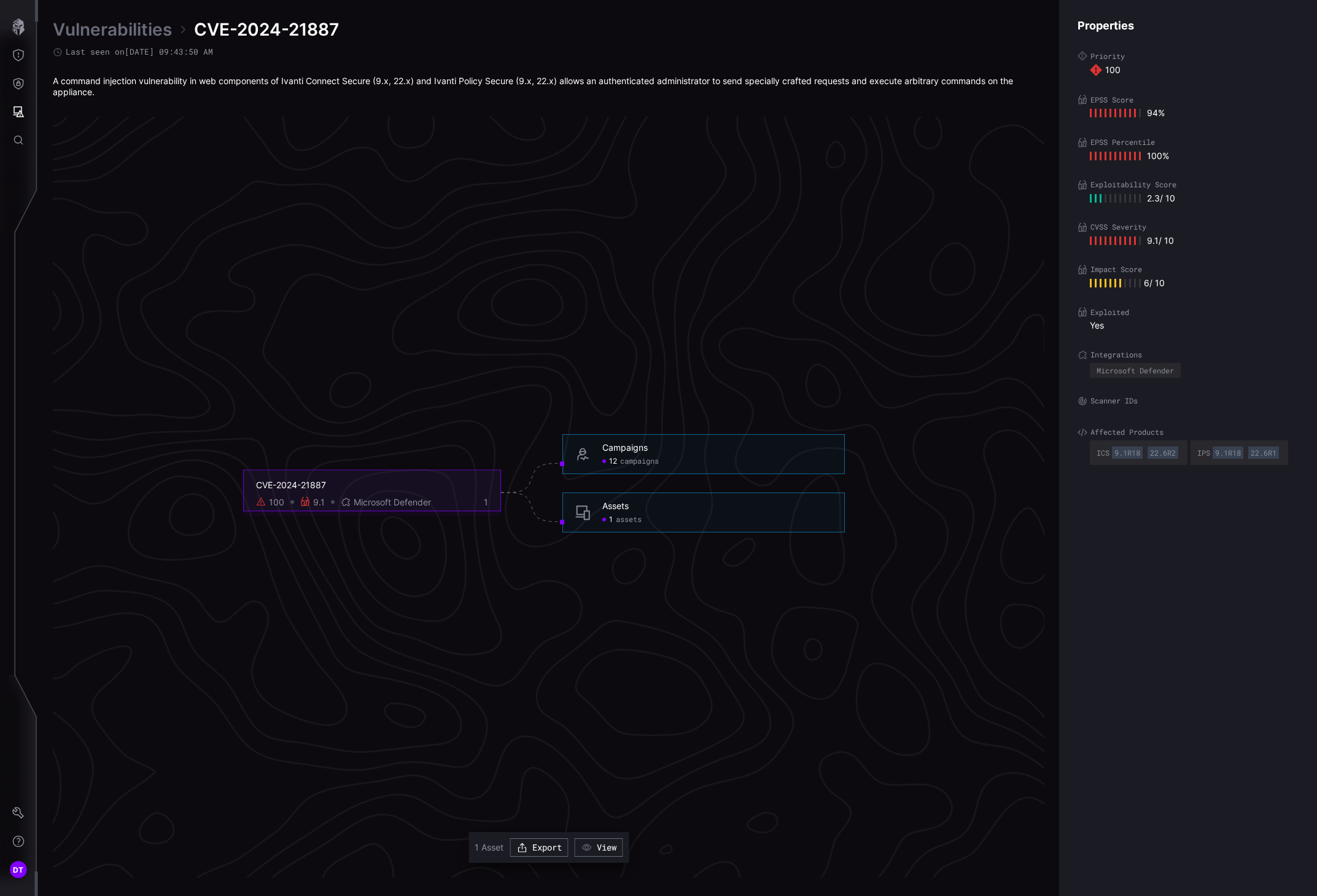
click at [647, 510] on h6 "Assets" at bounding box center [717, 506] width 230 height 11
click at [623, 512] on div "Assets 1 assets" at bounding box center [717, 513] width 230 height 24
click at [608, 504] on div "Assets" at bounding box center [615, 506] width 27 height 11
click at [608, 516] on div "1 assets" at bounding box center [622, 519] width 39 height 10
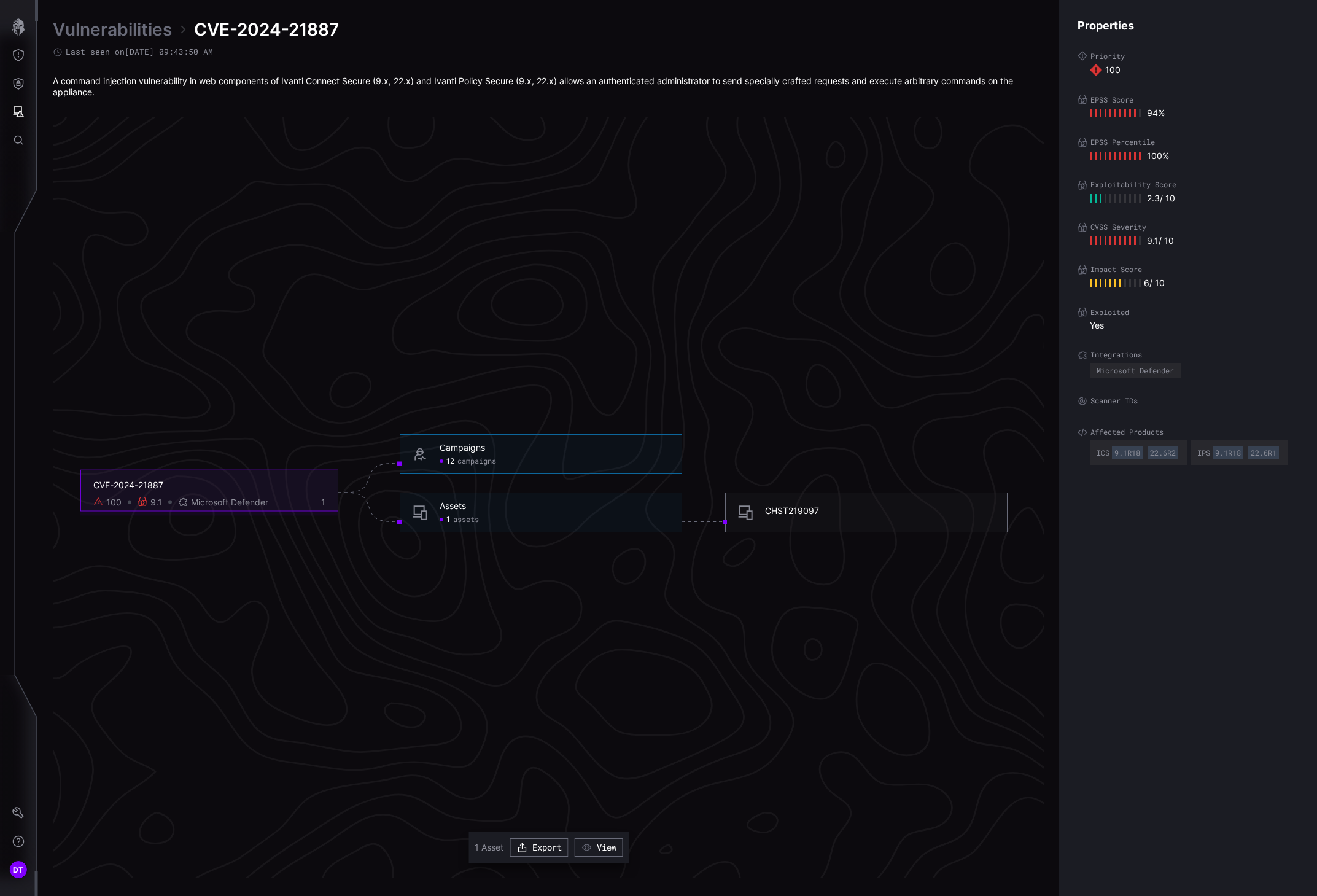
click at [790, 507] on div "CHST219097" at bounding box center [791, 511] width 54 height 11
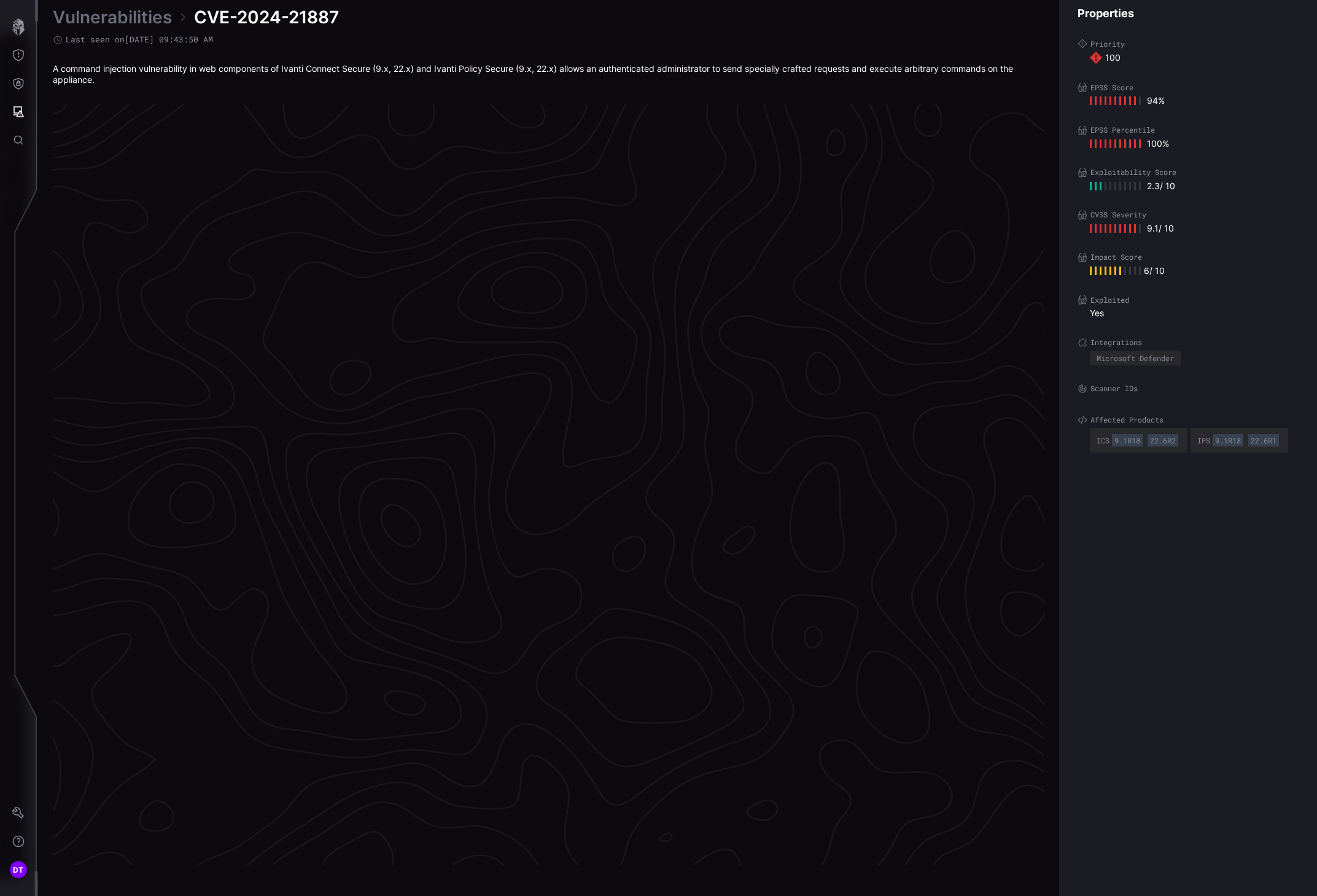
scroll to position [2387, 429]
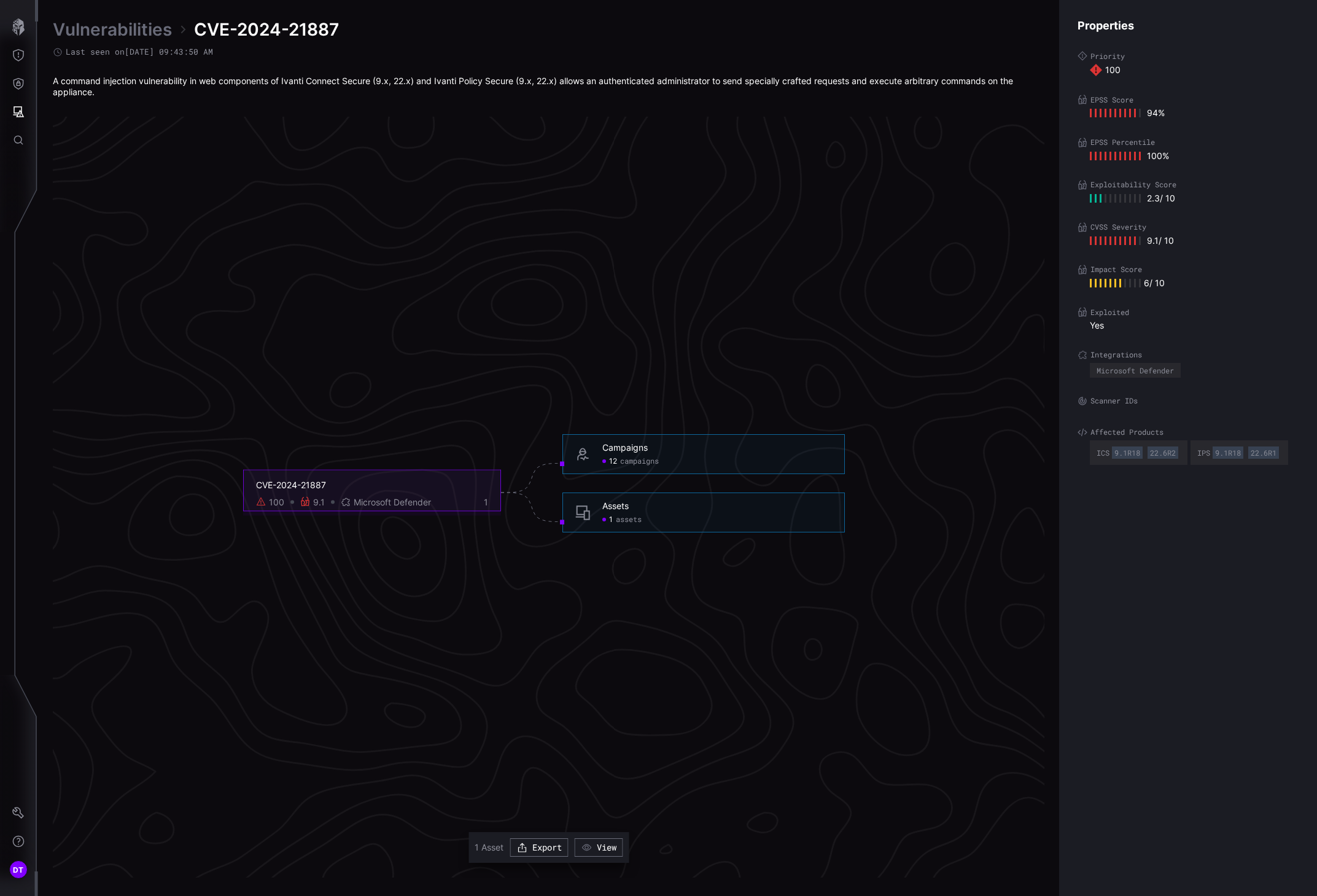
click at [305, 486] on div "CVE-2024-21887" at bounding box center [372, 484] width 232 height 11
click at [271, 504] on div "100" at bounding box center [276, 502] width 16 height 11
click at [304, 503] on icon at bounding box center [304, 501] width 10 height 10
click at [17, 54] on icon "Threat Exposure" at bounding box center [18, 55] width 12 height 12
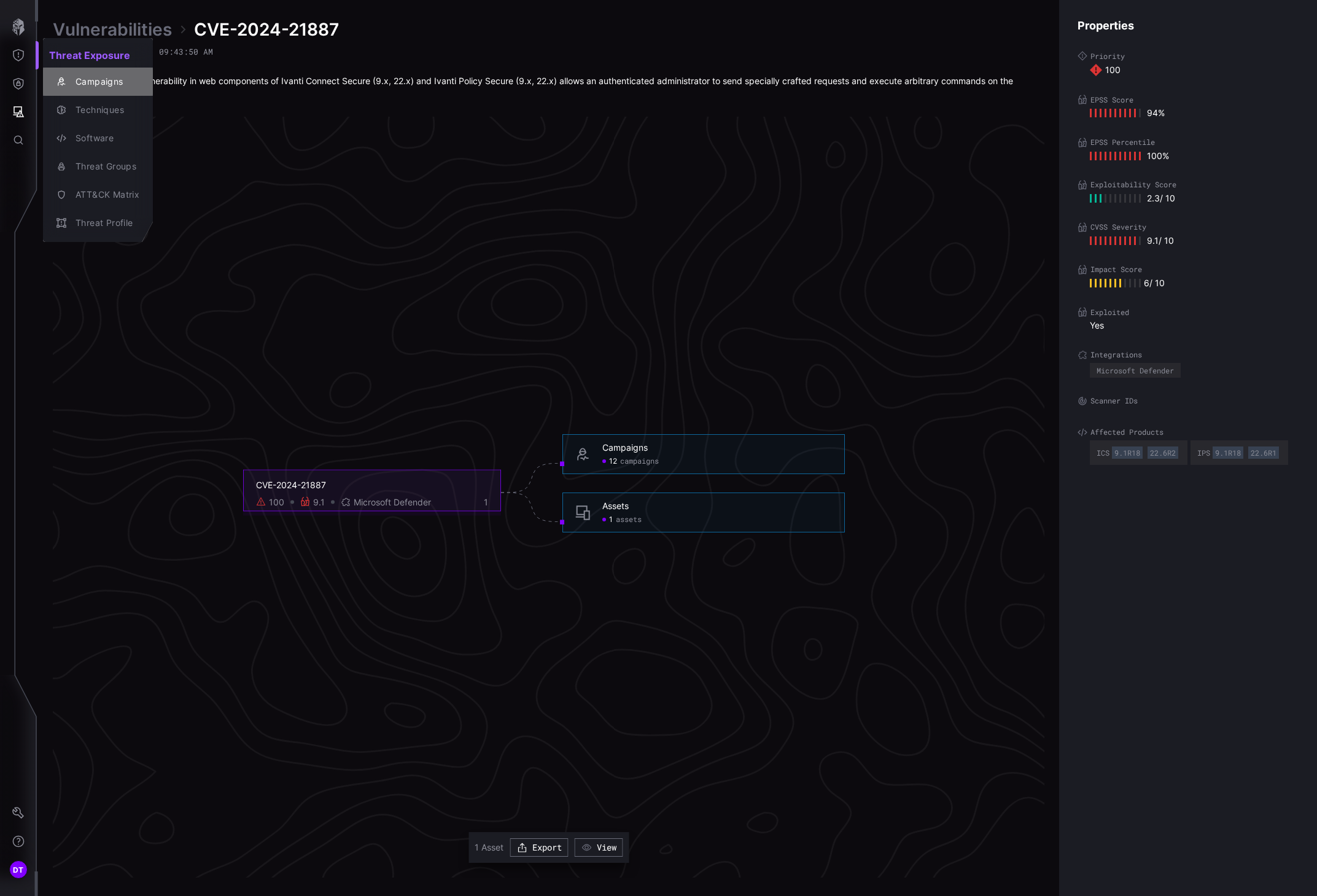
click at [102, 81] on div "Campaigns" at bounding box center [105, 81] width 70 height 16
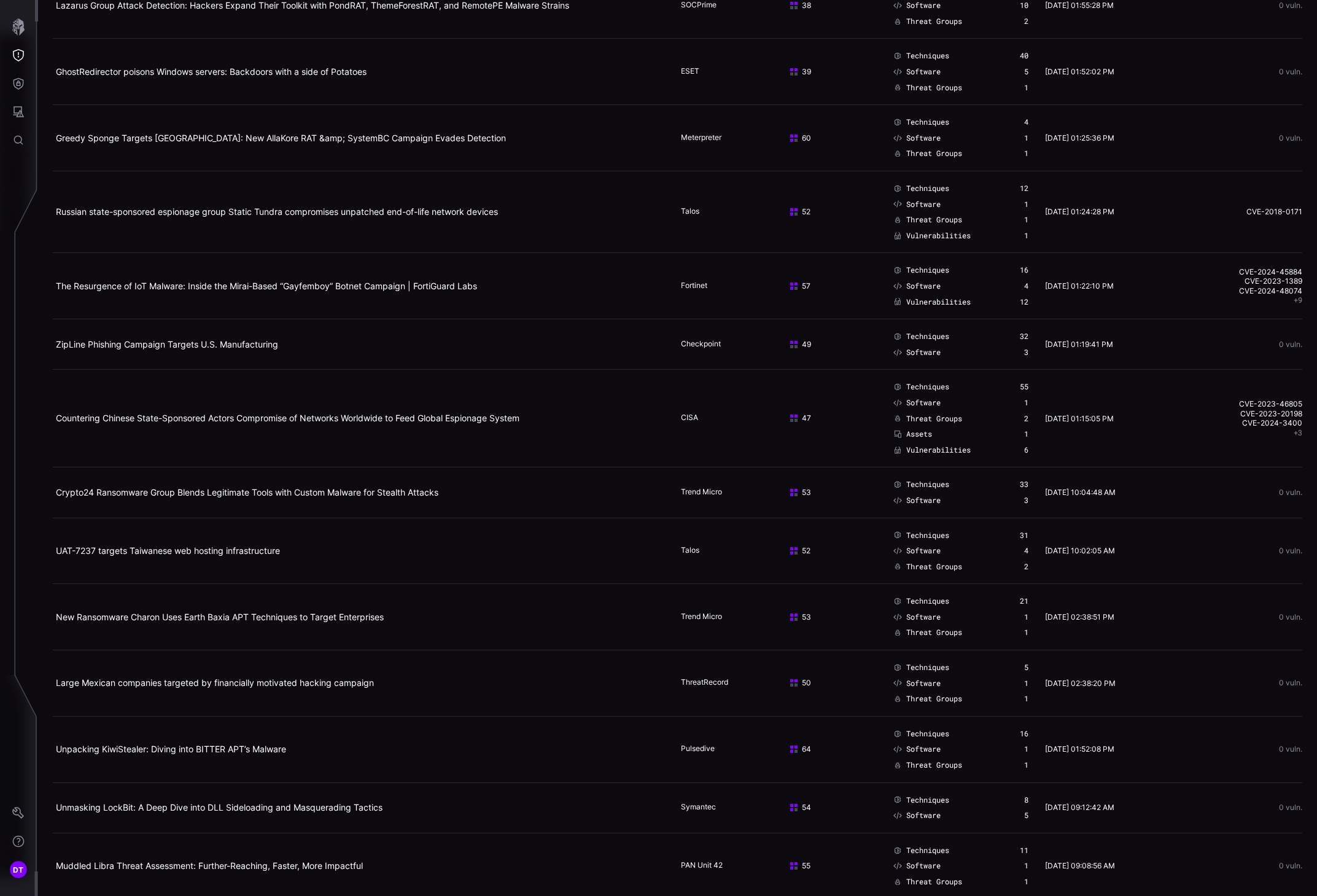
scroll to position [676, 0]
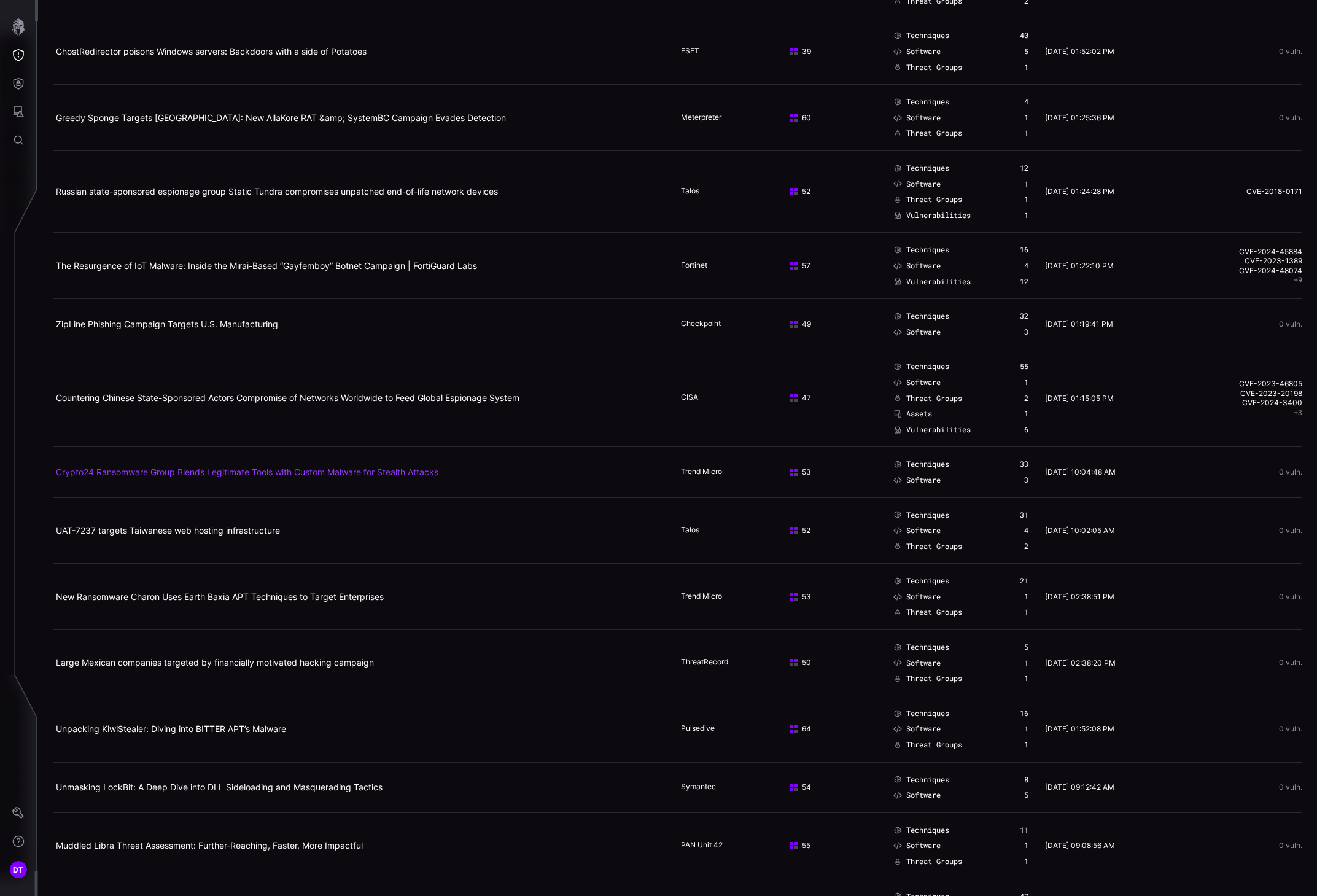
click at [345, 472] on link "Crypto24 Ransomware Group Blends Legitimate Tools with Custom Malware for Steal…" at bounding box center [246, 471] width 382 height 10
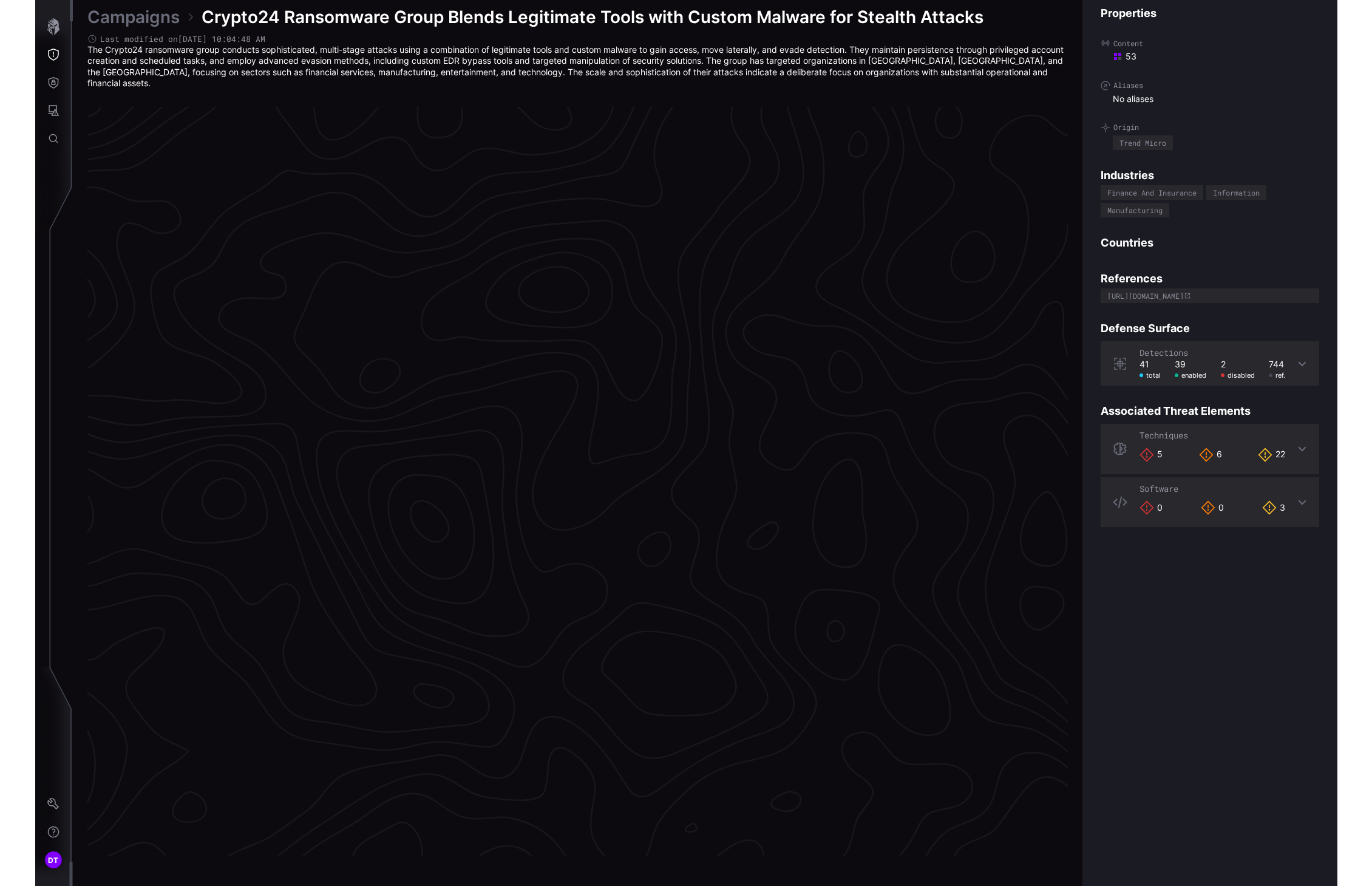
scroll to position [2357, 425]
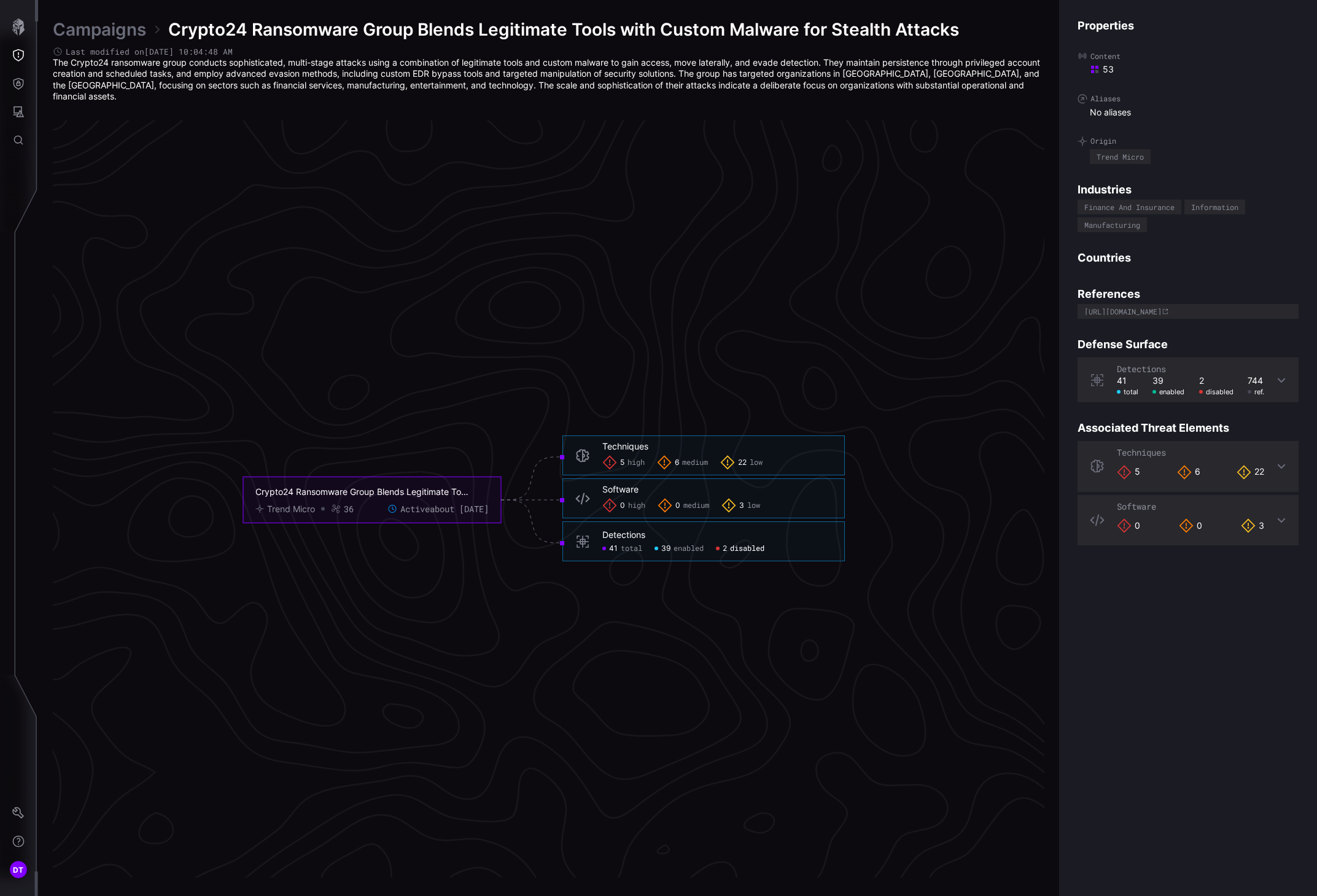
click at [739, 543] on span "disabled" at bounding box center [747, 548] width 34 height 10
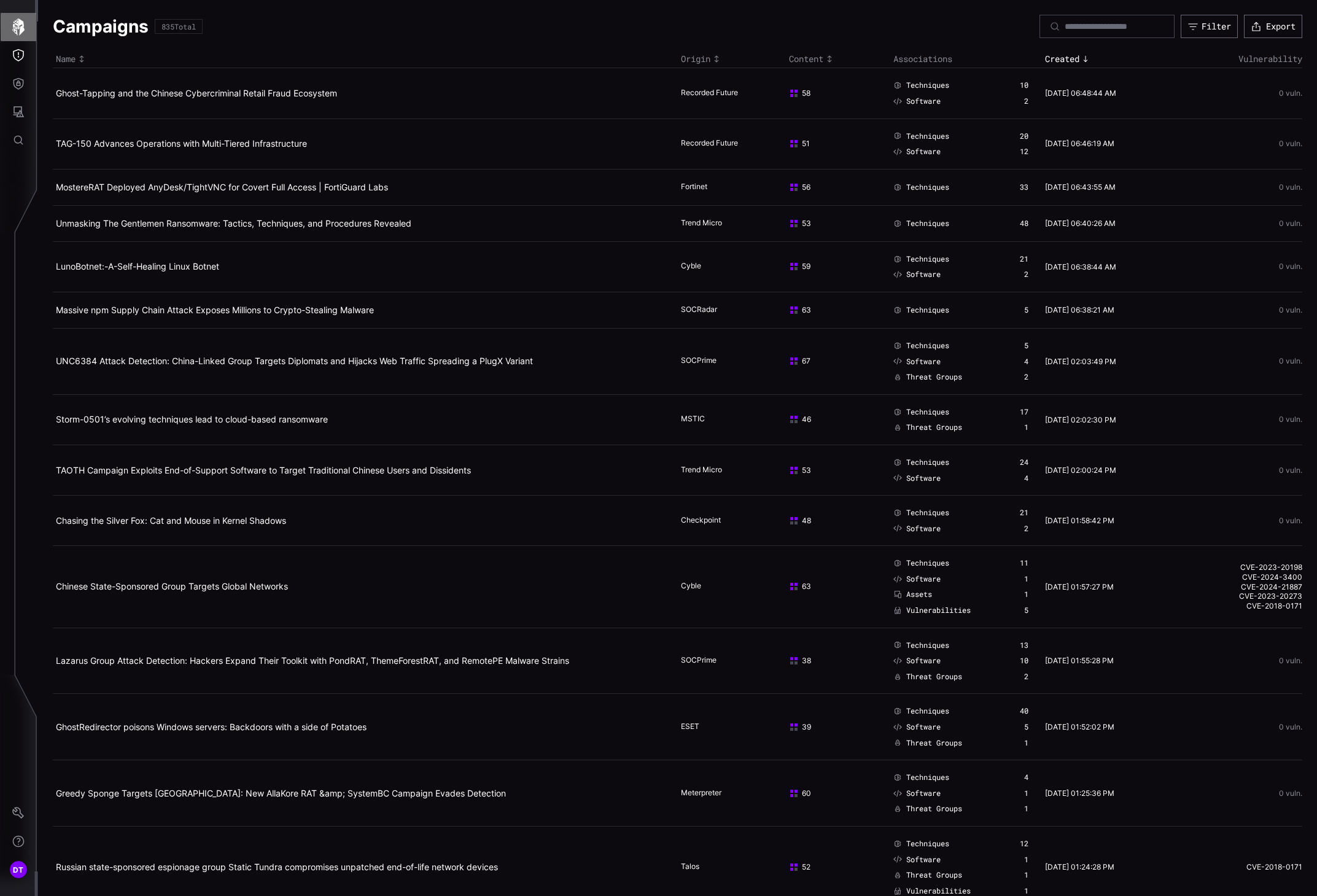
click at [18, 23] on icon "button" at bounding box center [18, 27] width 12 height 18
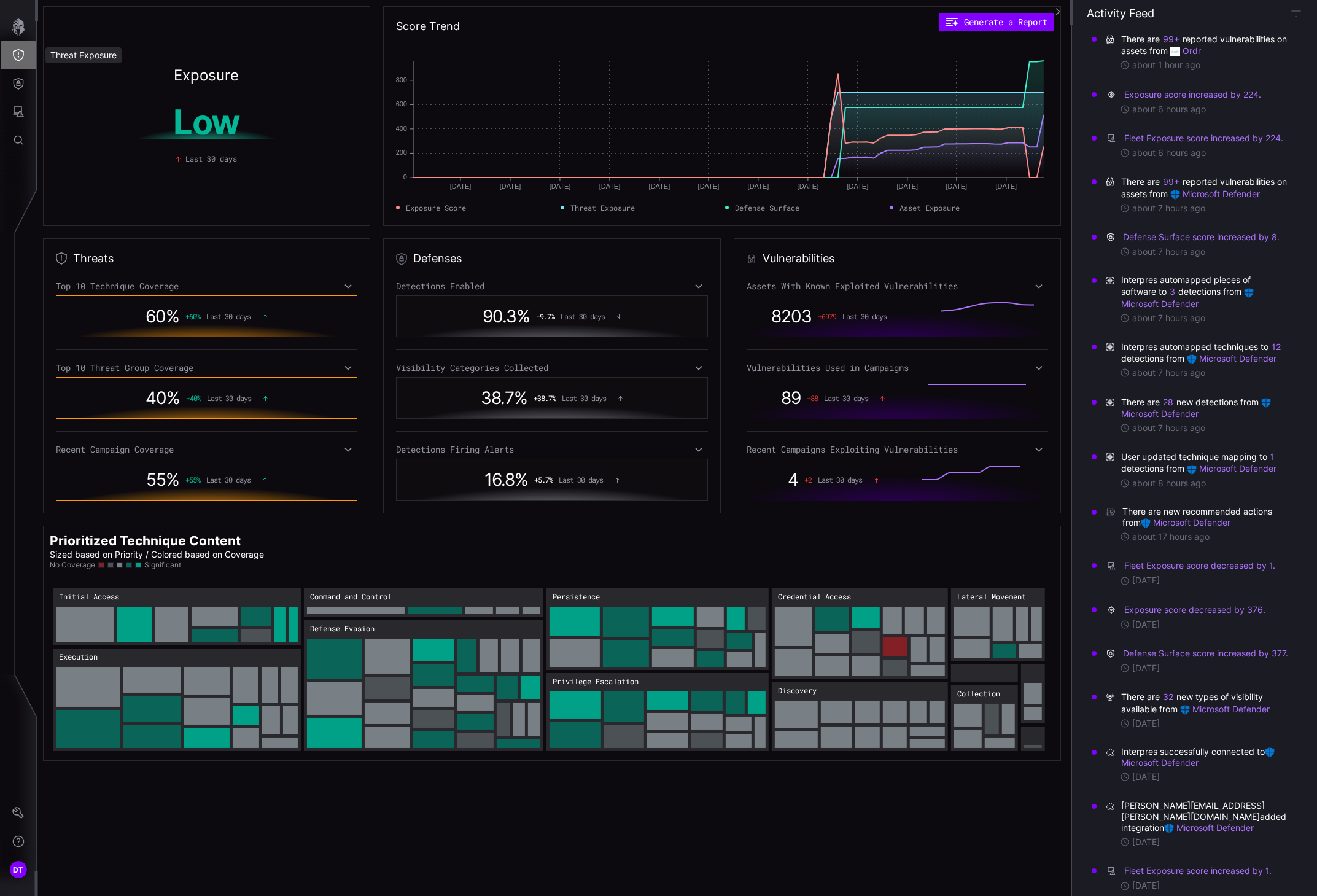
click at [18, 56] on icon "Threat Exposure" at bounding box center [19, 55] width 11 height 12
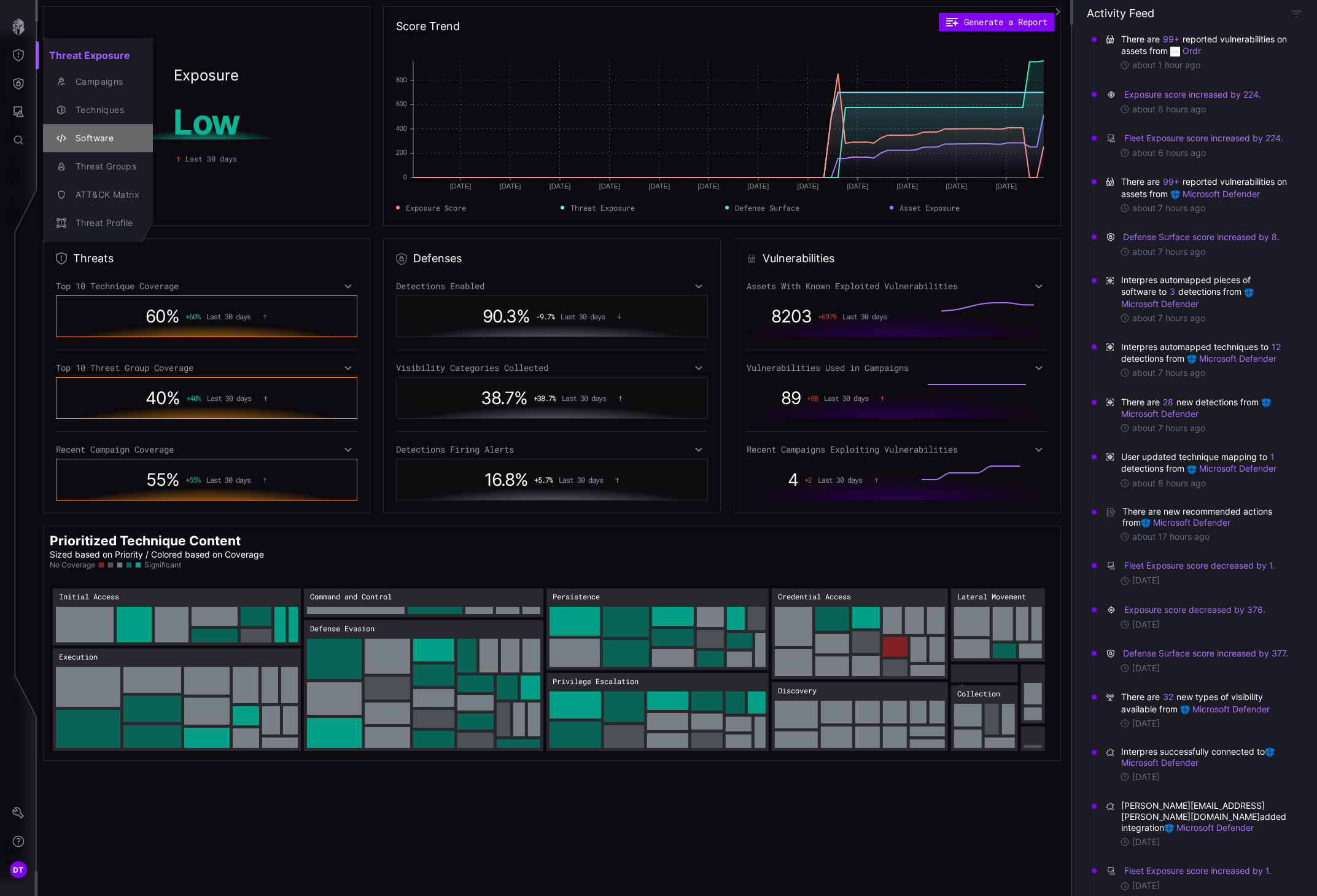
click at [97, 134] on div "Software" at bounding box center [105, 138] width 70 height 16
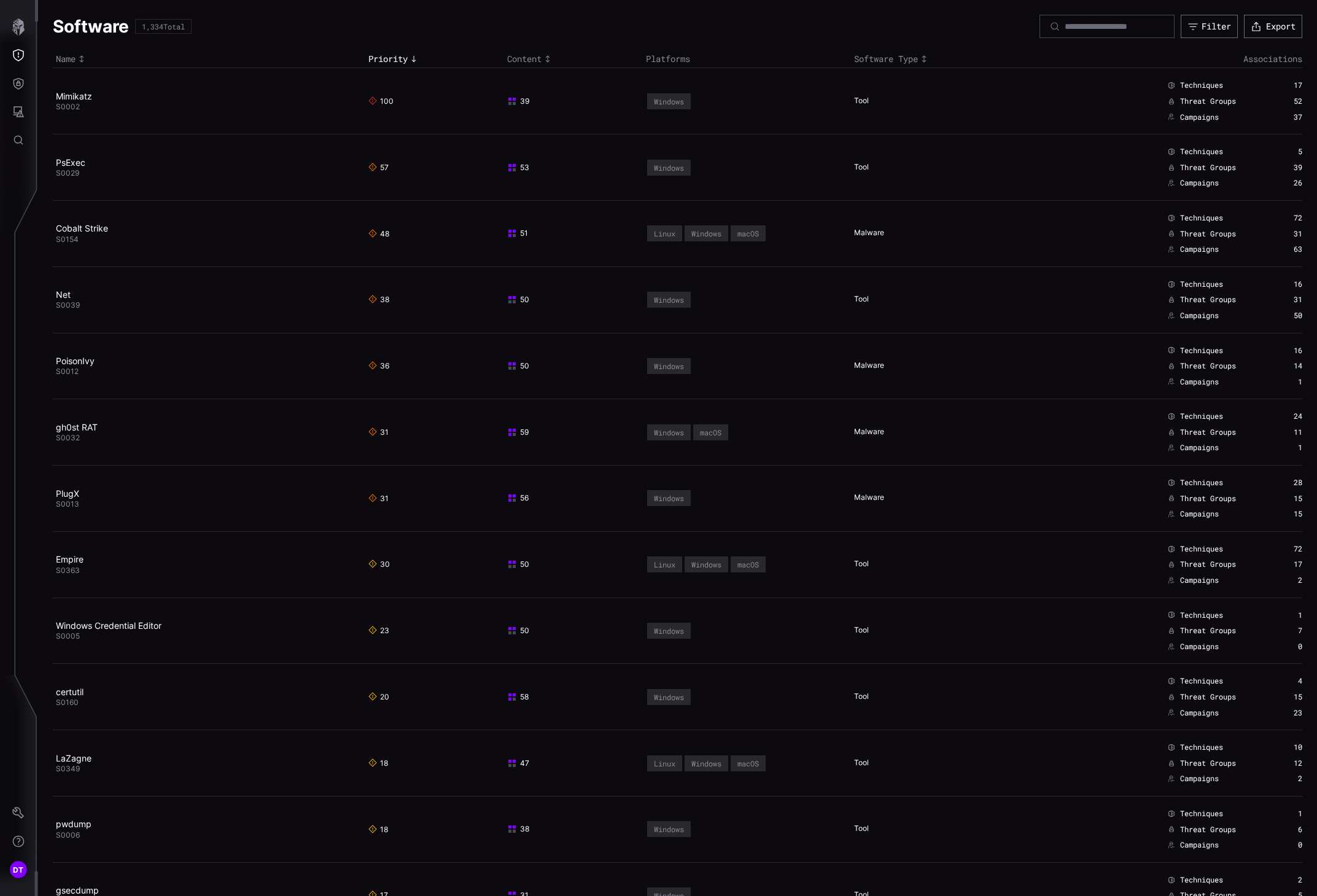
click at [411, 59] on icon "Toggle sort direction" at bounding box center [414, 58] width 10 height 10
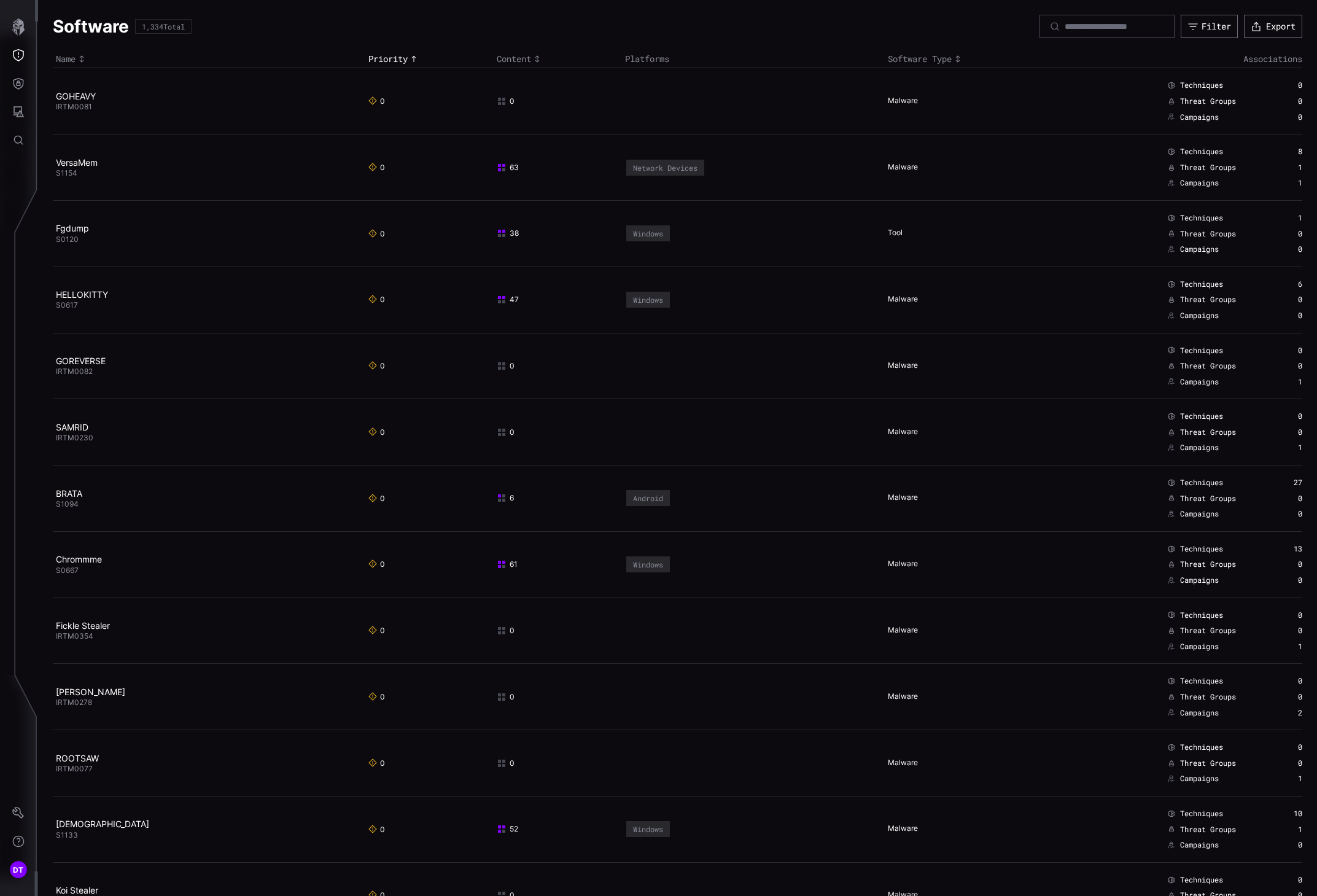
click at [411, 59] on icon "Toggle sort direction" at bounding box center [414, 58] width 10 height 10
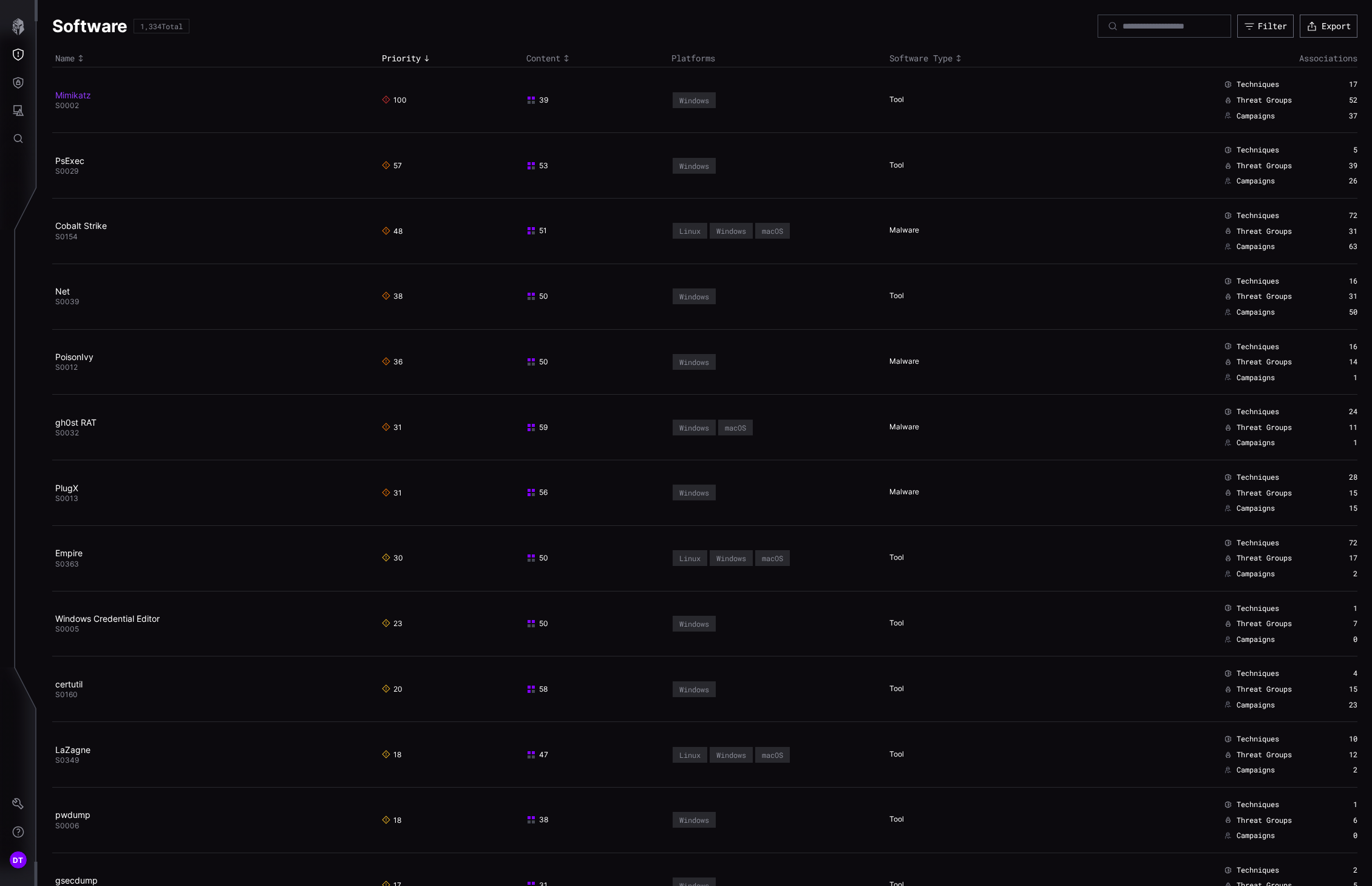
click at [66, 93] on link "Mimikatz" at bounding box center [72, 94] width 36 height 10
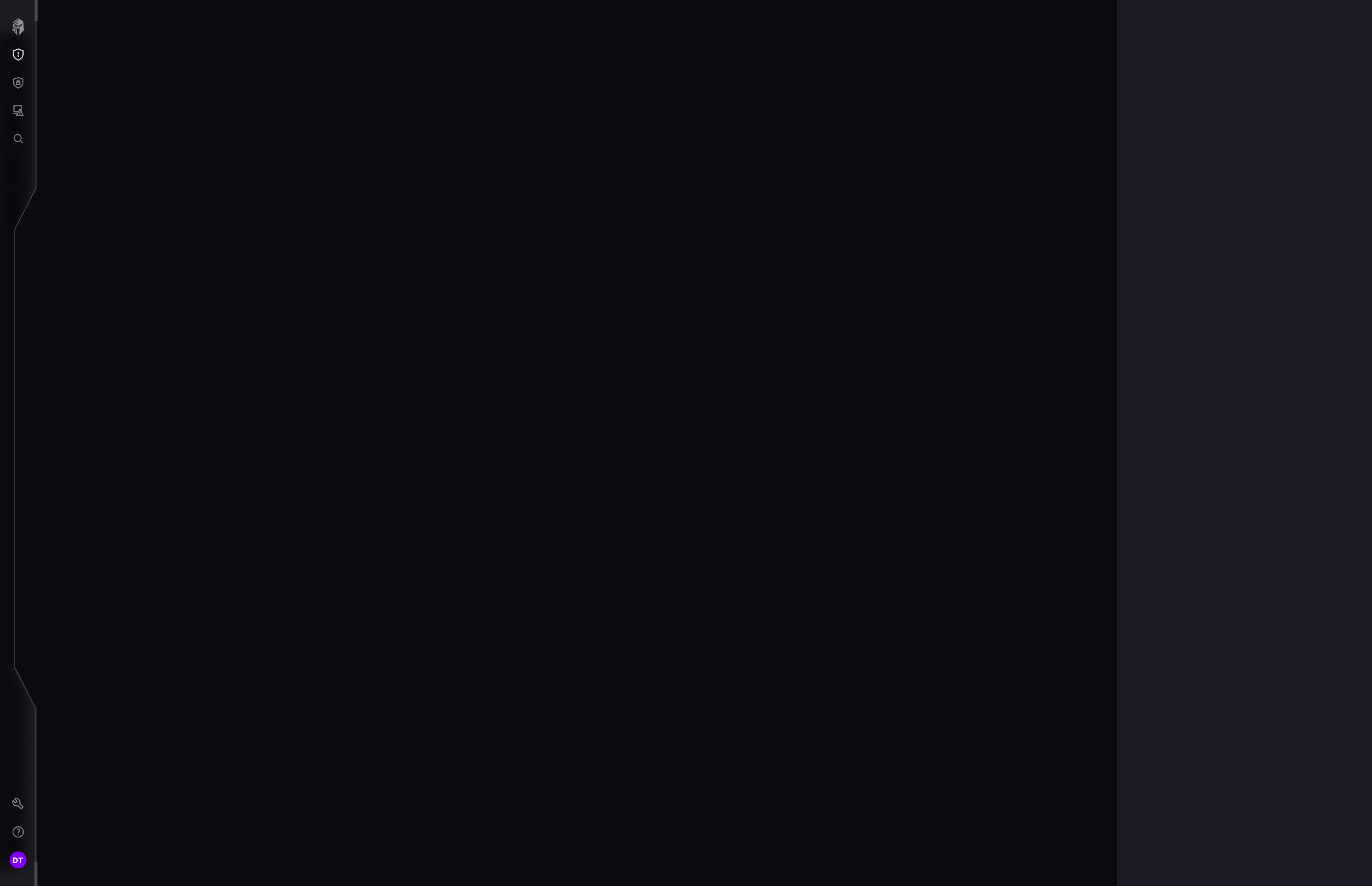
scroll to position [2359, 390]
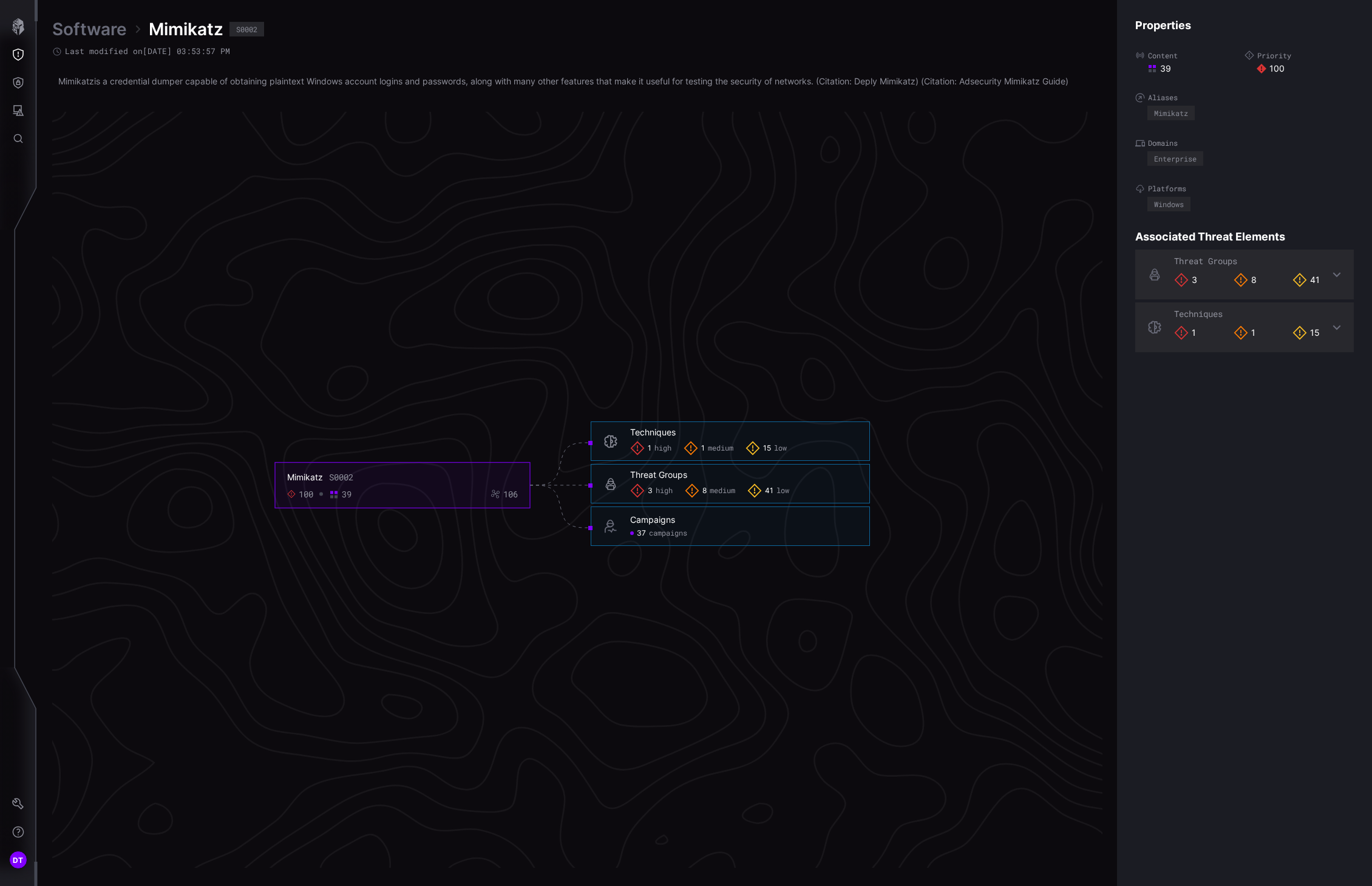
click at [652, 535] on span "campaigns" at bounding box center [668, 534] width 38 height 10
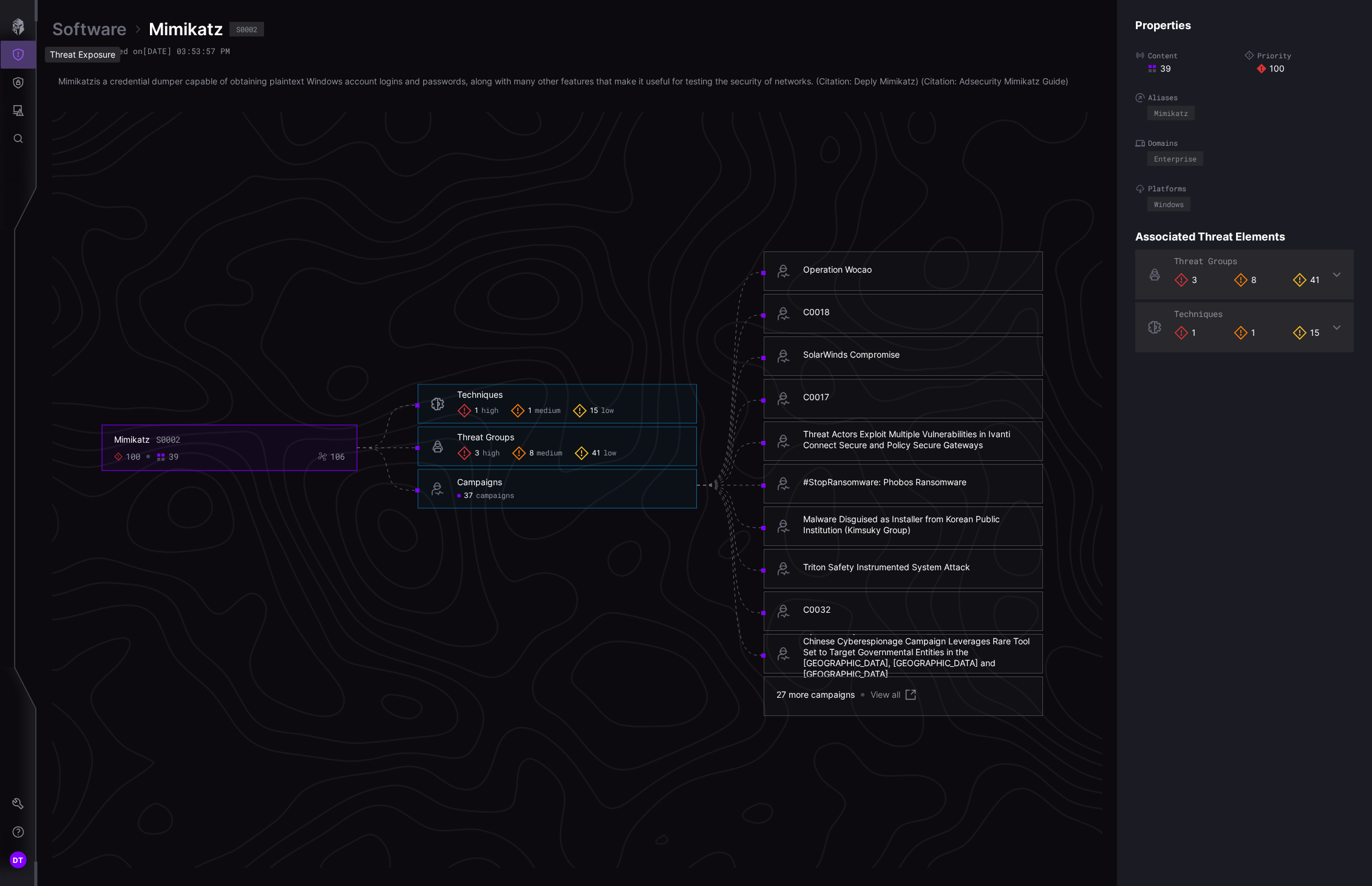
click at [19, 50] on icon "Threat Exposure" at bounding box center [17, 54] width 12 height 12
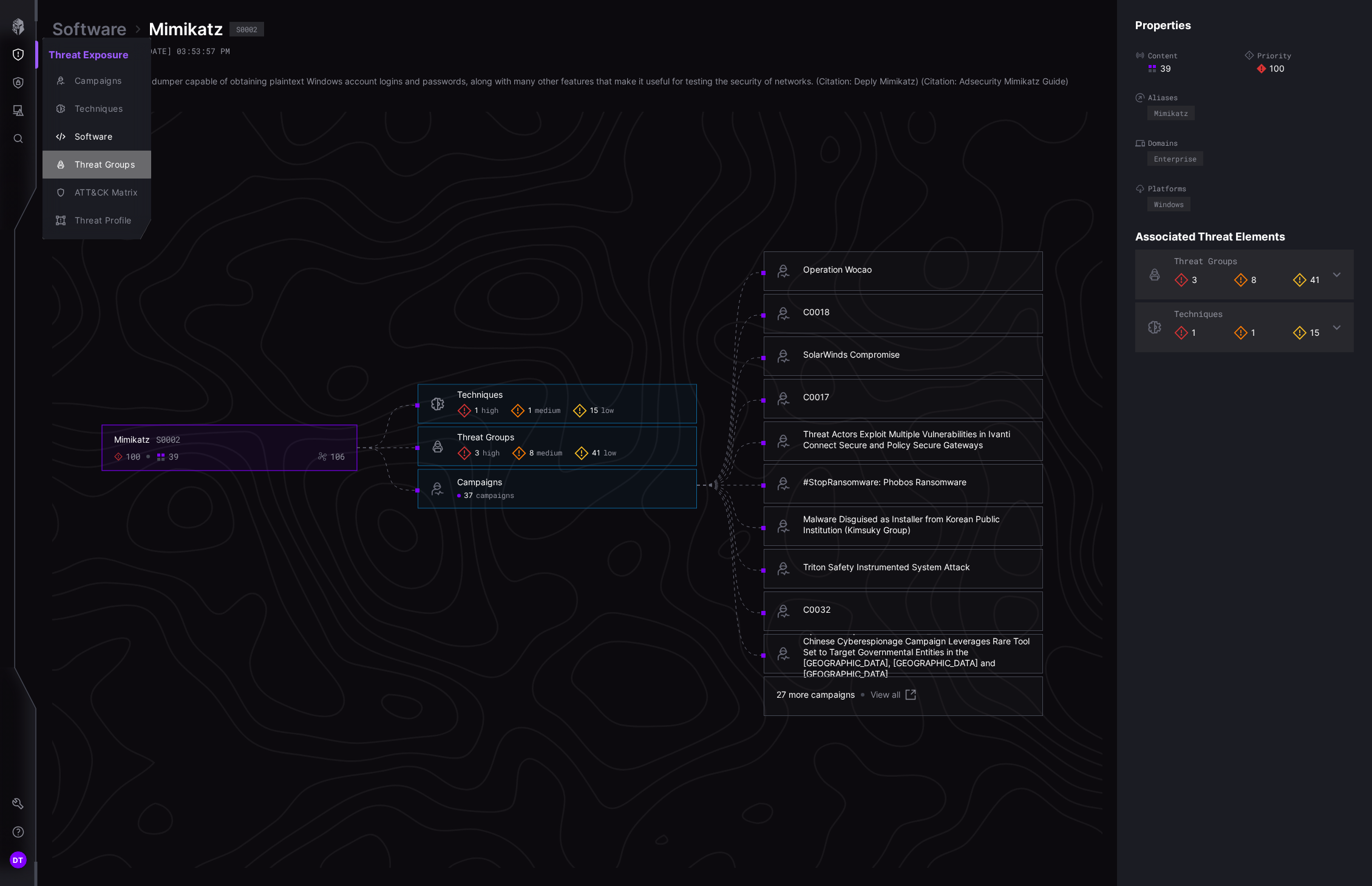
click at [117, 160] on div "Threat Groups" at bounding box center [103, 165] width 70 height 16
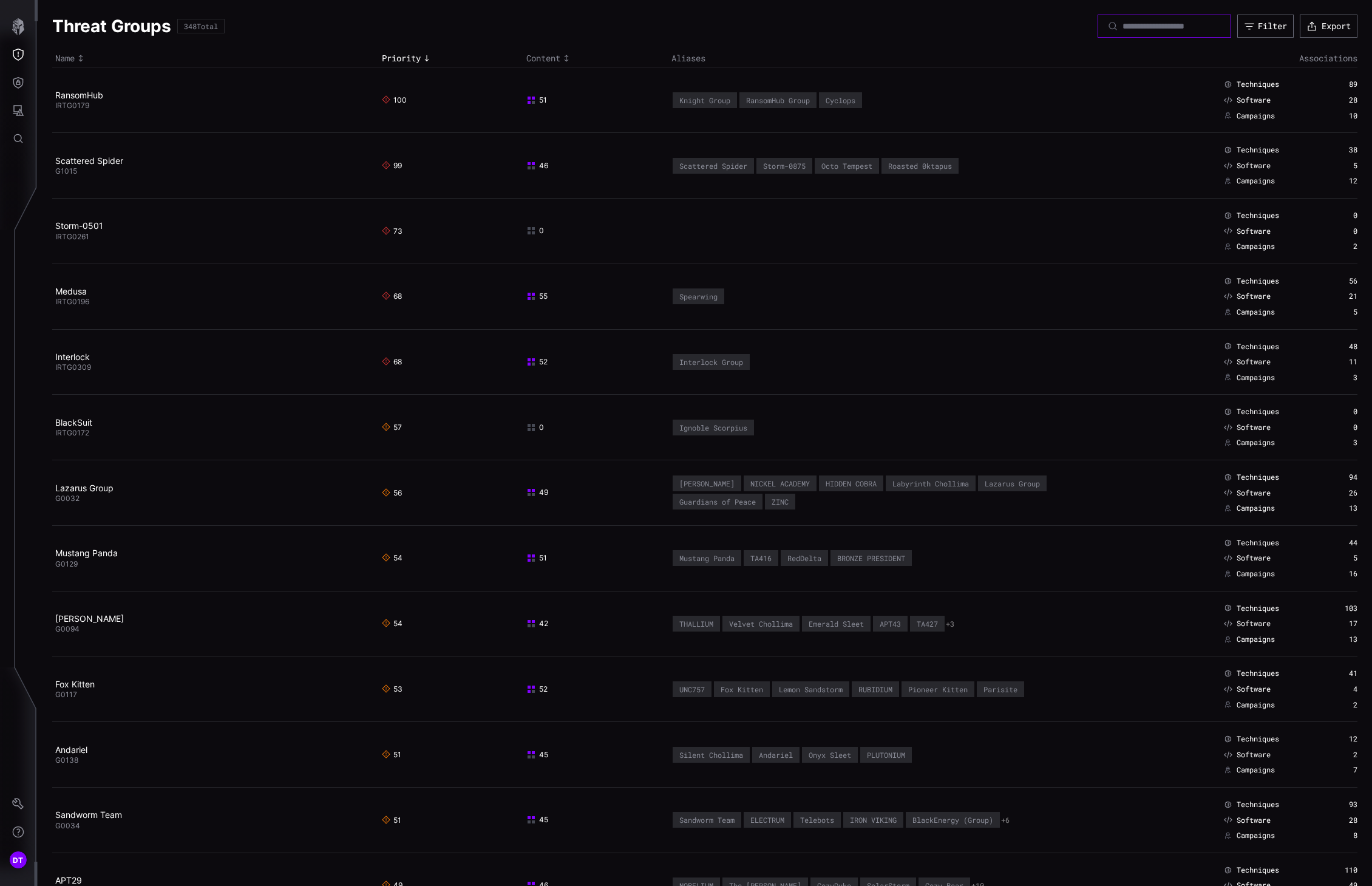
click at [1034, 25] on input at bounding box center [1164, 27] width 85 height 11
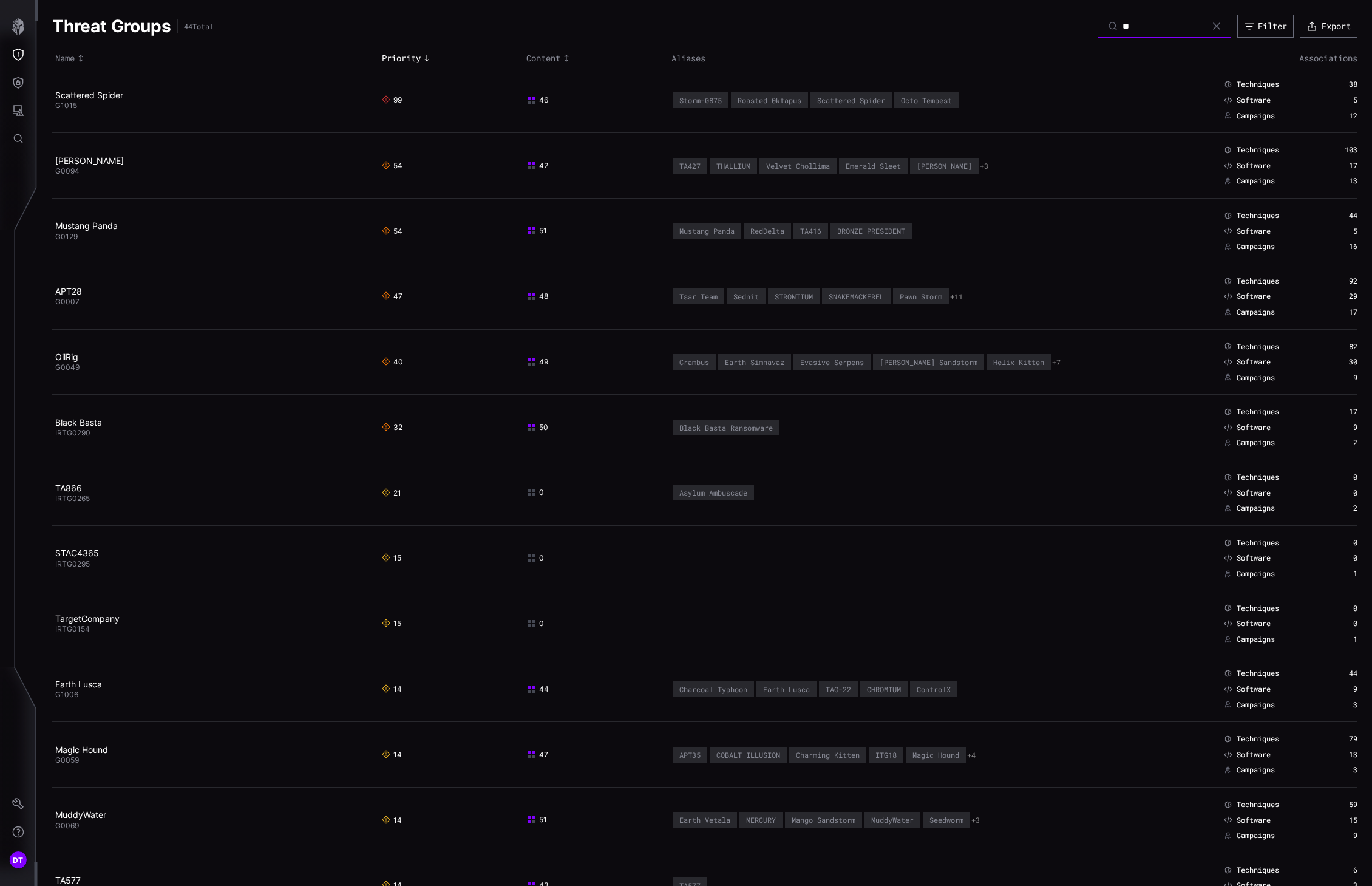
click at [1034, 26] on input "**" at bounding box center [1164, 27] width 85 height 11
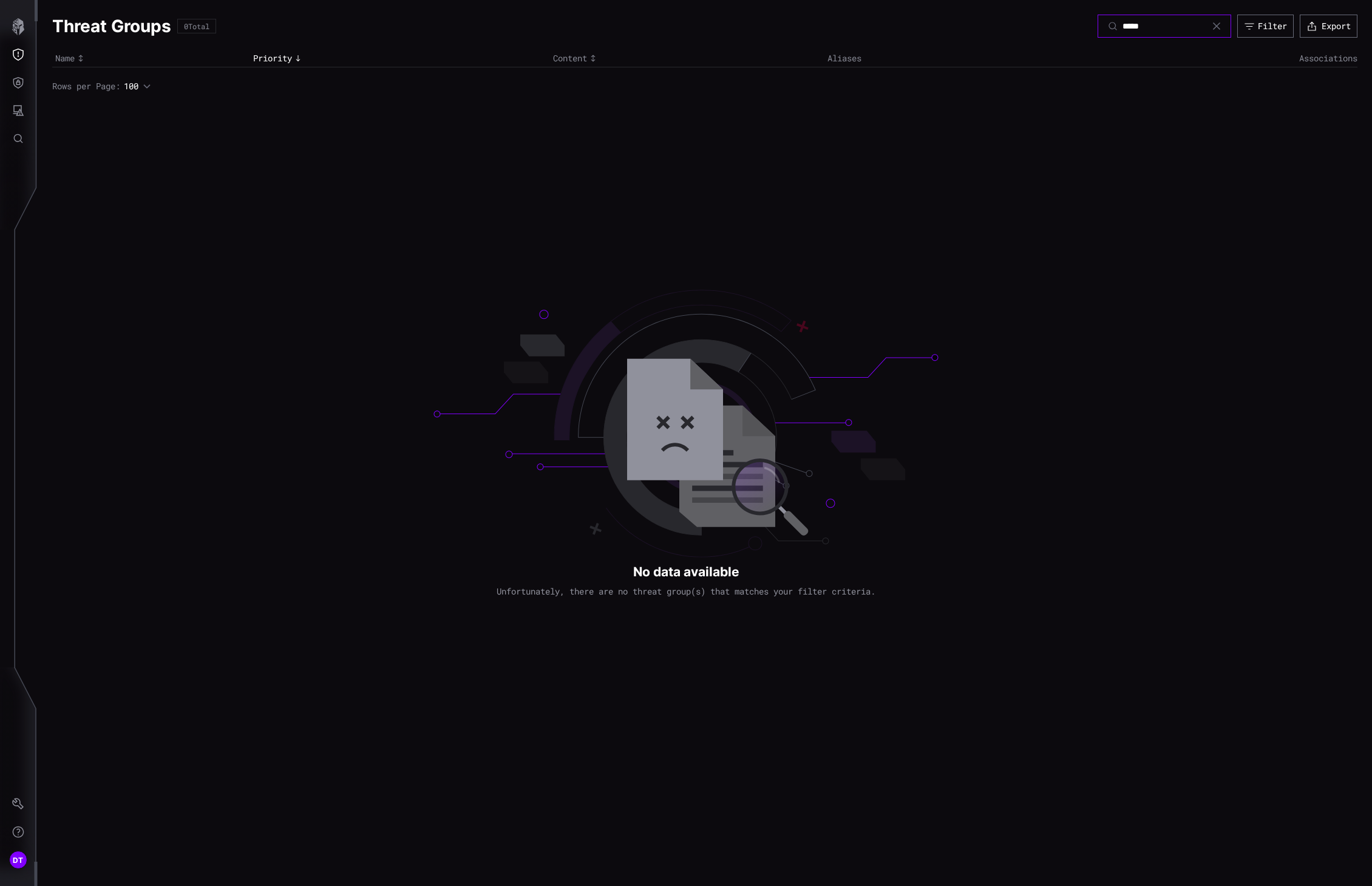
type input "*****"
click at [1034, 29] on icon at bounding box center [1216, 26] width 10 height 10
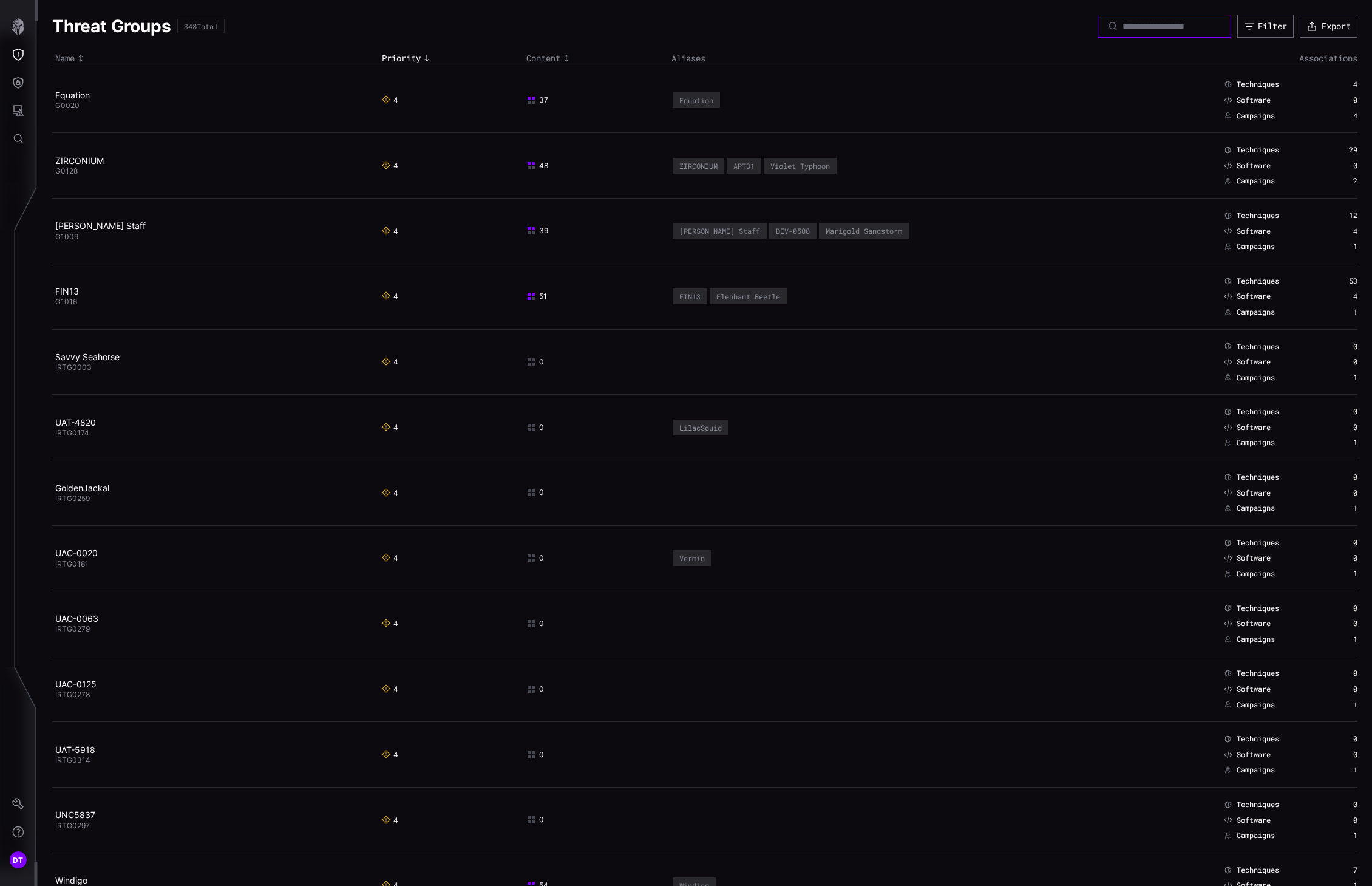
click at [1034, 28] on input at bounding box center [1164, 27] width 85 height 11
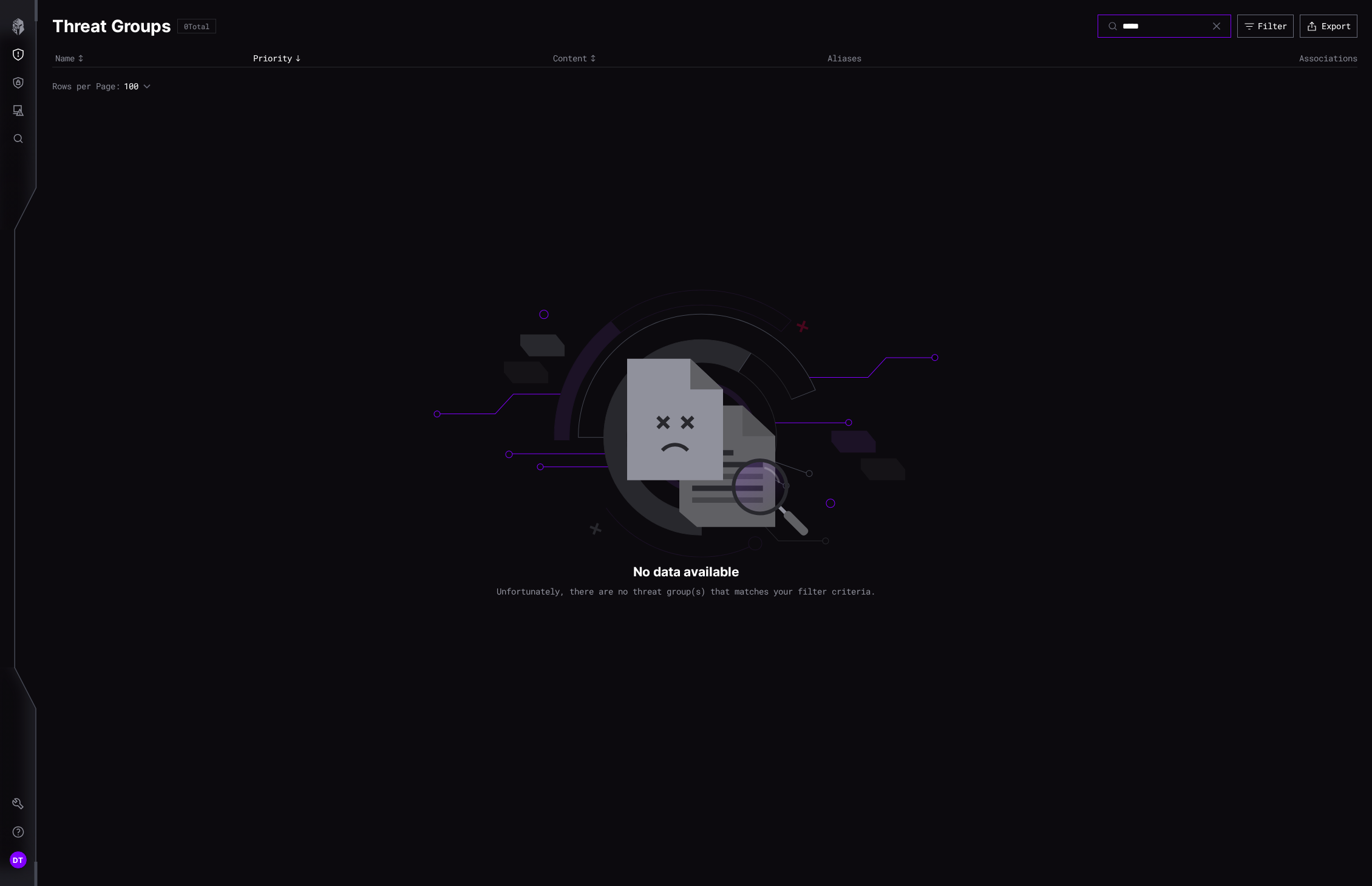
type input "*****"
click at [1034, 27] on icon at bounding box center [1216, 26] width 10 height 10
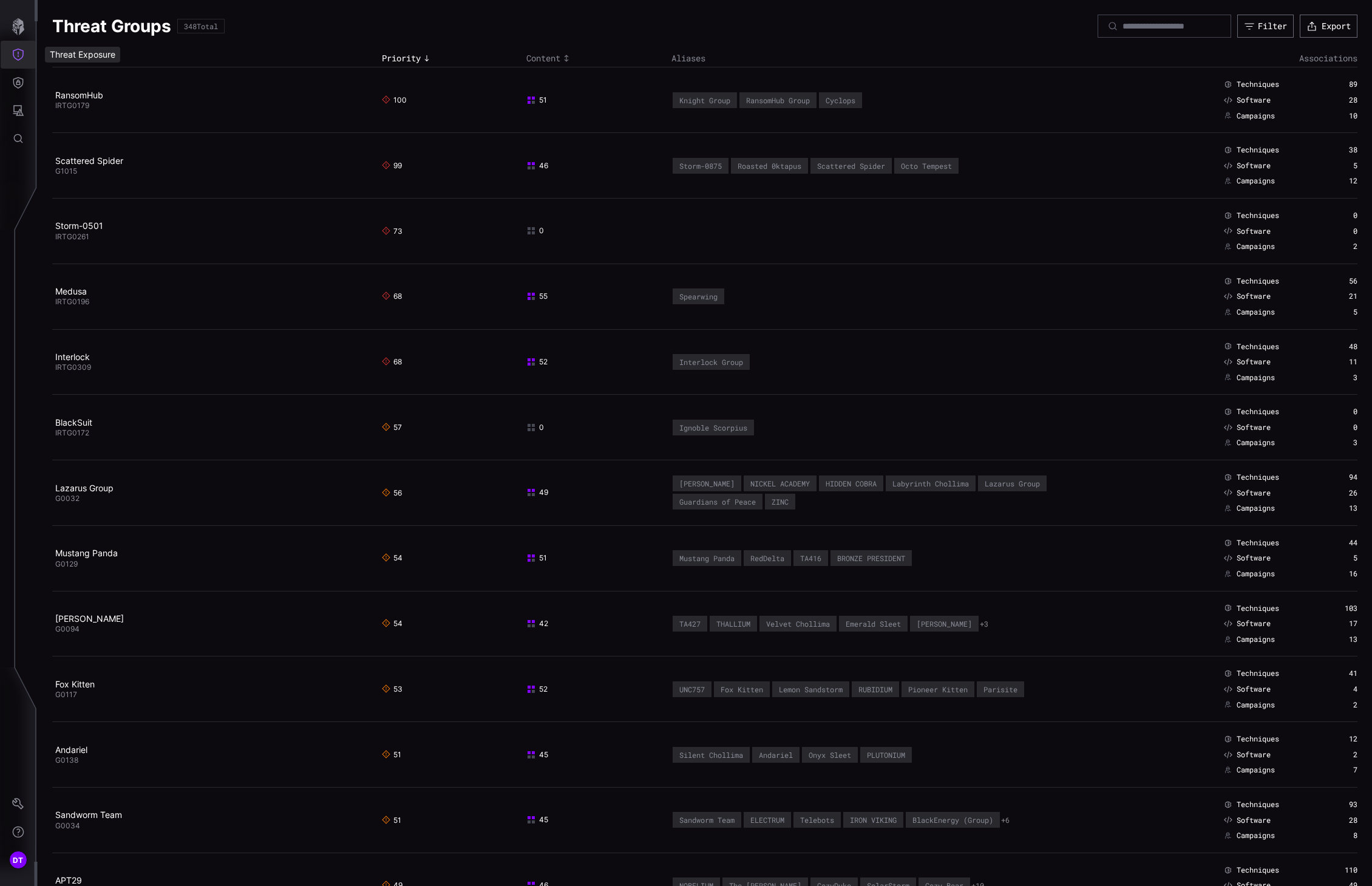
click at [13, 51] on icon "Threat Exposure" at bounding box center [17, 54] width 12 height 12
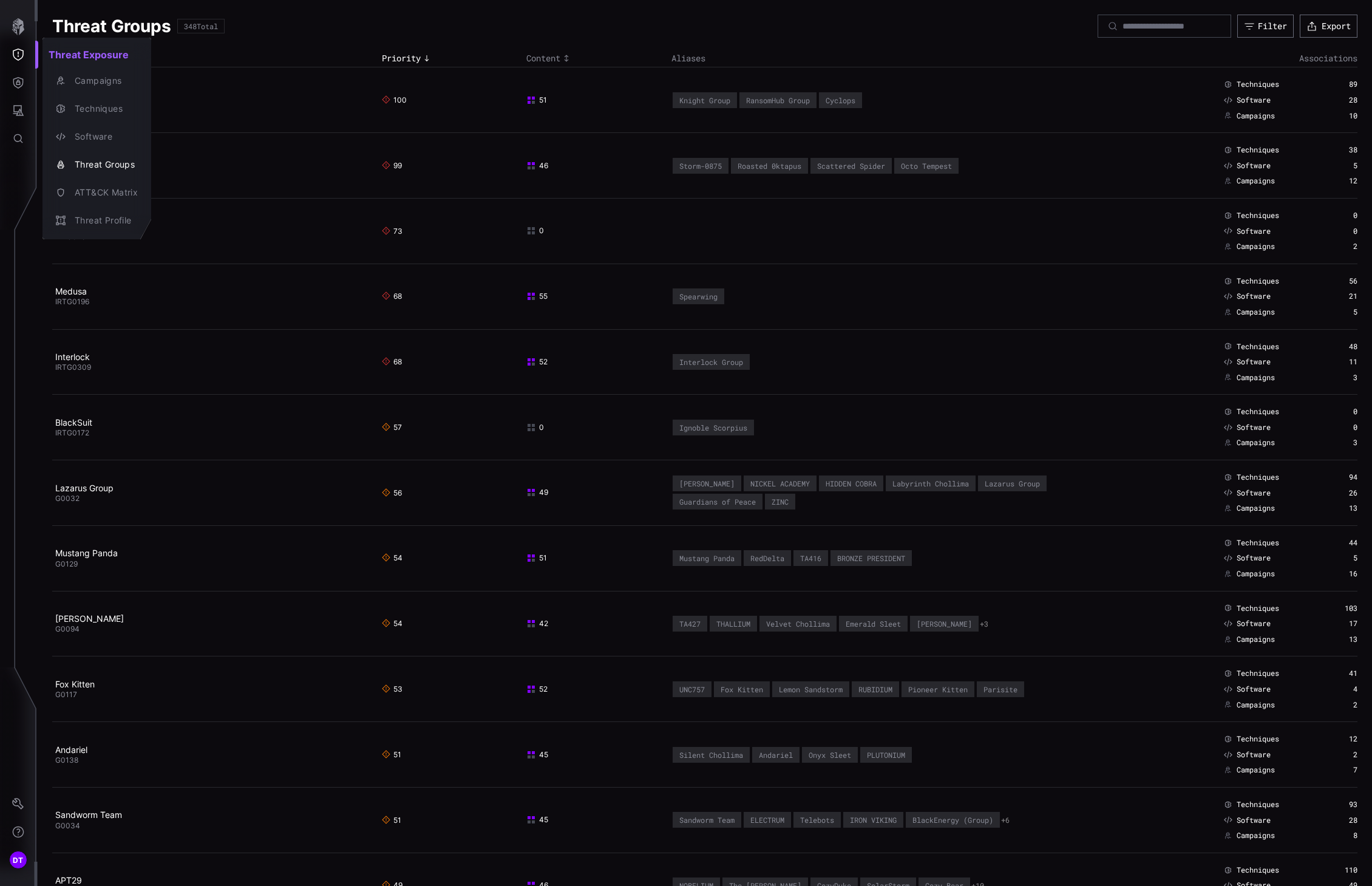
click at [17, 81] on div at bounding box center [686, 443] width 1372 height 886
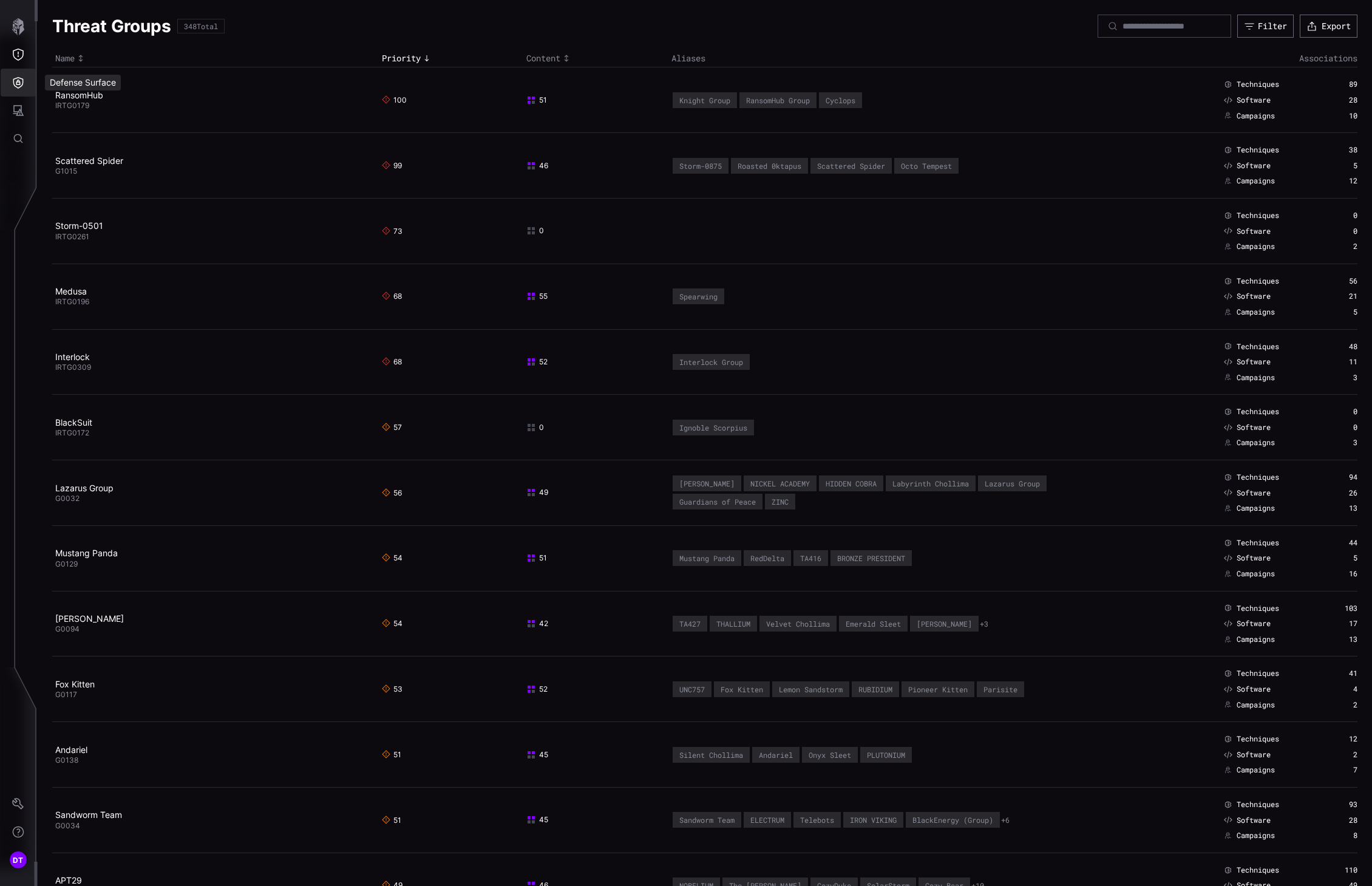
click at [17, 81] on icon "Defense Surface" at bounding box center [18, 82] width 10 height 12
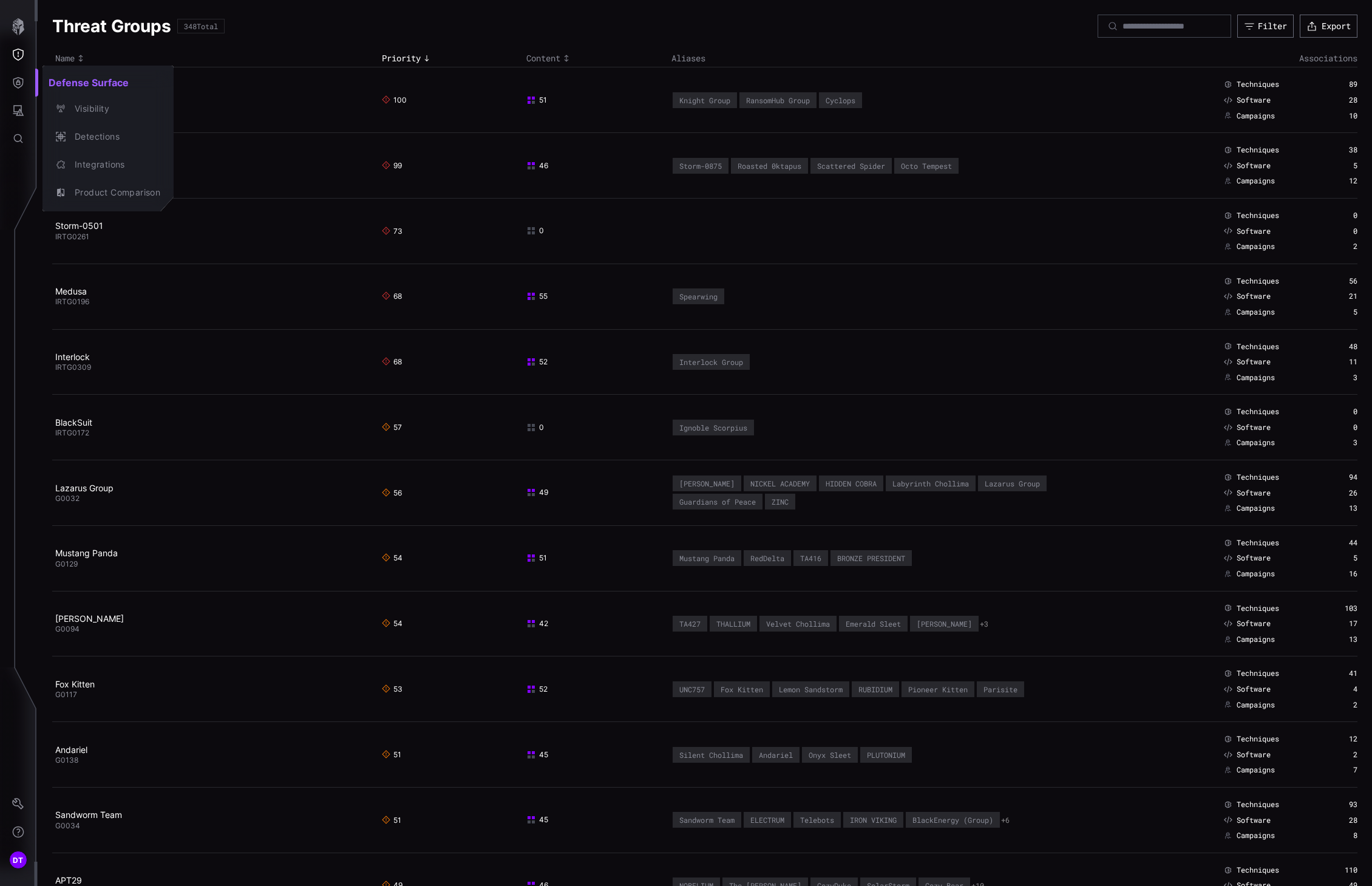
click at [16, 111] on div at bounding box center [686, 443] width 1372 height 886
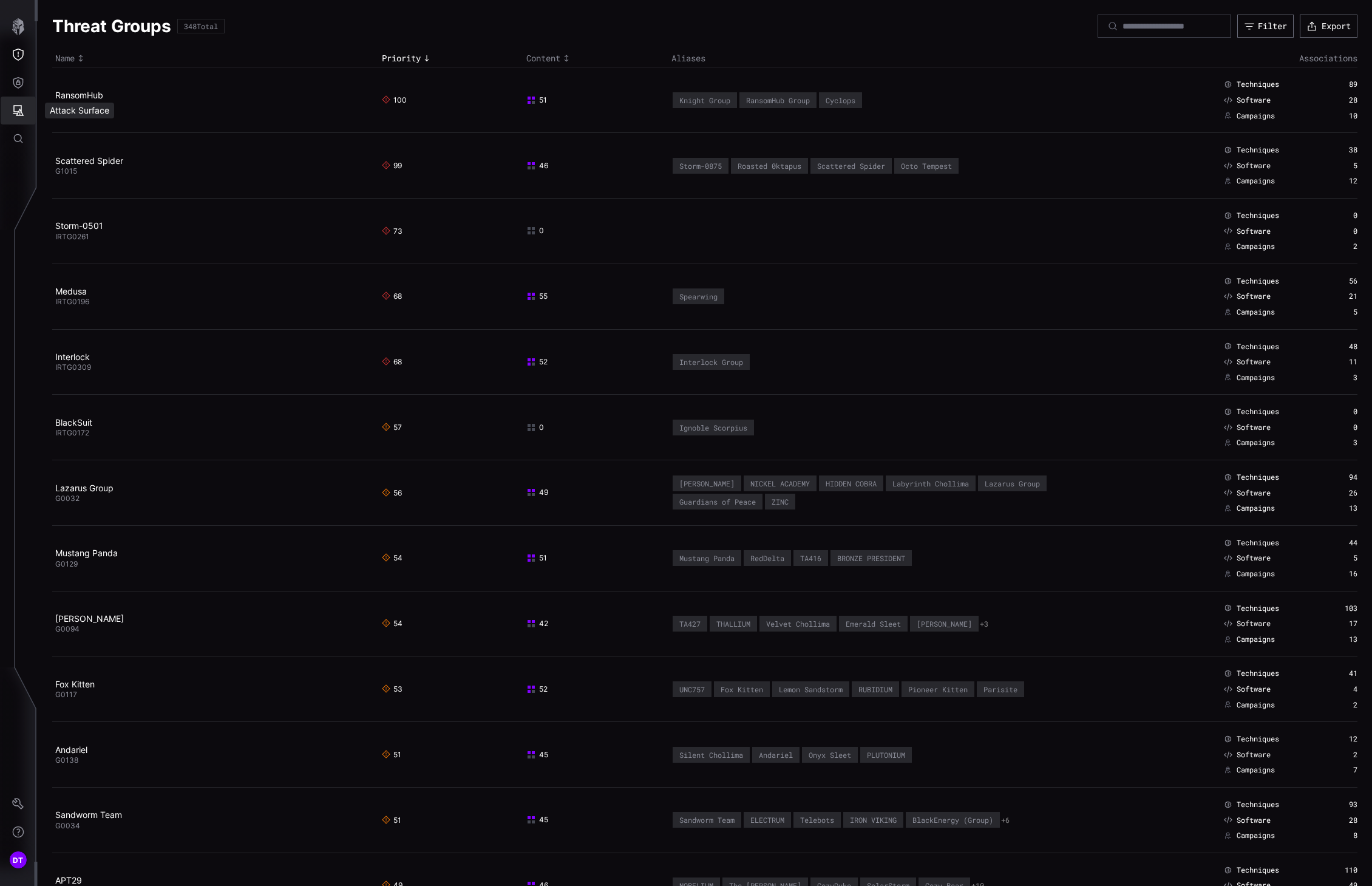
click at [16, 111] on icon "Attack Surface" at bounding box center [17, 110] width 12 height 12
click at [83, 135] on div "Vulnerabilities" at bounding box center [101, 136] width 64 height 16
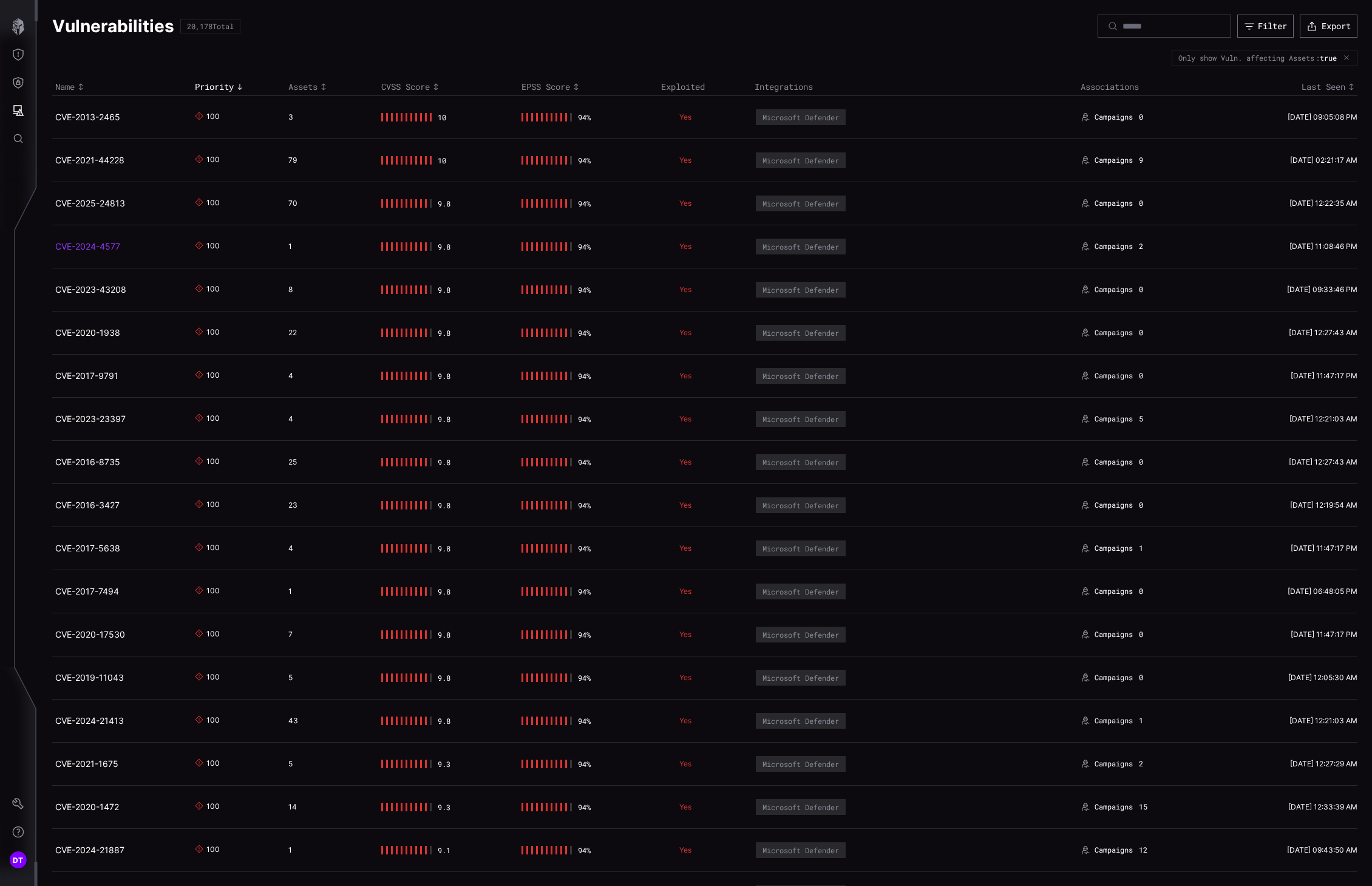
click at [70, 244] on link "CVE-2024-4577" at bounding box center [87, 245] width 65 height 10
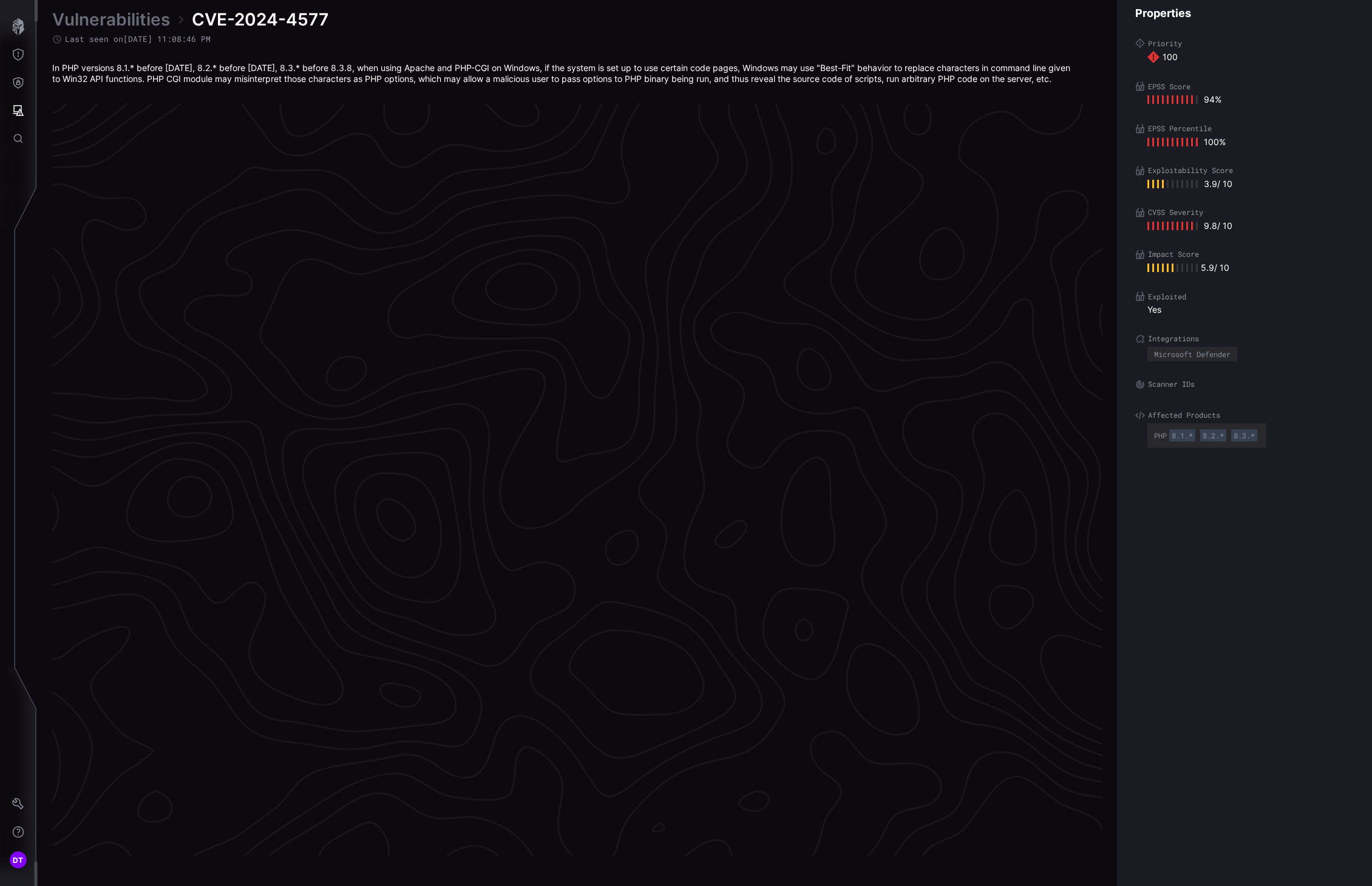
scroll to position [2361, 390]
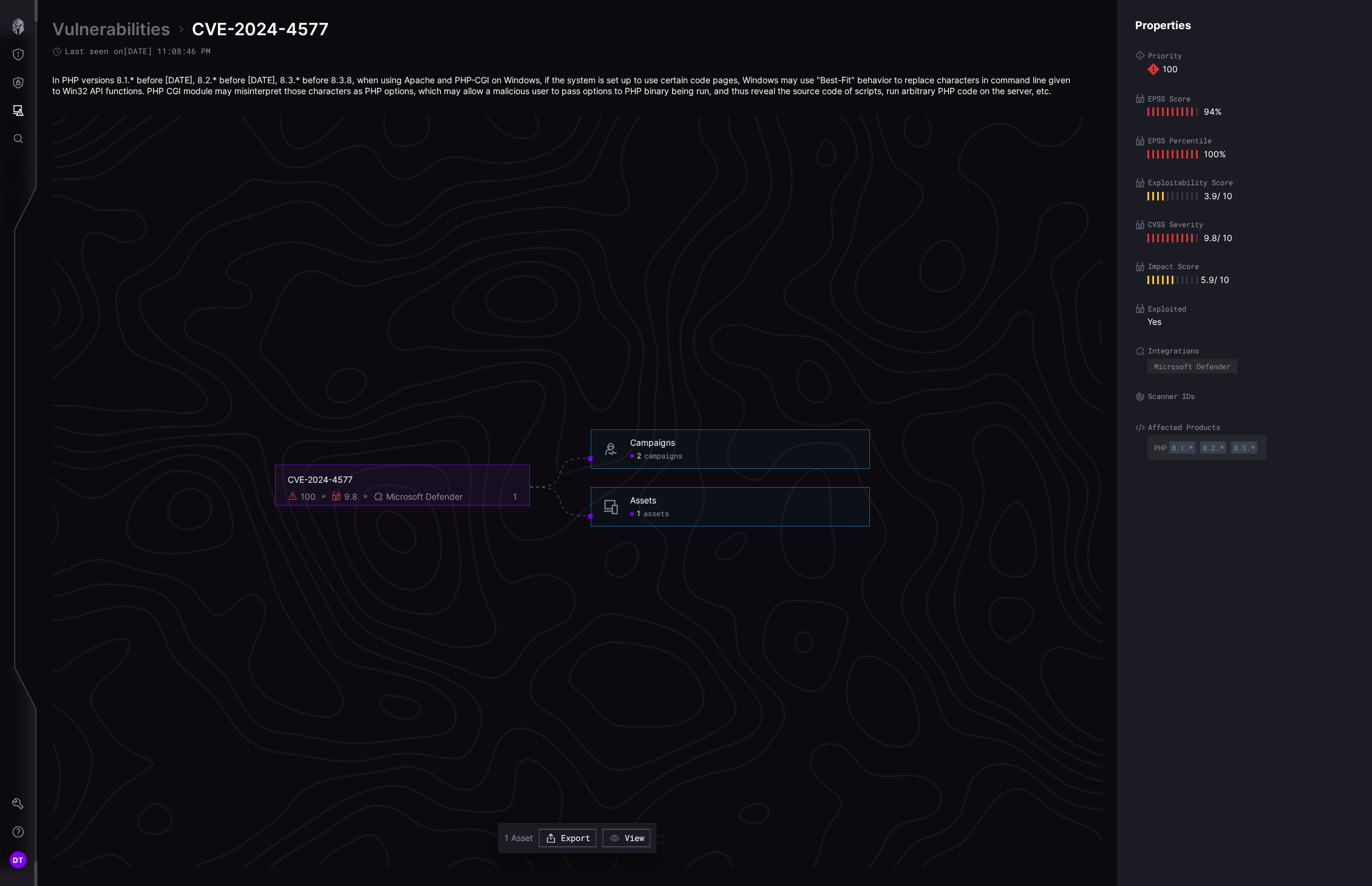
click at [751, 513] on div "1 assets" at bounding box center [743, 513] width 227 height 10
click at [658, 516] on span "assets" at bounding box center [656, 513] width 26 height 10
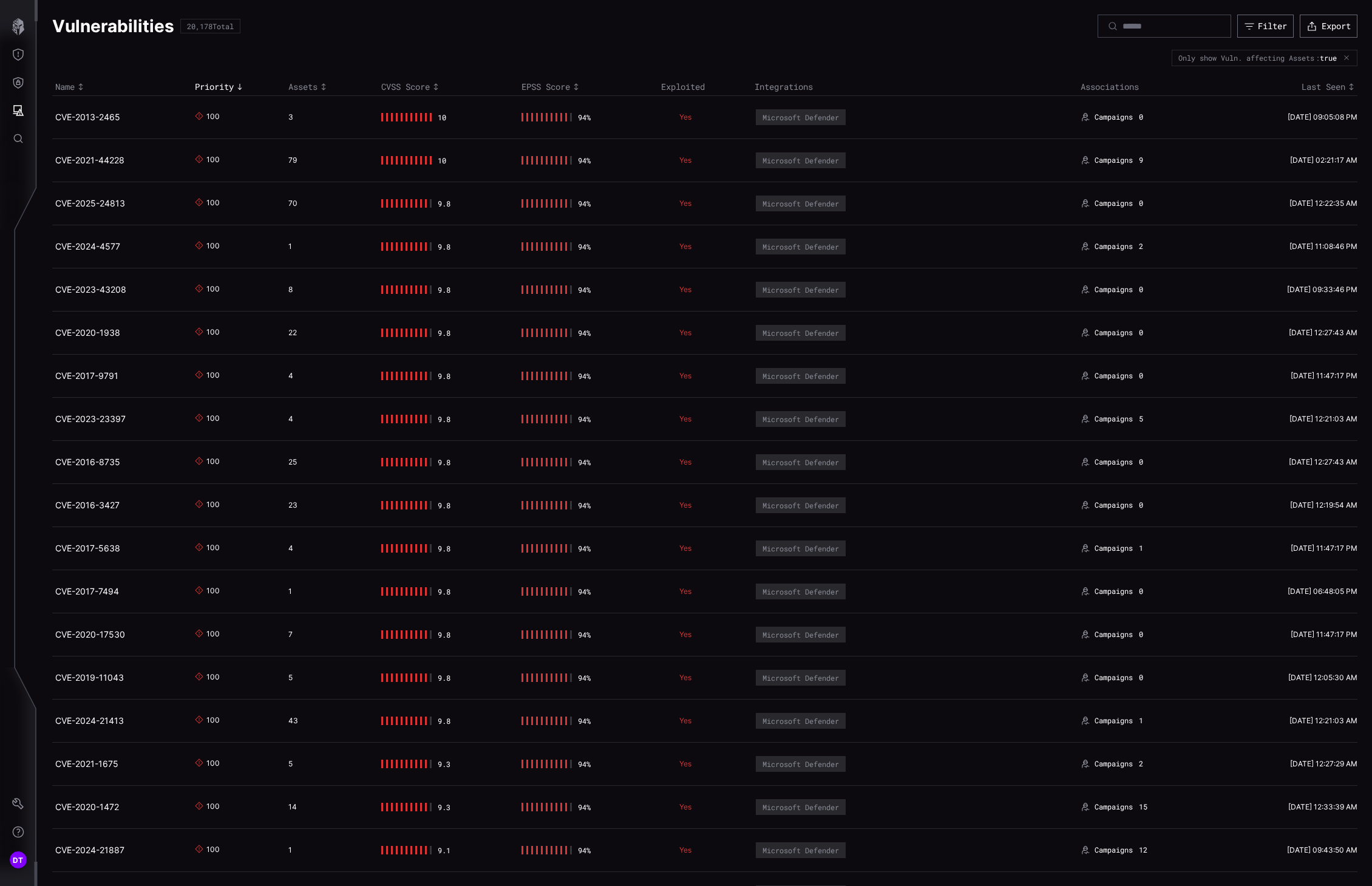
click at [51, 111] on div "Attack Surface" at bounding box center [80, 110] width 70 height 16
click at [21, 113] on icon "Attack Surface" at bounding box center [17, 110] width 12 height 12
click at [88, 168] on div "Assets" at bounding box center [101, 165] width 64 height 16
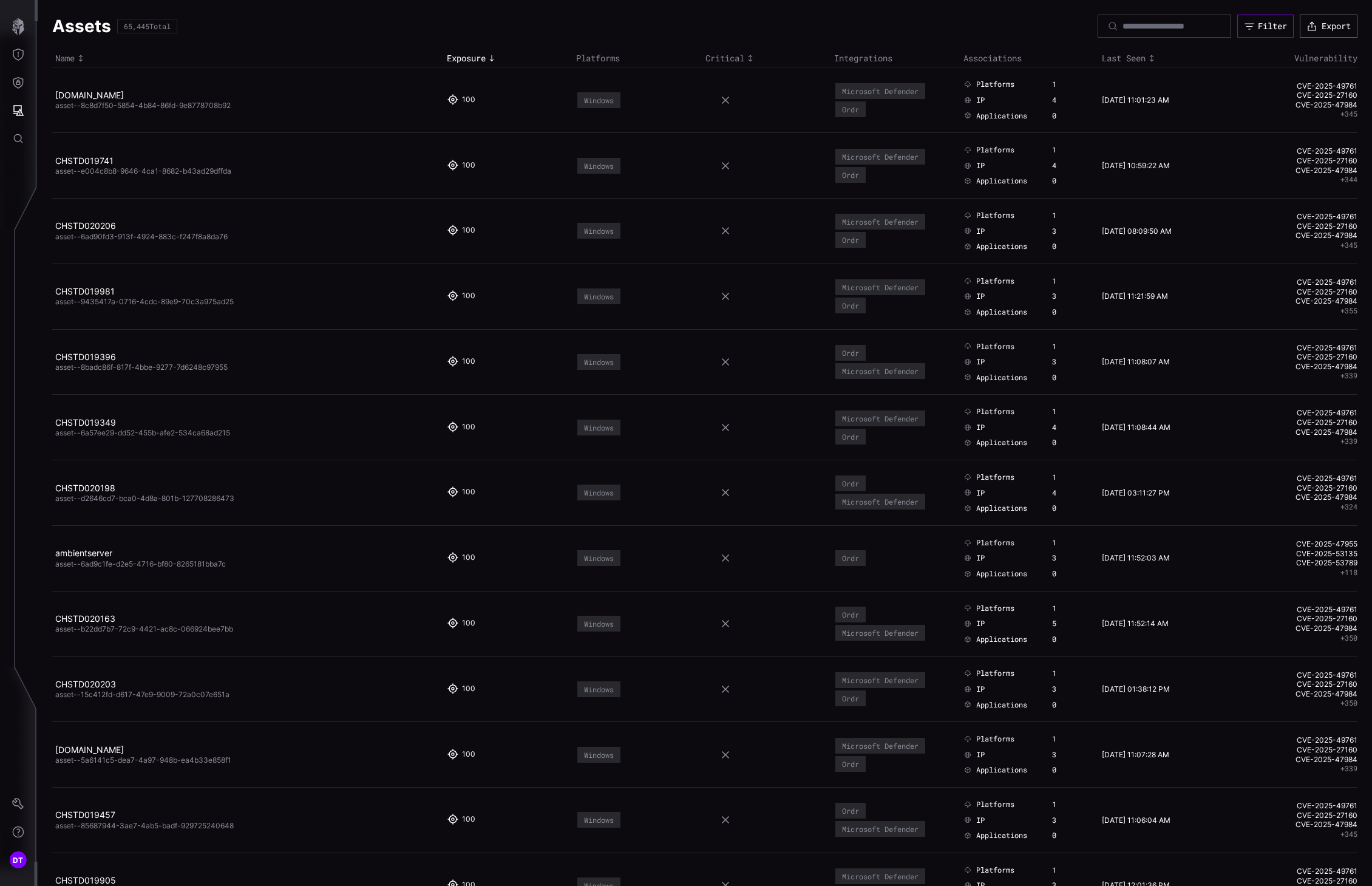
click at [1258, 27] on div "Filter" at bounding box center [1272, 27] width 29 height 11
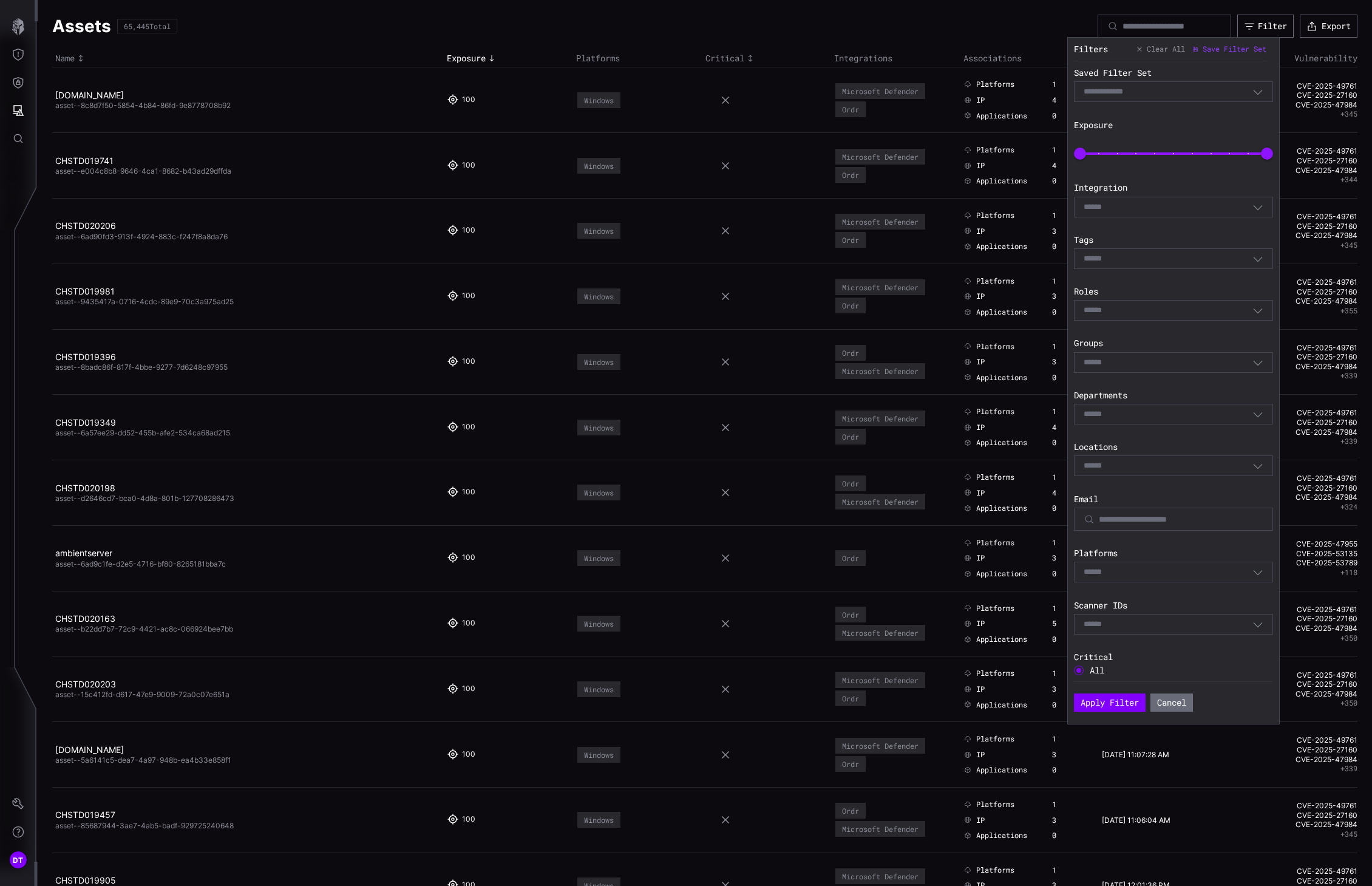
click at [1252, 205] on icon "button" at bounding box center [1258, 207] width 11 height 11
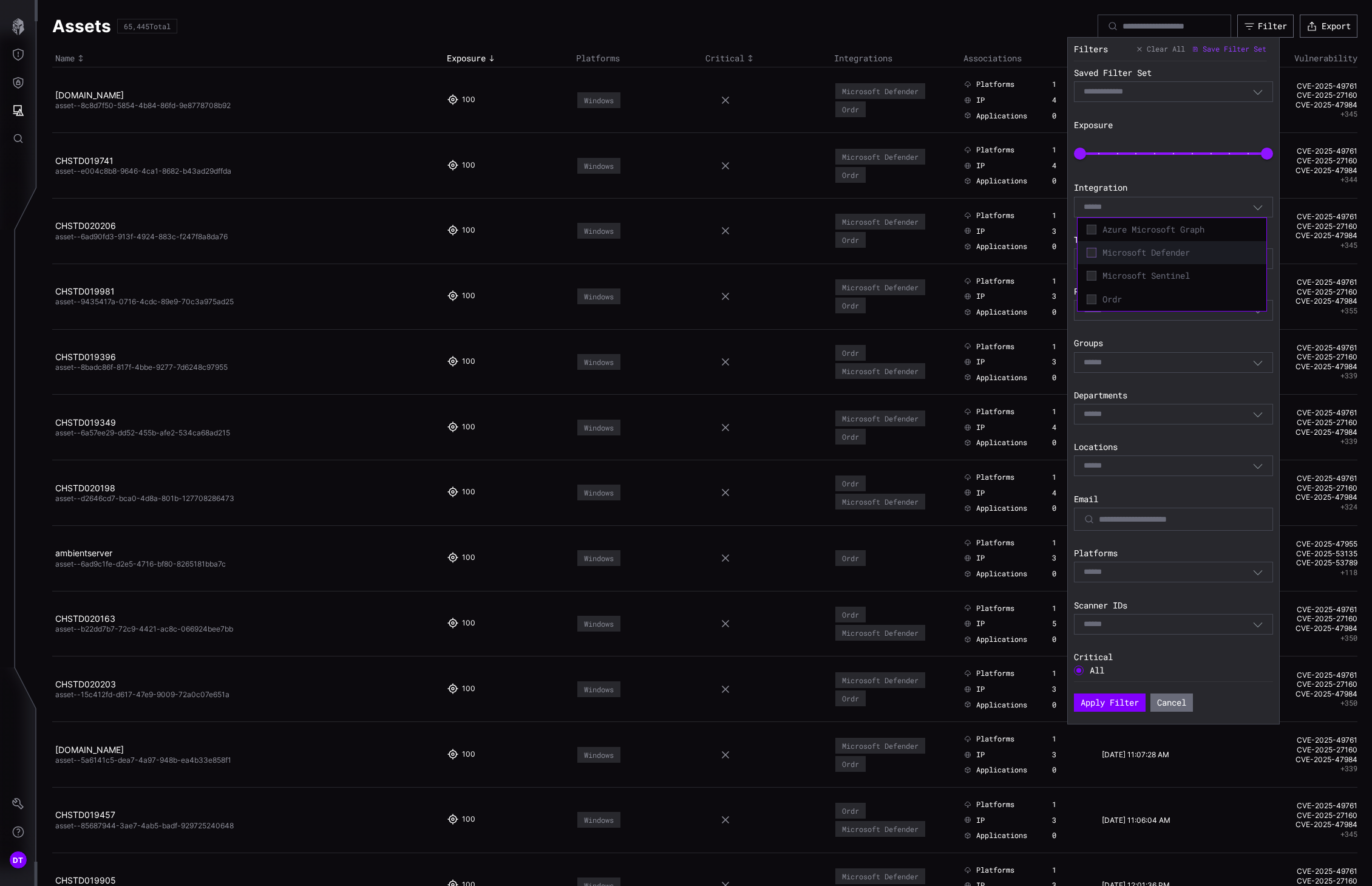
click at [1092, 256] on icon at bounding box center [1091, 253] width 10 height 10
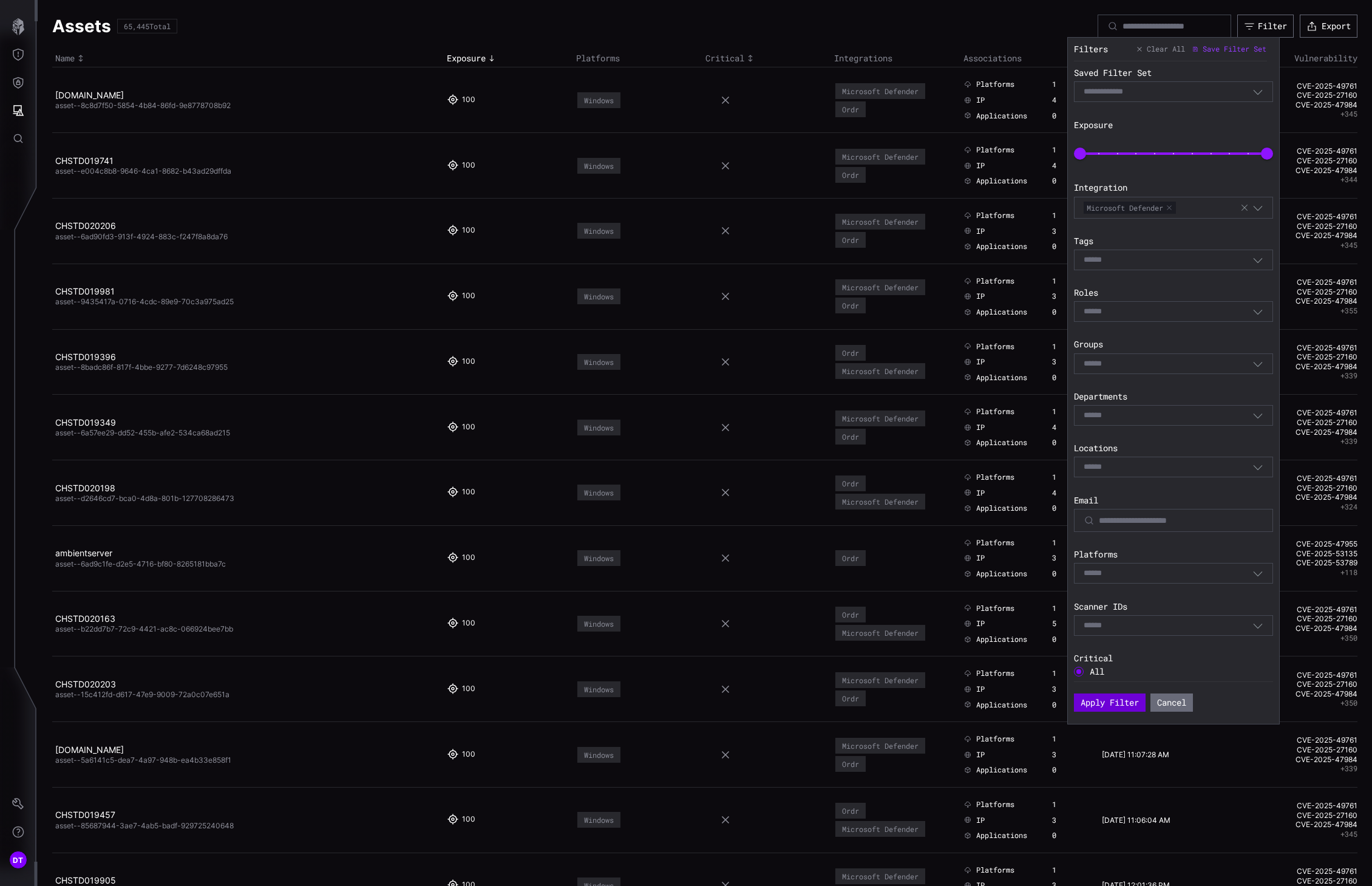
click at [1117, 706] on button "Apply Filter" at bounding box center [1109, 702] width 71 height 18
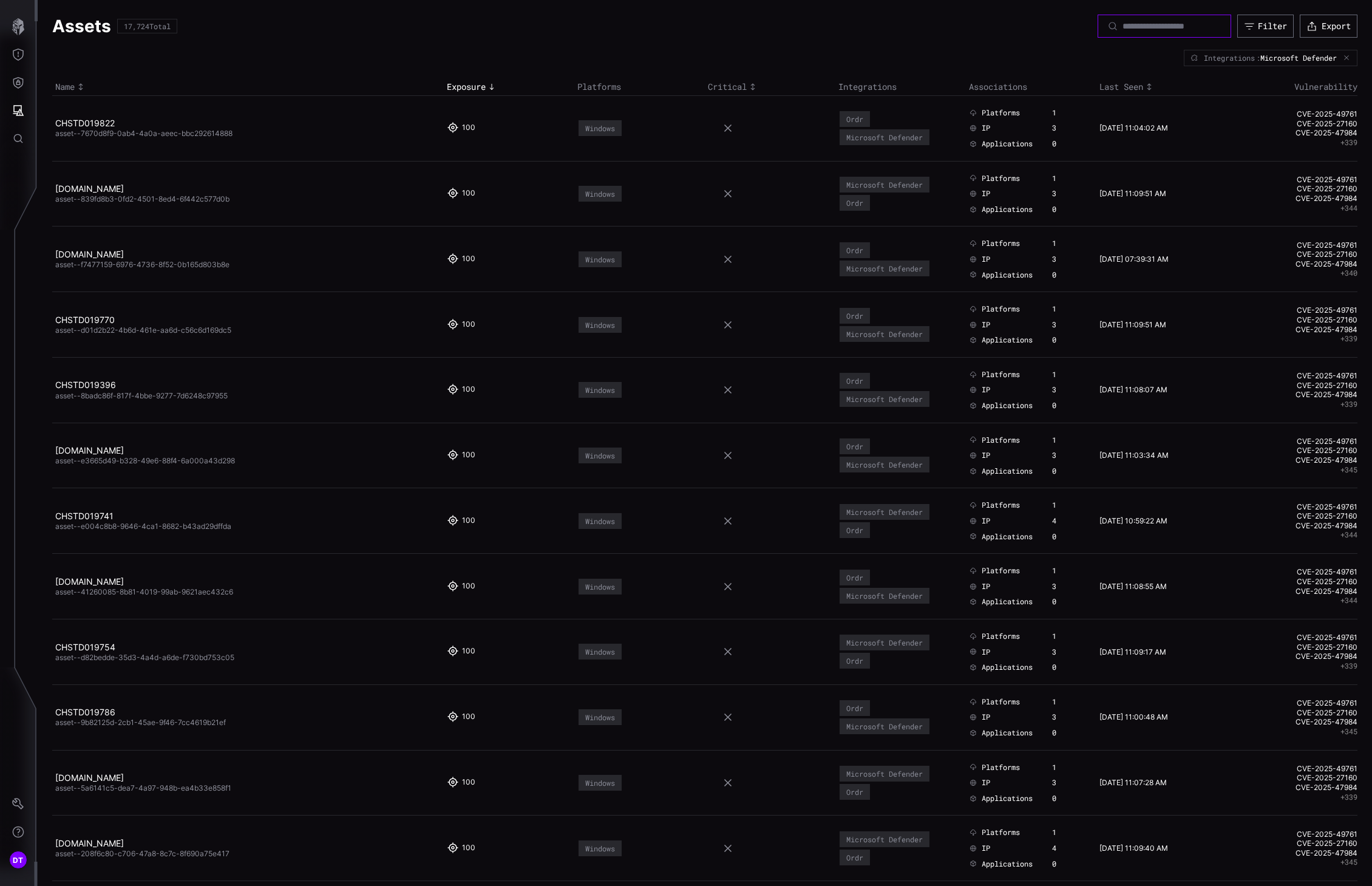
click at [1140, 28] on input at bounding box center [1164, 27] width 85 height 11
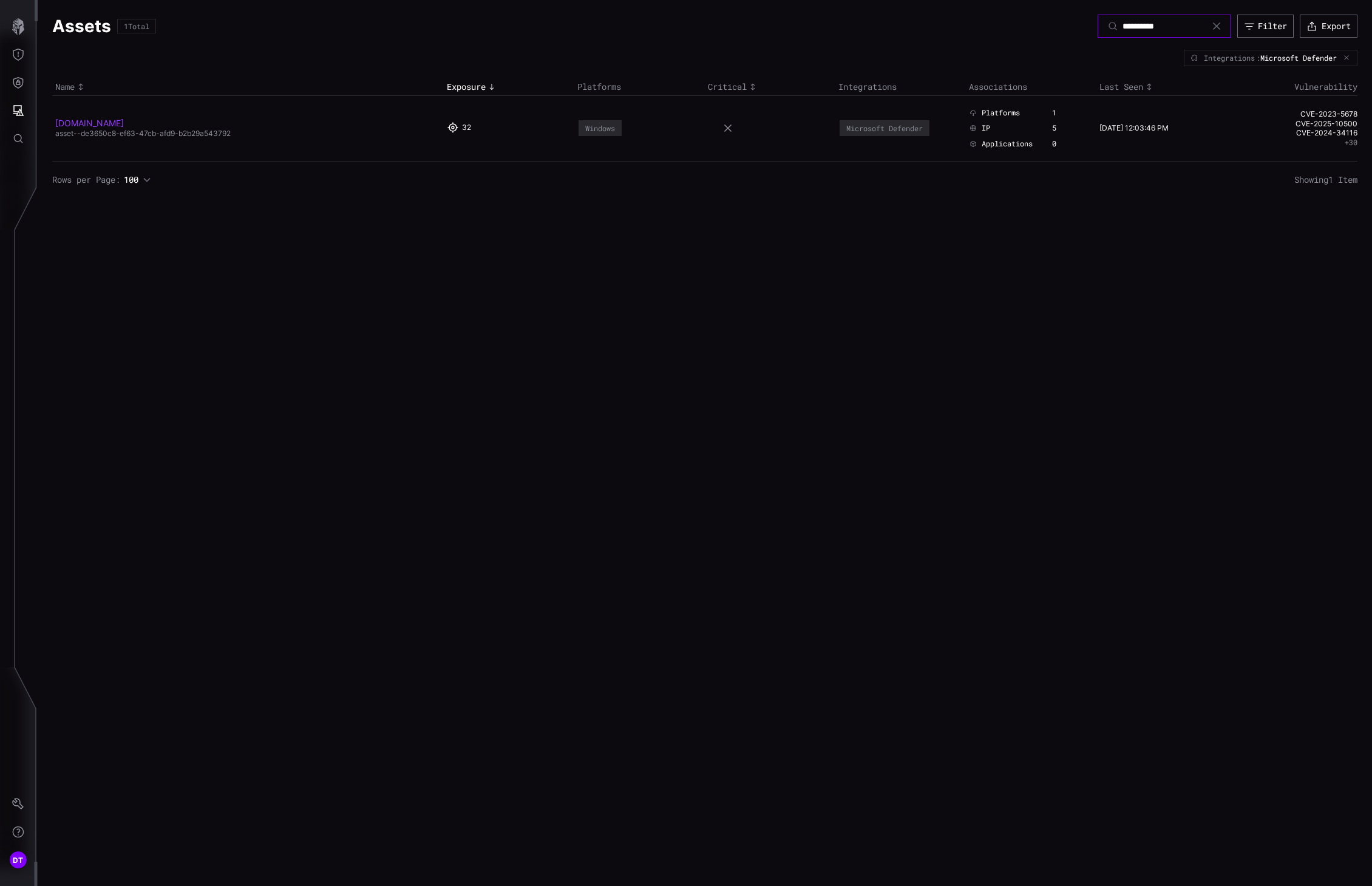
type input "**********"
click at [100, 126] on link "[DOMAIN_NAME]" at bounding box center [89, 123] width 69 height 10
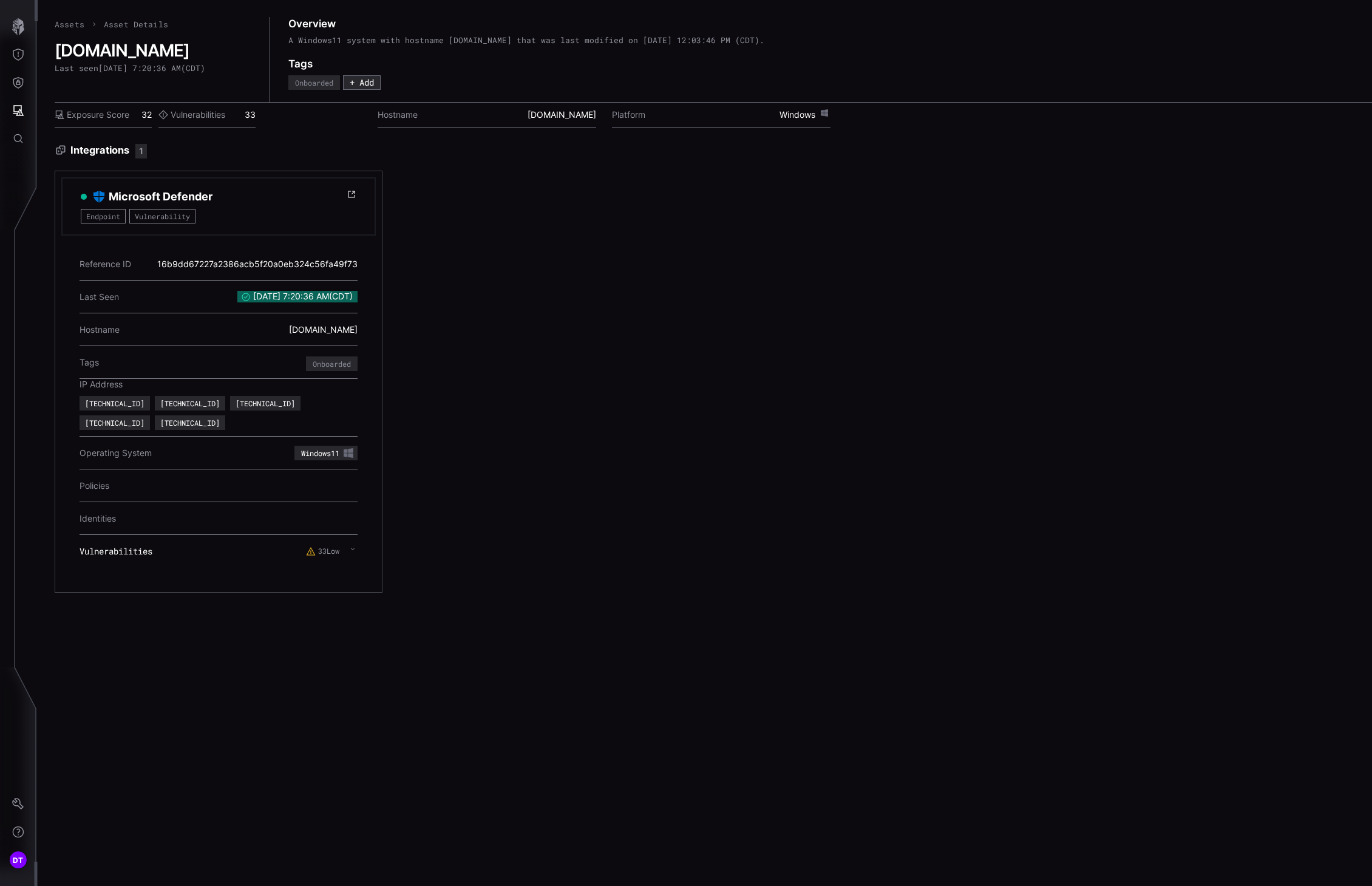
click at [95, 219] on span "Endpoint" at bounding box center [103, 216] width 45 height 15
click at [149, 215] on span "Vulnerability" at bounding box center [162, 216] width 66 height 15
click at [108, 118] on label "Exposure Score" at bounding box center [92, 114] width 75 height 11
click at [147, 115] on div "Exposure Score 32" at bounding box center [103, 114] width 97 height 25
click at [201, 116] on label "Vulnerabilities" at bounding box center [191, 114] width 67 height 11
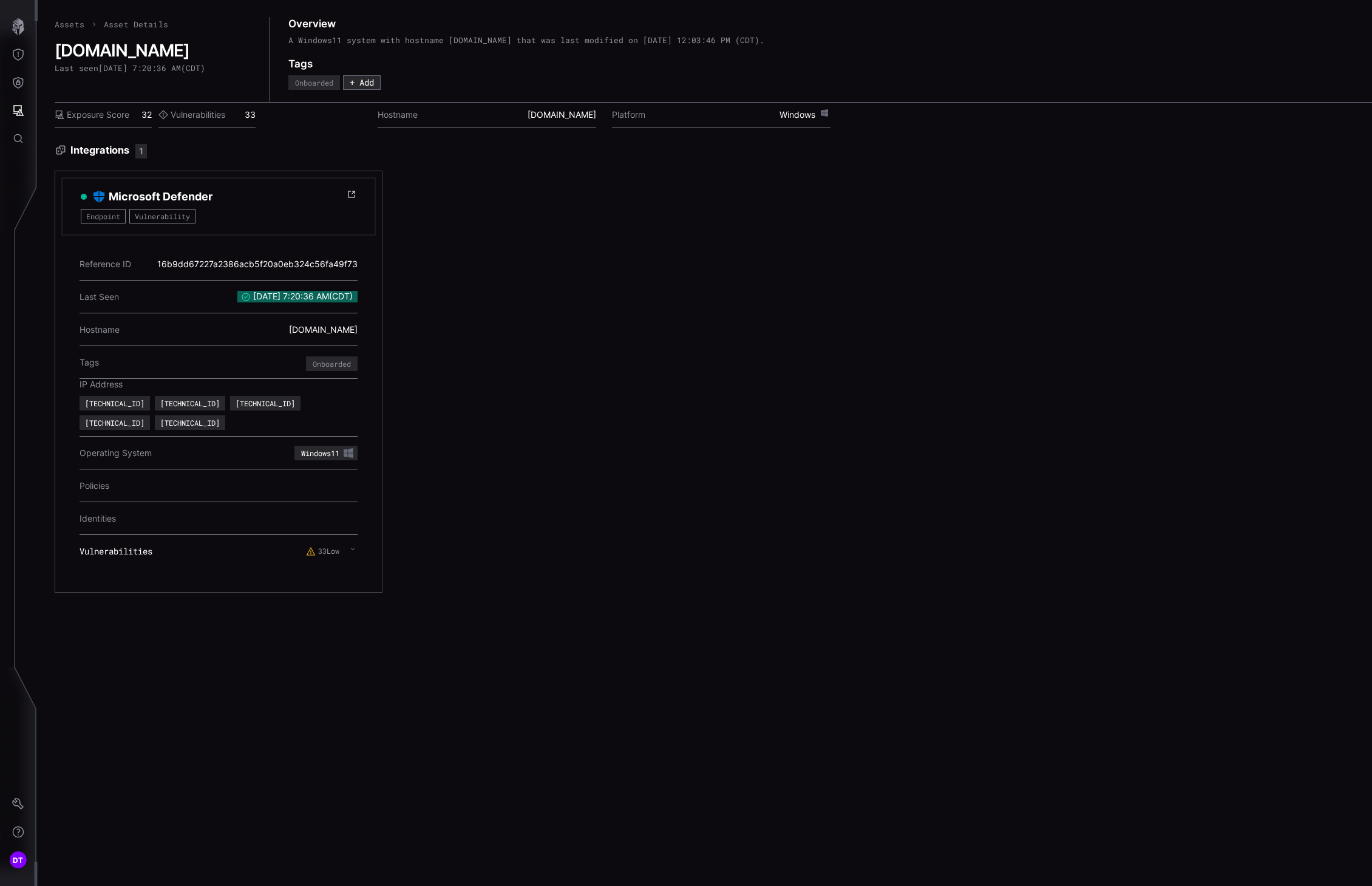
click at [248, 116] on div "Vulnerabilities 33" at bounding box center [207, 114] width 97 height 25
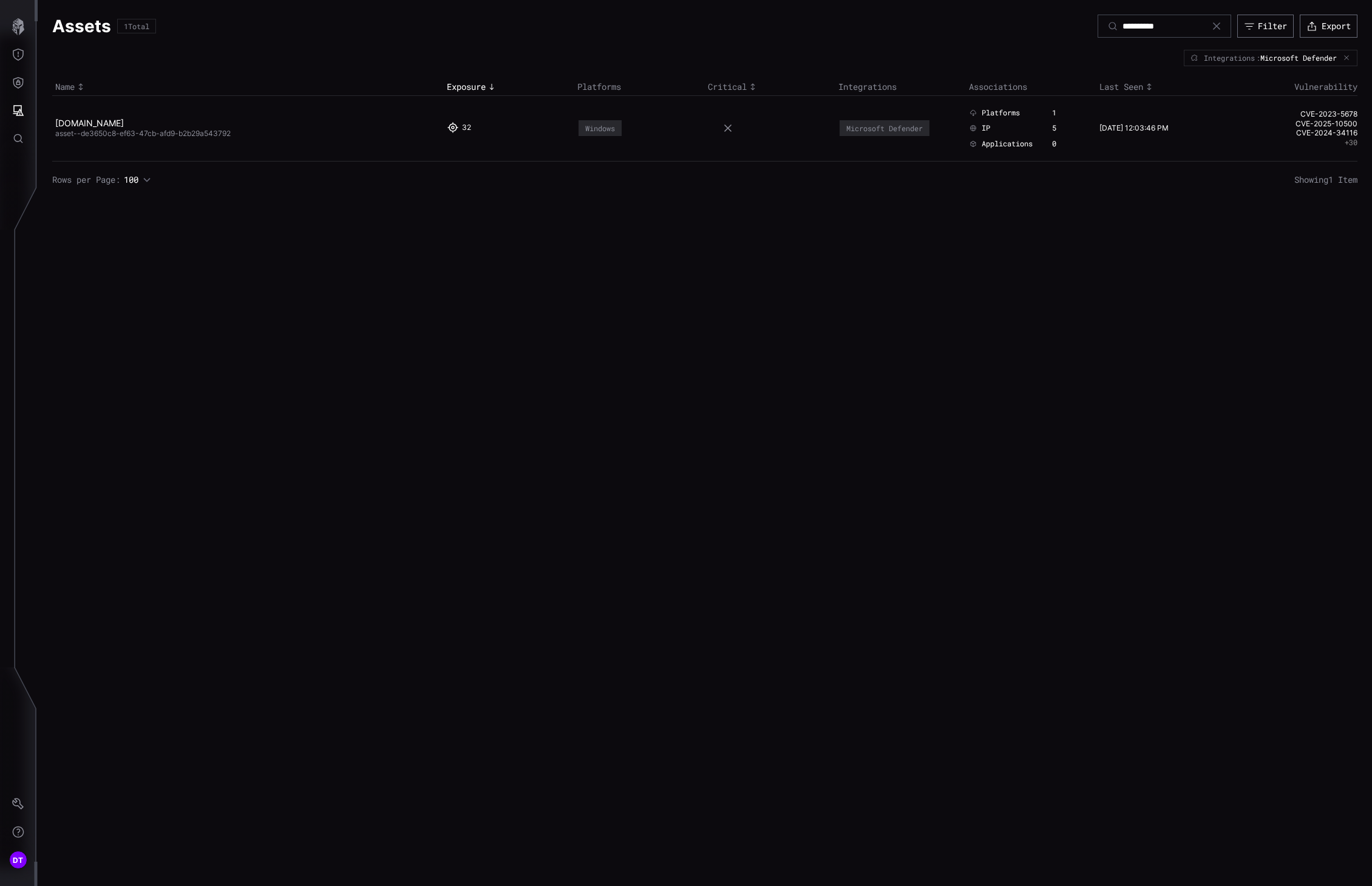
click at [1212, 25] on icon at bounding box center [1216, 26] width 10 height 10
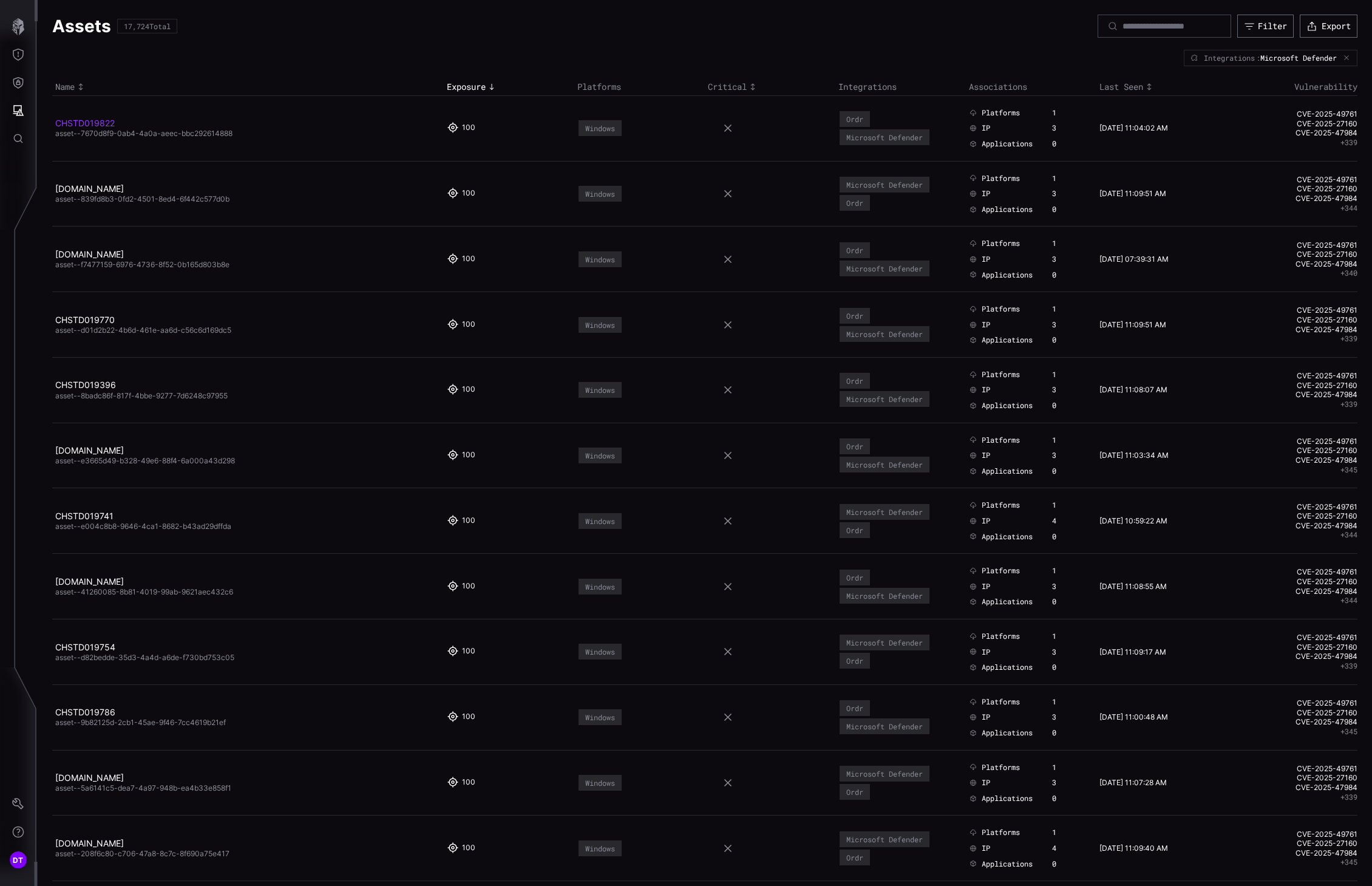
click at [73, 125] on link "CHSTD019822" at bounding box center [84, 123] width 59 height 10
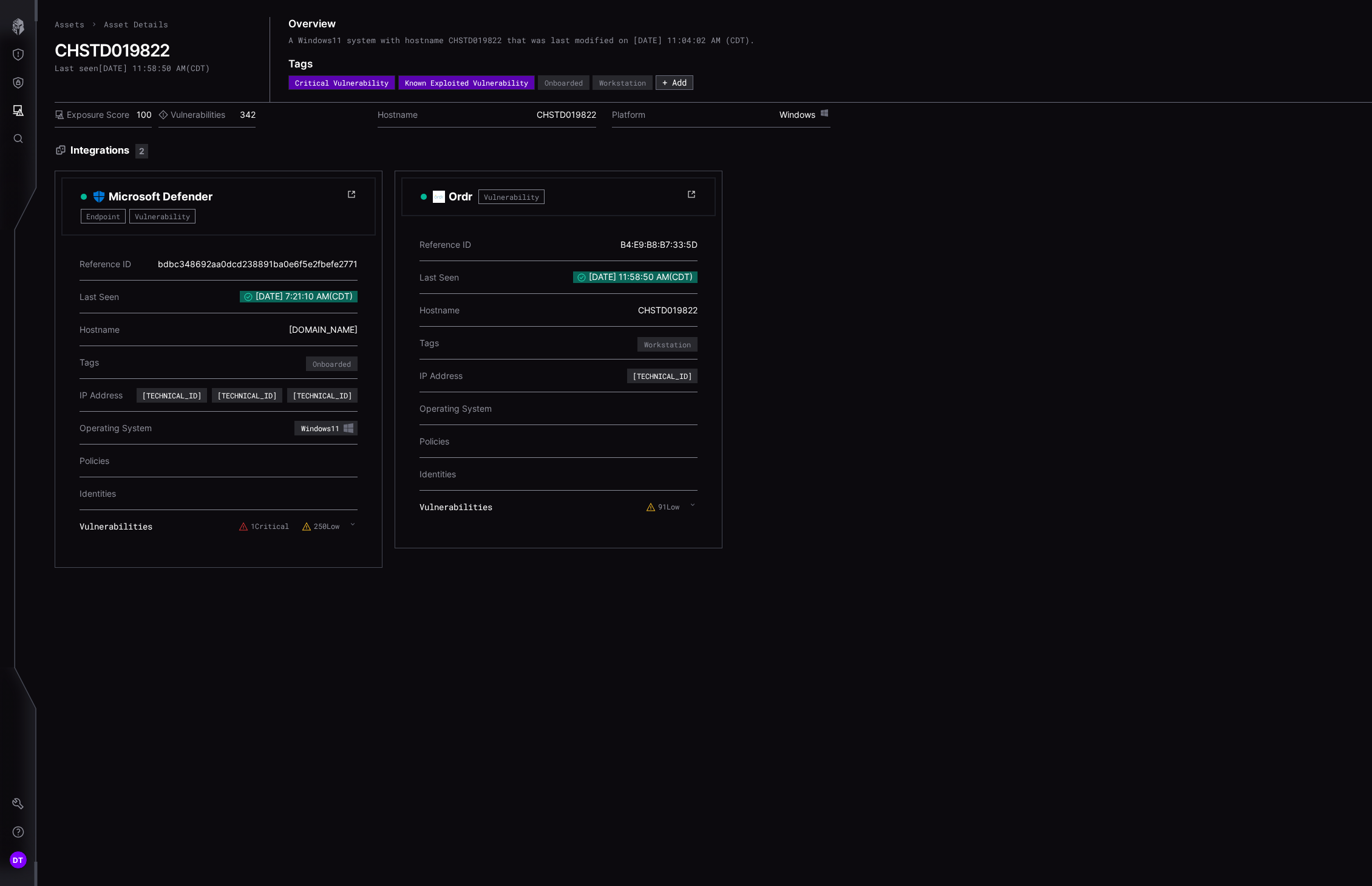
click at [211, 113] on label "Vulnerabilities" at bounding box center [191, 114] width 67 height 11
click at [125, 114] on label "Exposure Score" at bounding box center [92, 114] width 75 height 11
click at [338, 83] on div "Critical Vulnerability" at bounding box center [341, 82] width 93 height 7
